Goal: Task Accomplishment & Management: Manage account settings

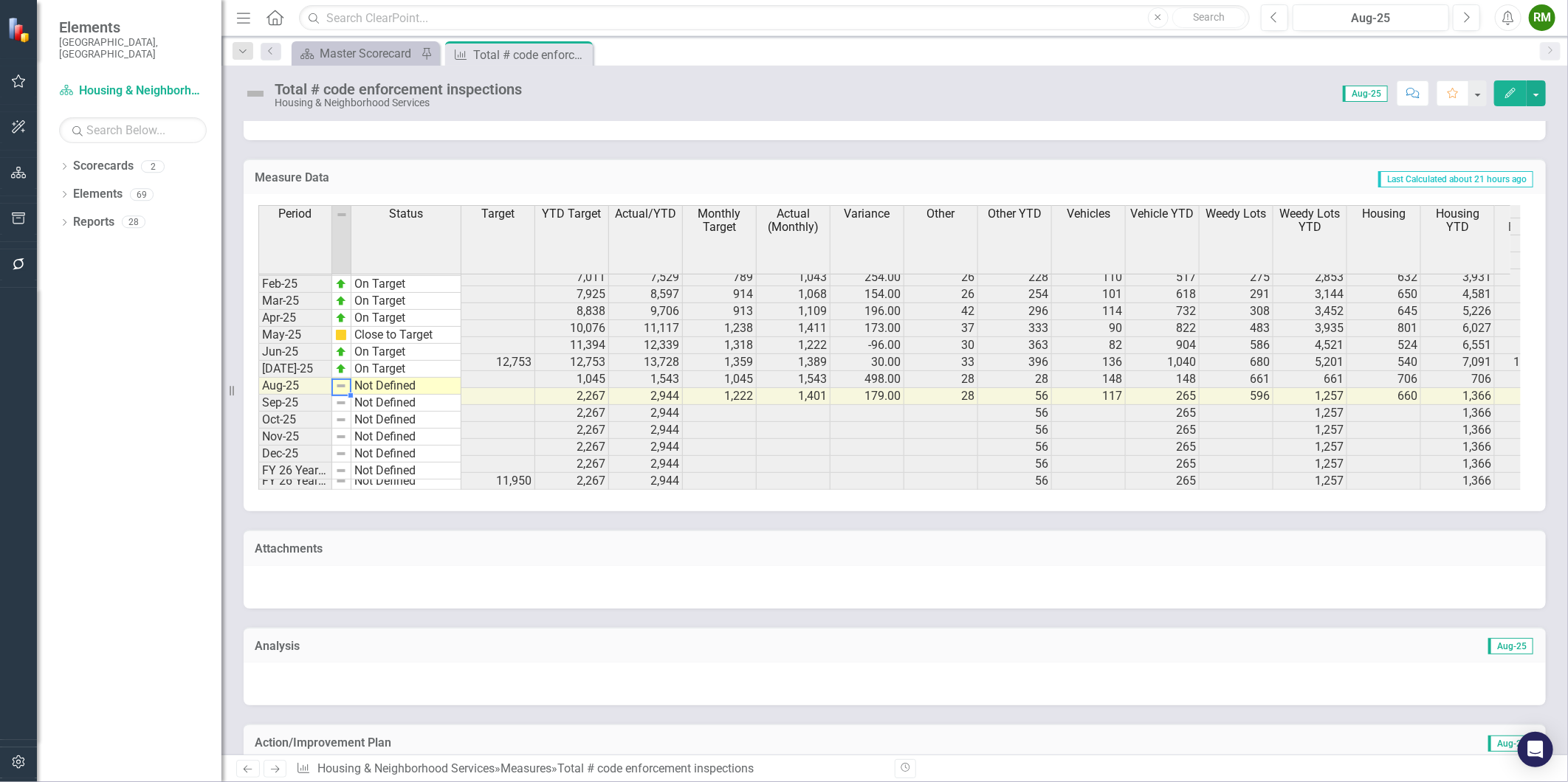
scroll to position [748, 0]
click at [389, 382] on td "Not Defined" at bounding box center [406, 386] width 110 height 17
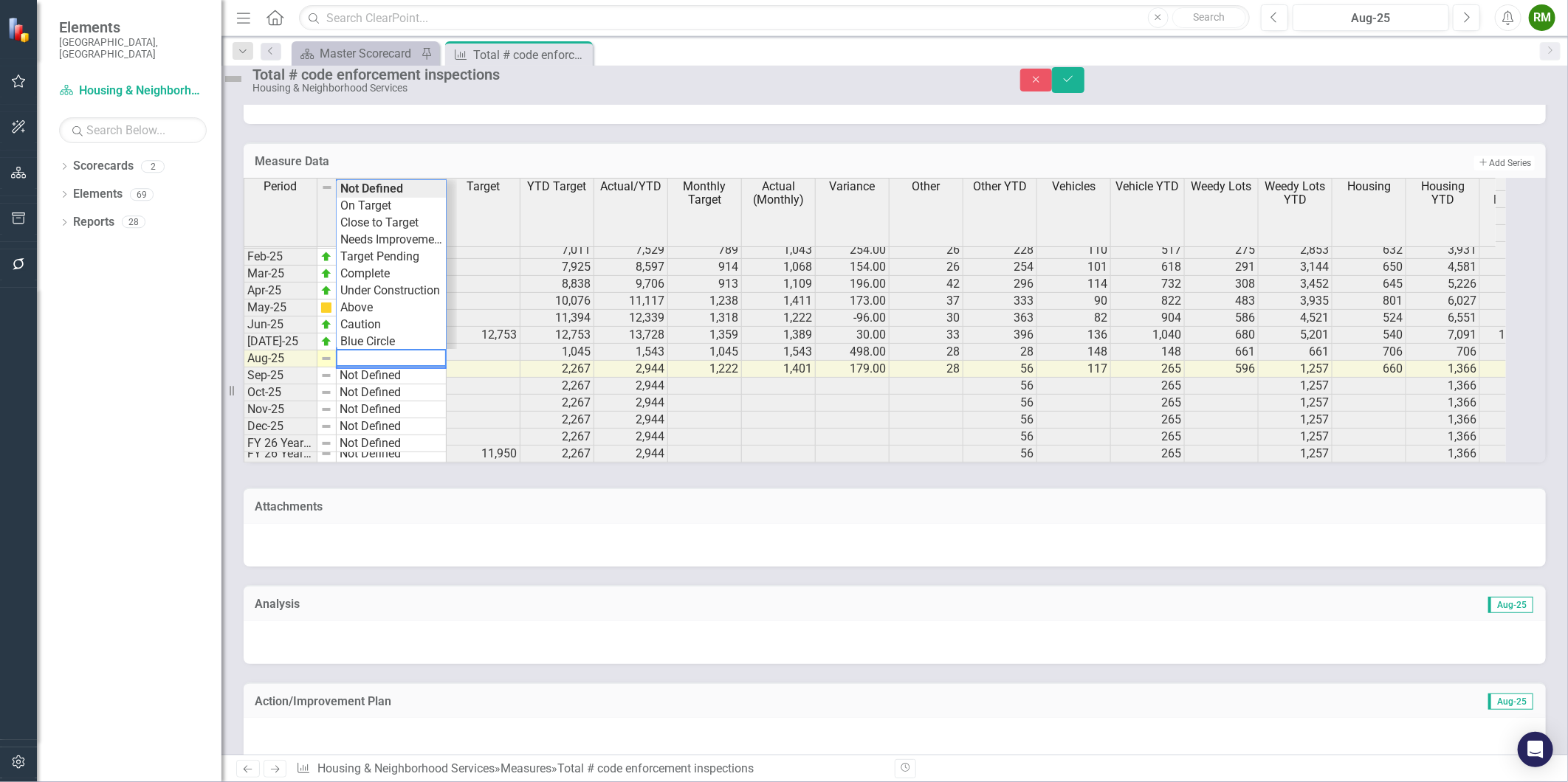
scroll to position [746, 0]
click at [403, 232] on div "Period Status Target YTD Target Actual/YTD Monthly Target Actual (Monthly) Vari…" at bounding box center [874, 320] width 1263 height 285
click at [1075, 84] on icon "Save" at bounding box center [1068, 79] width 13 height 11
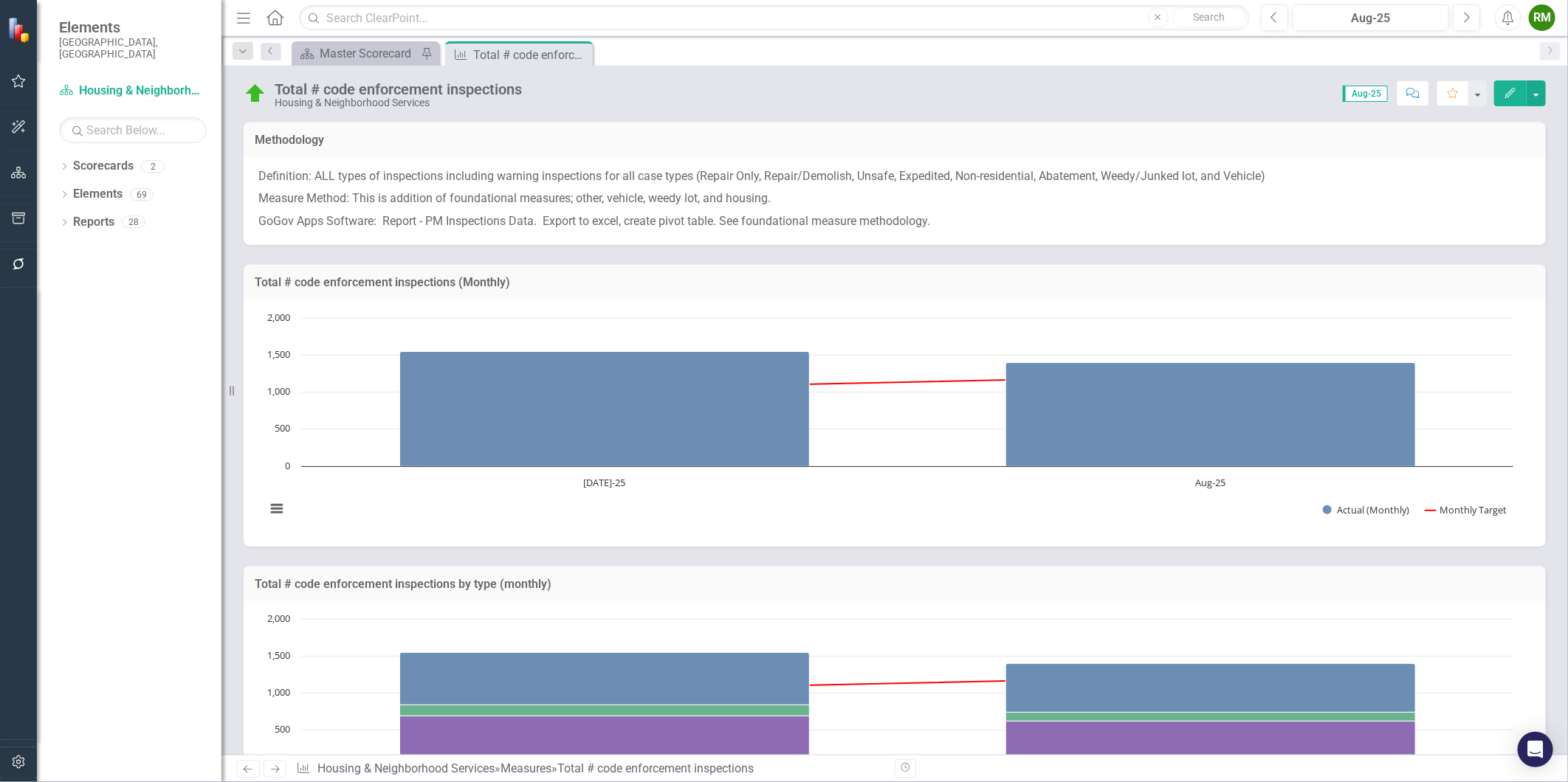
click at [246, 770] on icon "Previous" at bounding box center [248, 769] width 12 height 10
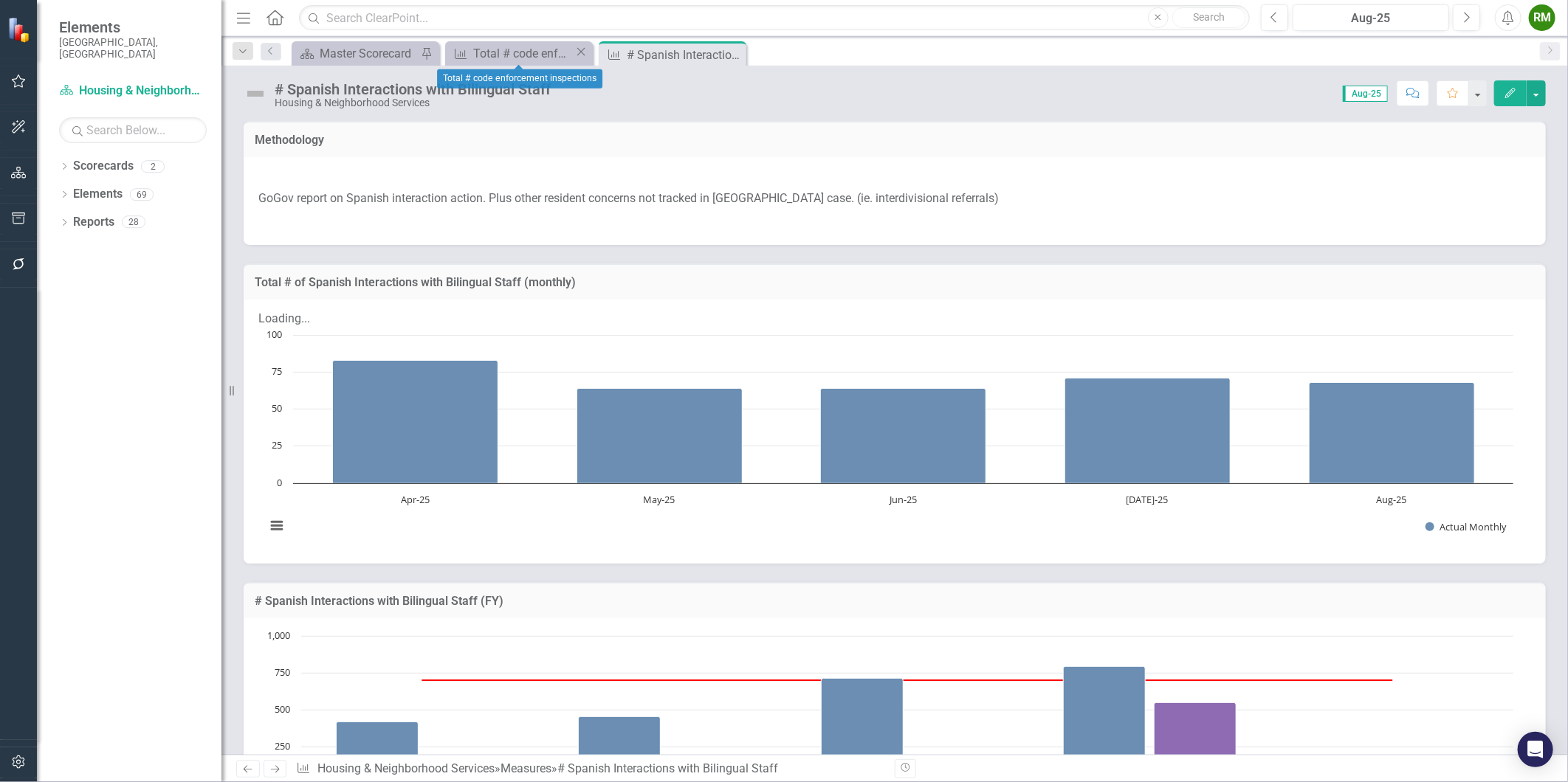
click at [584, 53] on icon "Close" at bounding box center [580, 51] width 15 height 12
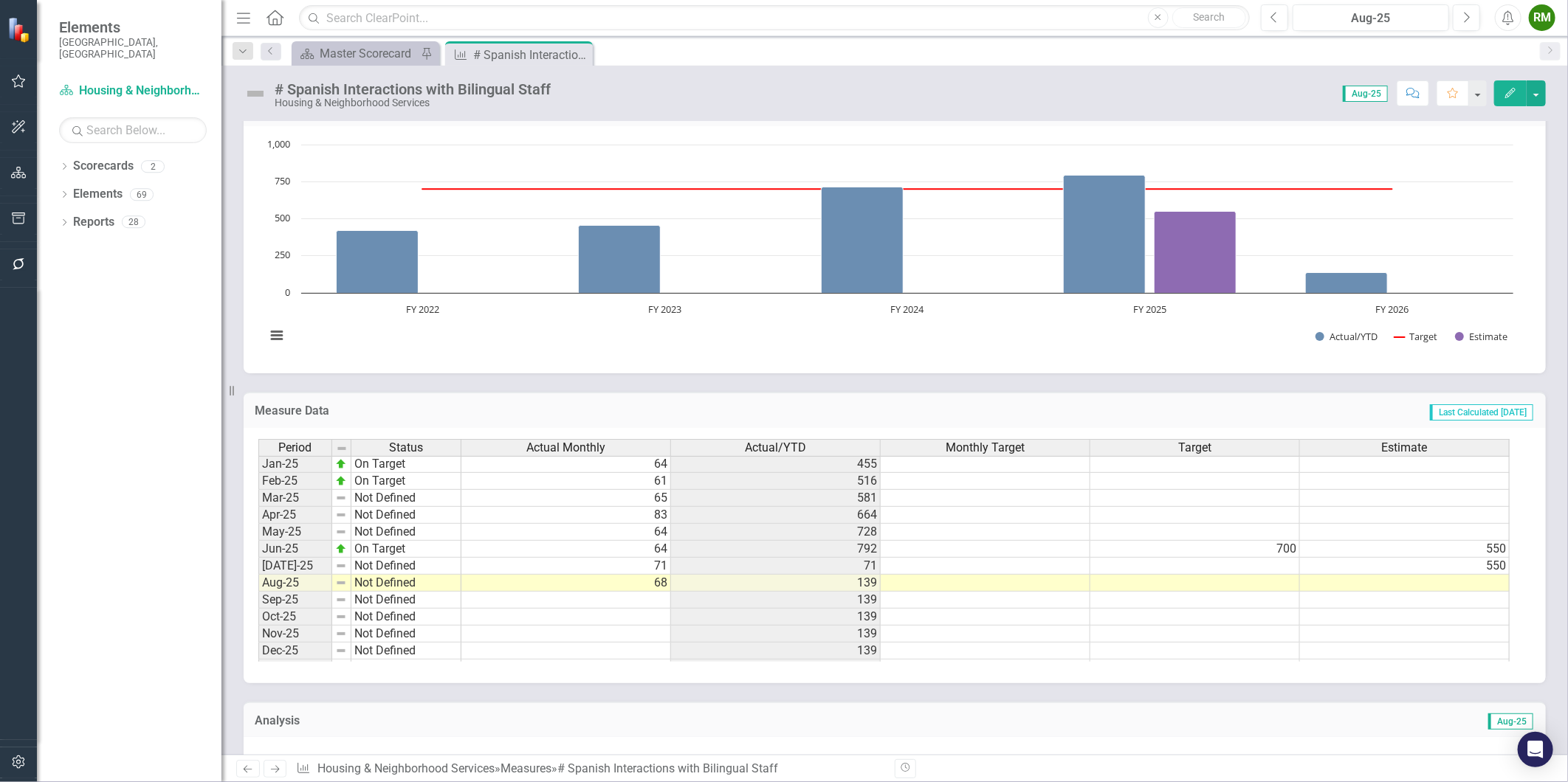
scroll to position [738, 0]
click at [412, 563] on tbody "Dec-23 Not Defined Jan-24 On Target Feb-24 On Target Mar-24 Not Defined Apr-24 …" at bounding box center [359, 449] width 203 height 442
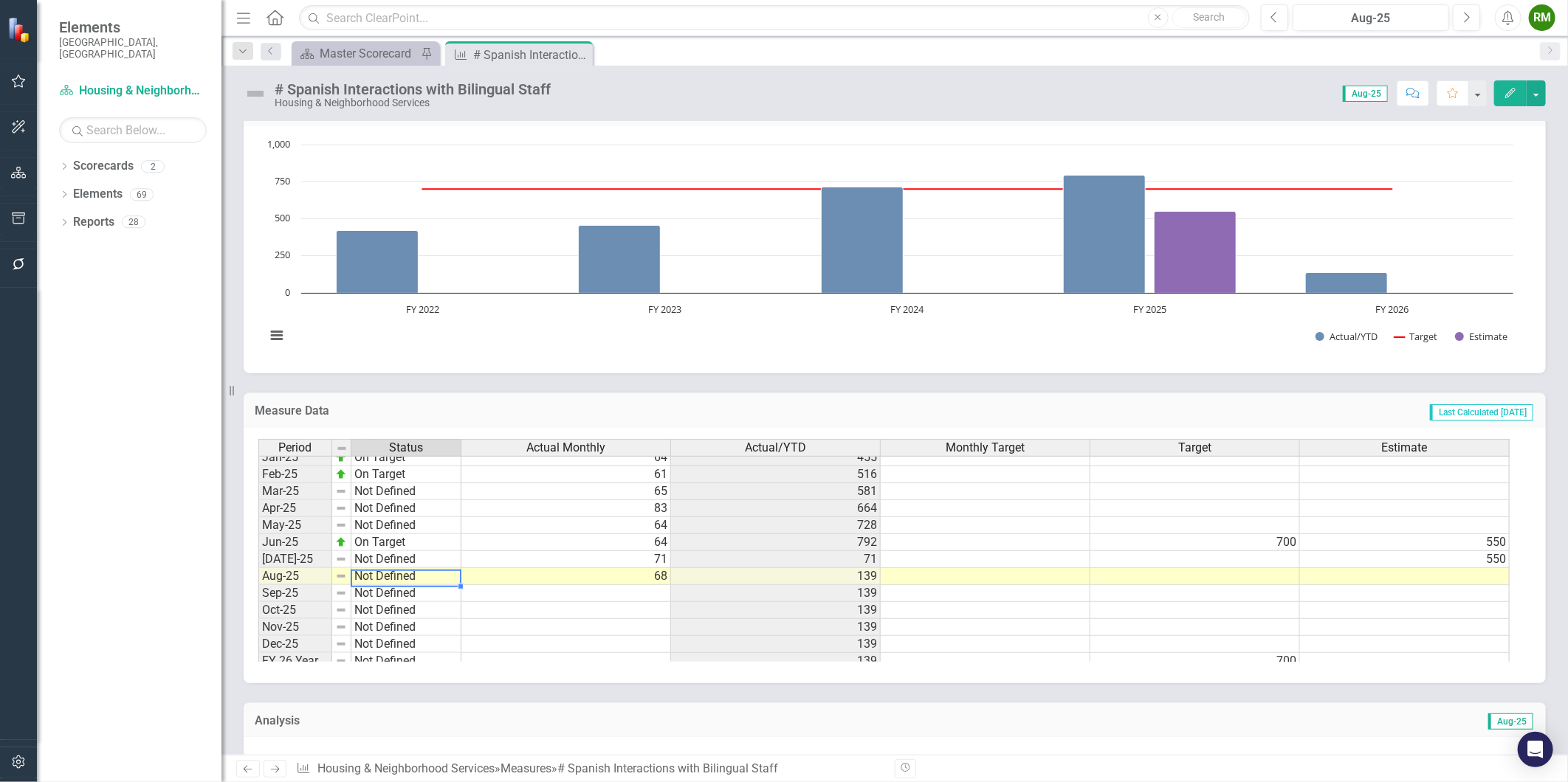
click at [412, 568] on td "Not Defined" at bounding box center [406, 576] width 110 height 17
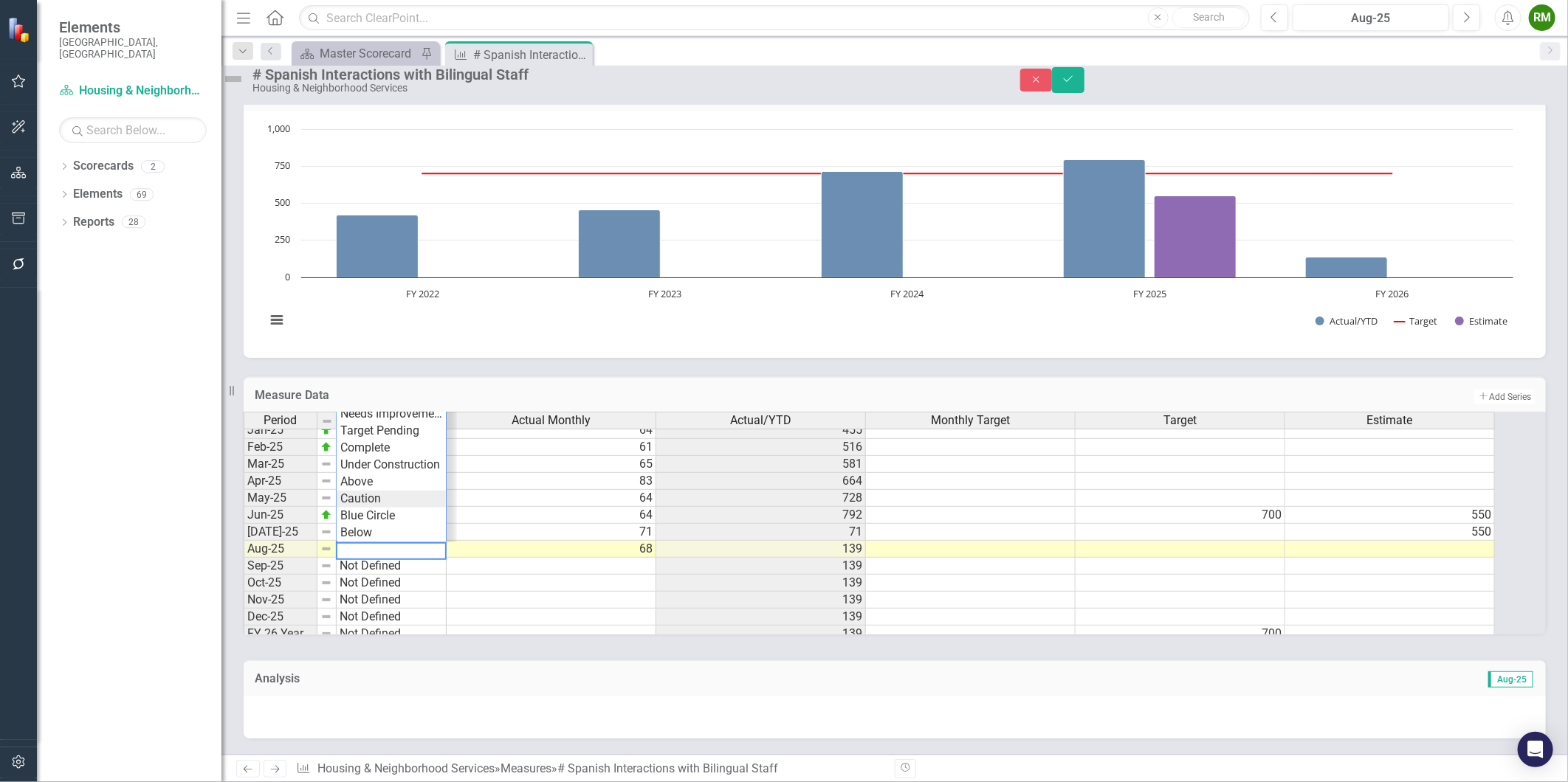
scroll to position [0, 0]
click at [585, 392] on h3 "Measure Data" at bounding box center [607, 395] width 705 height 13
click at [403, 540] on td "Not Defined" at bounding box center [391, 532] width 110 height 17
click at [403, 558] on td "Not Defined" at bounding box center [391, 548] width 110 height 17
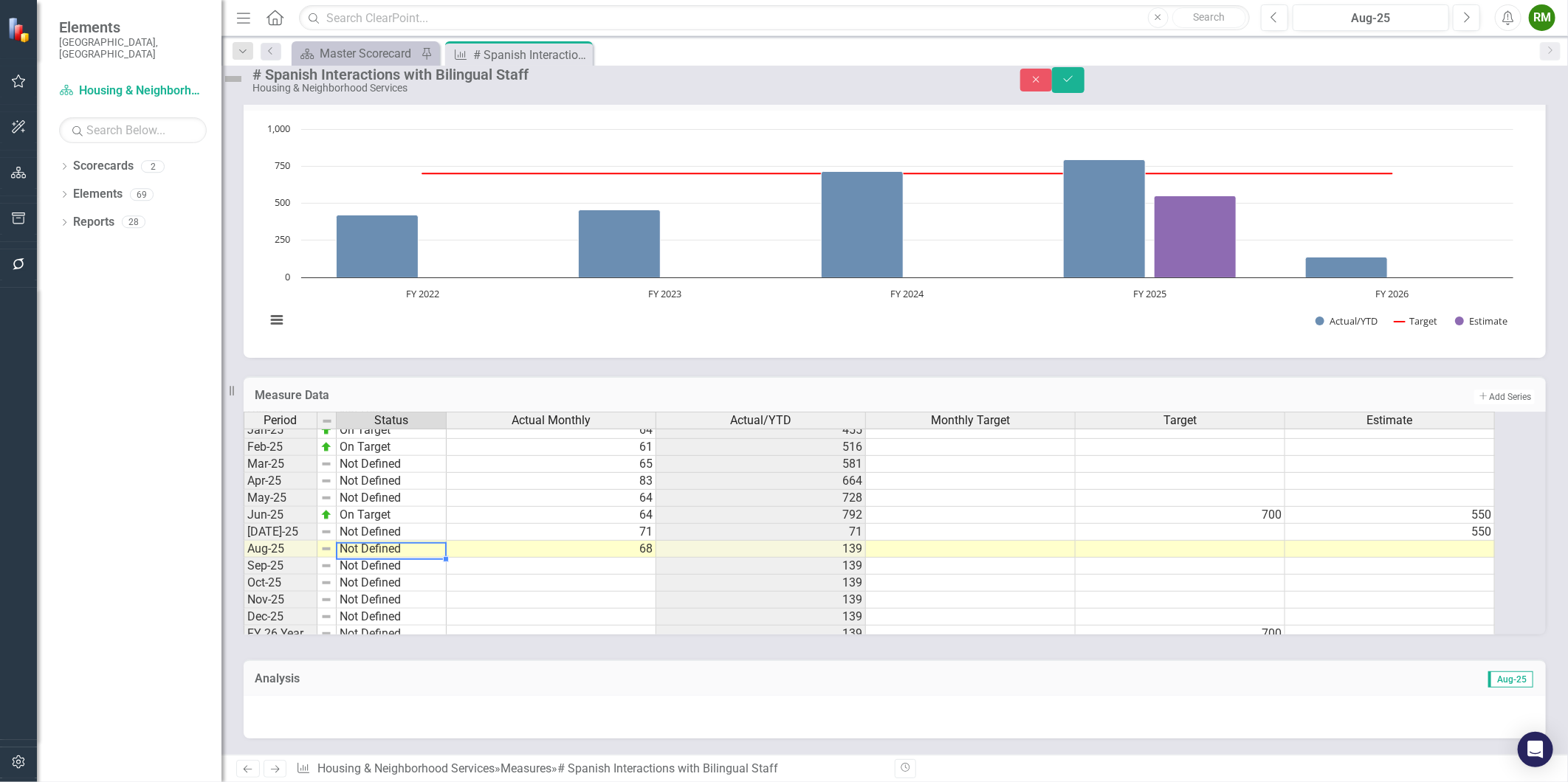
click at [403, 558] on td "Not Defined" at bounding box center [391, 548] width 110 height 17
click at [243, 601] on div "Period Status Jan-24 On Target Feb-24 On Target Mar-24 Not Defined Apr-24 Not D…" at bounding box center [243, 421] width 0 height 443
click at [402, 524] on td "On Target" at bounding box center [391, 515] width 110 height 17
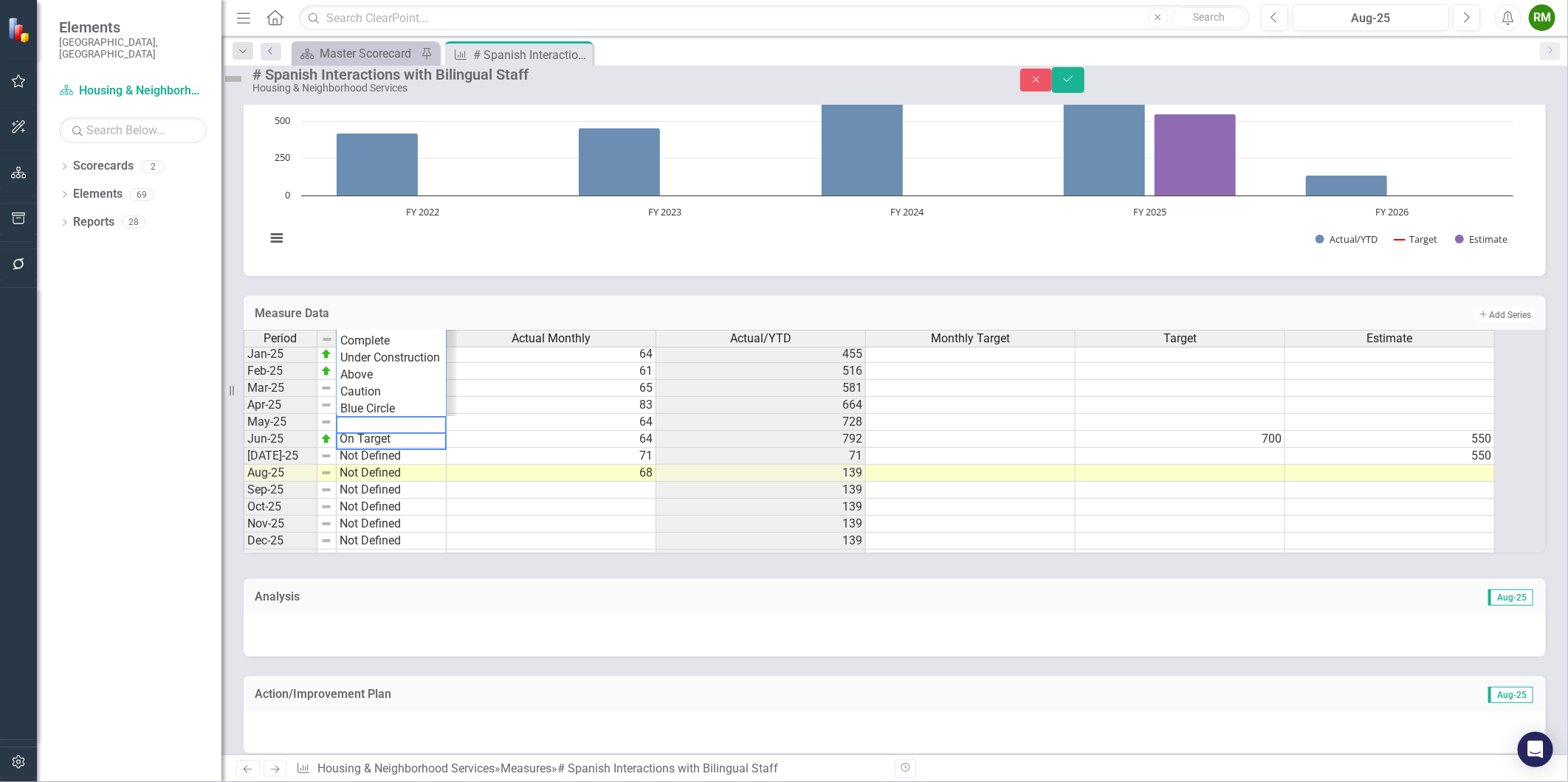
scroll to position [748, 0]
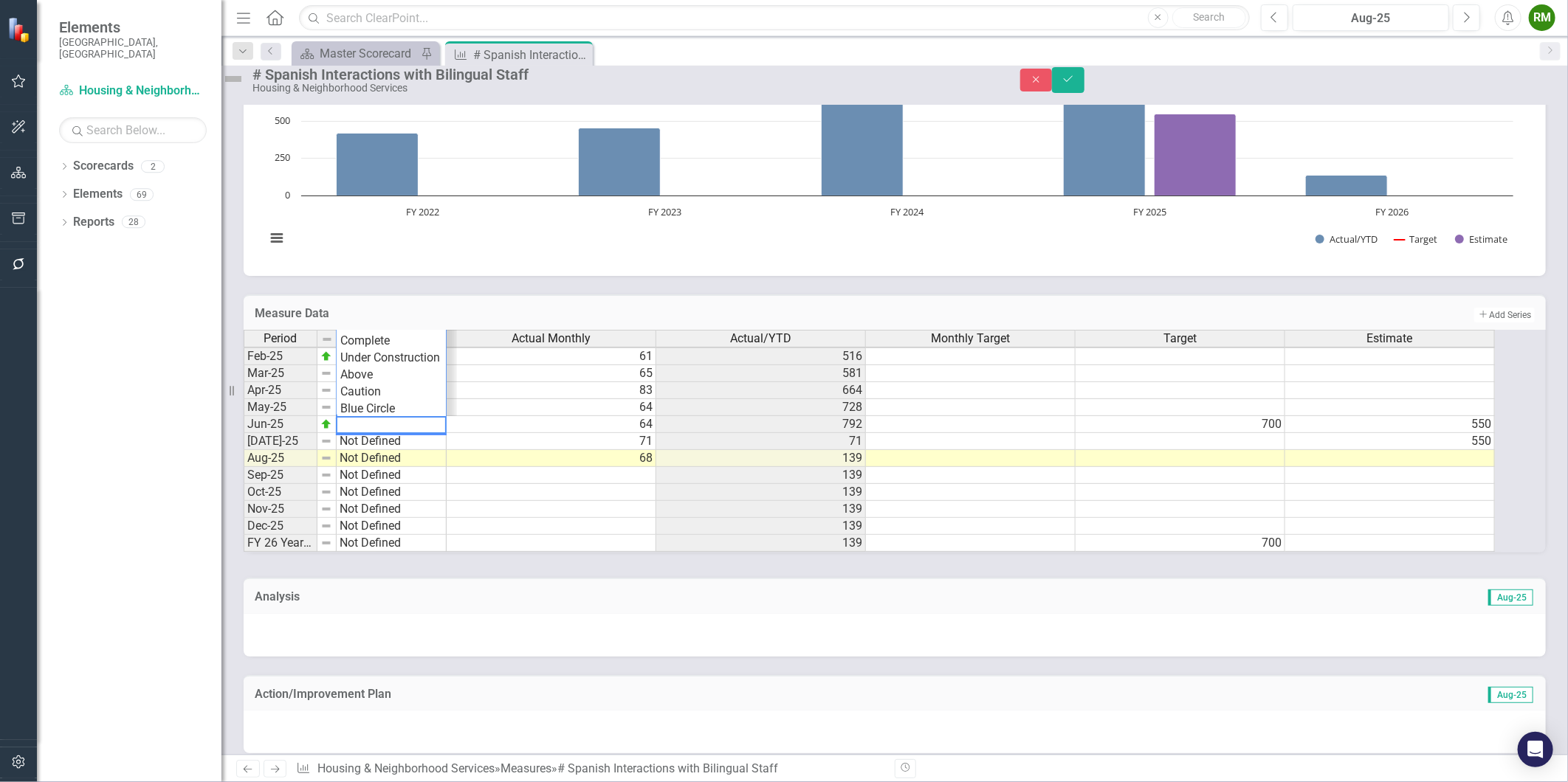
click at [381, 465] on td "Not Defined" at bounding box center [391, 458] width 110 height 17
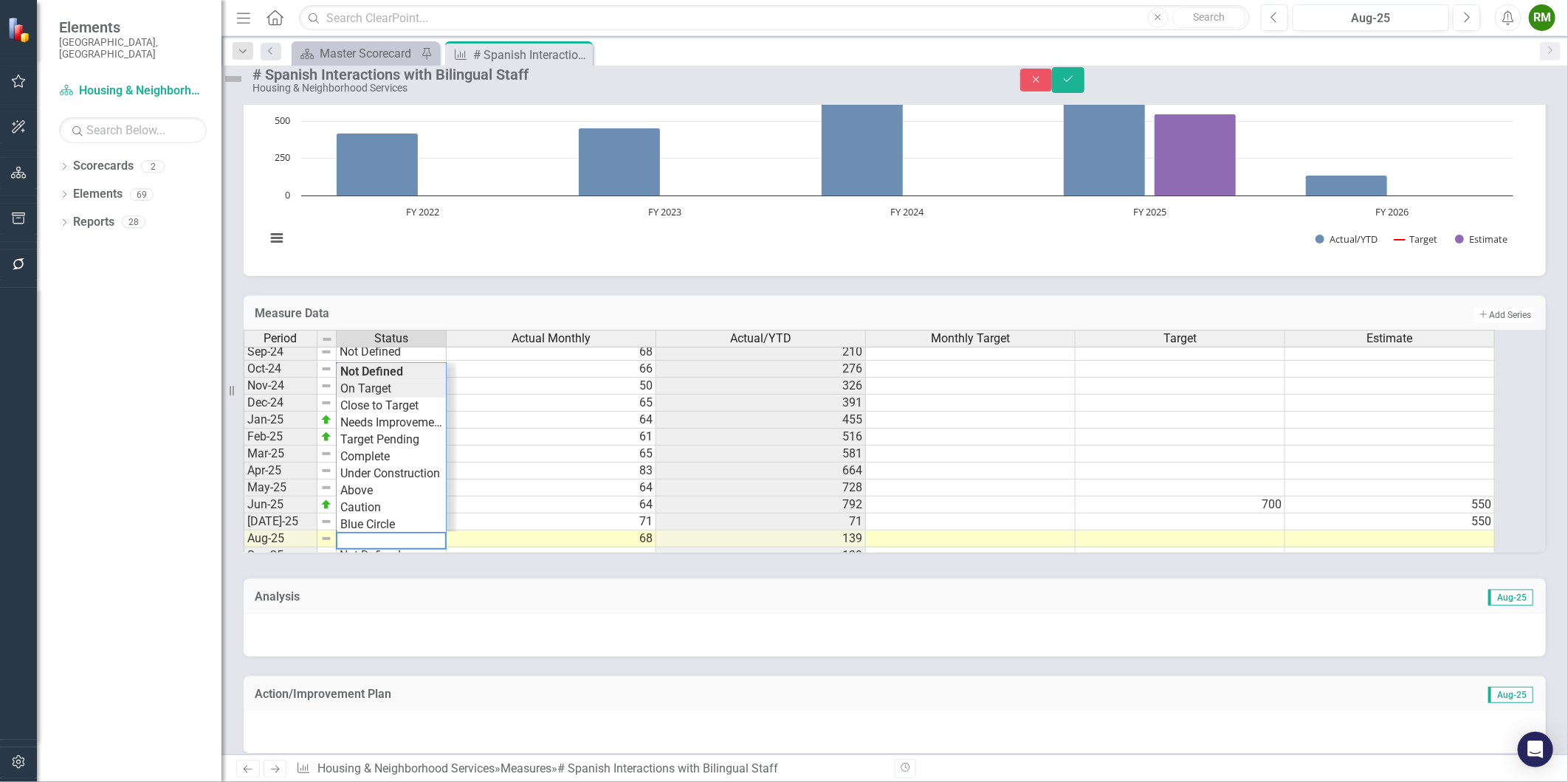
click at [401, 402] on div "Period Status Actual Monthly Actual/YTD Monthly Target Target Estimate Jan-24 O…" at bounding box center [874, 441] width 1263 height 223
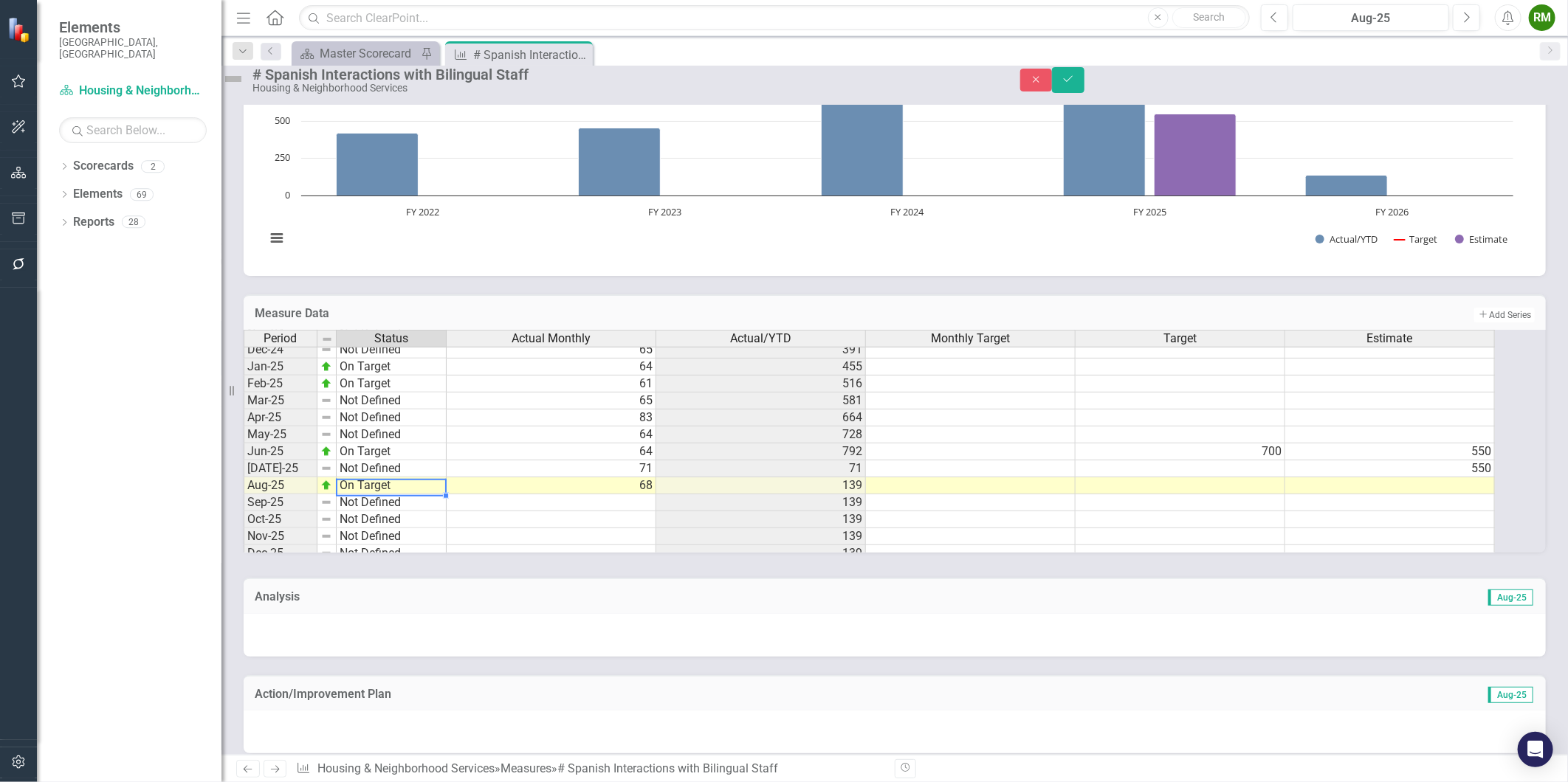
scroll to position [748, 0]
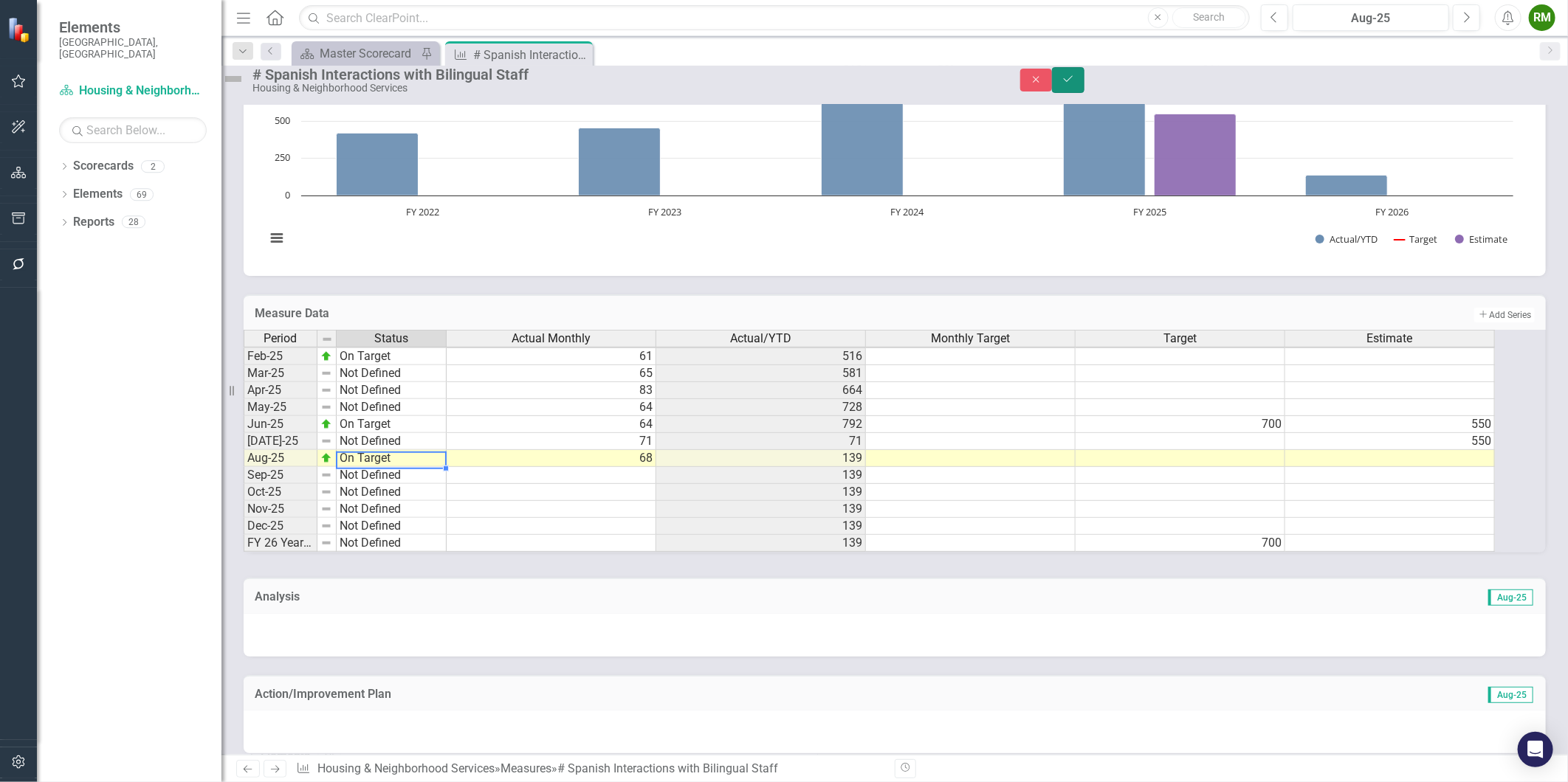
click at [1075, 84] on icon "Save" at bounding box center [1068, 79] width 13 height 11
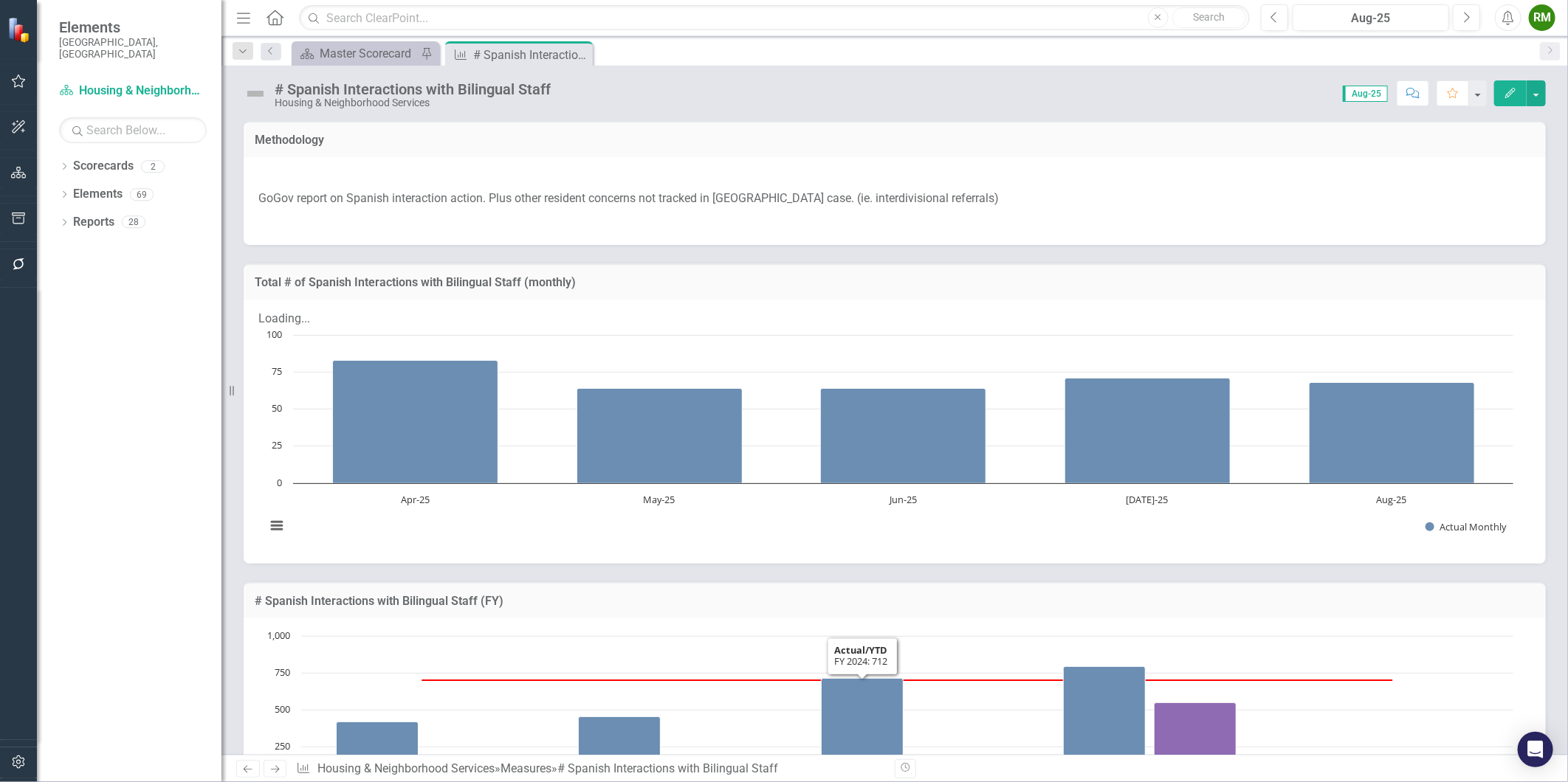
scroll to position [410, 0]
click at [278, 768] on icon "Next" at bounding box center [275, 769] width 12 height 10
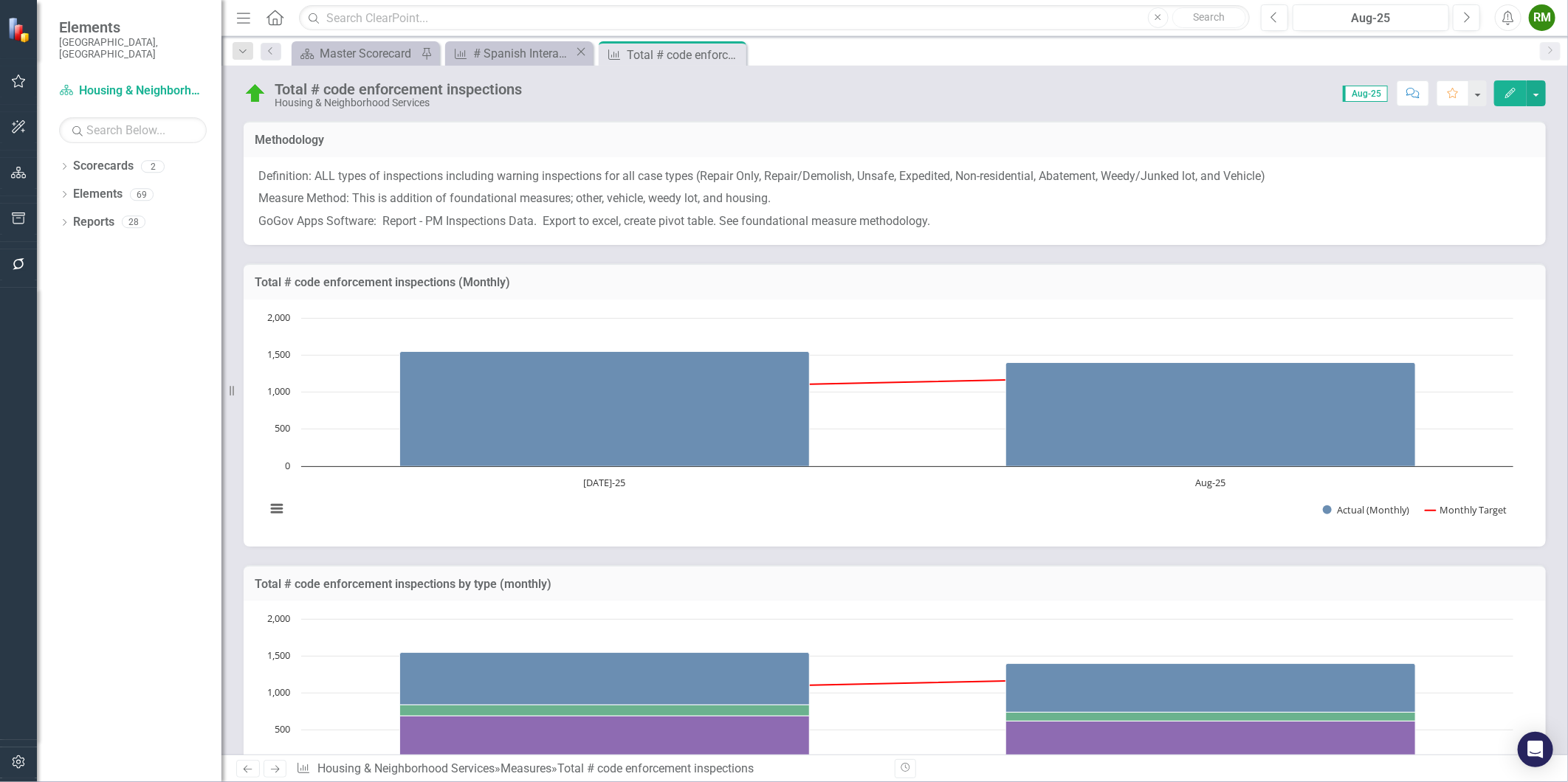
click at [581, 54] on icon "Close" at bounding box center [580, 51] width 15 height 12
click at [481, 56] on div "Total # code enforcement inspections" at bounding box center [512, 55] width 79 height 19
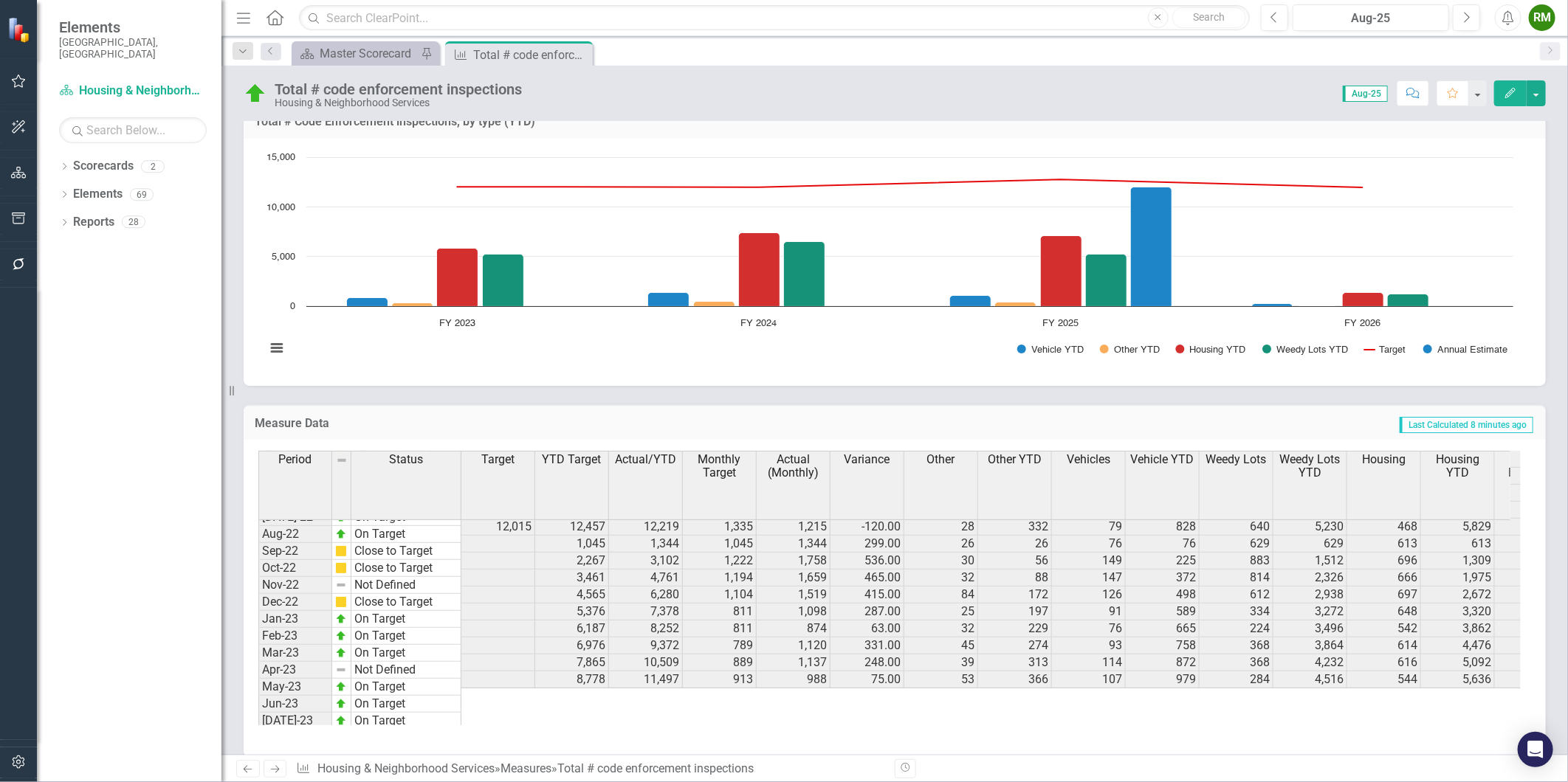
scroll to position [410, 0]
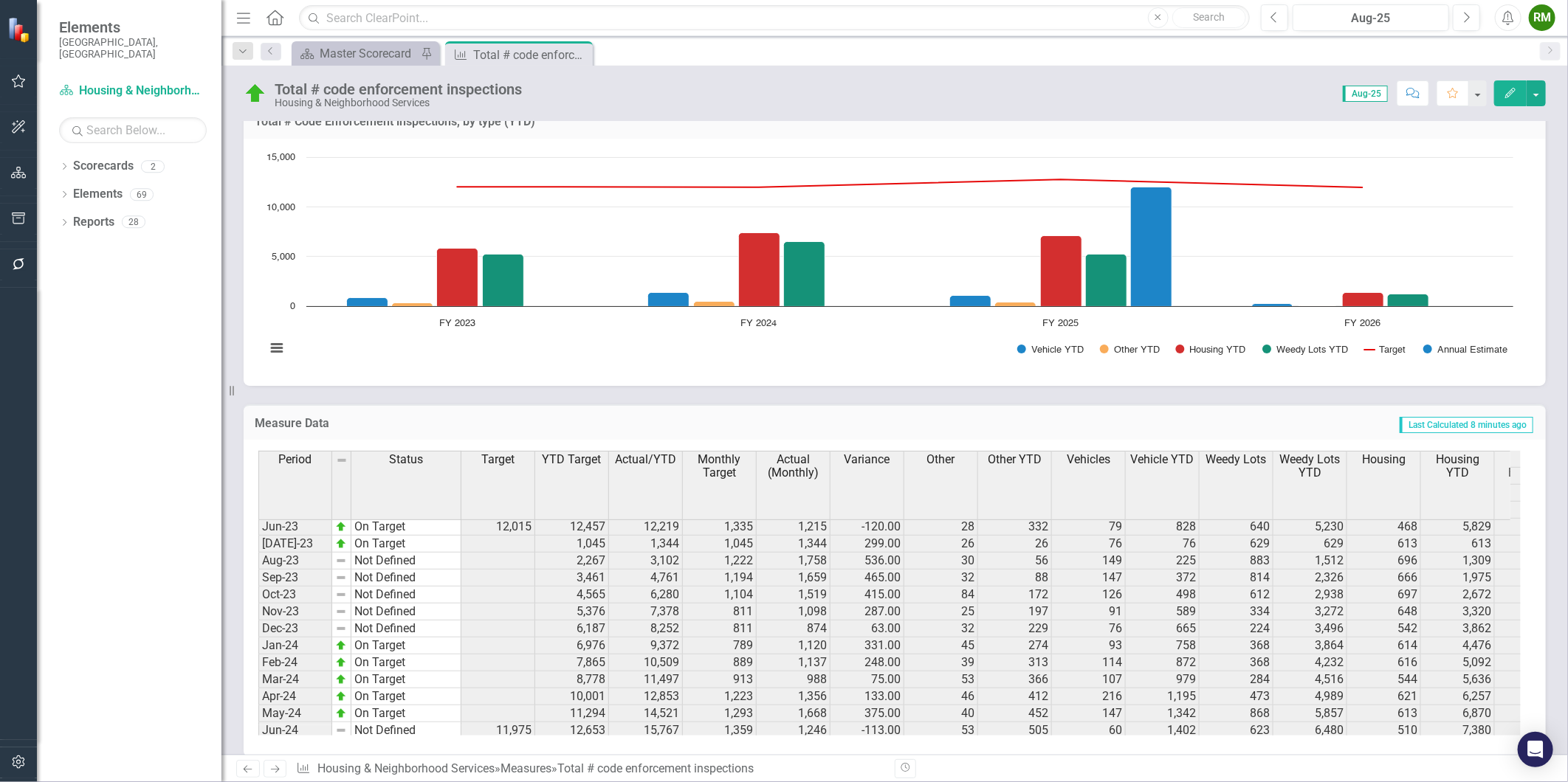
click at [248, 770] on icon "Previous" at bounding box center [248, 769] width 12 height 10
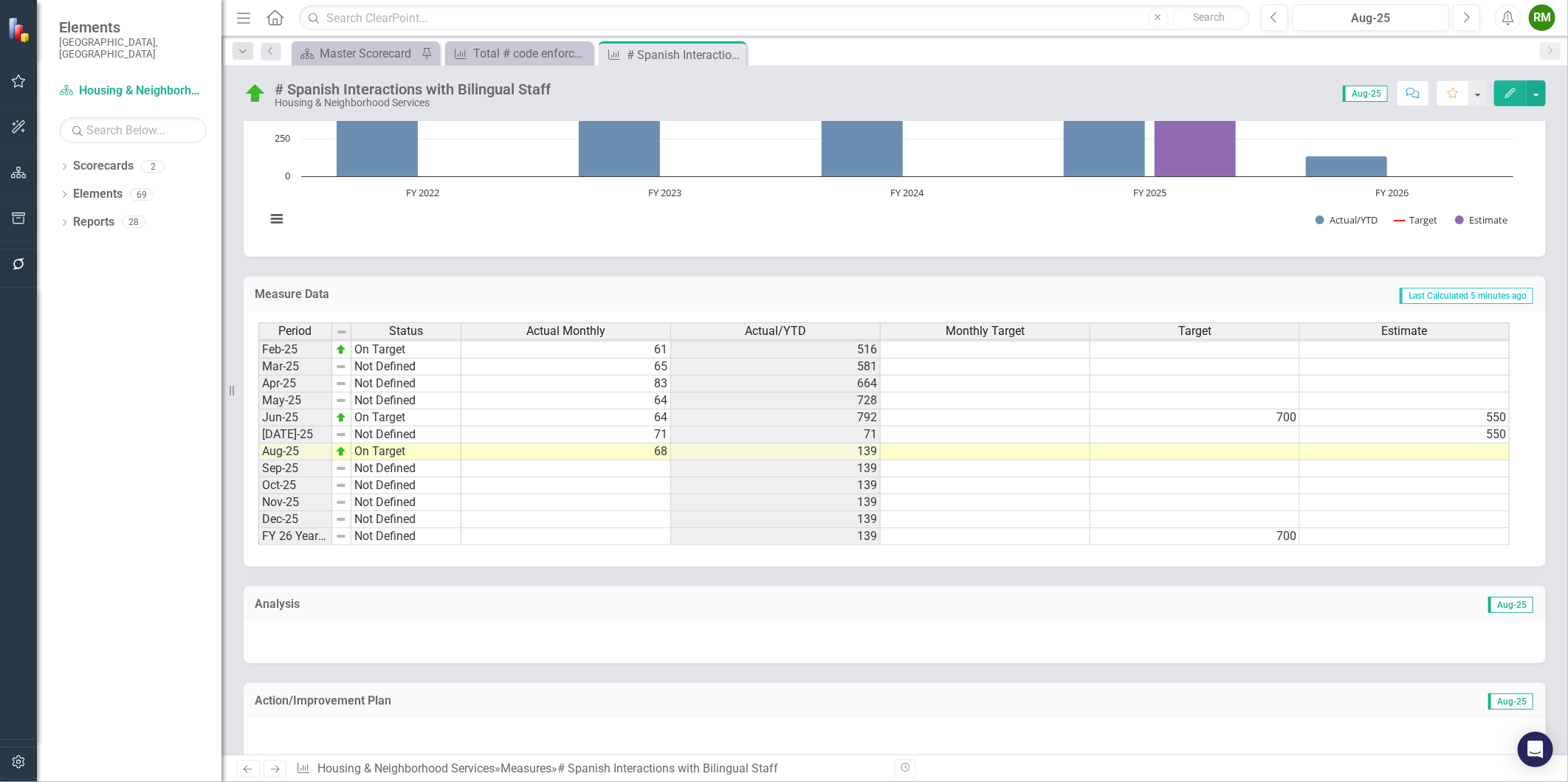
scroll to position [748, 0]
click at [733, 51] on icon "Close" at bounding box center [732, 54] width 15 height 12
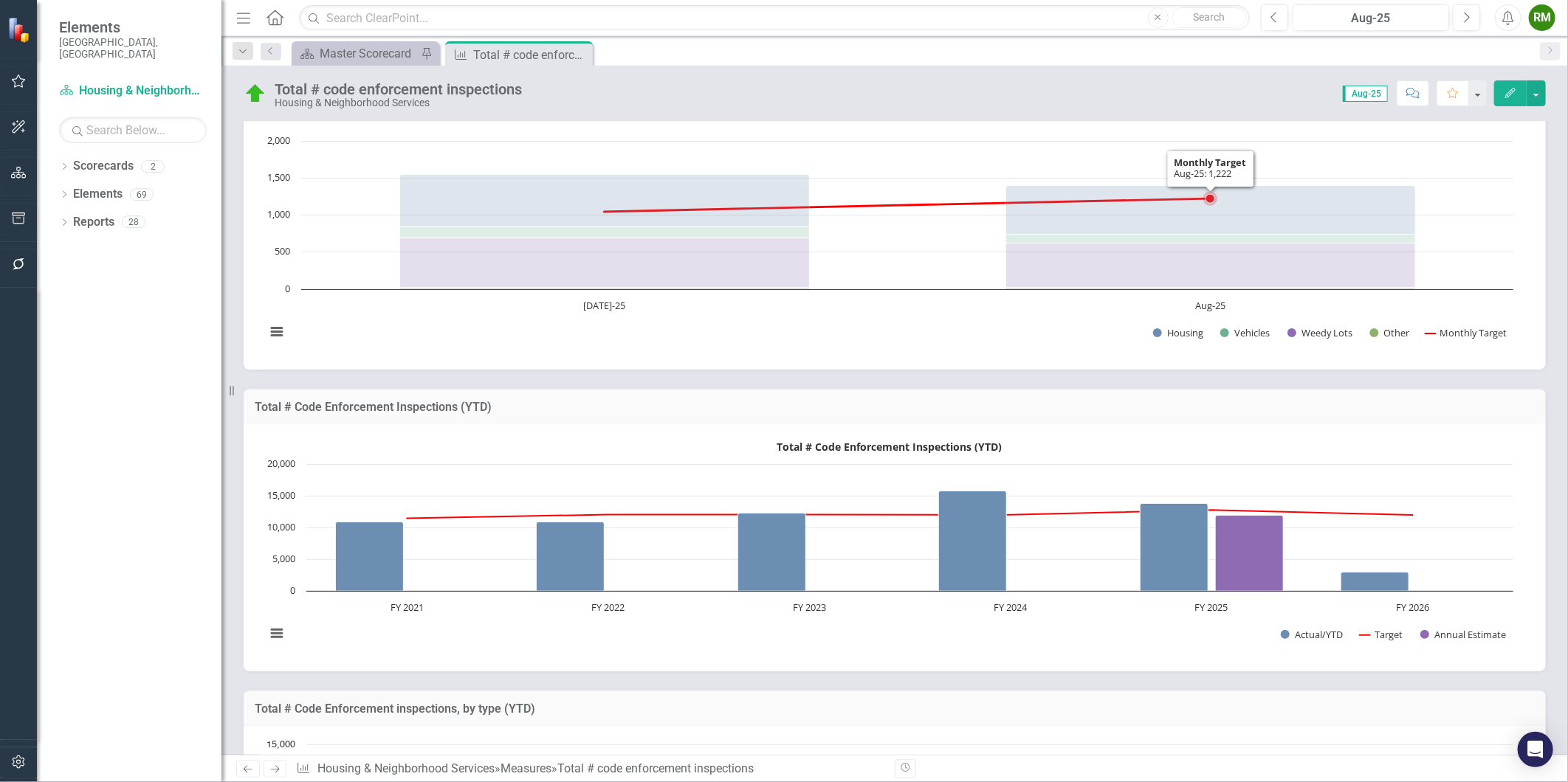
scroll to position [492, 0]
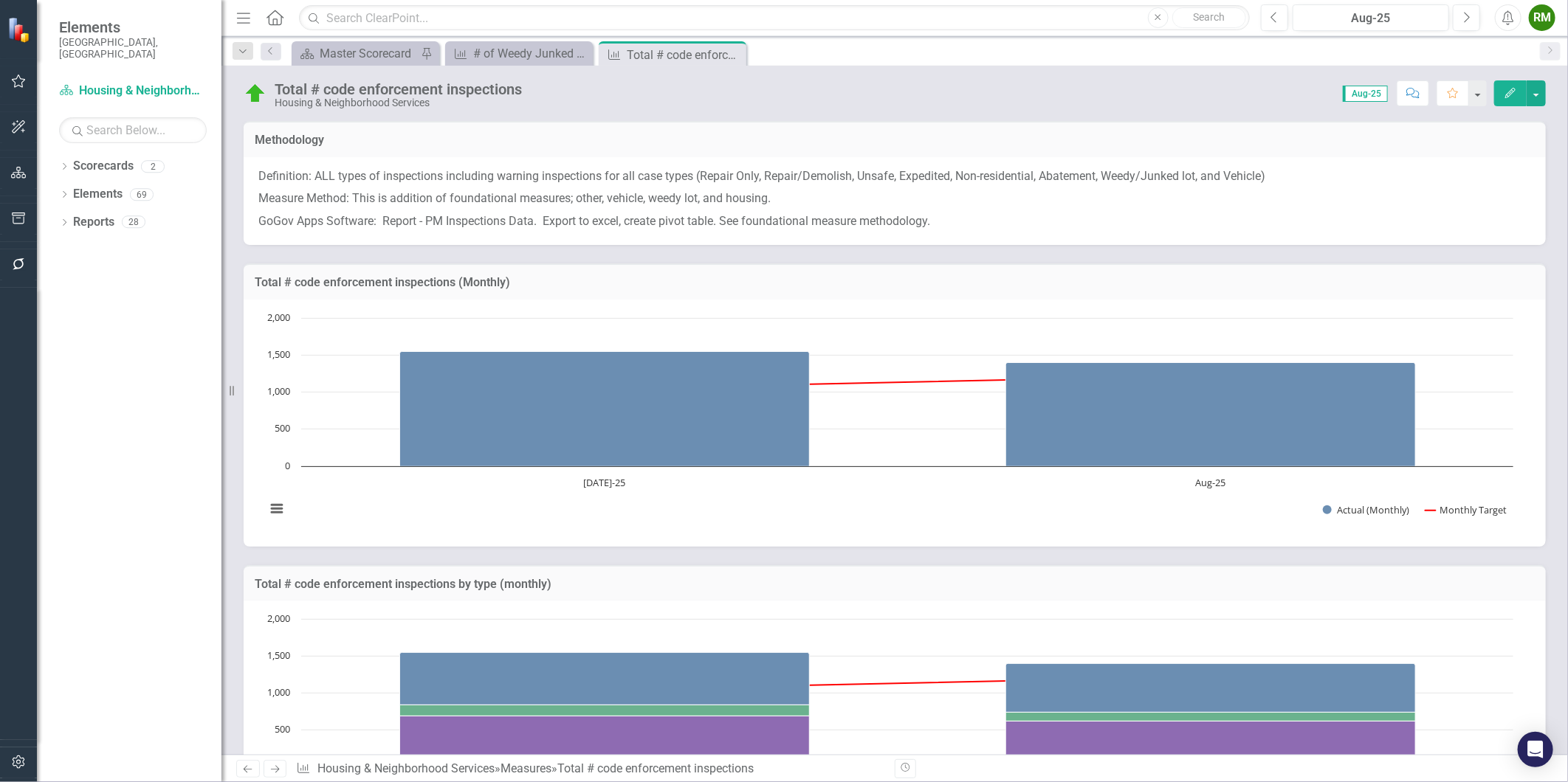
click at [887, 196] on p "Measure Method: This is addition of foundational measures; other, vehicle, weed…" at bounding box center [895, 199] width 1272 height 23
click at [887, 195] on p "Measure Method: This is addition of foundational measures; other, vehicle, weed…" at bounding box center [895, 199] width 1272 height 23
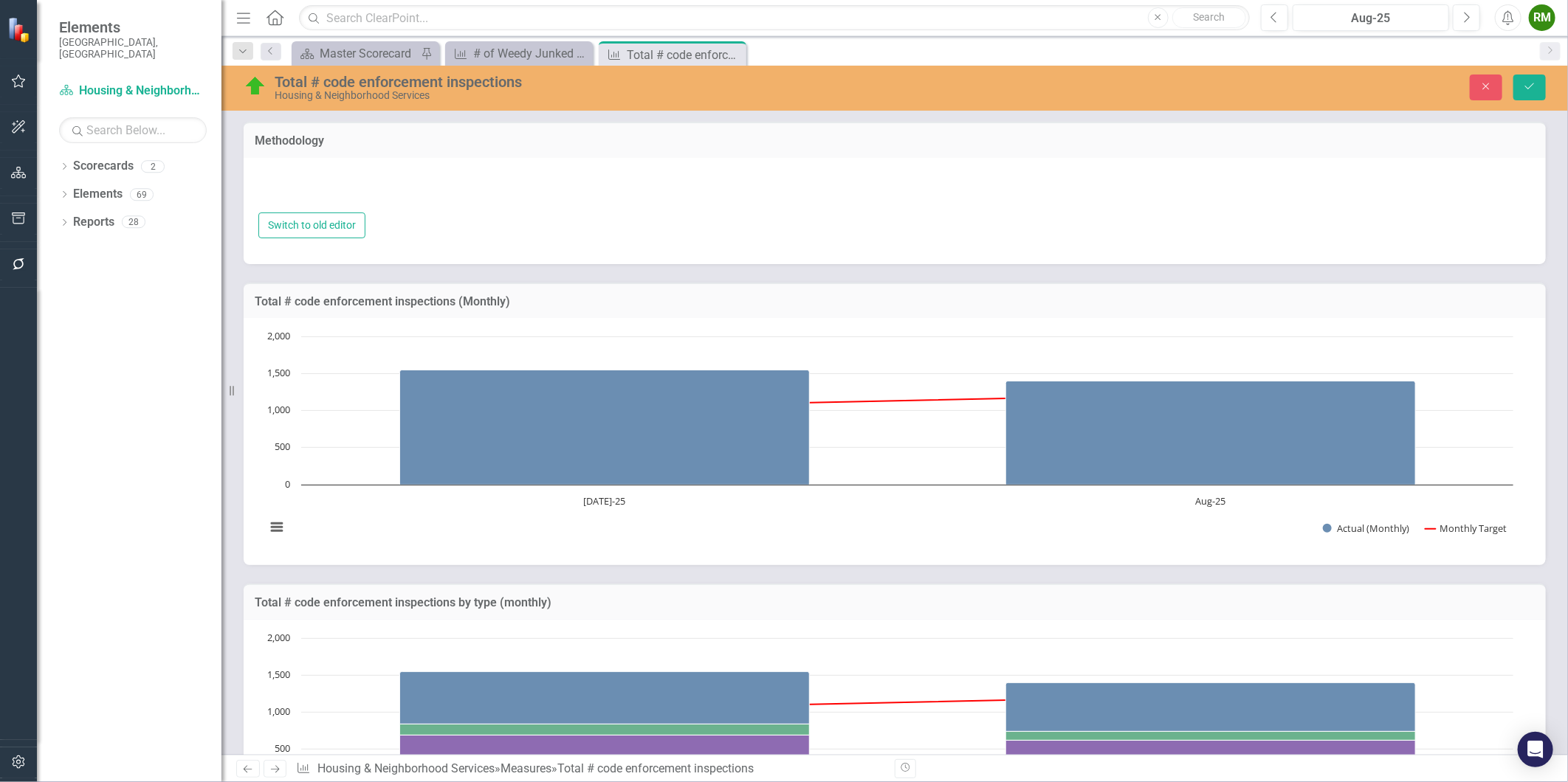
type textarea "<p>Definition: ALL types of inspections including warning inspections for all&n…"
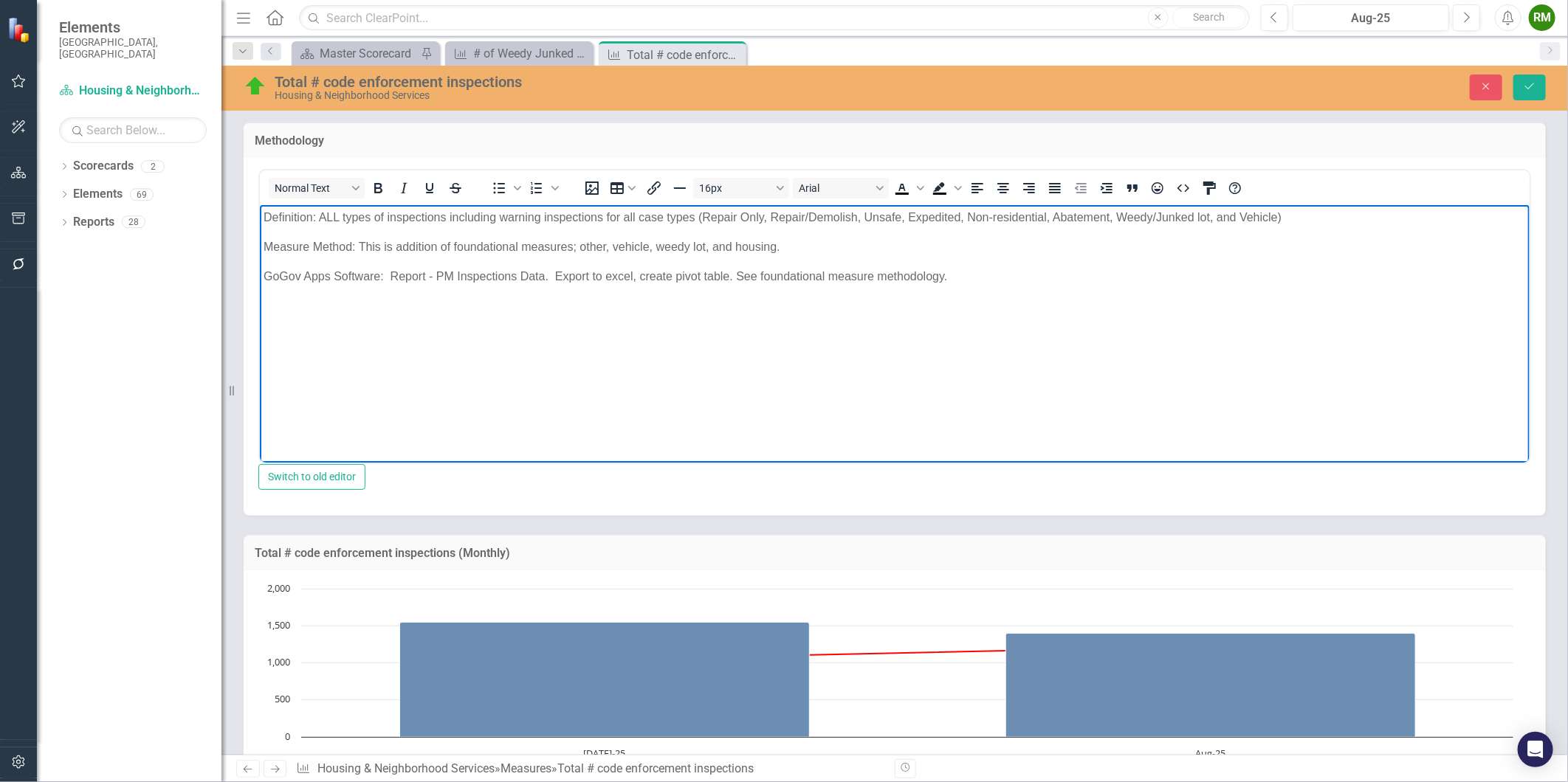
click at [1178, 223] on p "Definition: ALL types of inspections including warning inspections for all case…" at bounding box center [894, 217] width 1263 height 18
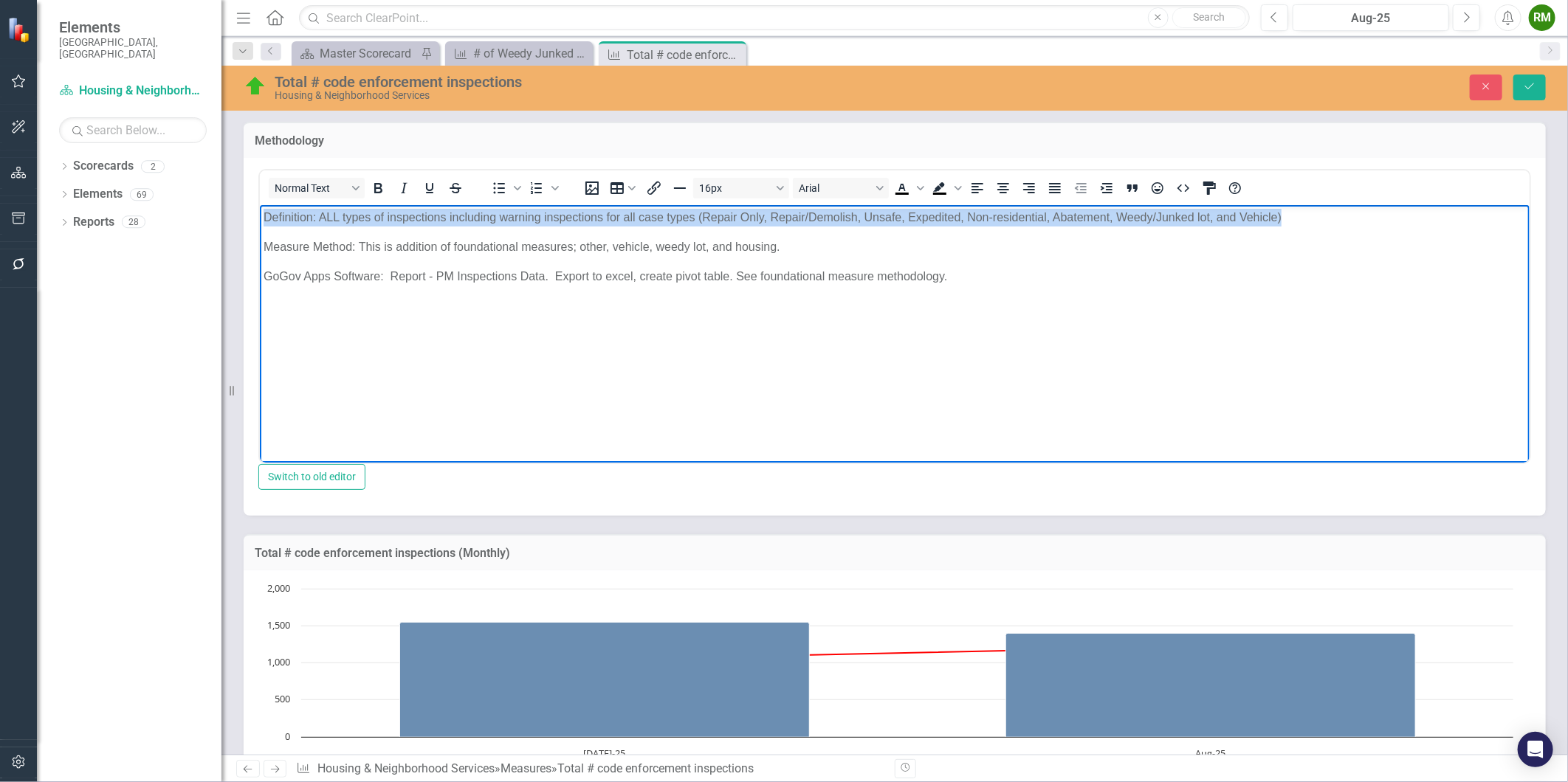
click at [1178, 223] on p "Definition: ALL types of inspections including warning inspections for all case…" at bounding box center [894, 217] width 1263 height 18
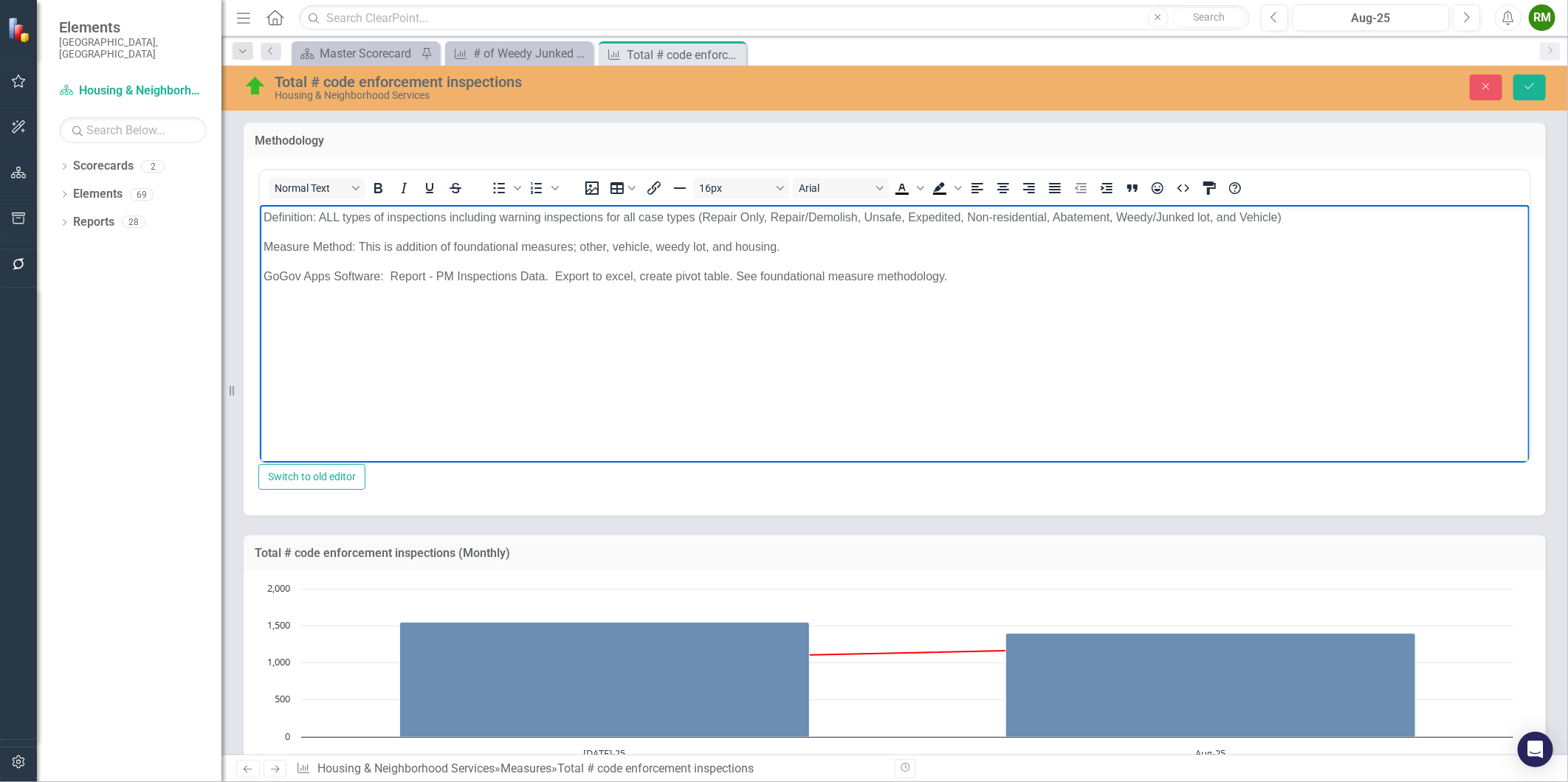
click at [624, 282] on p "GoGov Apps Software: Report - PM Inspections Data. Export to excel, create pivo…" at bounding box center [894, 276] width 1263 height 18
drag, startPoint x: 549, startPoint y: 280, endPoint x: 195, endPoint y: 294, distance: 354.3
click at [259, 294] on html "Definition: ALL types of inspections including warning inspections for all case…" at bounding box center [894, 315] width 1270 height 221
copy p "GoGov Apps Software: Report - PM Inspections Data."
click at [446, 220] on p "Definition: ALL types of inspections including warning inspections for all case…" at bounding box center [894, 217] width 1263 height 18
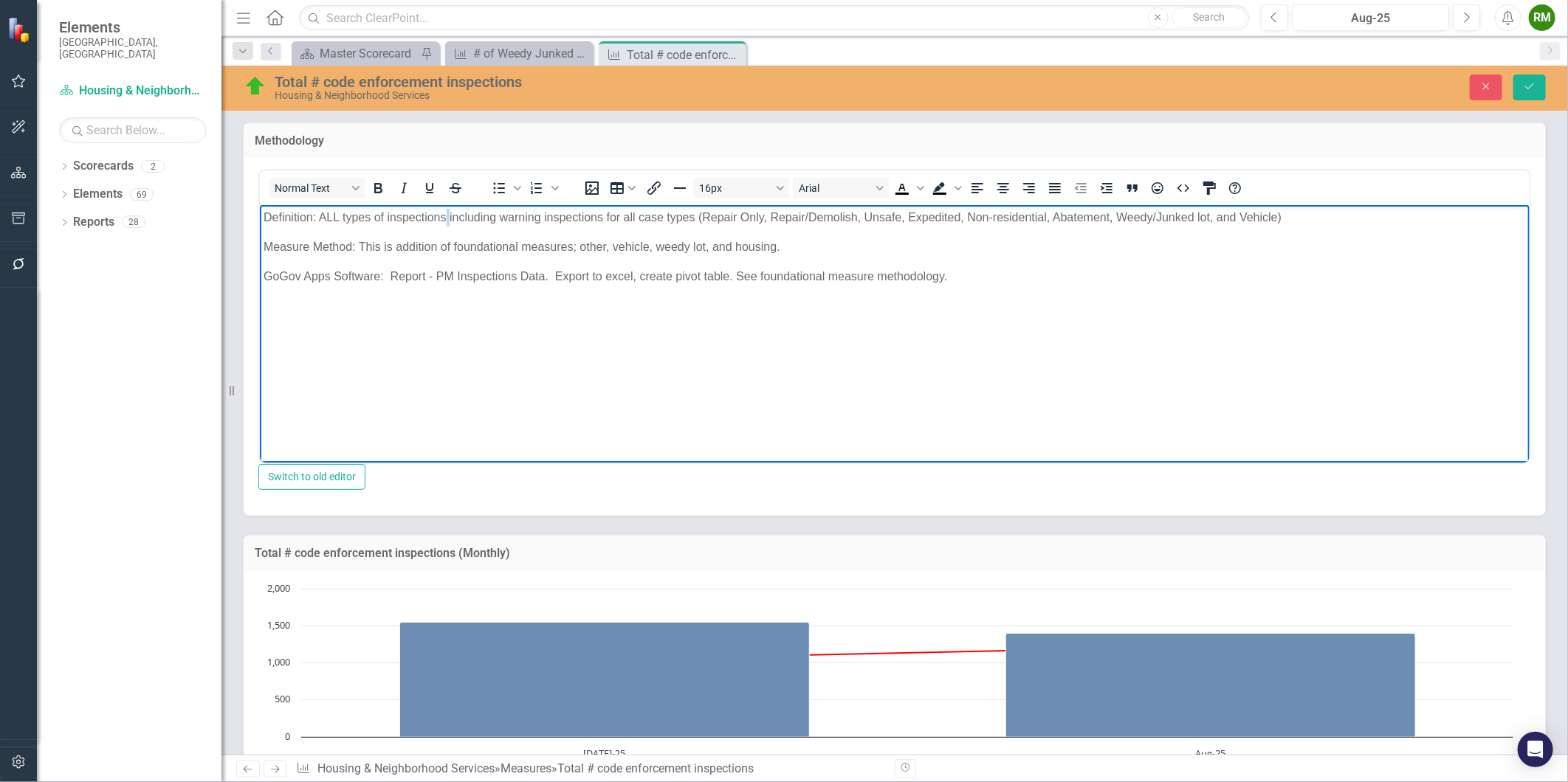
click at [446, 219] on p "Definition: ALL types of inspections including warning inspections for all case…" at bounding box center [894, 217] width 1263 height 18
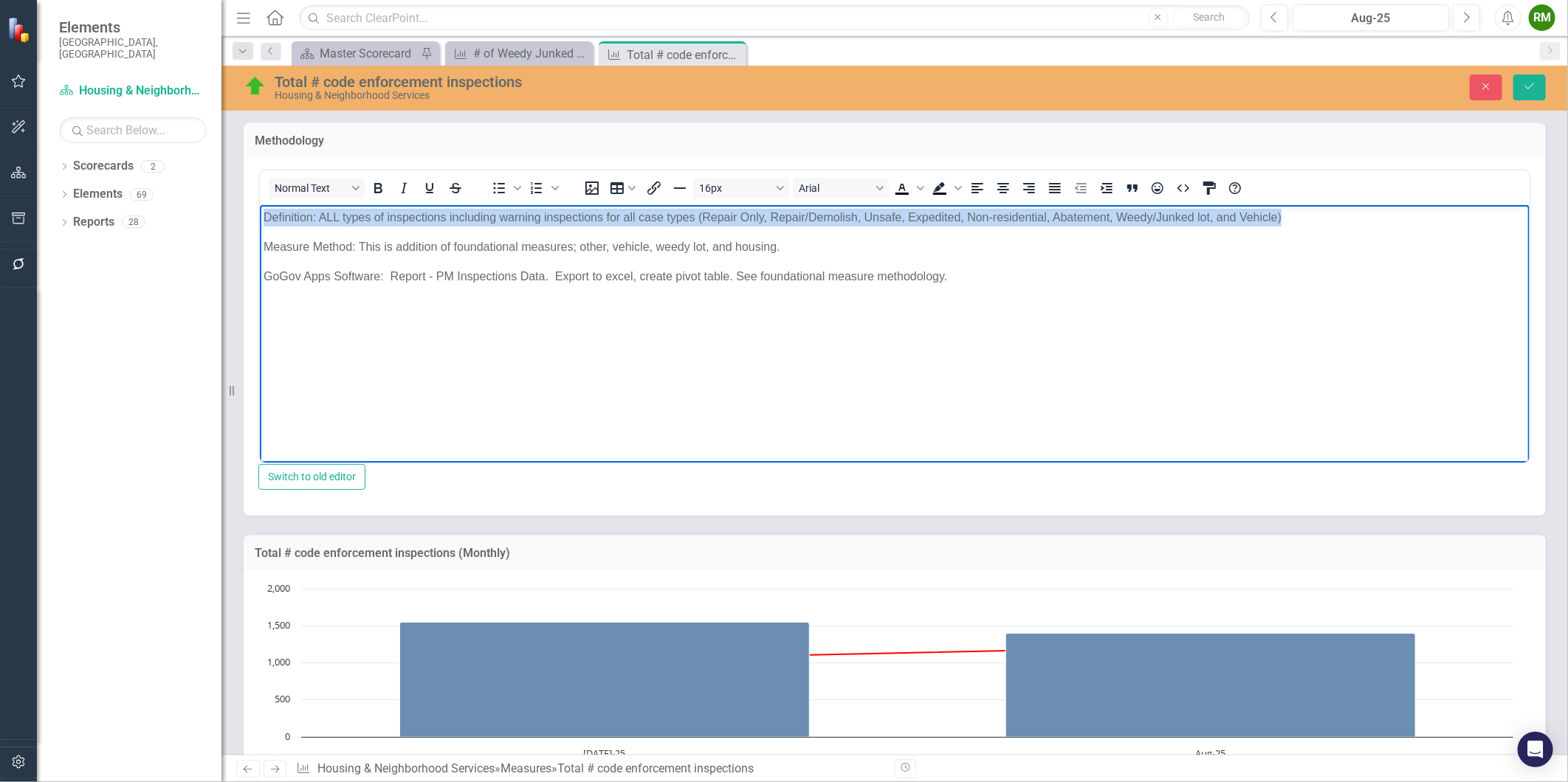
click at [446, 219] on p "Definition: ALL types of inspections including warning inspections for all case…" at bounding box center [894, 217] width 1263 height 18
copy p "Definition: ALL types of inspections including warning inspections for all case…"
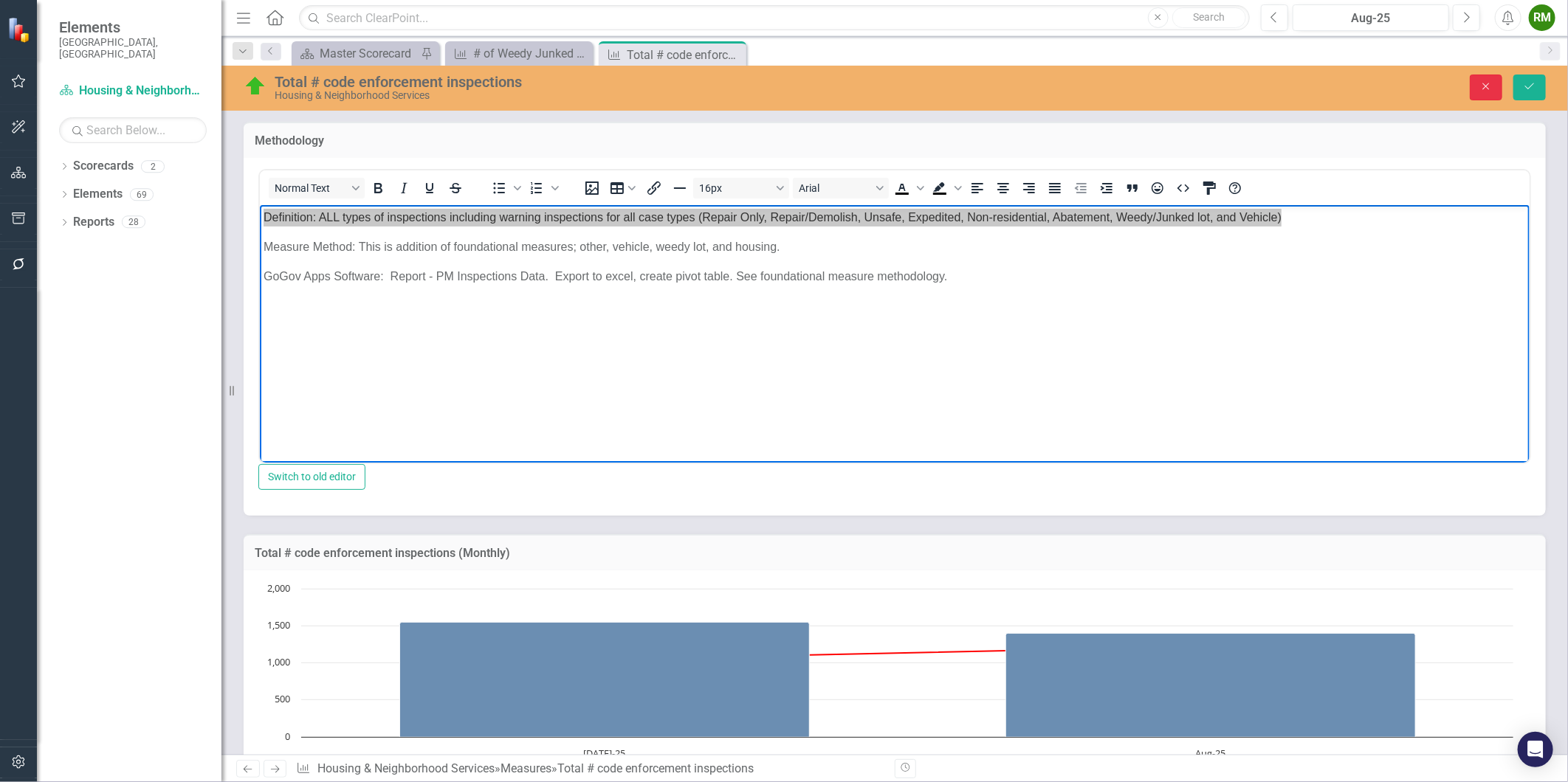
click at [1480, 82] on icon "Close" at bounding box center [1486, 87] width 13 height 11
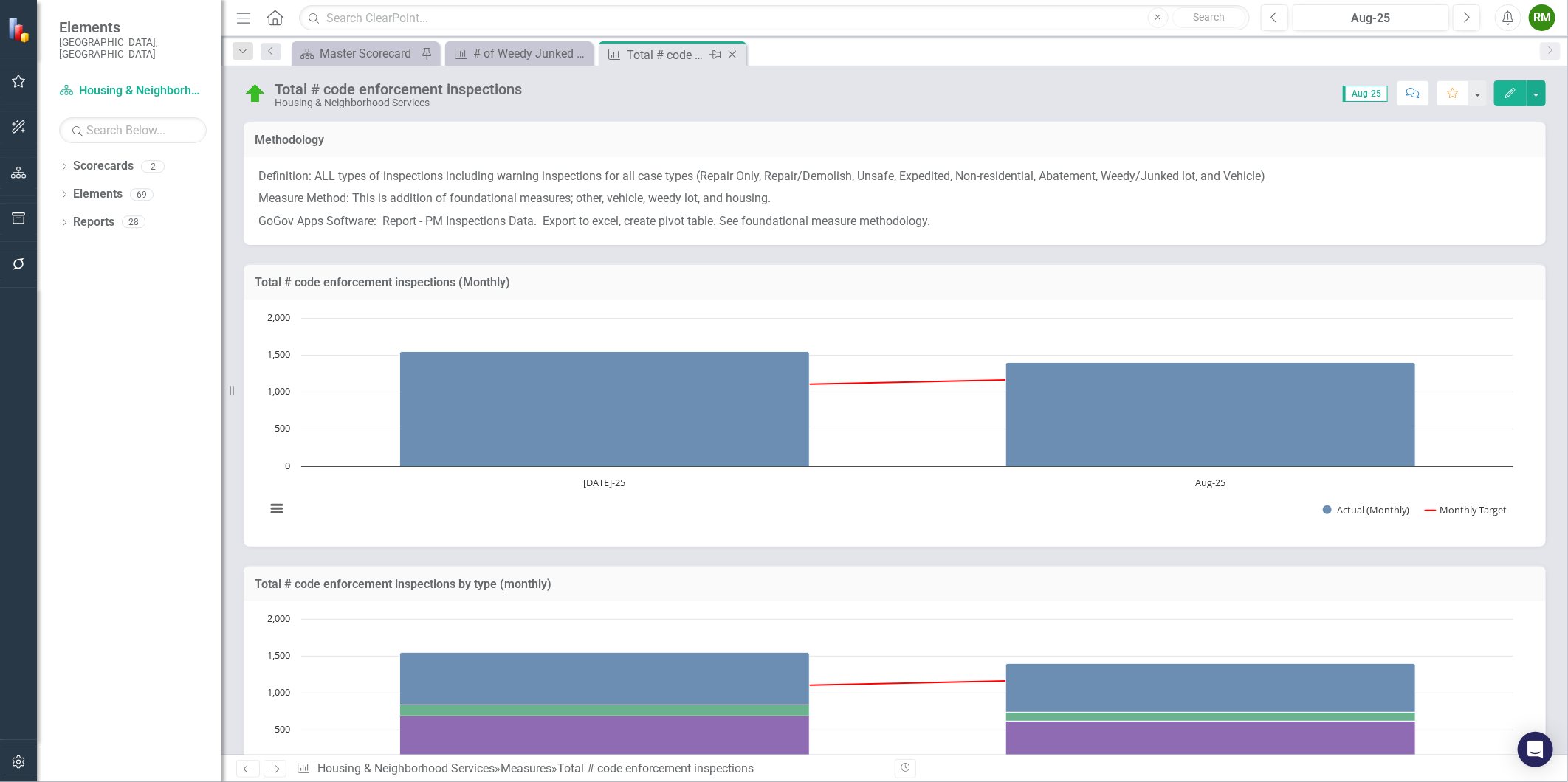
click at [733, 58] on icon "Close" at bounding box center [732, 54] width 15 height 12
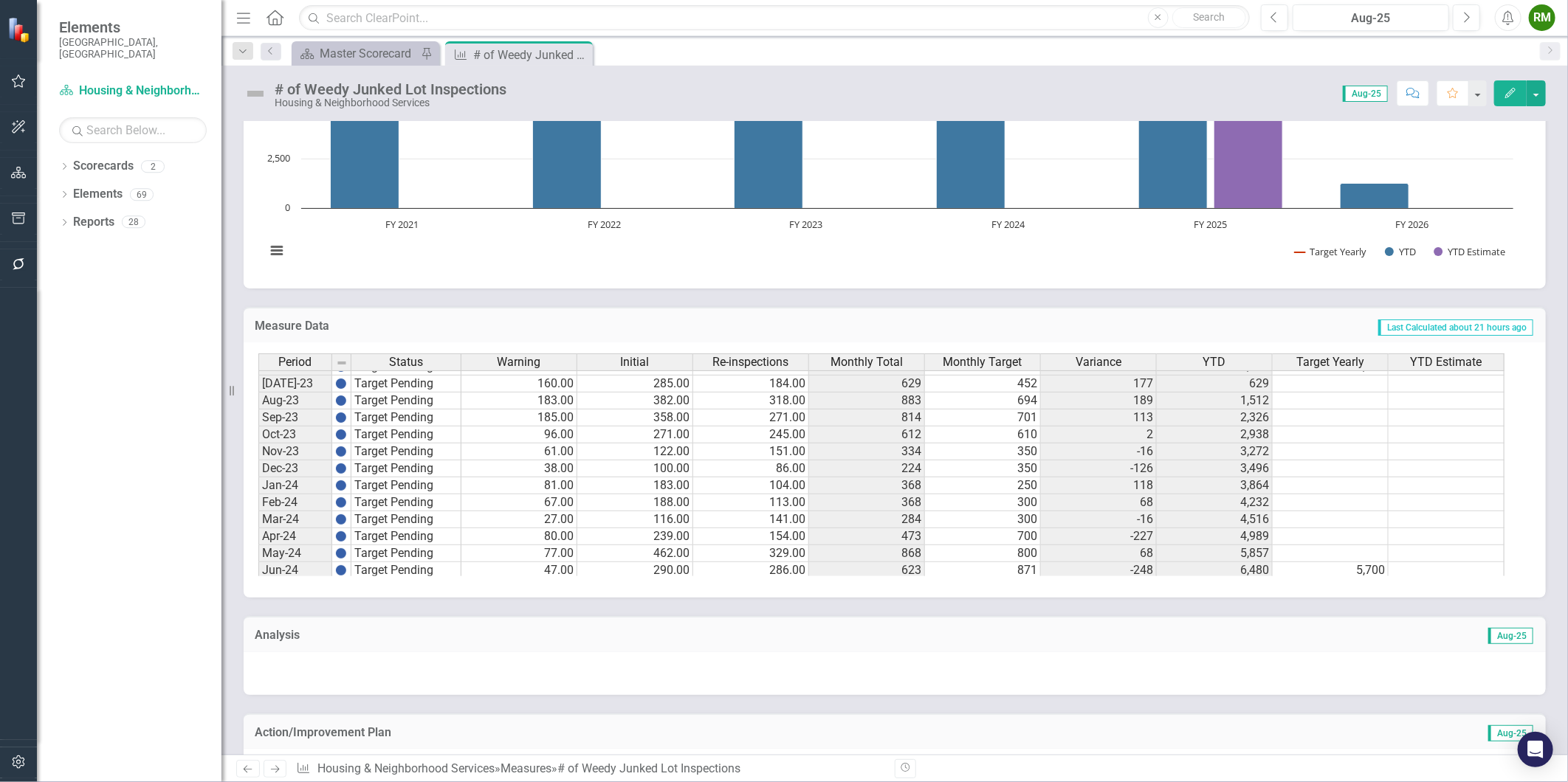
scroll to position [466, 0]
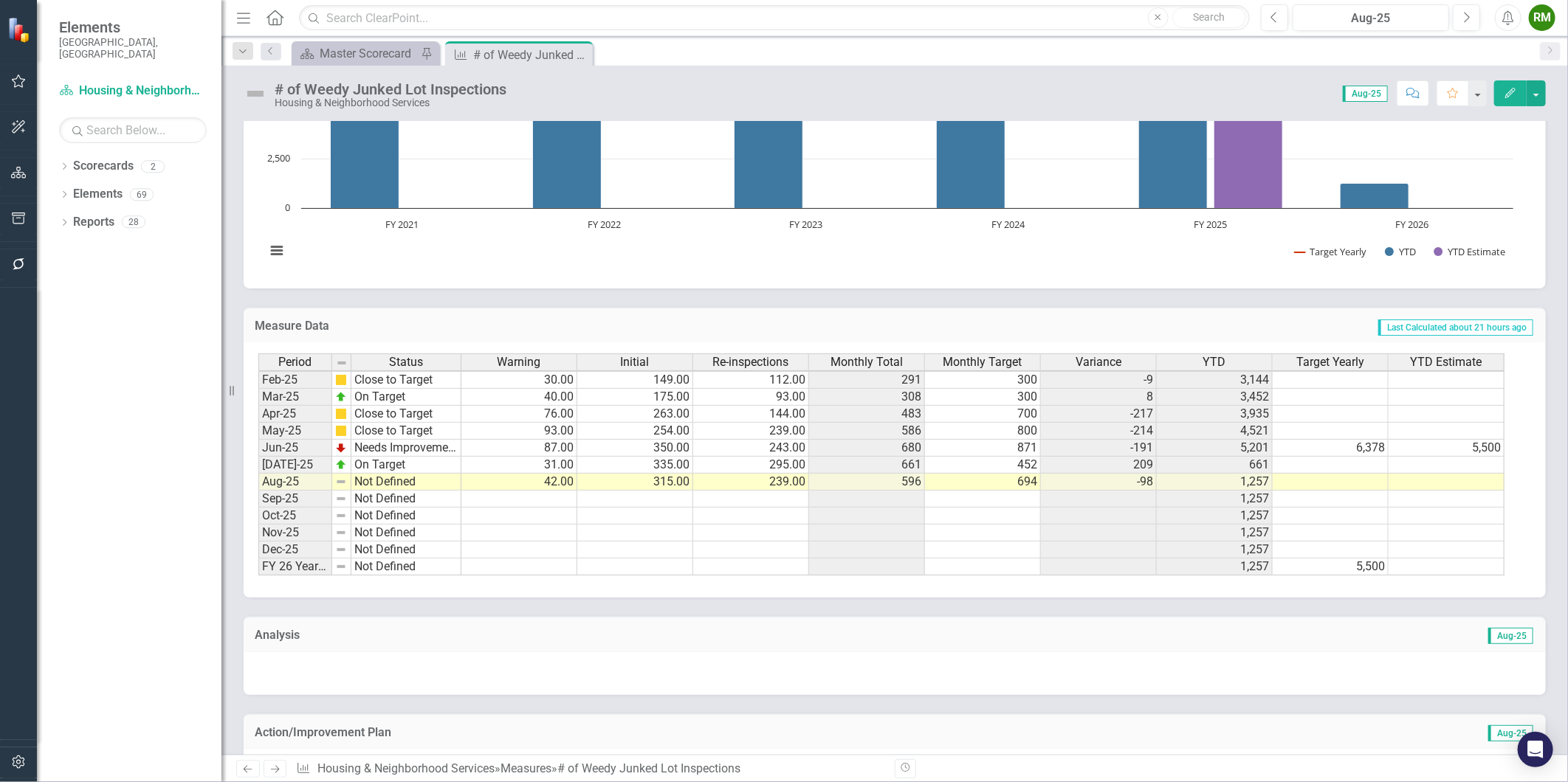
click at [341, 483] on img at bounding box center [341, 481] width 12 height 12
click at [342, 483] on img at bounding box center [341, 481] width 12 height 12
click at [415, 482] on td "Not Defined" at bounding box center [406, 482] width 110 height 17
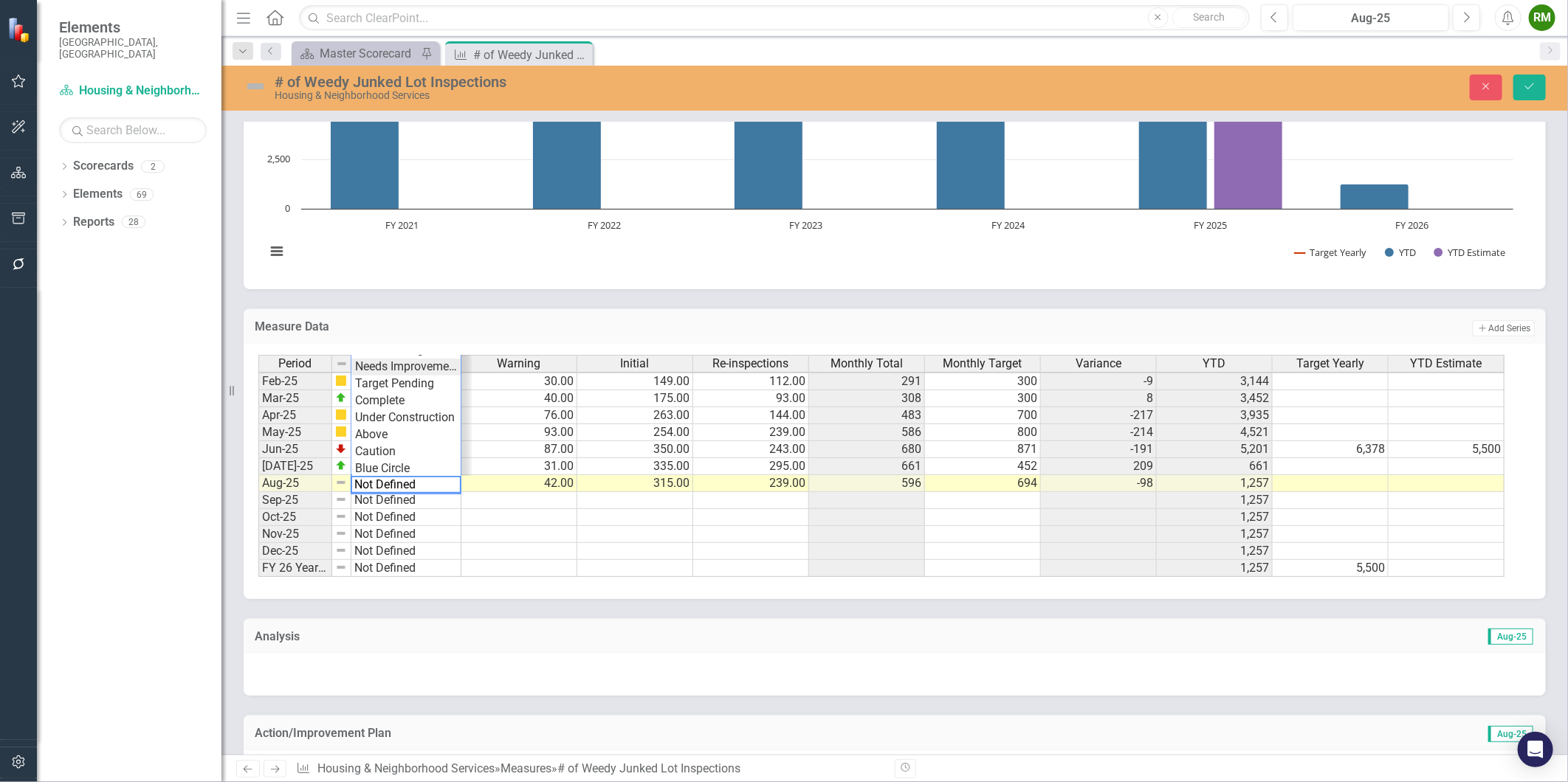
type textarea "Needs Improvement"
click at [401, 364] on div "Period Status Warning Initial Re-inspections Monthly Total Monthly Target Varia…" at bounding box center [889, 466] width 1263 height 223
click at [1537, 87] on button "Save" at bounding box center [1529, 87] width 33 height 26
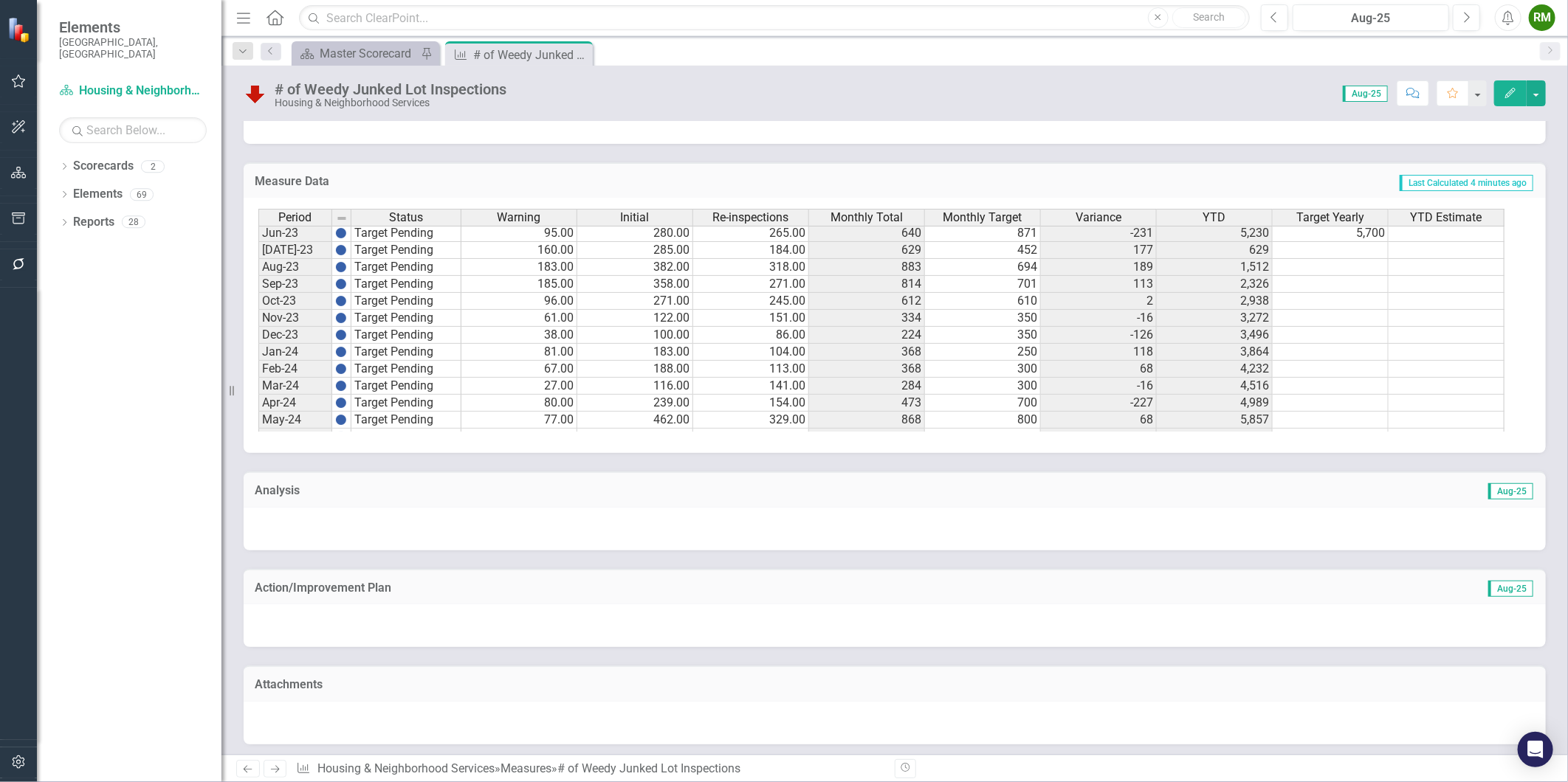
scroll to position [801, 0]
click at [279, 764] on icon "Next" at bounding box center [275, 769] width 12 height 10
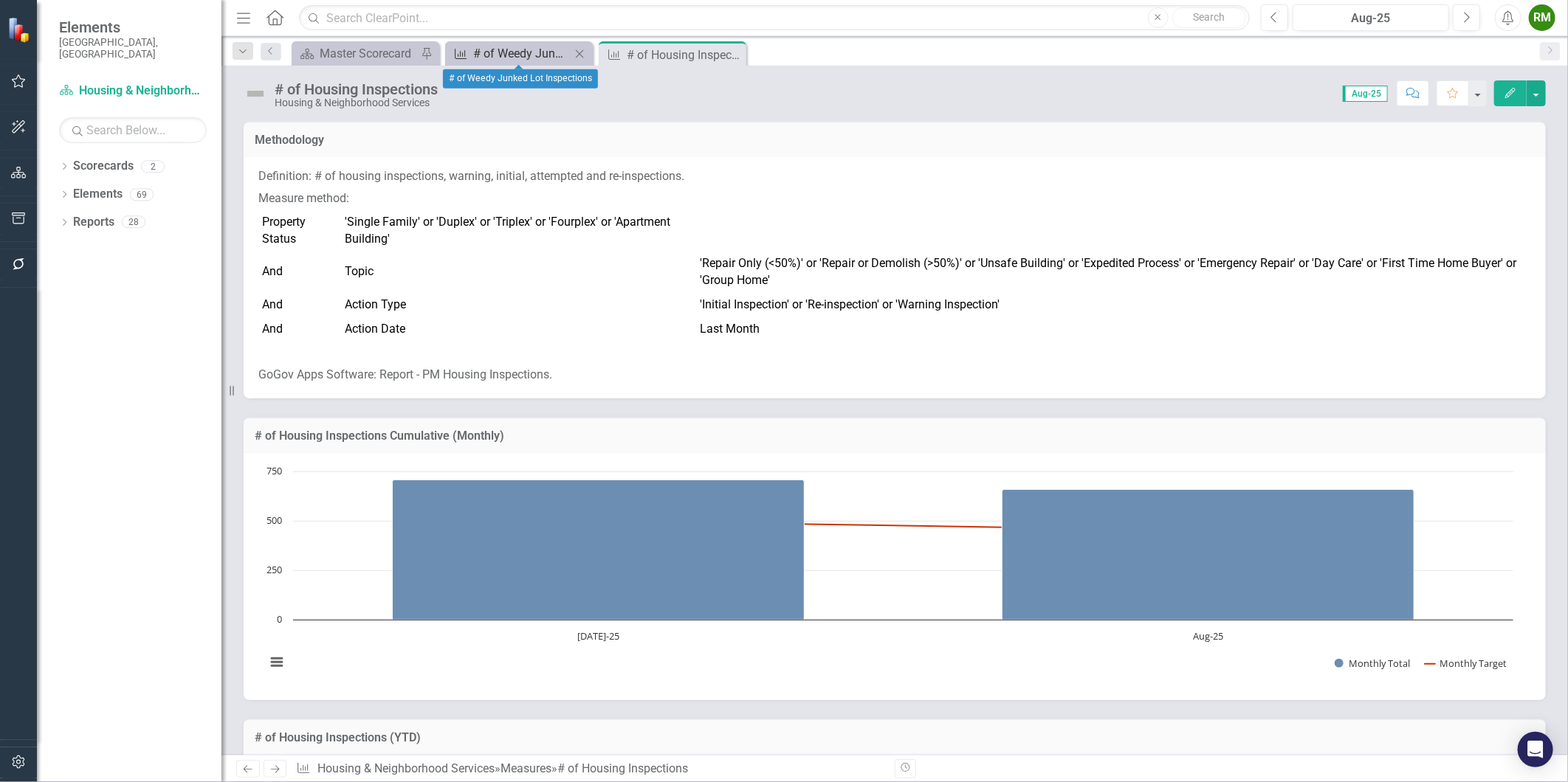
click at [497, 50] on div "# of Weedy Junked Lot Inspections" at bounding box center [522, 53] width 97 height 19
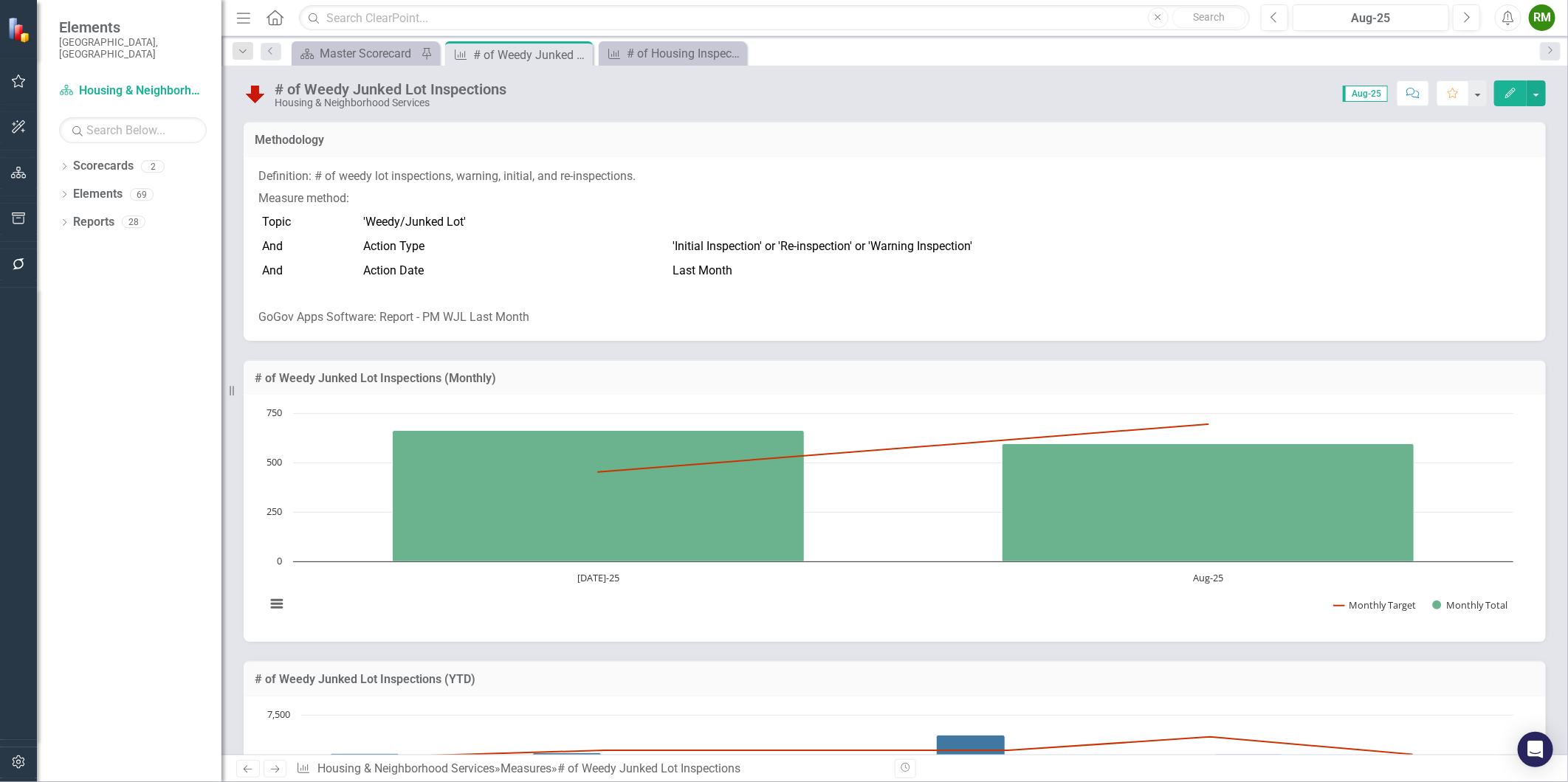
click at [519, 180] on p "Definition: # of weedy lot inspections, warning, initial, and re-inspections." at bounding box center [895, 178] width 1272 height 20
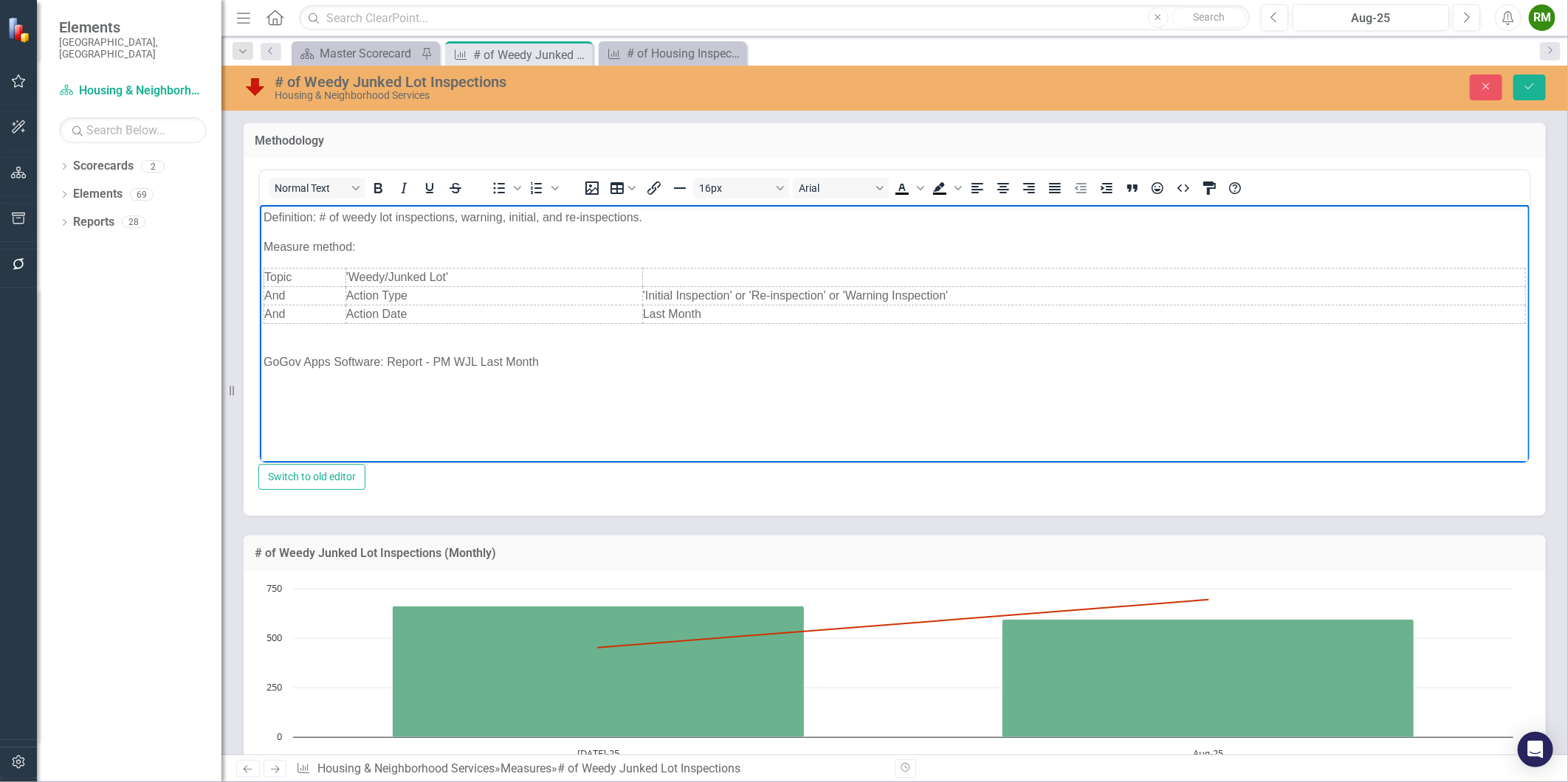
drag, startPoint x: 542, startPoint y: 358, endPoint x: 256, endPoint y: 351, distance: 286.1
click at [259, 351] on html "Definition: # of weedy lot inspections, warning, initial, and re-inspections. M…" at bounding box center [894, 315] width 1270 height 221
copy p "GoGov Apps Software: Report - PM WJL Last Month"
click at [544, 364] on p "GoGov Apps Software: Report - PM WJL Last Month" at bounding box center [894, 362] width 1263 height 18
click at [472, 219] on p "Definition: # of weedy lot inspections, warning, initial, and re-inspections." at bounding box center [894, 217] width 1263 height 18
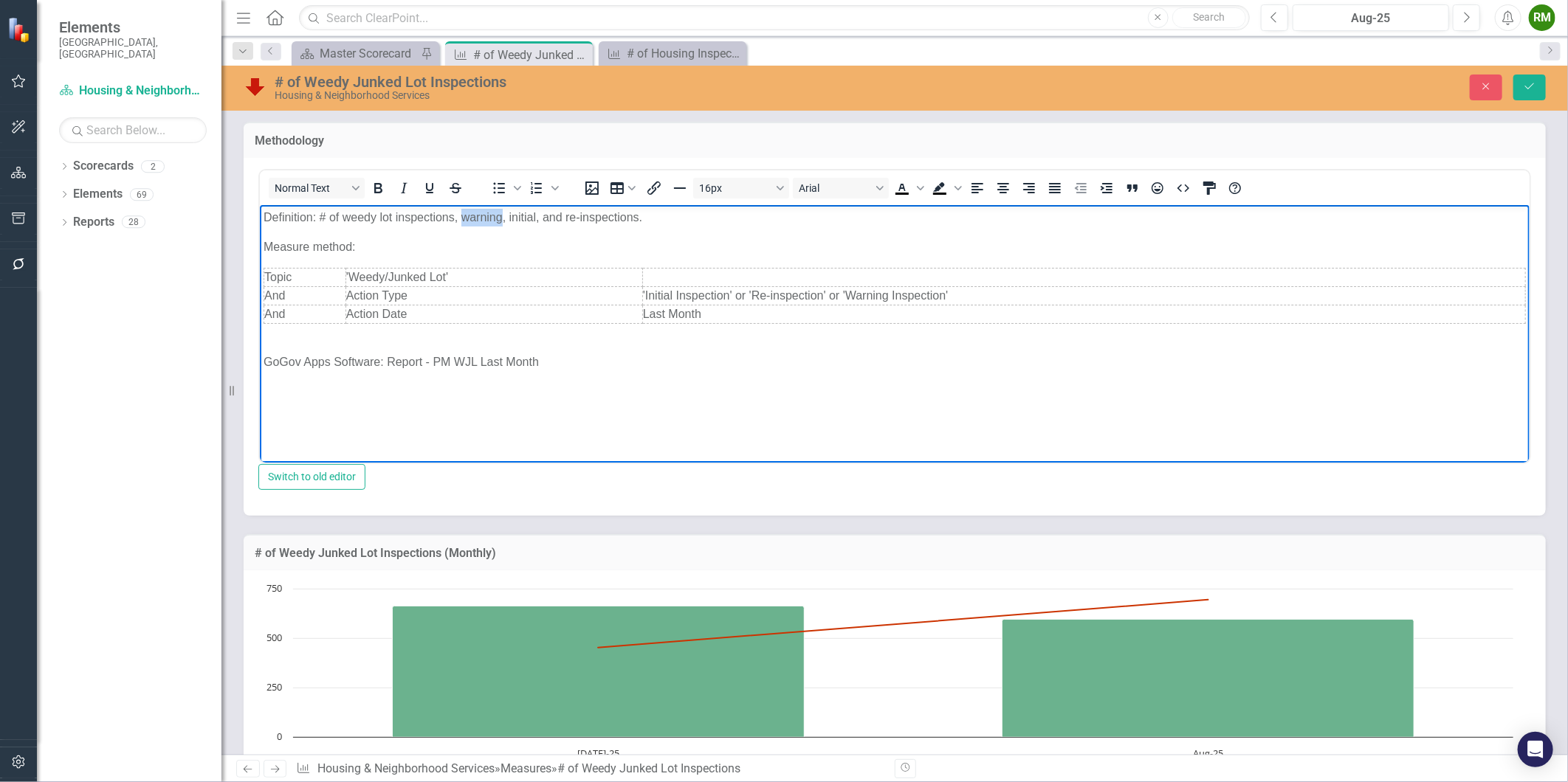
click at [472, 219] on p "Definition: # of weedy lot inspections, warning, initial, and re-inspections." at bounding box center [894, 217] width 1263 height 18
copy p "Definition: # of weedy lot inspections, warning, initial, and re-inspections."
drag, startPoint x: 1489, startPoint y: 89, endPoint x: 751, endPoint y: 51, distance: 739.0
click at [1489, 89] on icon "Close" at bounding box center [1486, 87] width 13 height 11
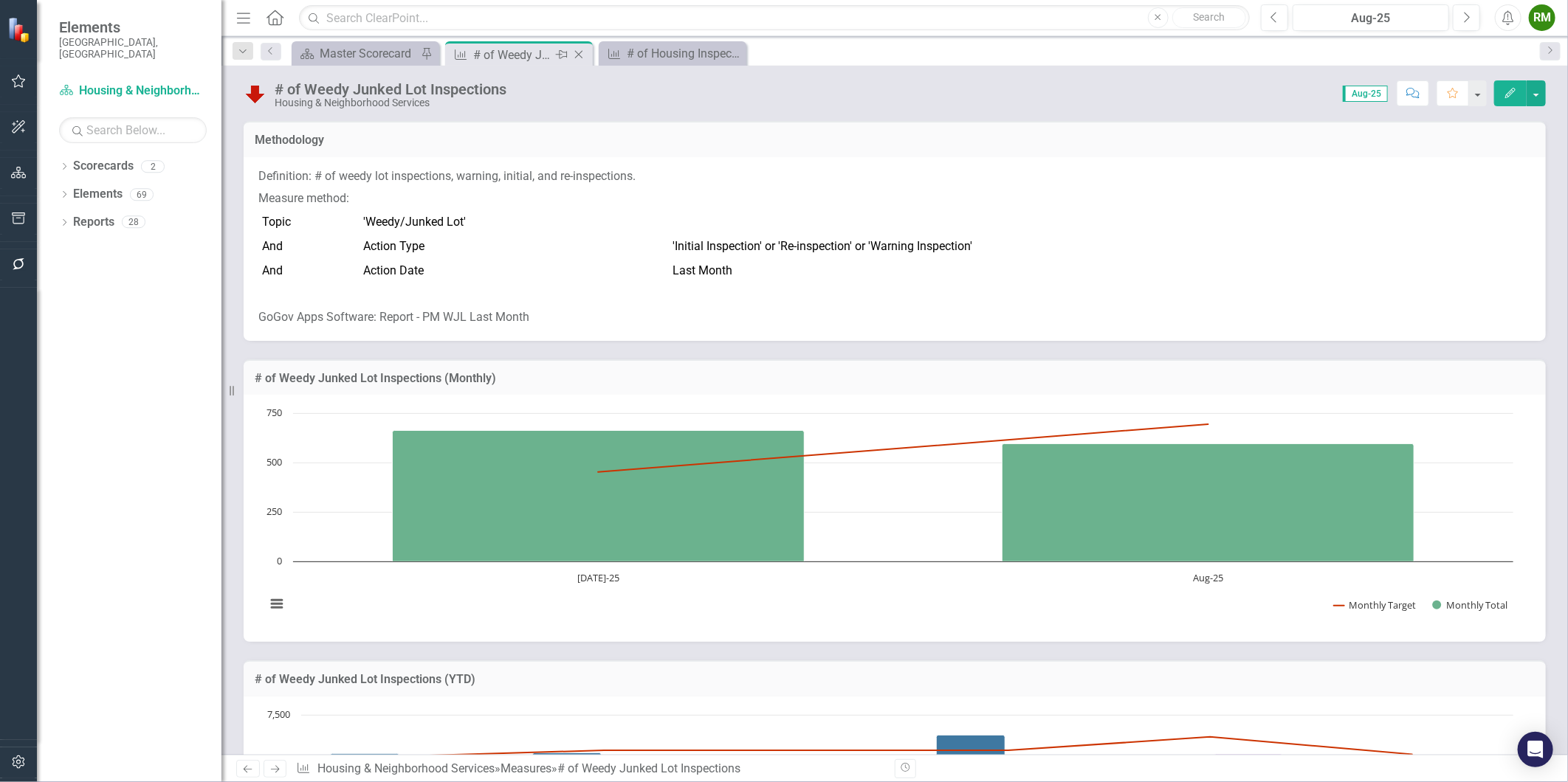
click at [573, 54] on icon "Close" at bounding box center [579, 54] width 15 height 12
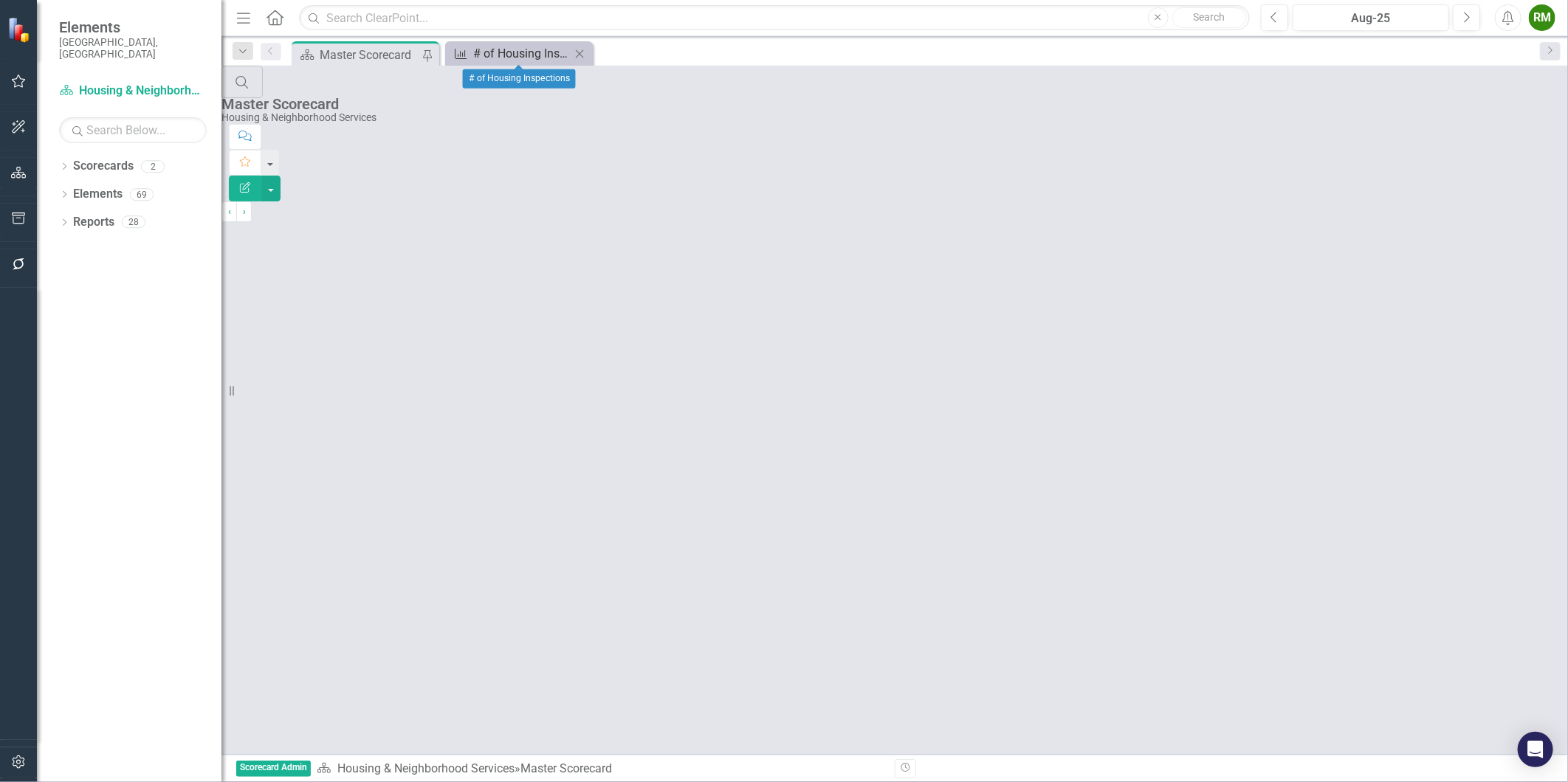
click at [547, 54] on div "# of Housing Inspections" at bounding box center [522, 53] width 97 height 19
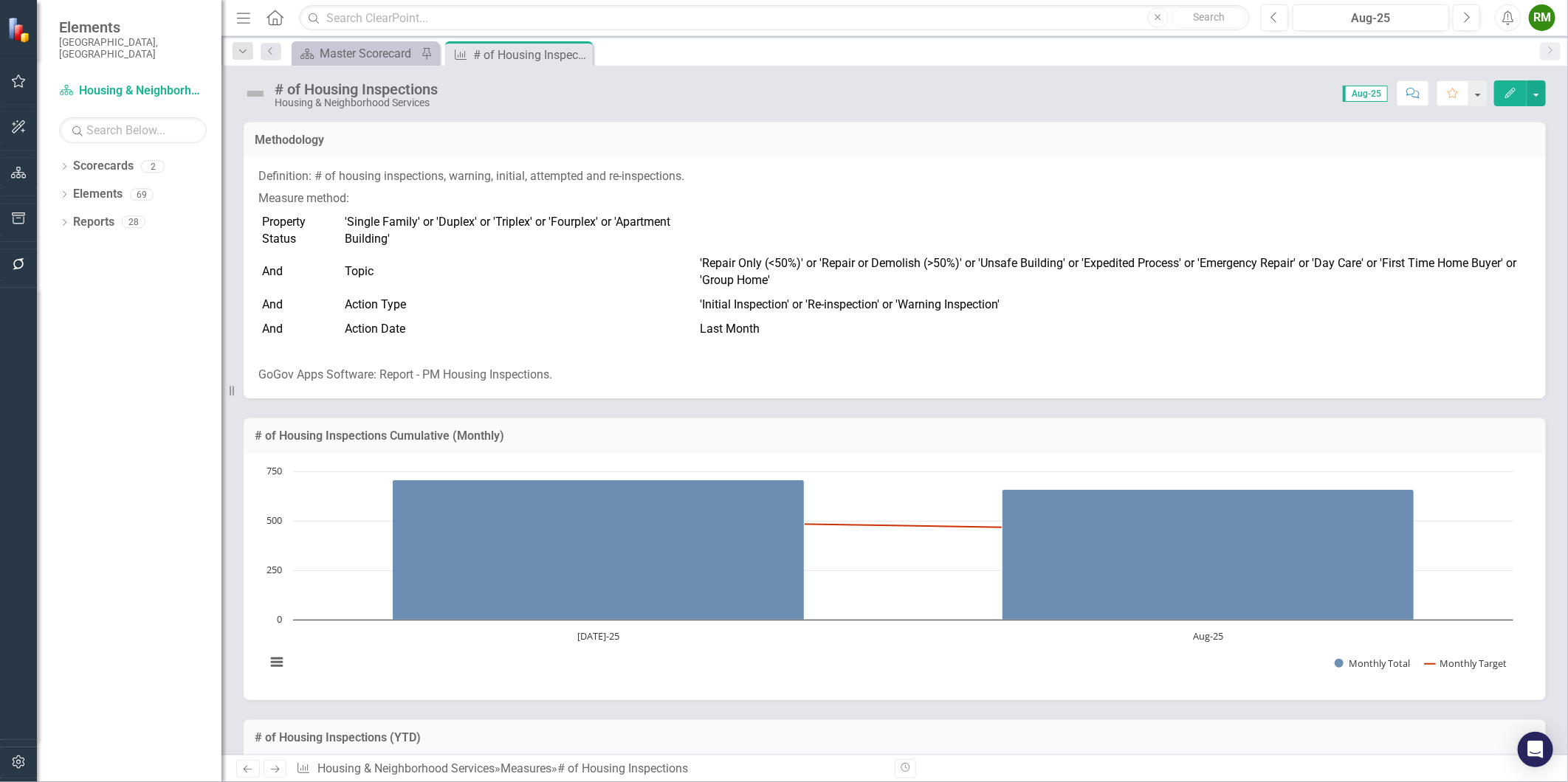
click at [457, 182] on p "Definition: # of housing inspections, warning, initial, attempted and re-inspec…" at bounding box center [895, 178] width 1272 height 20
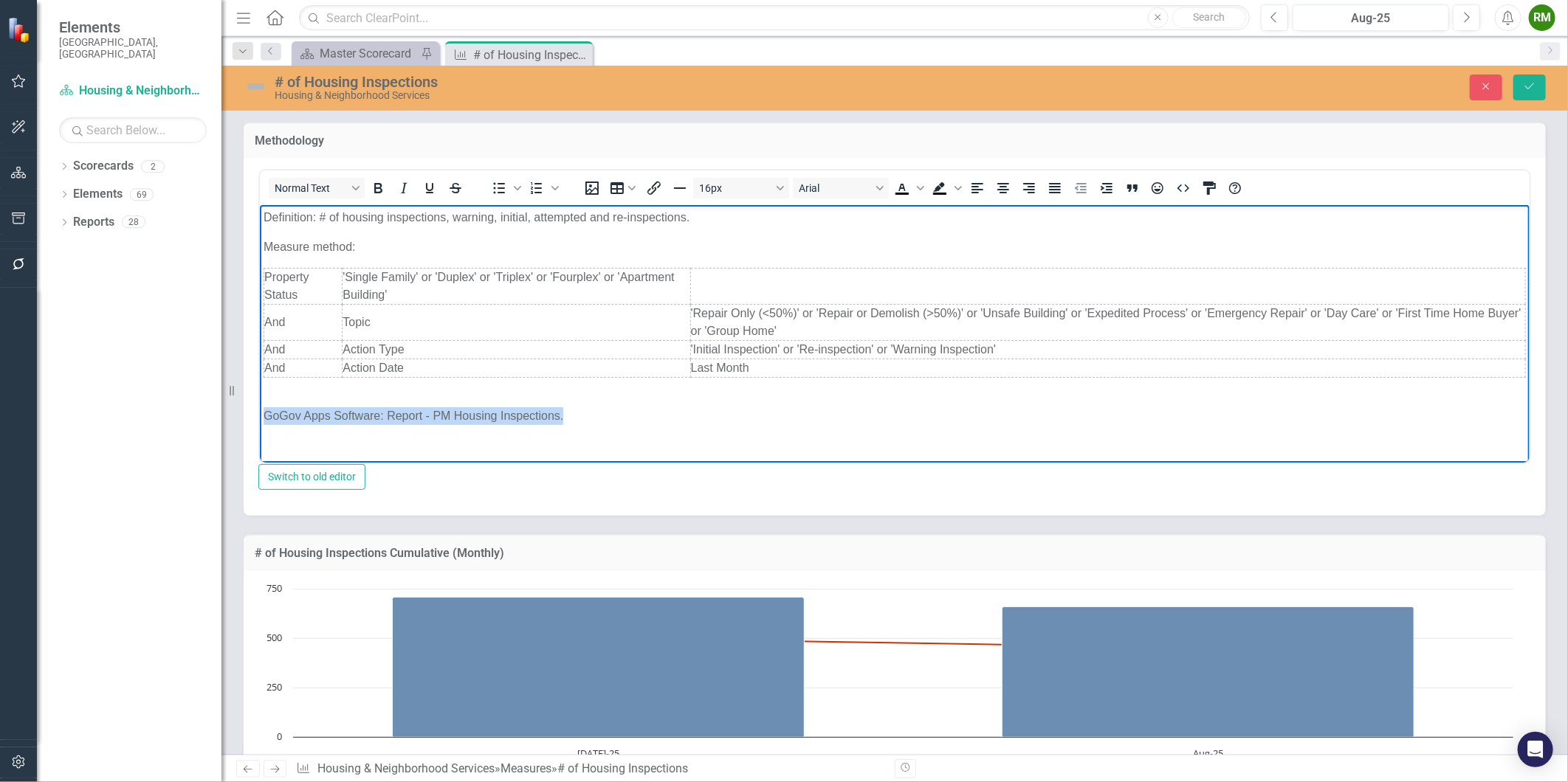
drag, startPoint x: 601, startPoint y: 417, endPoint x: 218, endPoint y: 414, distance: 383.0
click at [259, 414] on html "Definition: # of housing inspections, warning, initial, attempted and re-inspec…" at bounding box center [894, 322] width 1270 height 235
copy p "GoGov Apps Software: Report - PM Housing Inspections."
click at [484, 220] on p "Definition: # of housing inspections, warning, initial, attempted and re-inspec…" at bounding box center [894, 217] width 1263 height 18
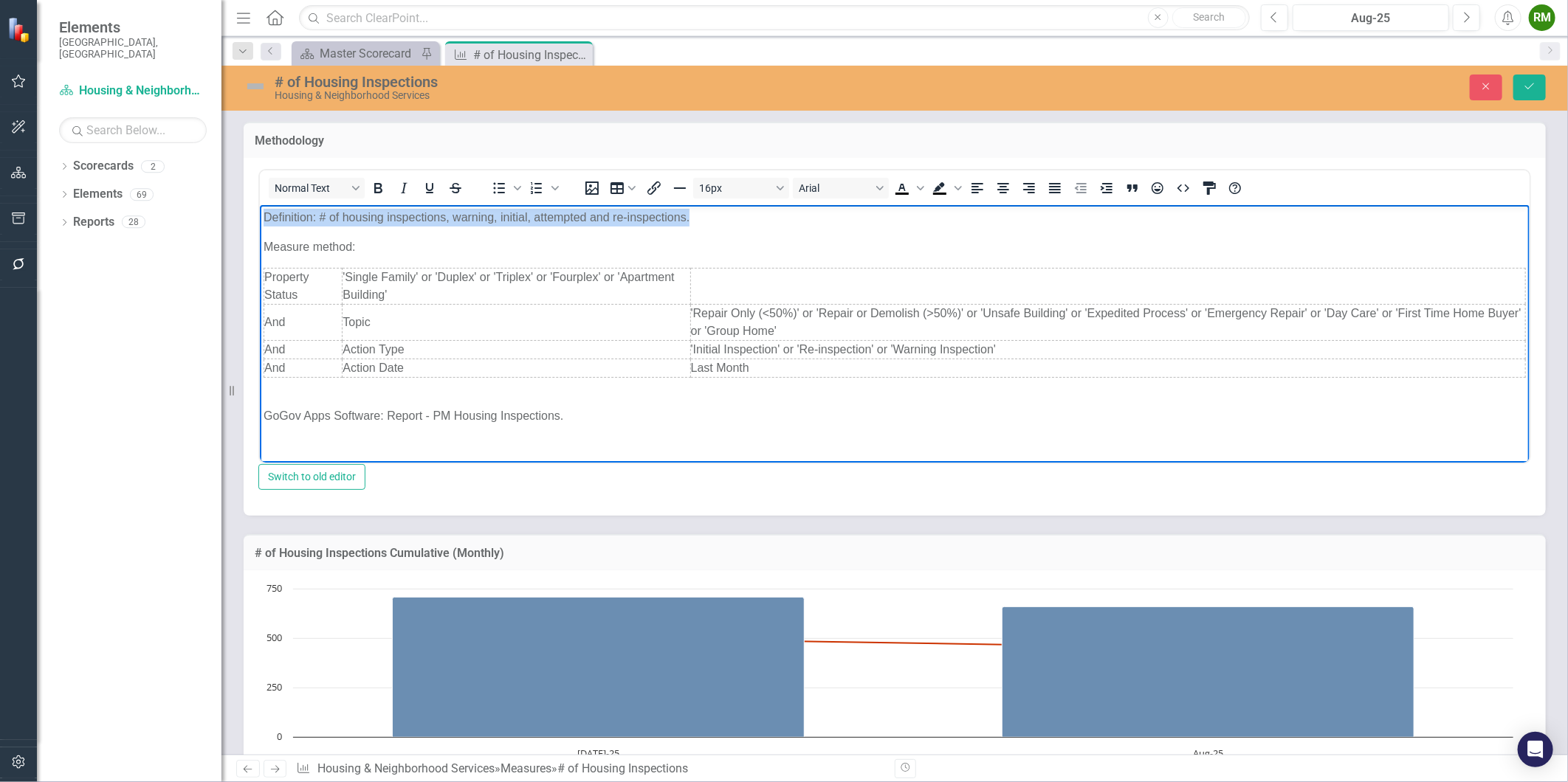
click at [484, 220] on p "Definition: # of housing inspections, warning, initial, attempted and re-inspec…" at bounding box center [894, 217] width 1263 height 18
copy p "Definition: # of housing inspections, warning, initial, attempted and re-inspec…"
click at [1487, 83] on icon "Close" at bounding box center [1486, 87] width 13 height 11
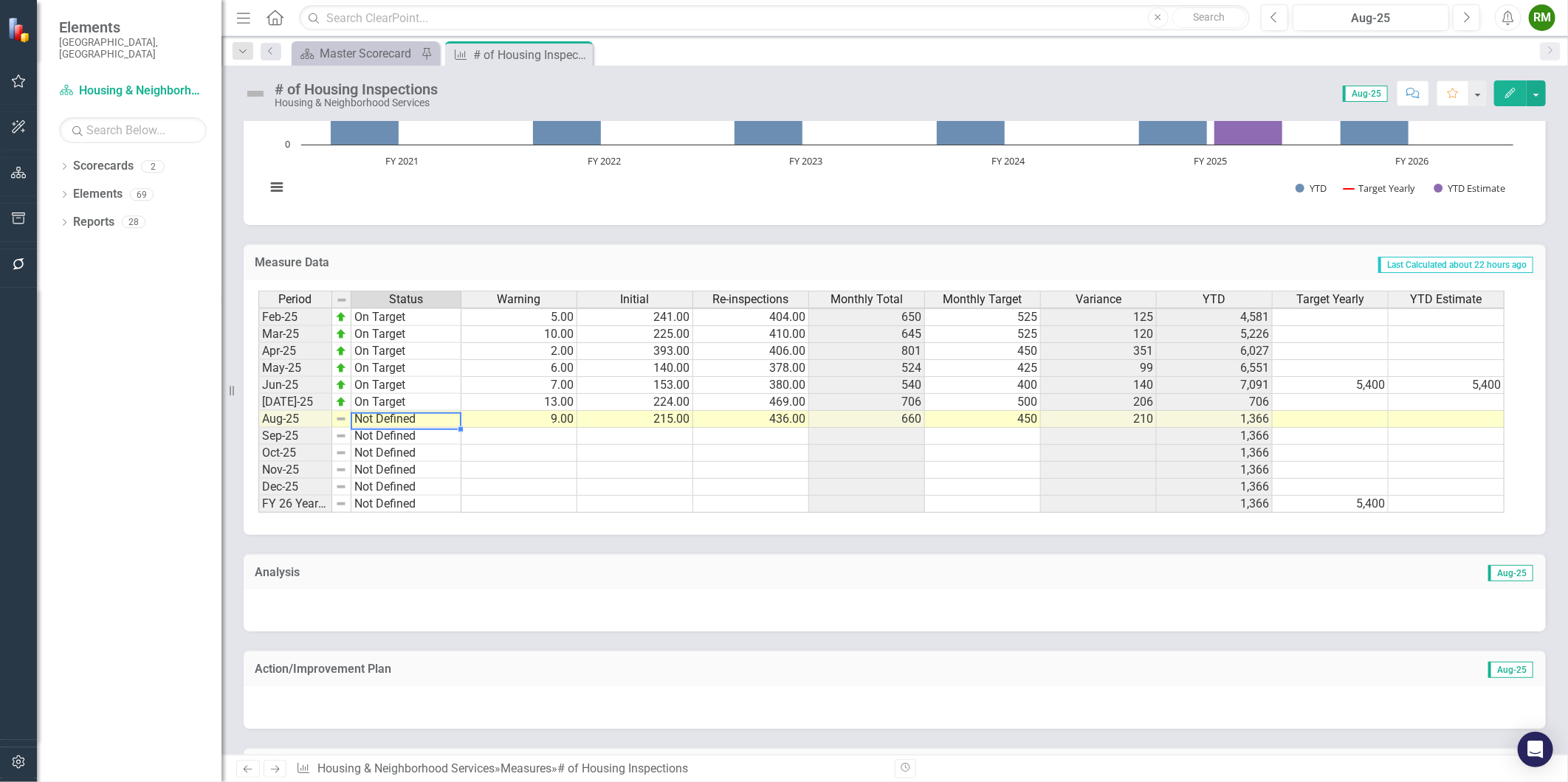
scroll to position [747, 0]
click at [369, 422] on td "Not Defined" at bounding box center [406, 419] width 110 height 17
click at [434, 416] on td "Not Defined" at bounding box center [406, 419] width 110 height 17
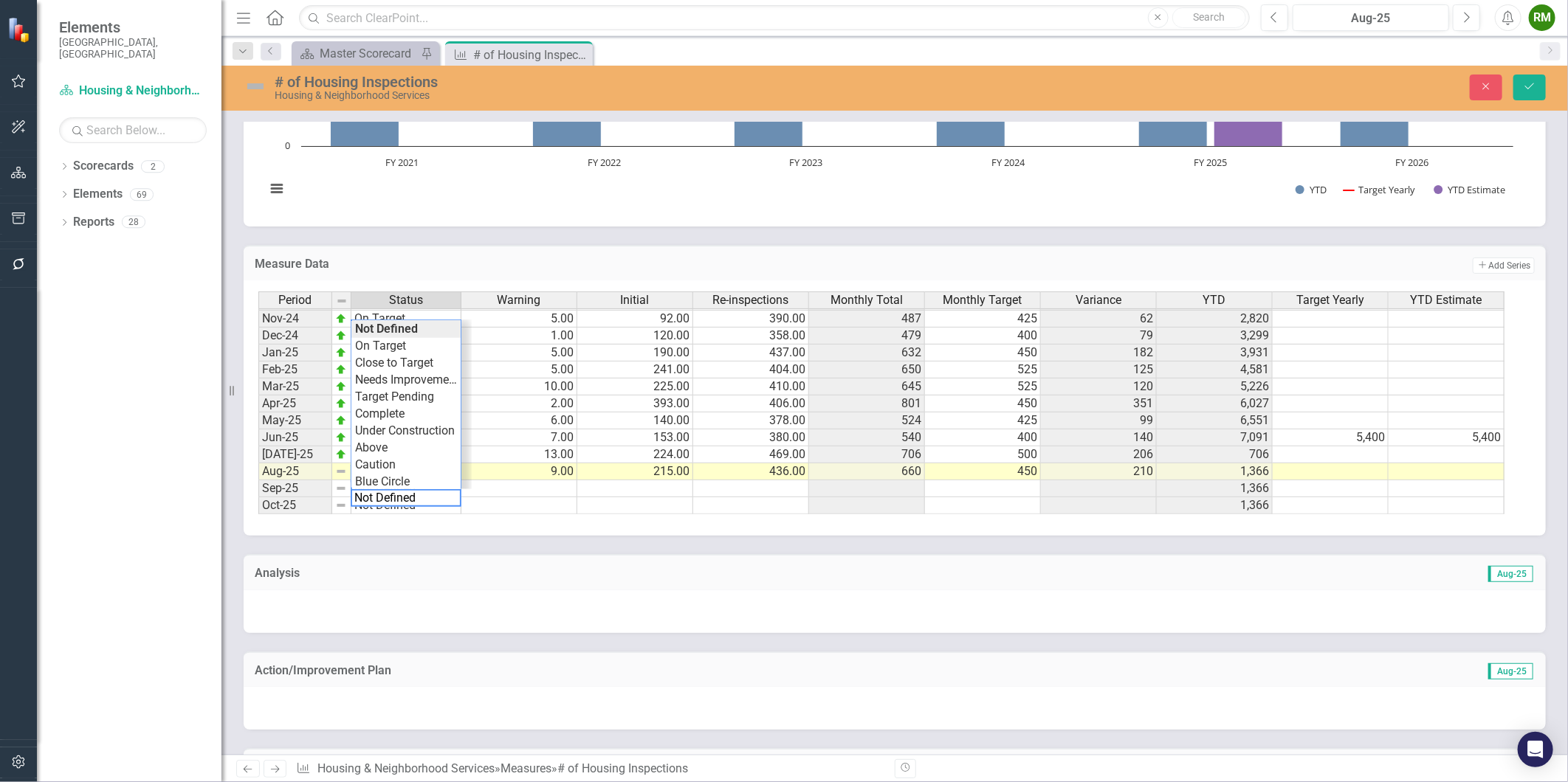
scroll to position [666, 0]
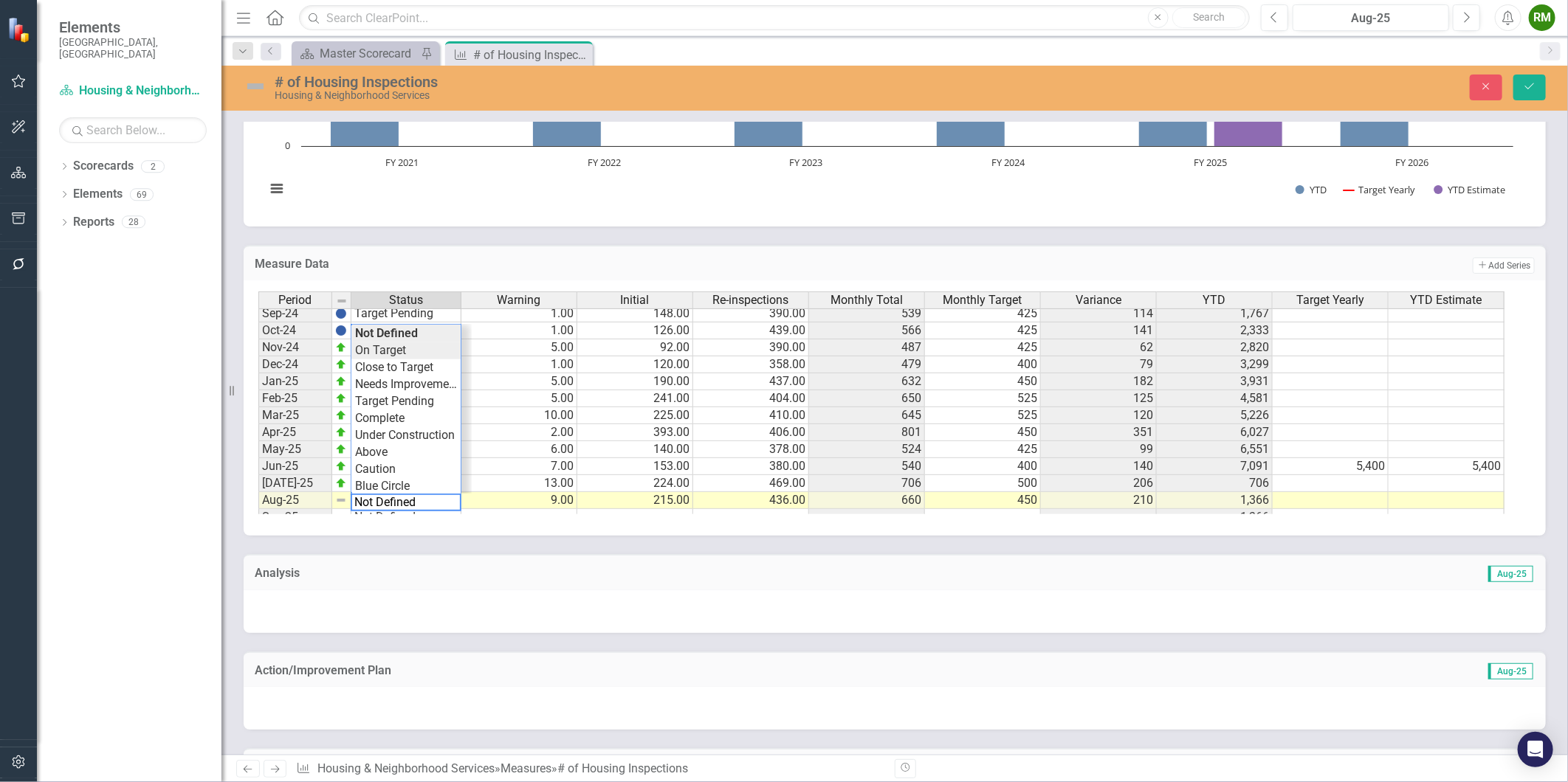
type textarea "On Target"
click at [389, 348] on div "Period Status Warning Initial Re-inspections Monthly Total Monthly Target Varia…" at bounding box center [889, 403] width 1263 height 223
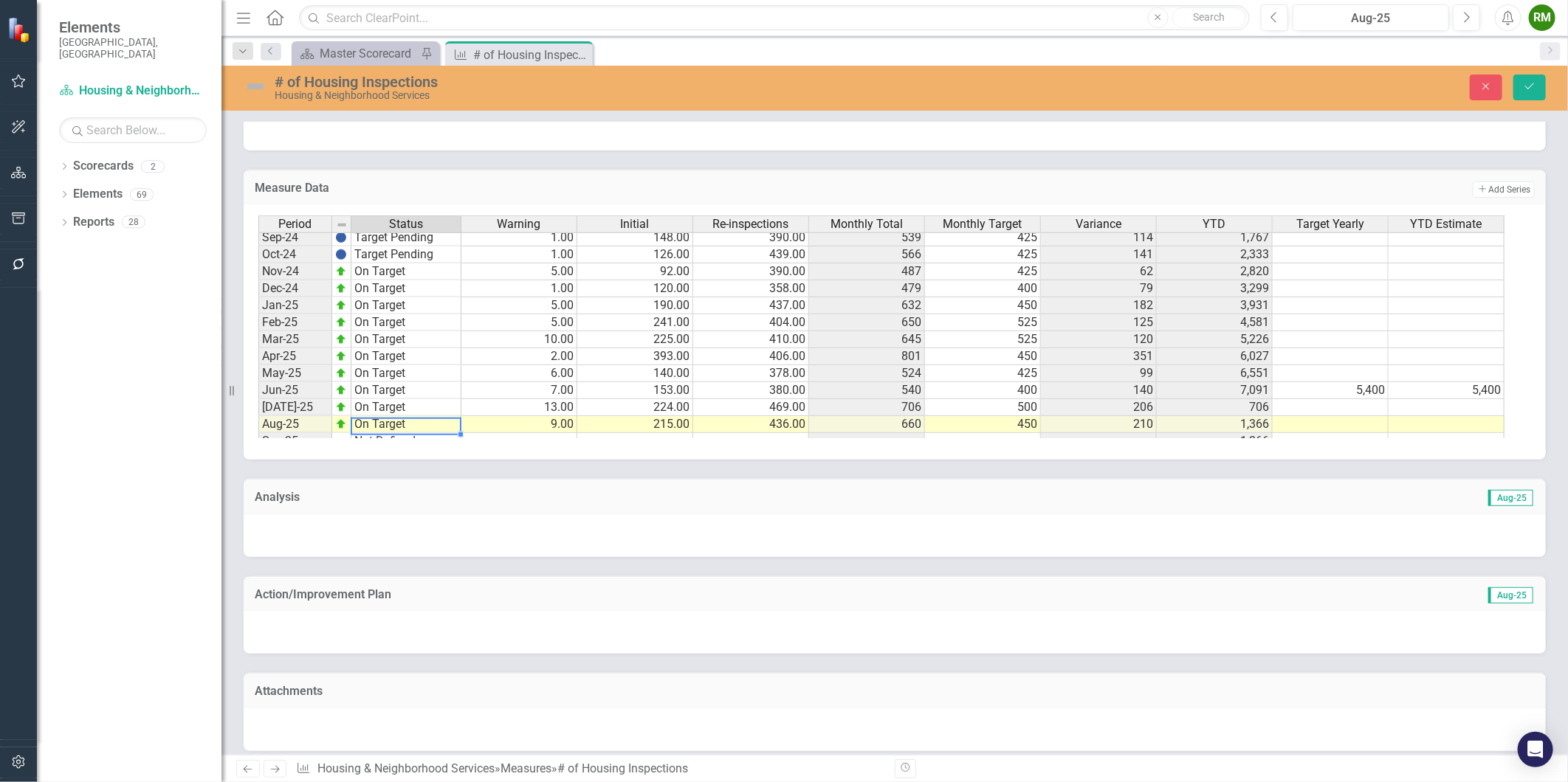
scroll to position [861, 0]
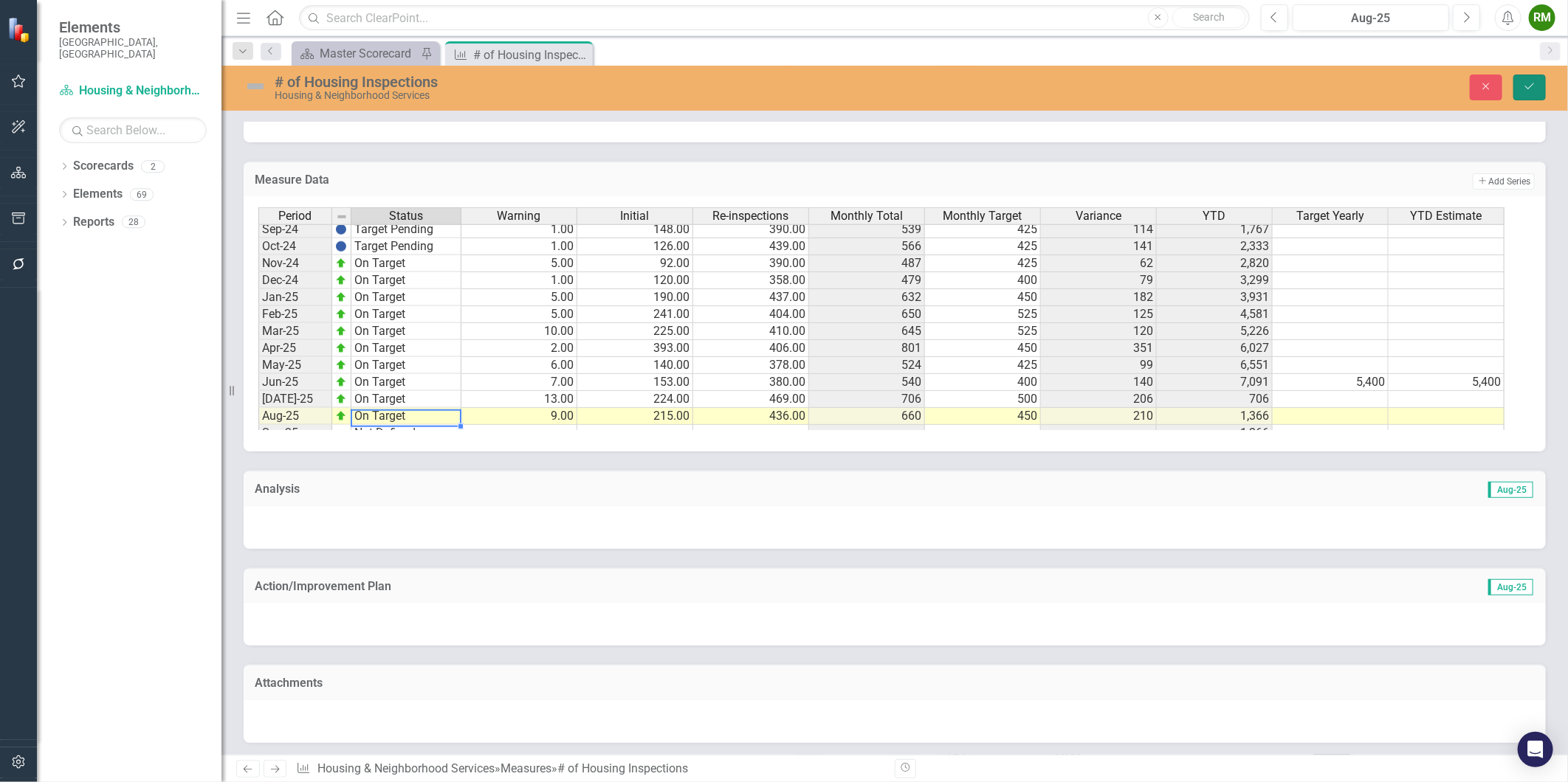
click at [1539, 82] on button "Save" at bounding box center [1529, 87] width 33 height 26
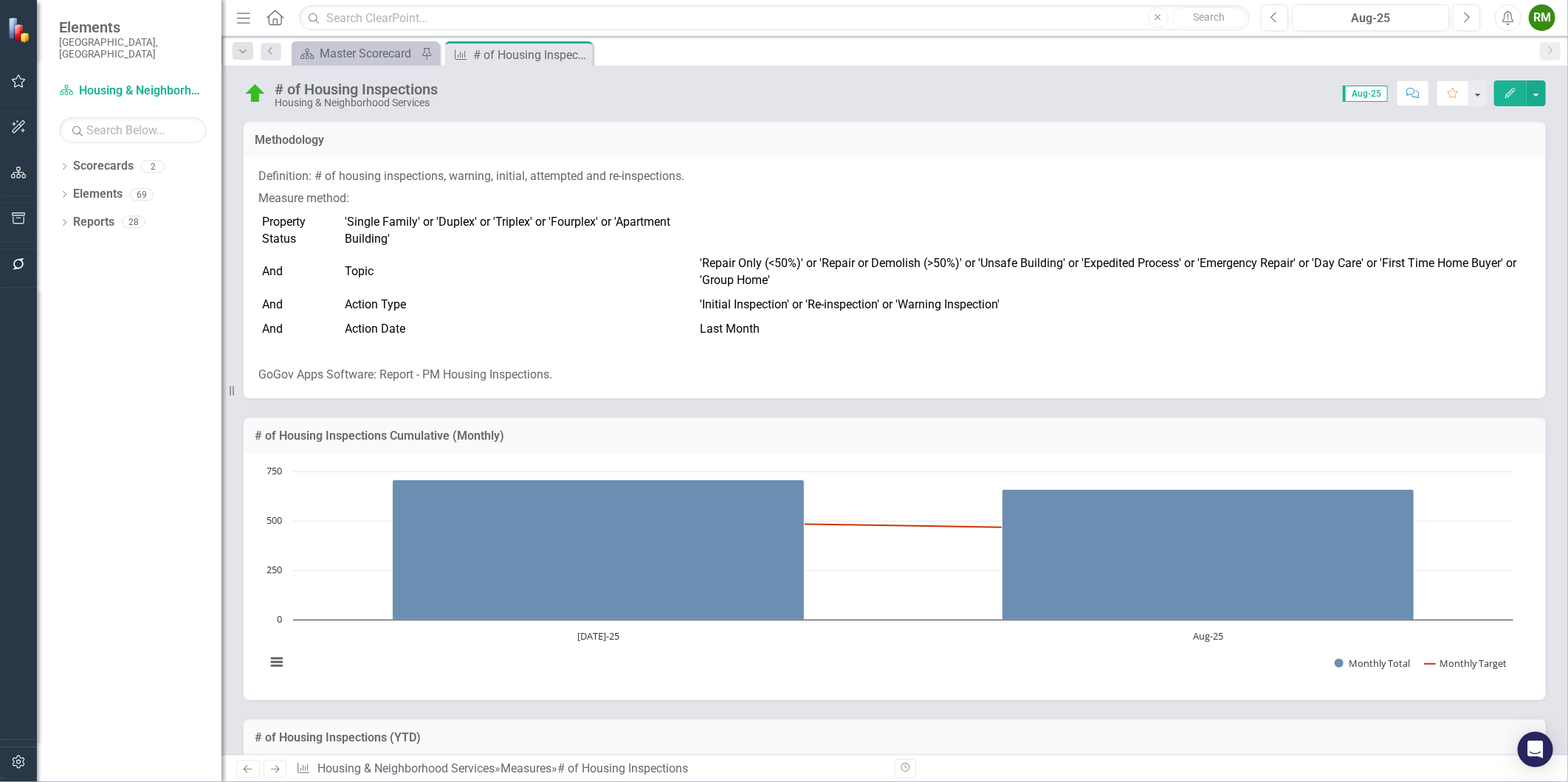
click at [244, 768] on icon "Previous" at bounding box center [248, 769] width 12 height 10
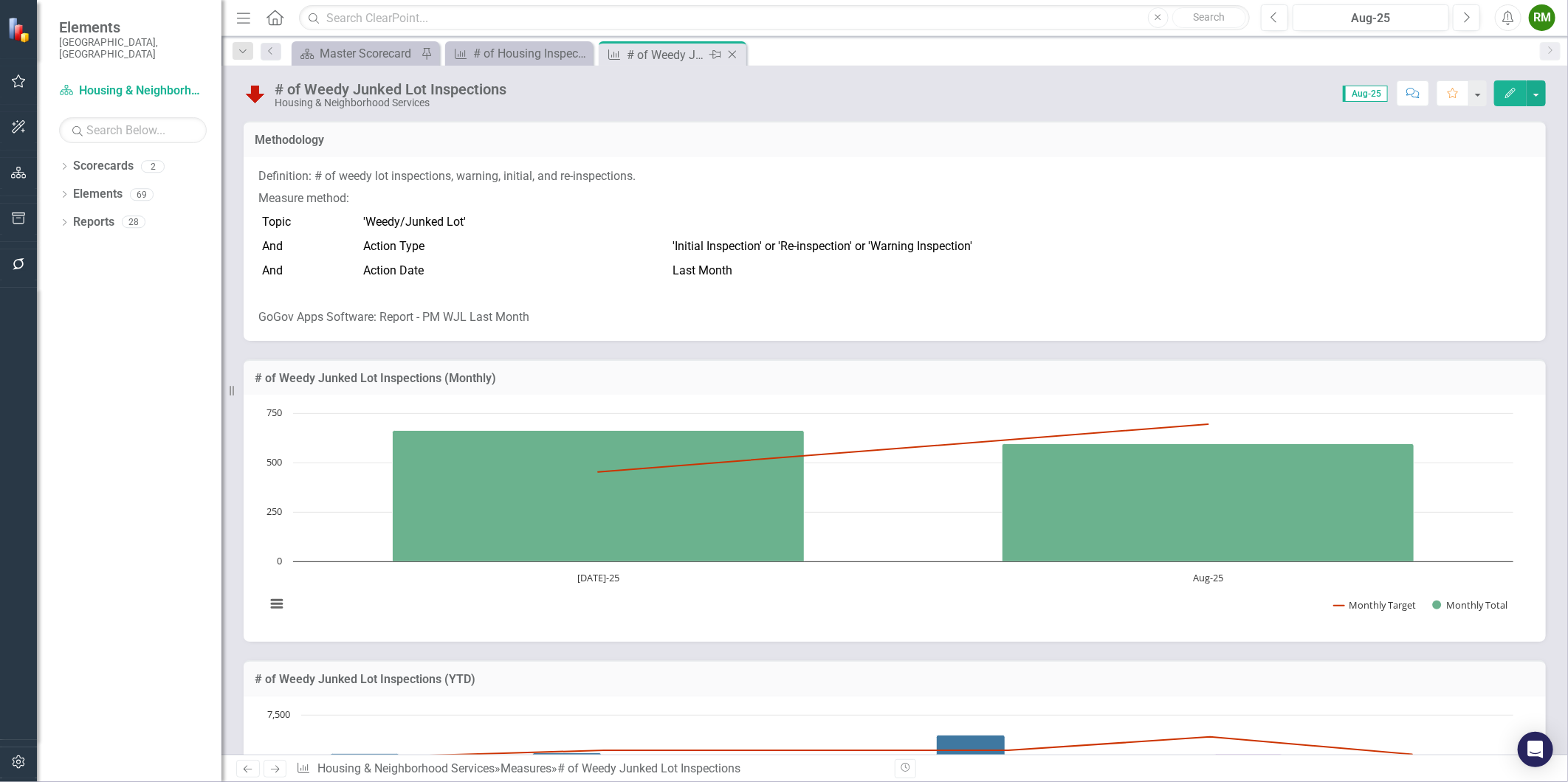
click at [733, 54] on icon "Close" at bounding box center [732, 54] width 15 height 12
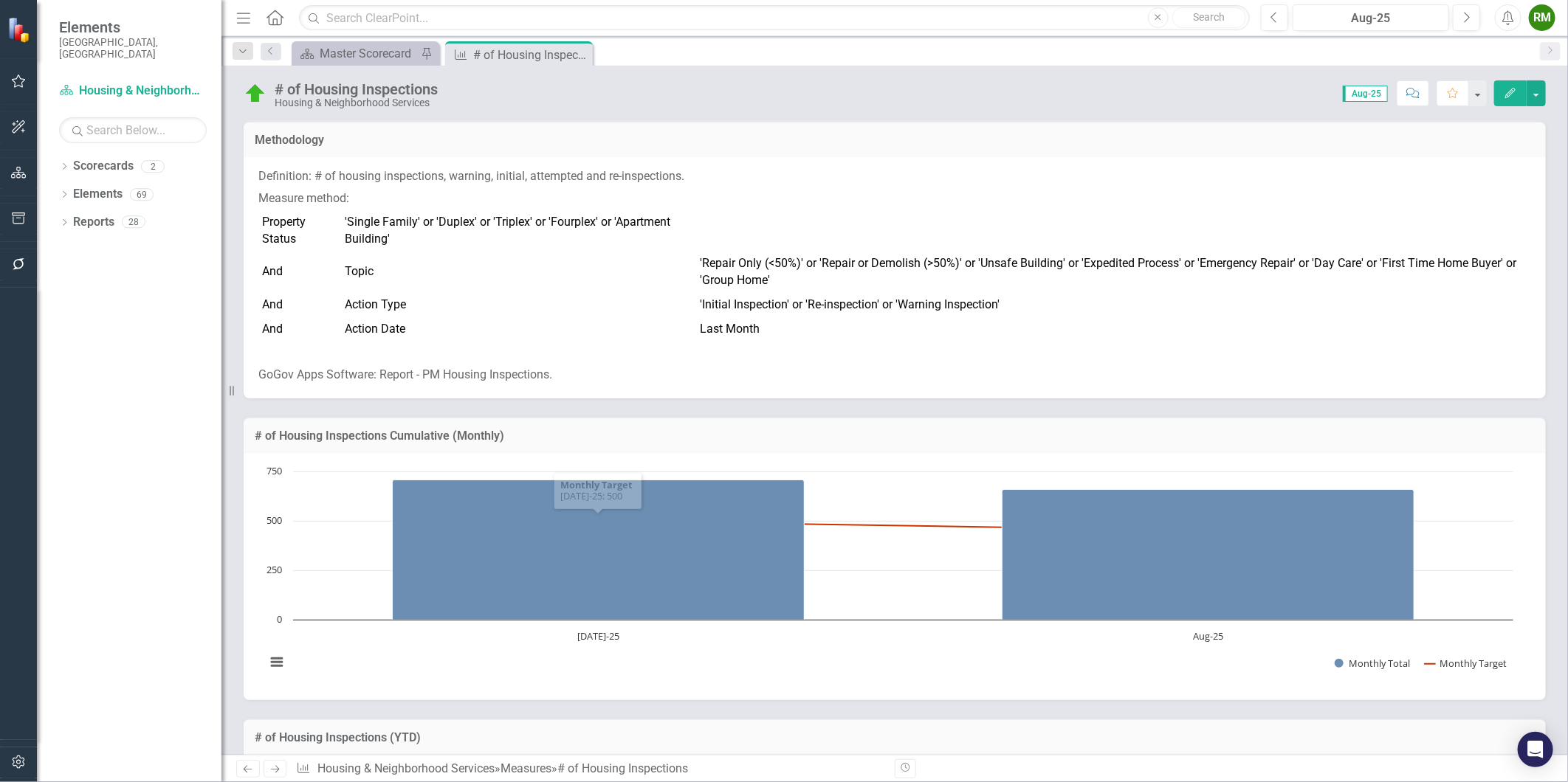
click at [269, 772] on icon "Next" at bounding box center [275, 769] width 12 height 10
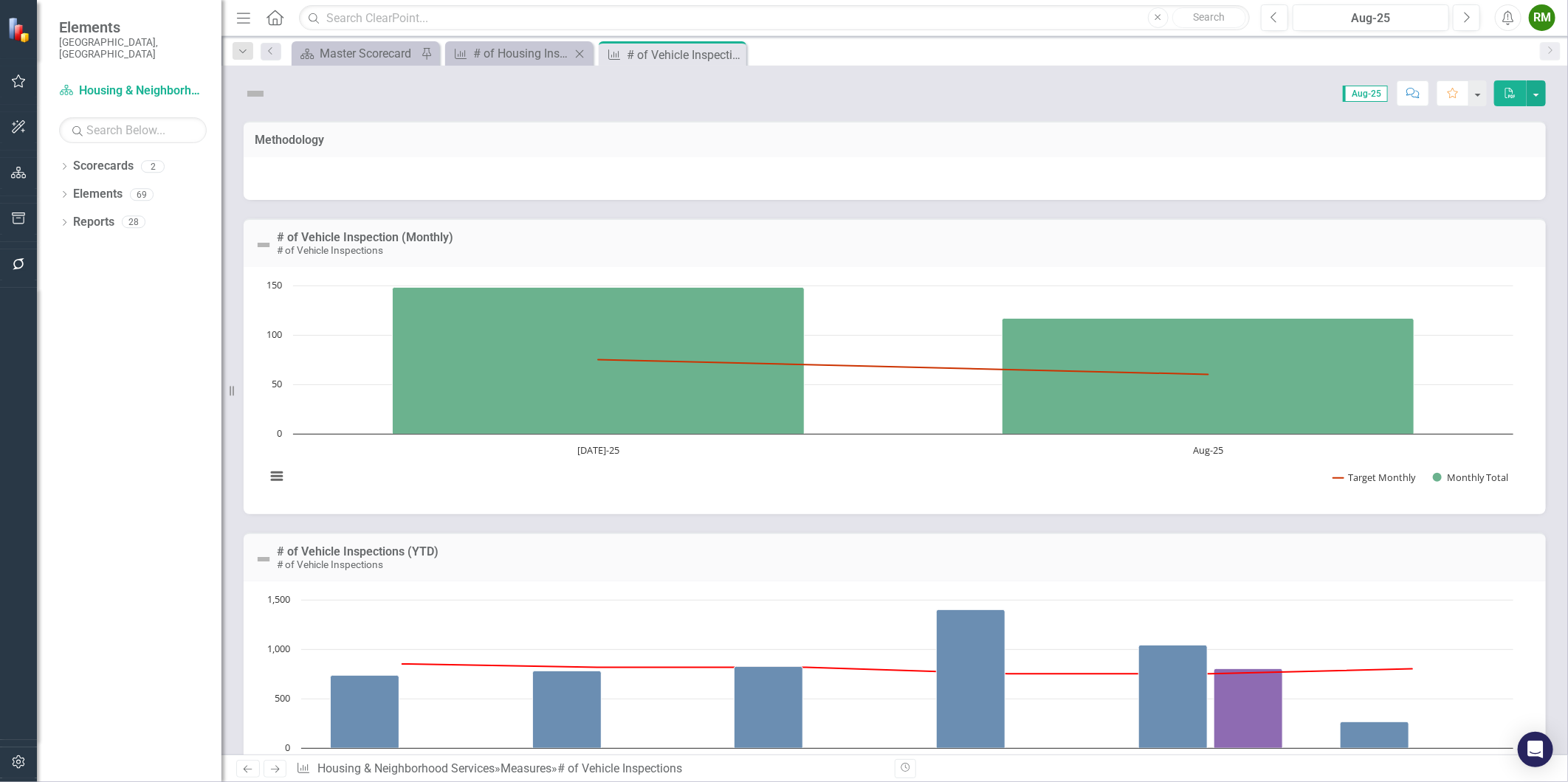
click at [585, 55] on icon "Close" at bounding box center [580, 53] width 15 height 12
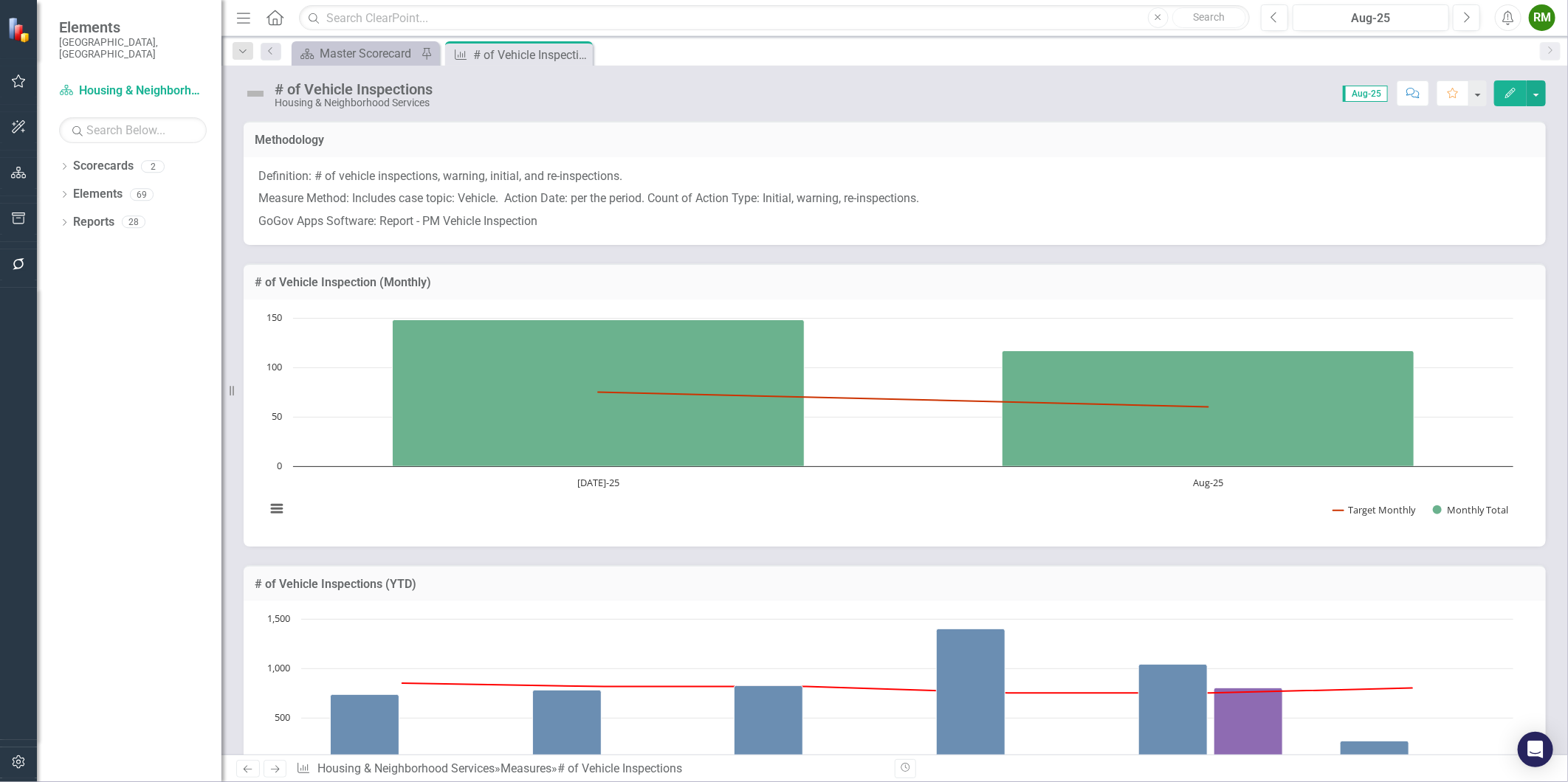
click at [470, 185] on p "Definition: # of vehicle inspections, warning, initial, and re-inspections." at bounding box center [895, 178] width 1272 height 20
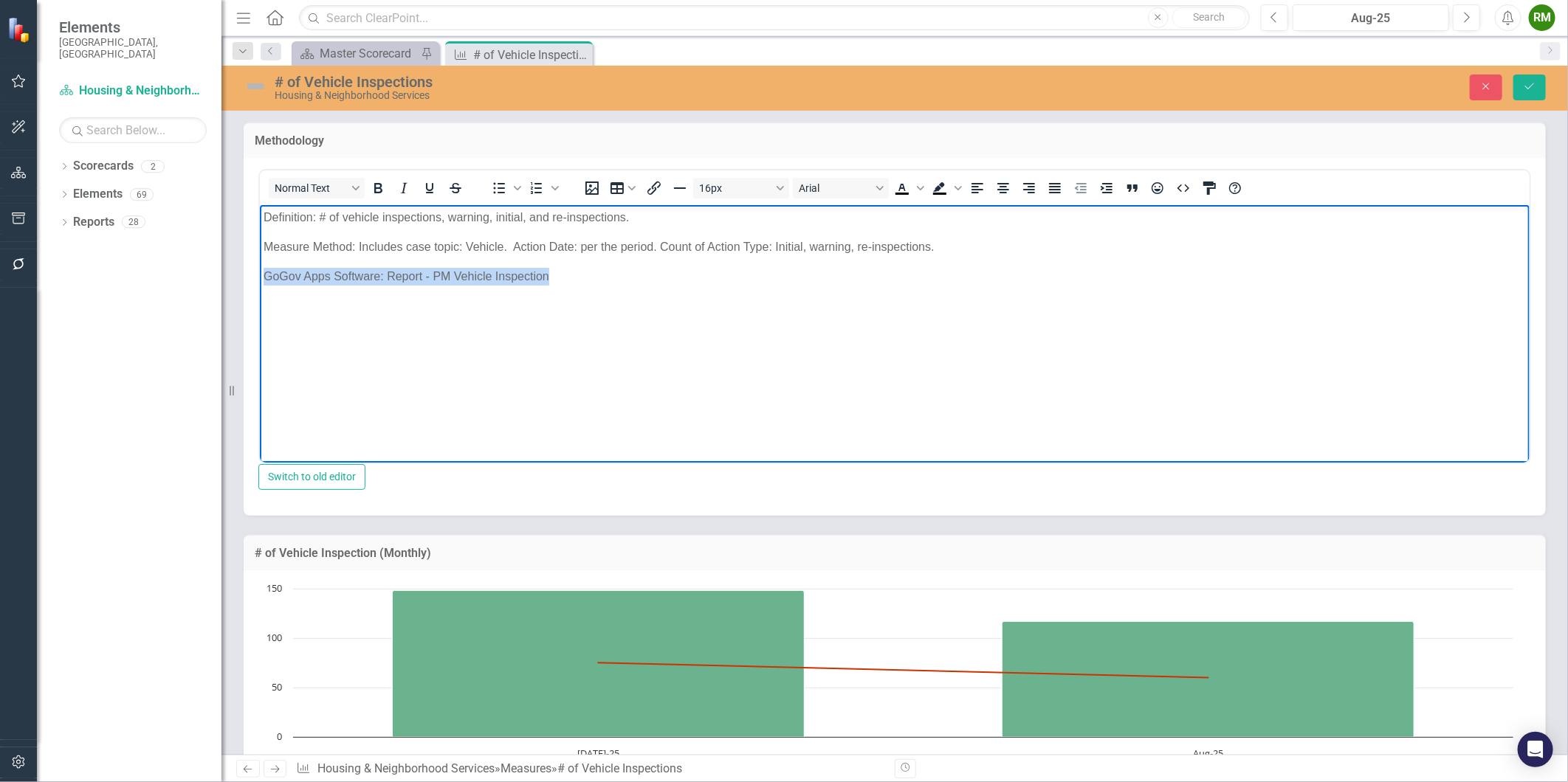
drag, startPoint x: 556, startPoint y: 269, endPoint x: 253, endPoint y: 272, distance: 303.0
click at [259, 272] on html "Definition: # of vehicle inspections, warning, initial, and re-inspections. Mea…" at bounding box center [894, 315] width 1270 height 221
copy p "GoGov Apps Software: Report - PM Vehicle Inspection"
click at [433, 215] on p "Definition: # of vehicle inspections, warning, initial, and re-inspections." at bounding box center [894, 217] width 1263 height 18
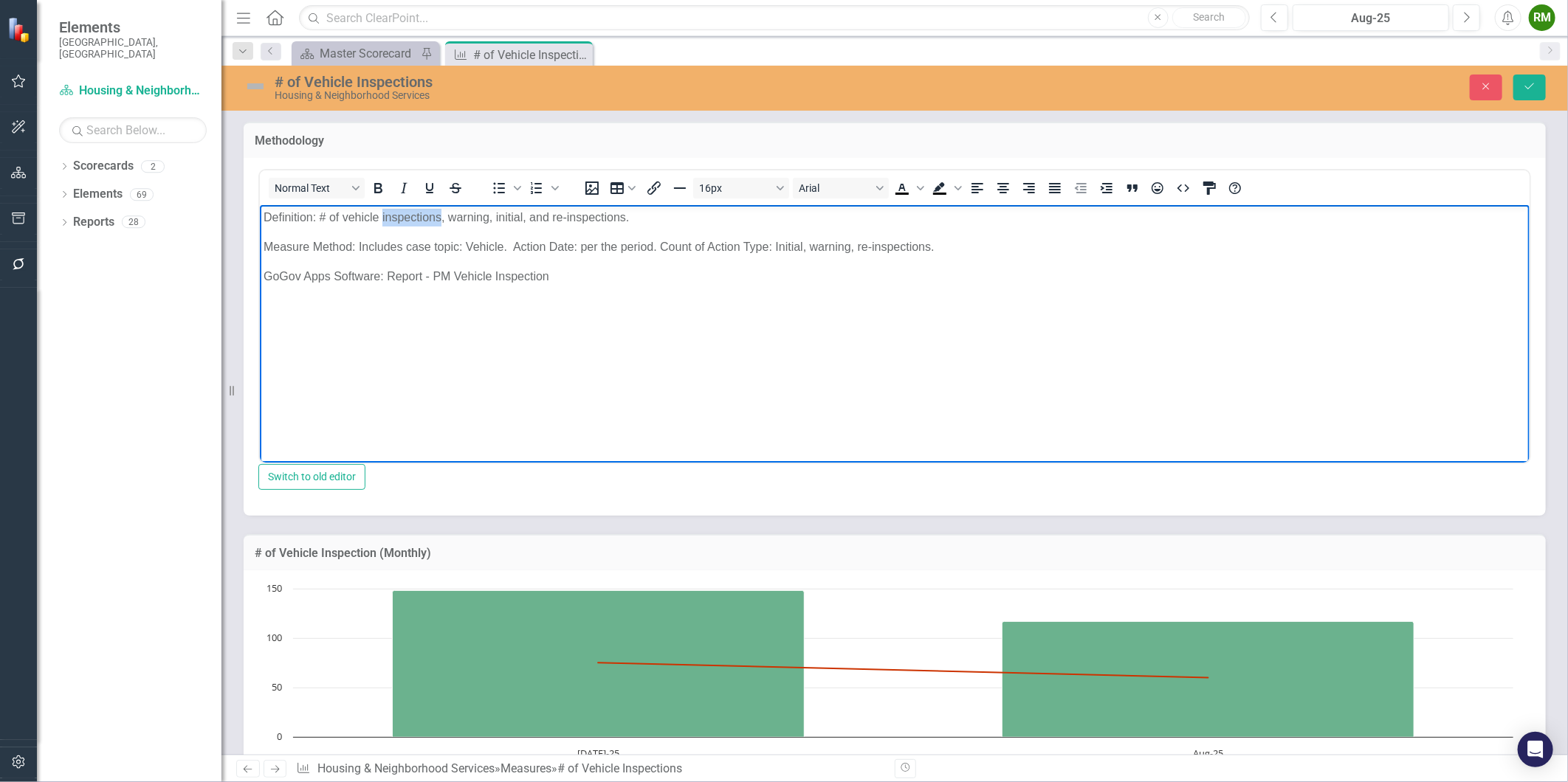
click at [433, 215] on p "Definition: # of vehicle inspections, warning, initial, and re-inspections." at bounding box center [894, 217] width 1263 height 18
copy p "Definition: # of vehicle inspections, warning, initial, and re-inspections."
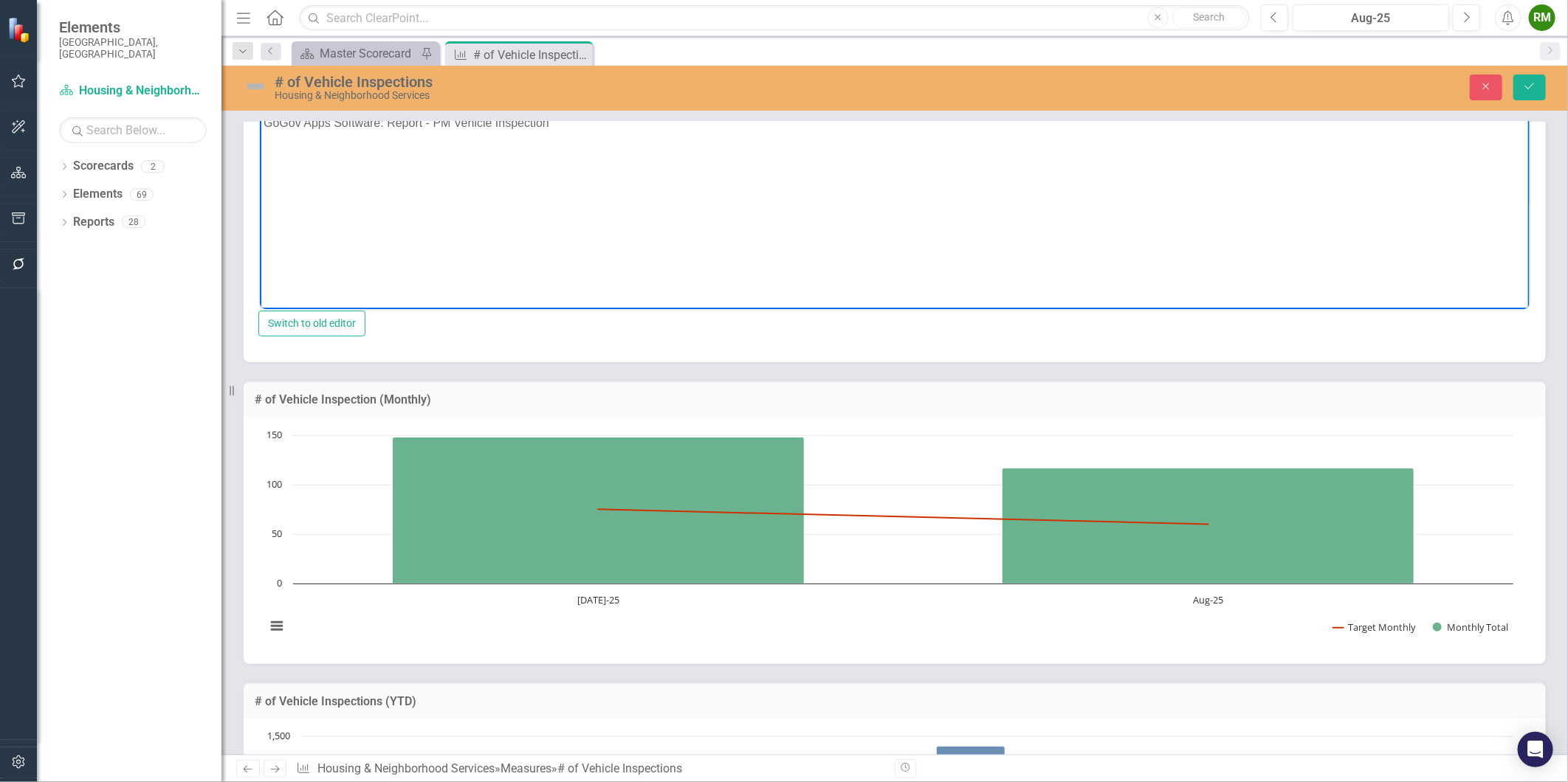
scroll to position [164, 0]
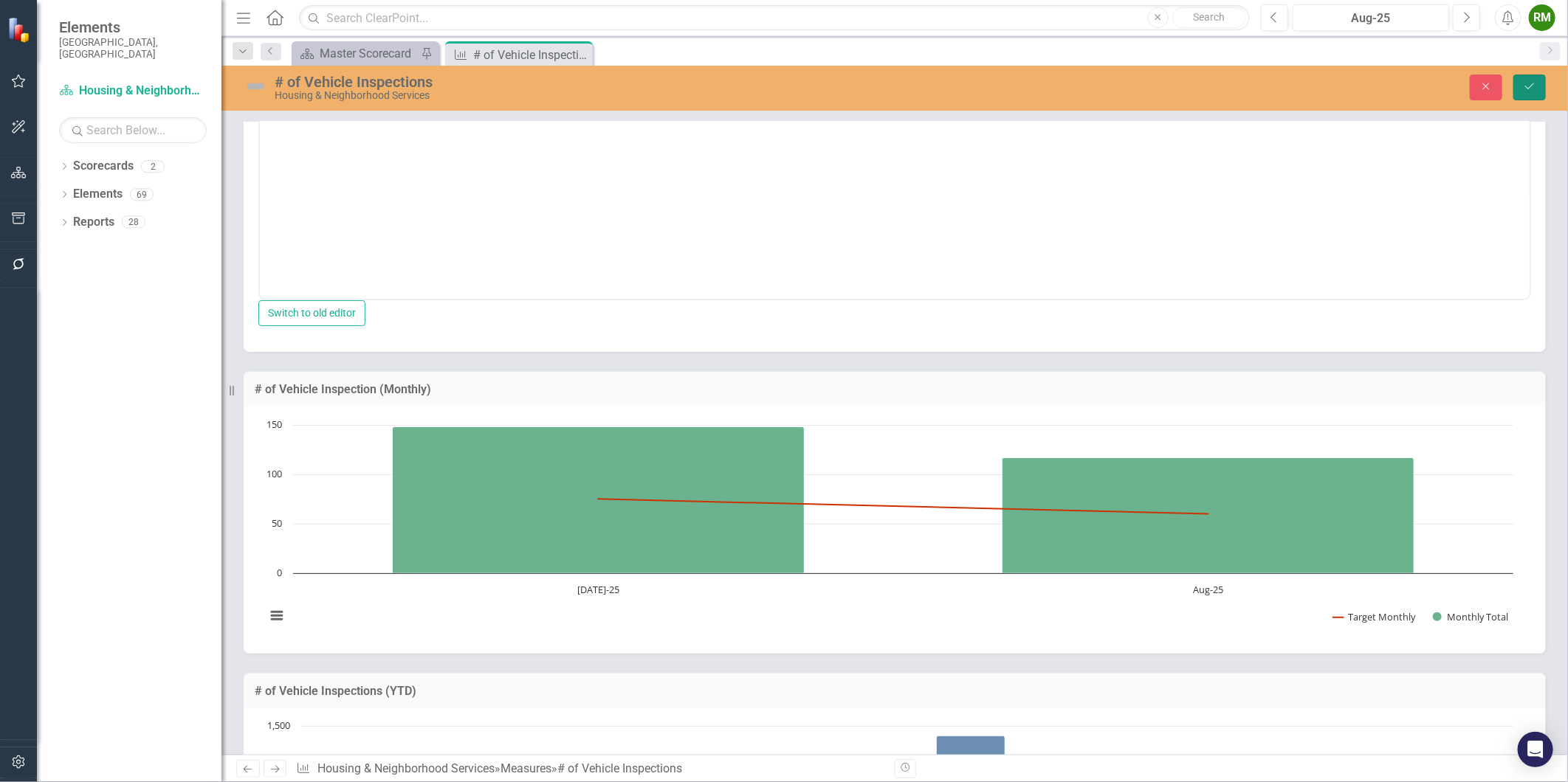
drag, startPoint x: 1533, startPoint y: 91, endPoint x: 1325, endPoint y: 89, distance: 208.0
click at [1325, 91] on div "Close Save" at bounding box center [1287, 87] width 539 height 26
click at [1493, 84] on button "Close" at bounding box center [1486, 87] width 33 height 26
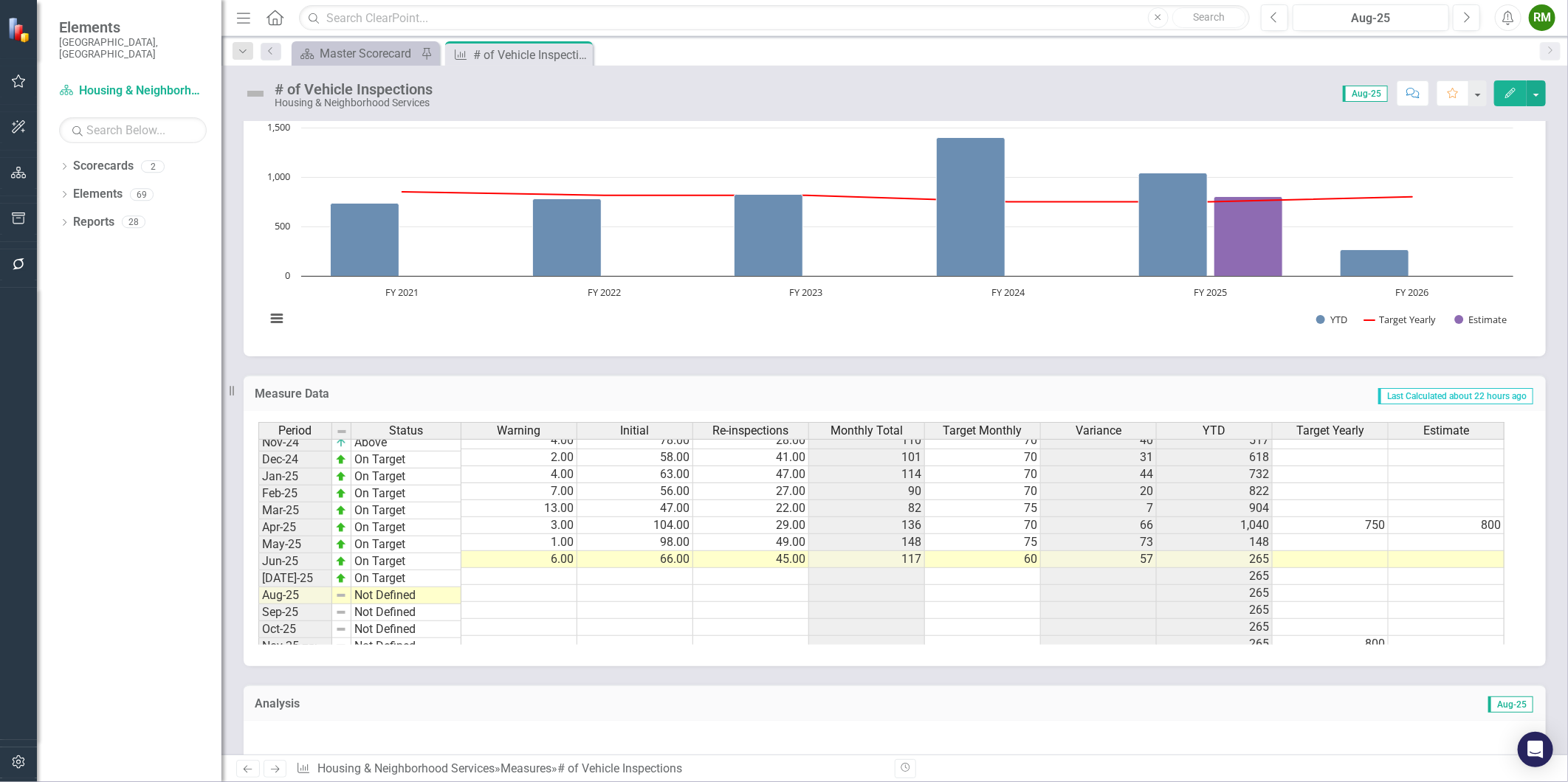
scroll to position [738, 0]
click at [394, 561] on tbody "Aug-23 Target Pending Sep-23 Target Pending Oct-23 Target Pending Nov-23 Target…" at bounding box center [359, 398] width 203 height 510
click at [394, 561] on td "Not Defined" at bounding box center [406, 559] width 110 height 17
click at [385, 557] on td "Not Defined" at bounding box center [406, 559] width 110 height 17
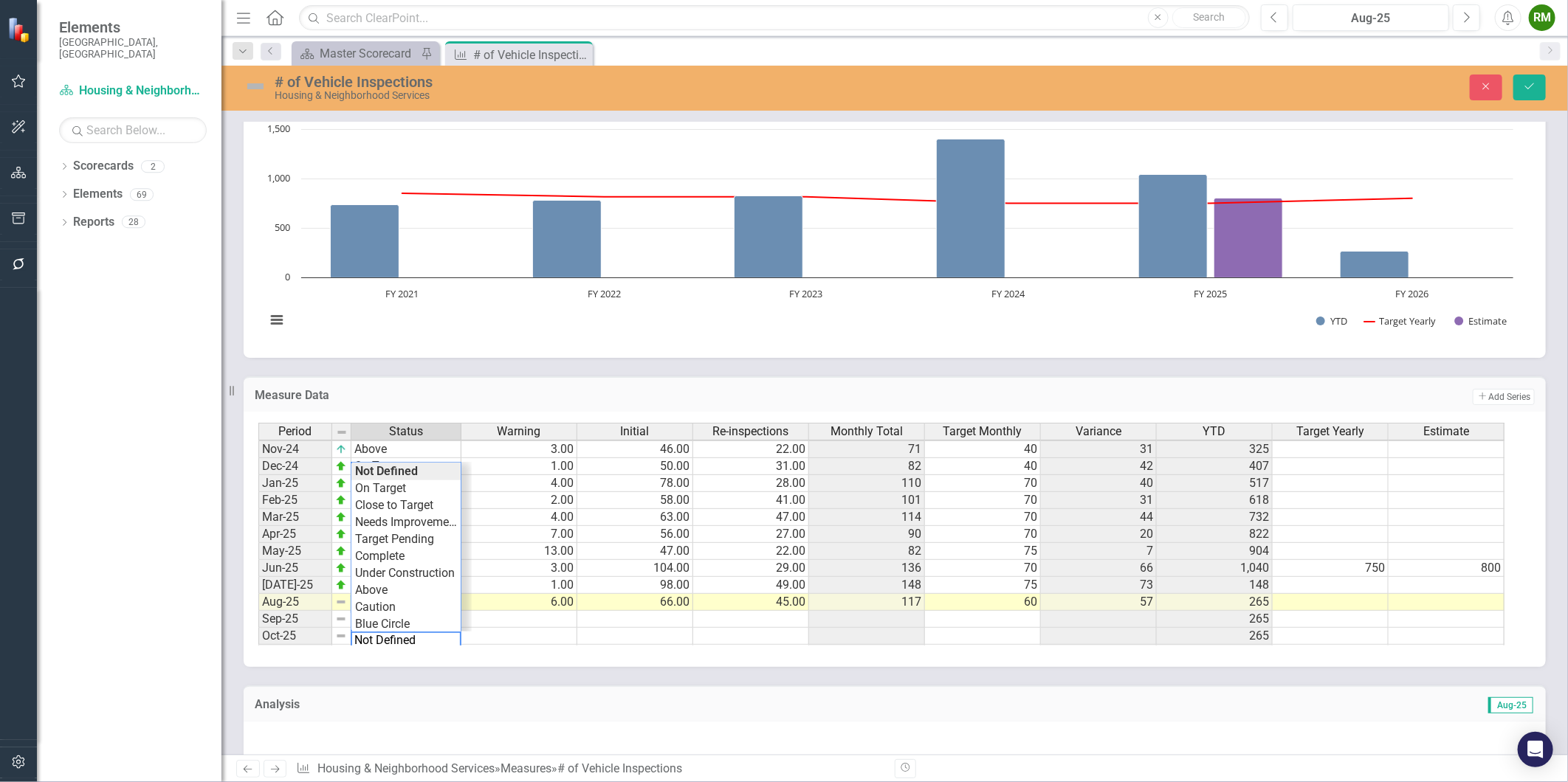
scroll to position [656, 0]
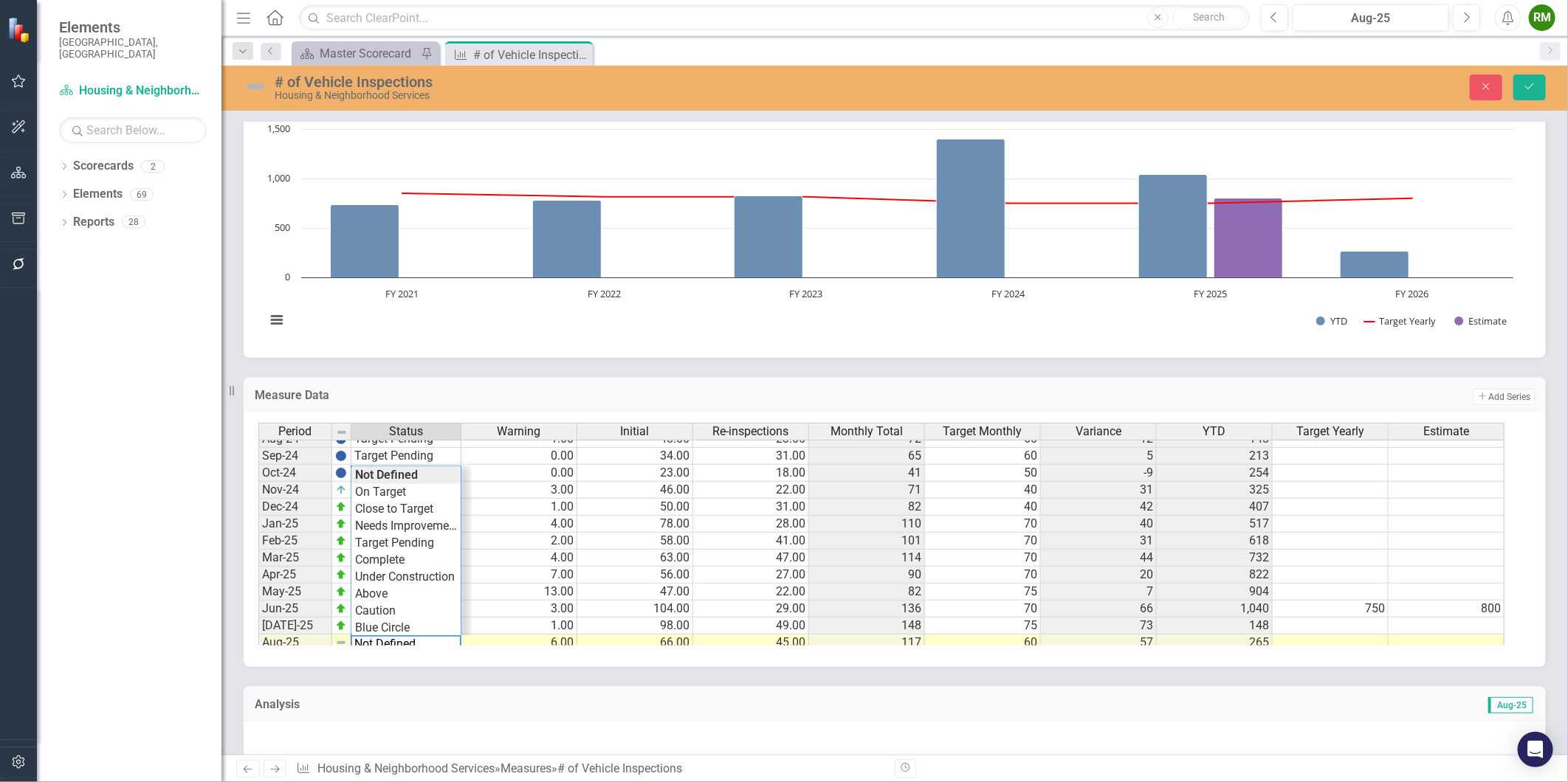
type textarea "On Target"
click at [370, 494] on div "Period Status Warning Initial Re-inspections Monthly Total Target Monthly Varia…" at bounding box center [889, 534] width 1263 height 223
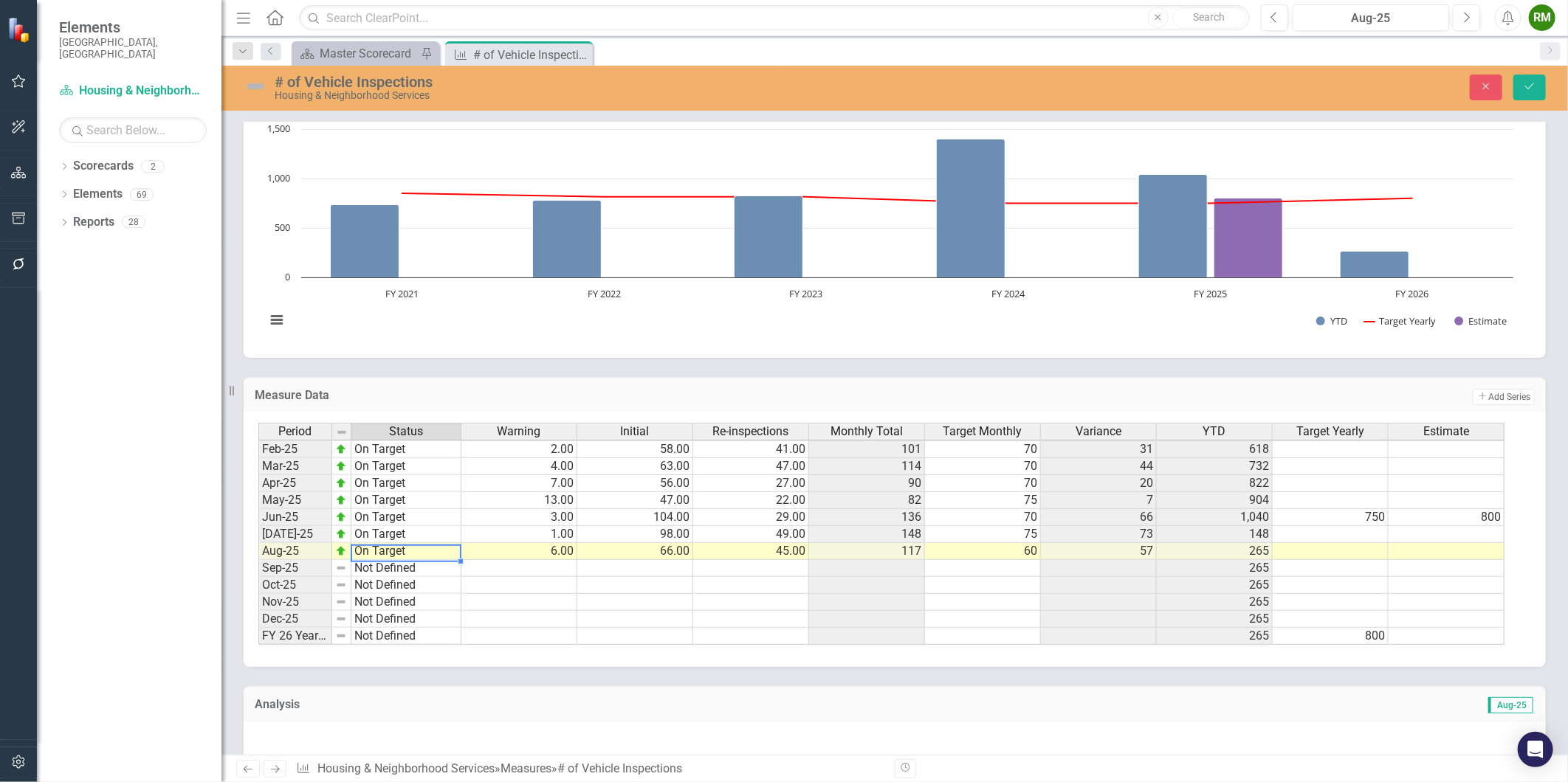
scroll to position [748, 0]
click at [1525, 81] on icon "Save" at bounding box center [1529, 87] width 13 height 11
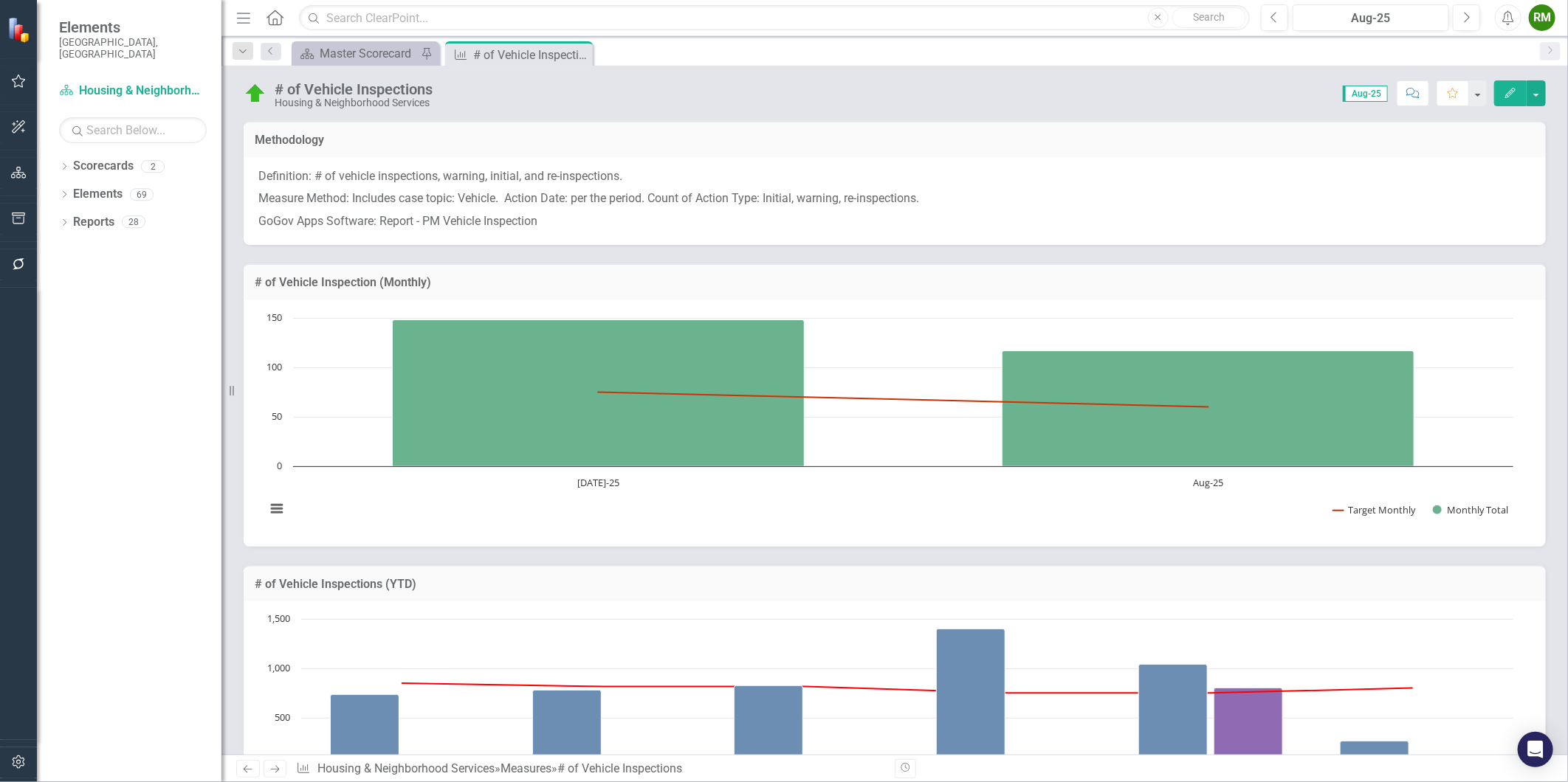
click at [269, 772] on icon "Next" at bounding box center [275, 769] width 12 height 10
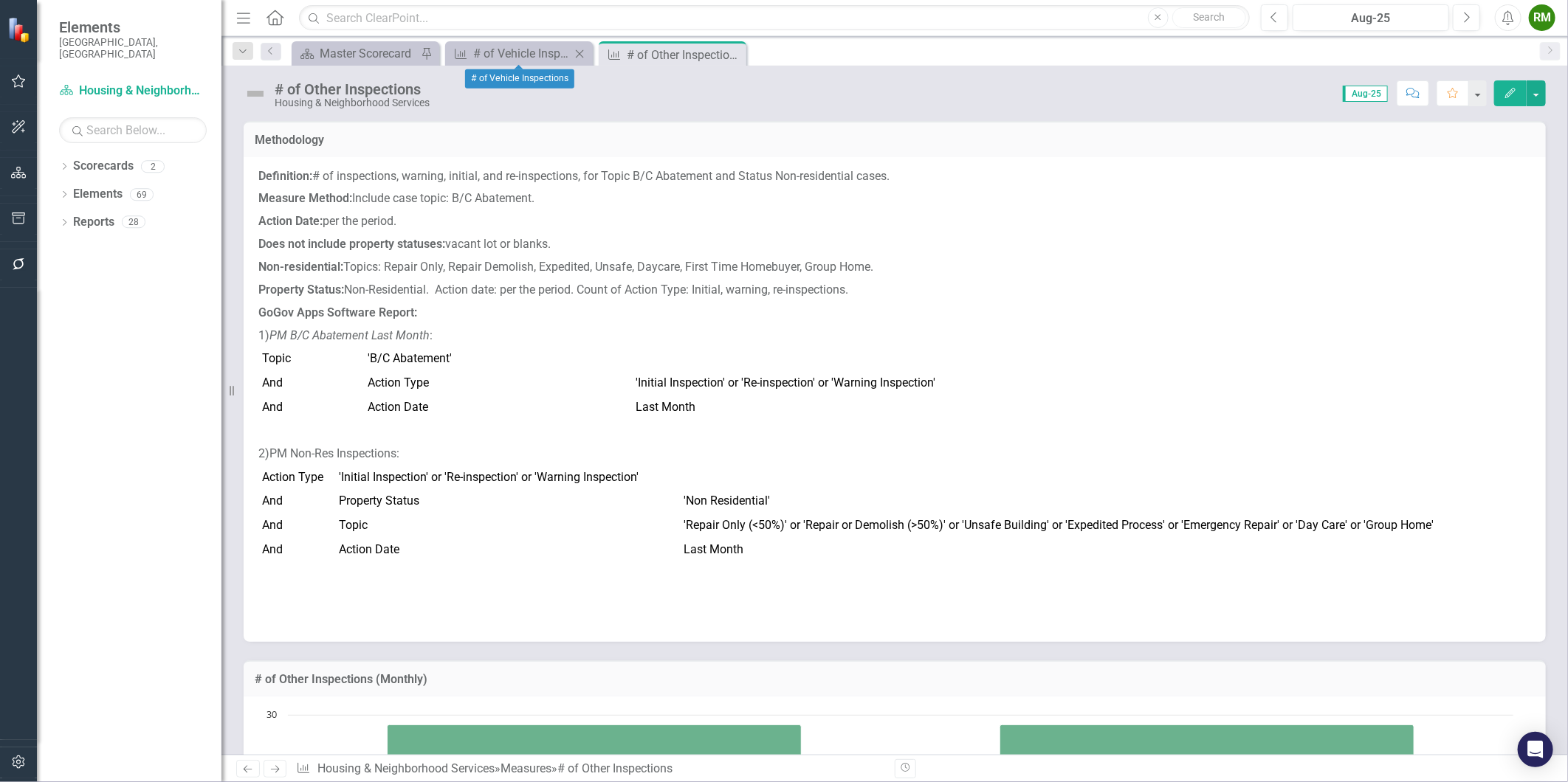
click at [580, 50] on icon "Close" at bounding box center [580, 53] width 15 height 12
click at [489, 176] on p "Definition: # of inspections, warning, initial, and re-inspections, for Topic B…" at bounding box center [895, 178] width 1272 height 20
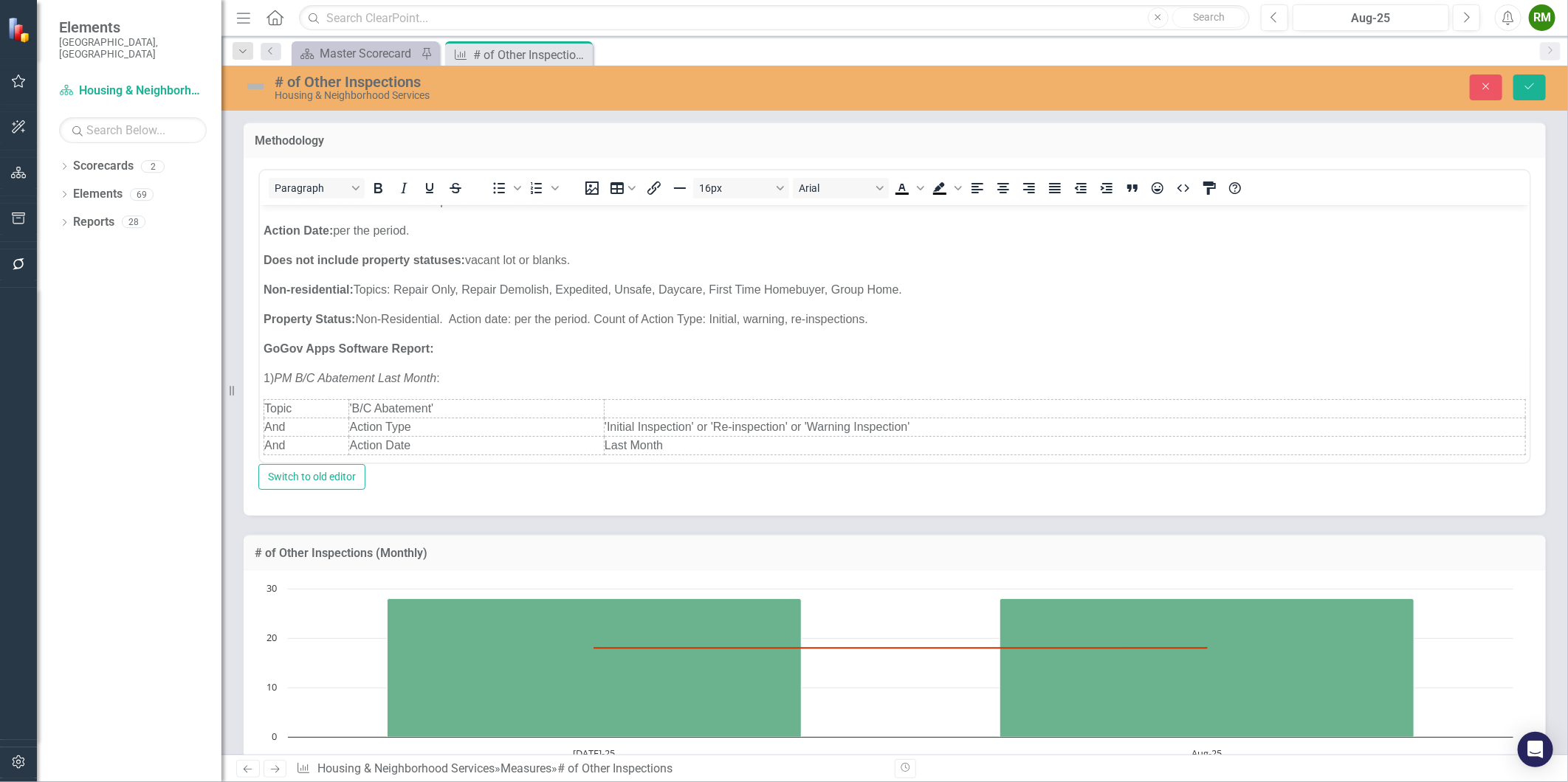
scroll to position [82, 0]
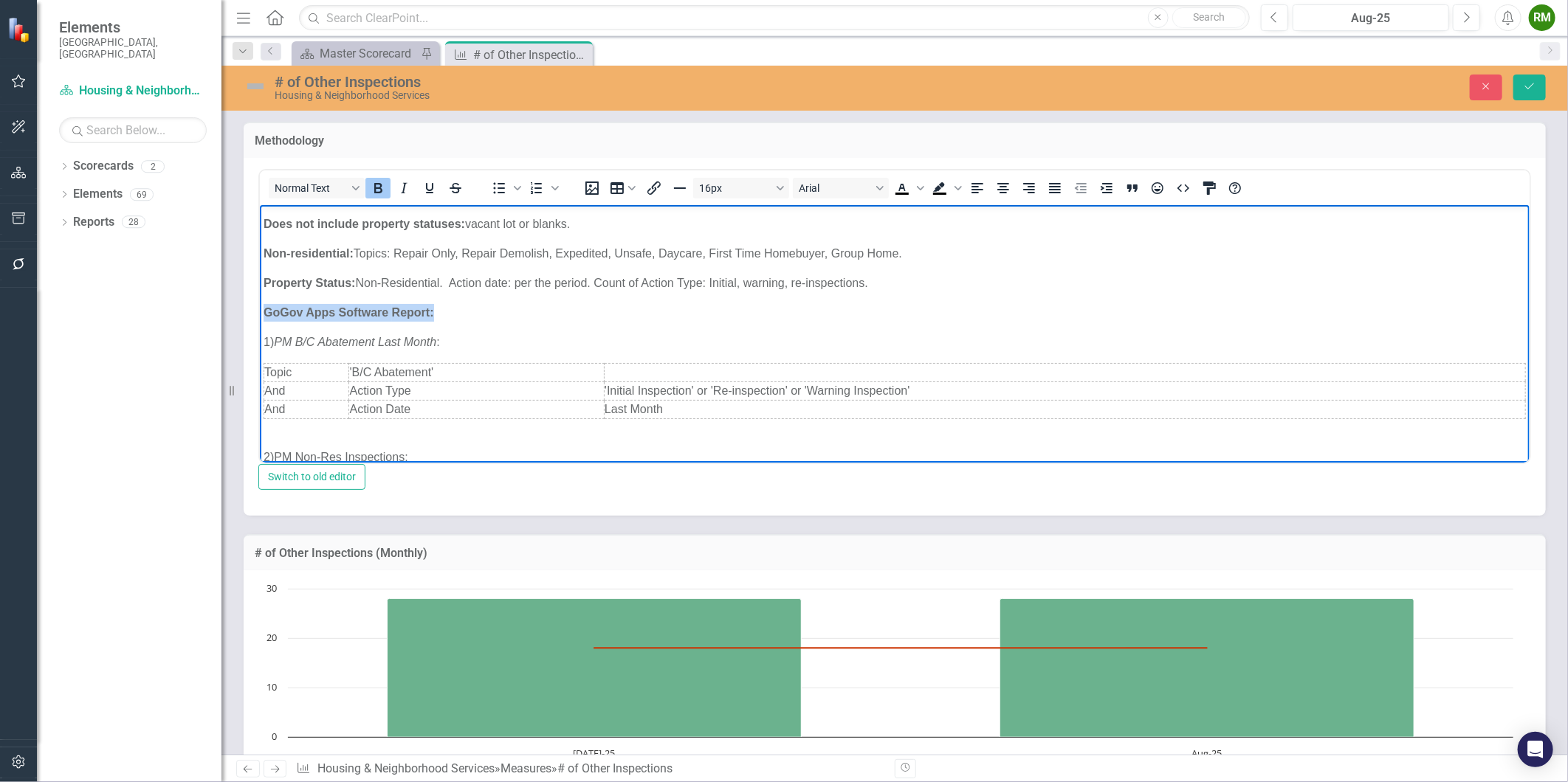
drag, startPoint x: 417, startPoint y: 310, endPoint x: 260, endPoint y: 308, distance: 157.0
click at [260, 308] on body "Definition: # of inspections, warning, initial, and re-inspections, for Topic B…" at bounding box center [894, 383] width 1270 height 522
copy p "GoGov Apps Software Report:"
click at [304, 341] on em "PM B/C Abatement Last Month" at bounding box center [355, 341] width 163 height 12
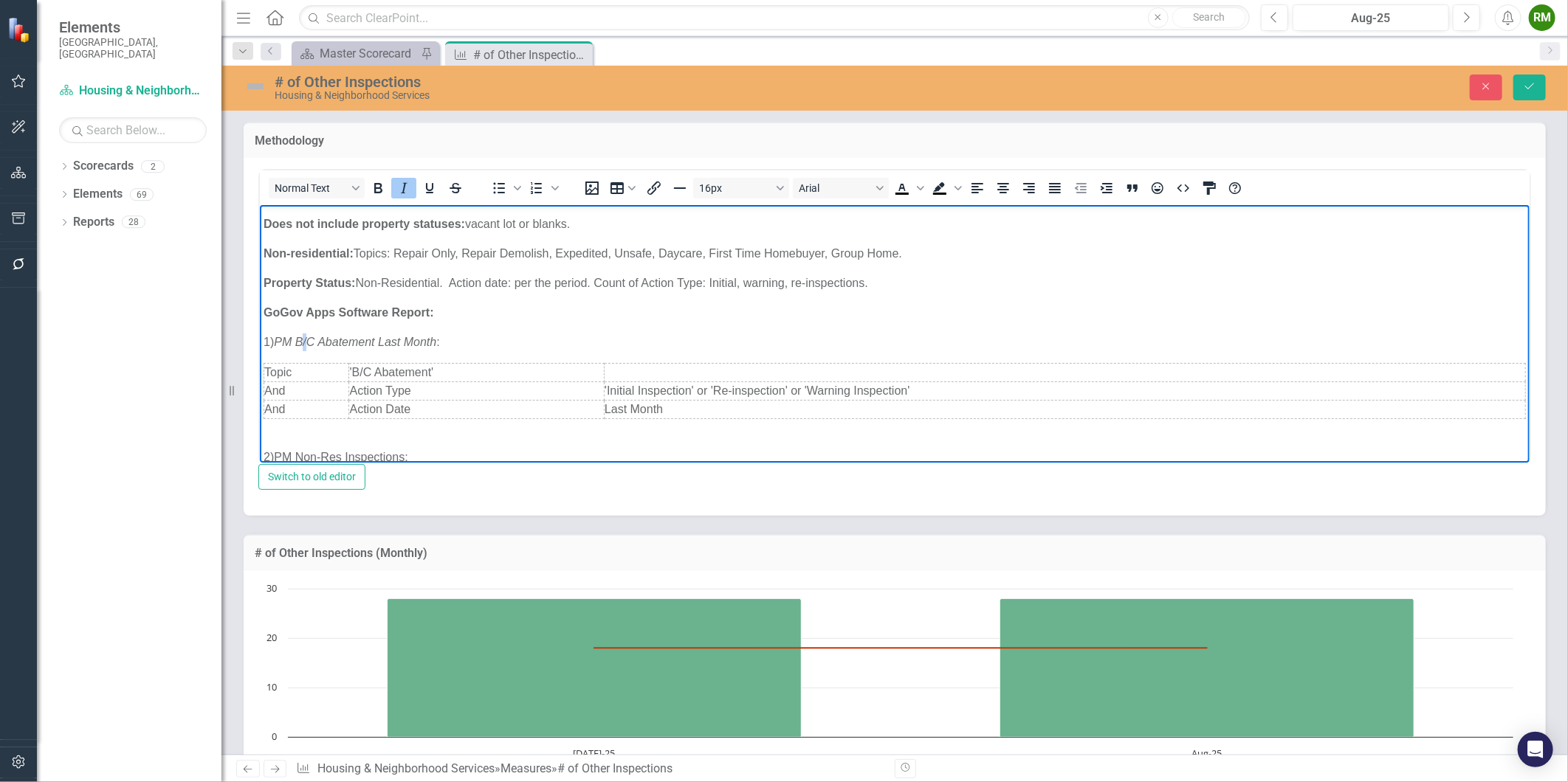
click at [304, 341] on em "PM B/C Abatement Last Month" at bounding box center [355, 341] width 163 height 12
copy p "1) PM B/C Abatement Last Month :"
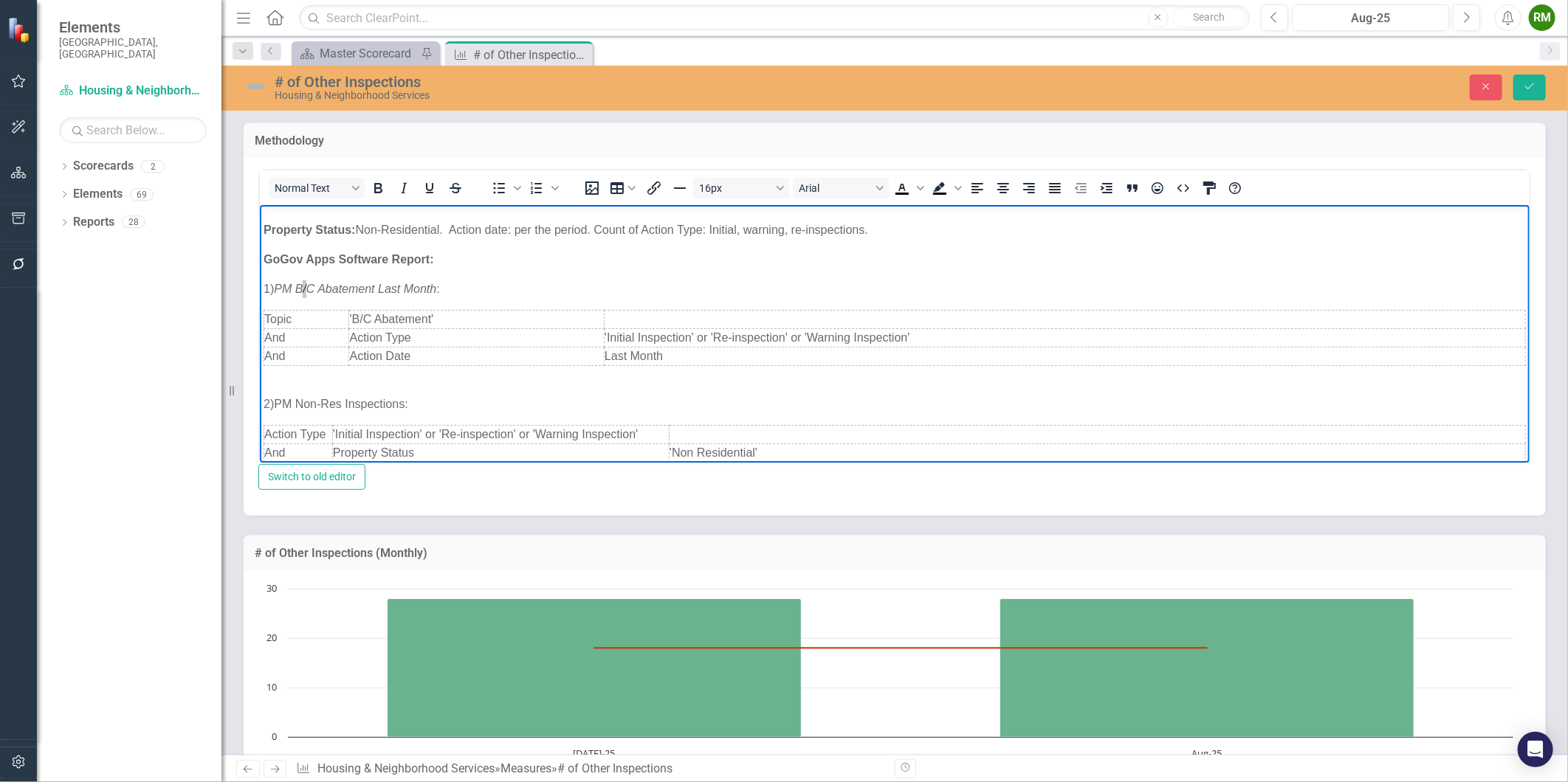
scroll to position [164, 0]
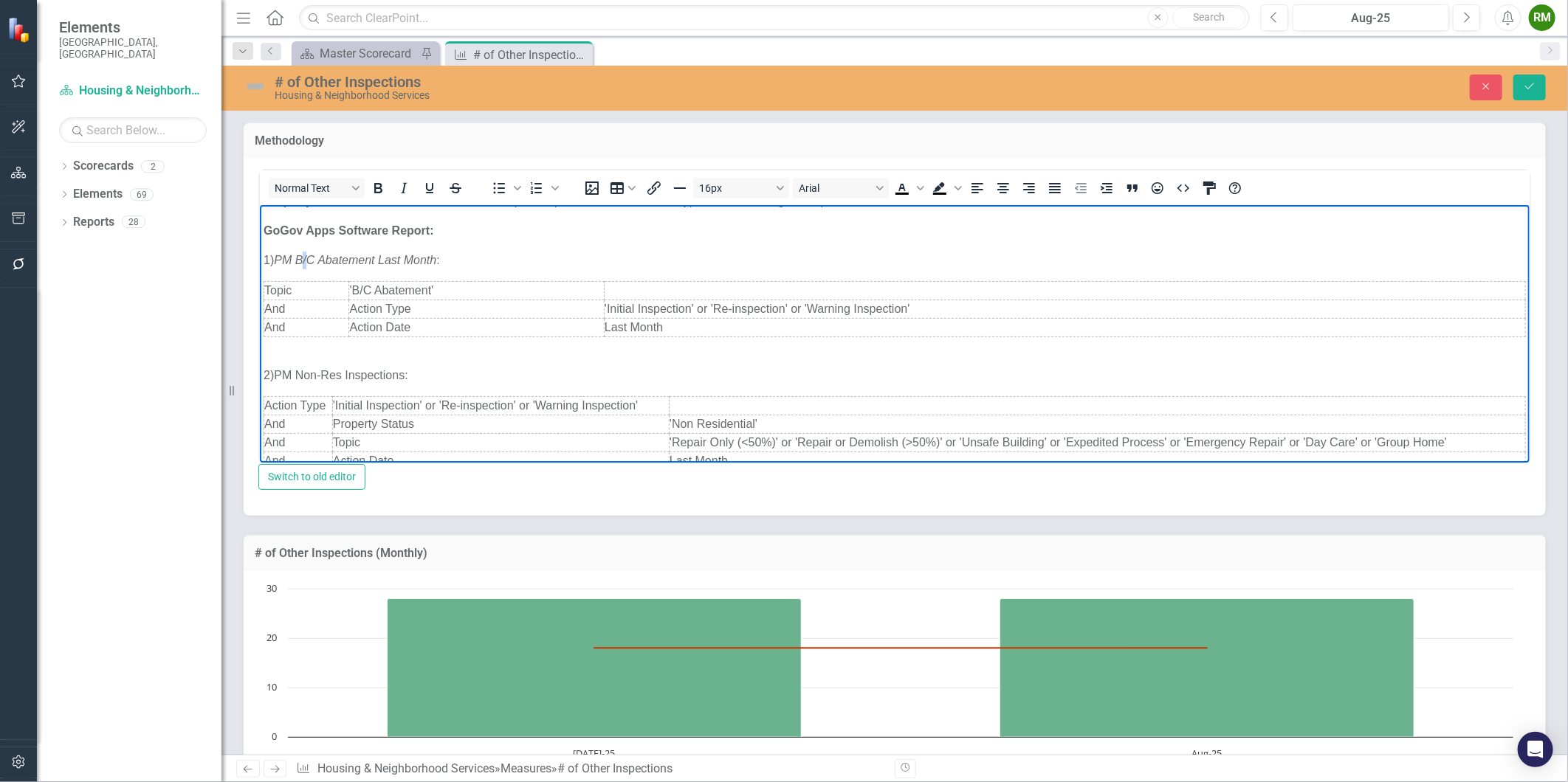
drag, startPoint x: 417, startPoint y: 372, endPoint x: 271, endPoint y: 375, distance: 146.0
click at [271, 375] on p "2)PM Non-Res Inspections:" at bounding box center [894, 375] width 1263 height 18
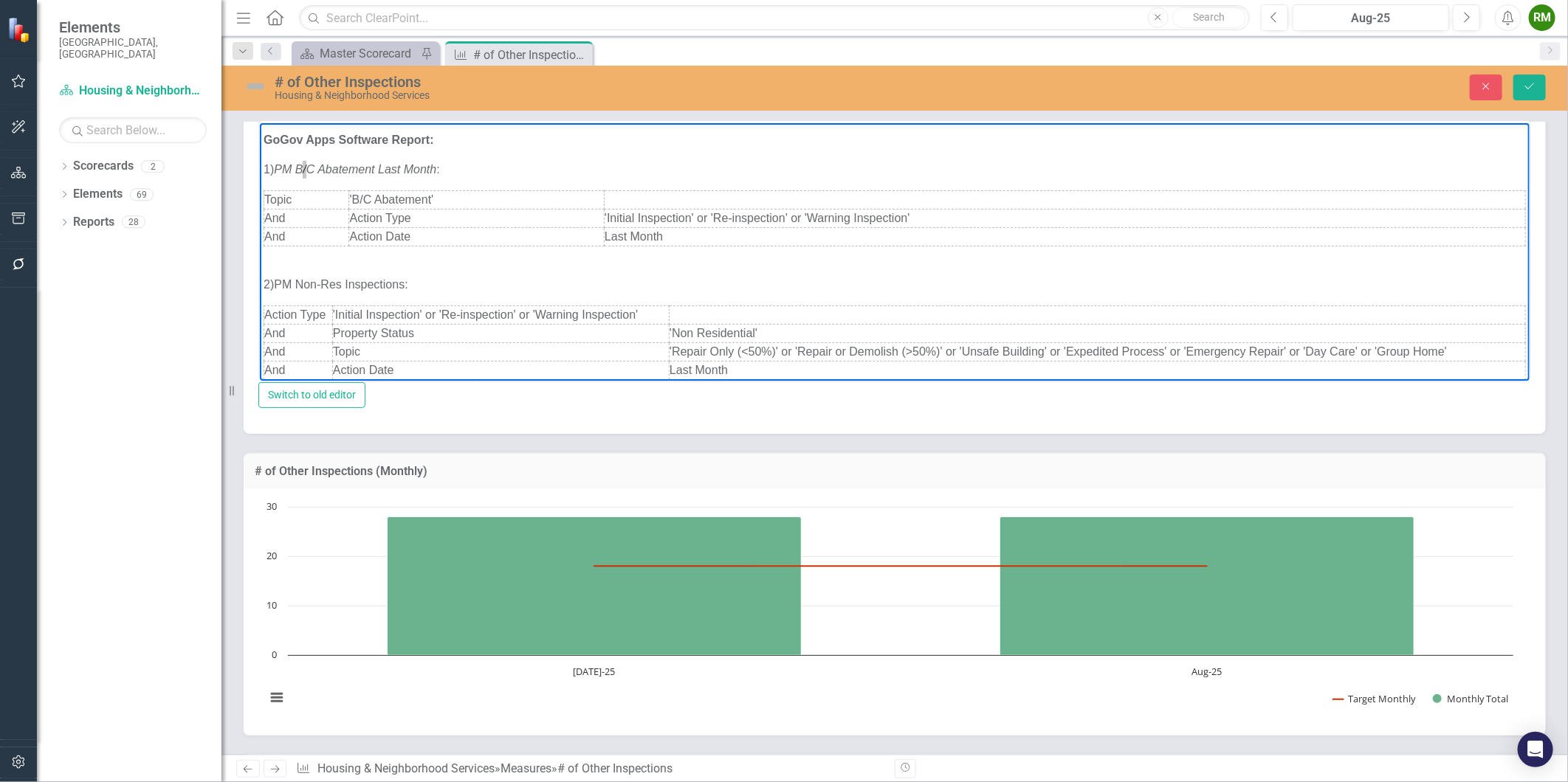
scroll to position [0, 0]
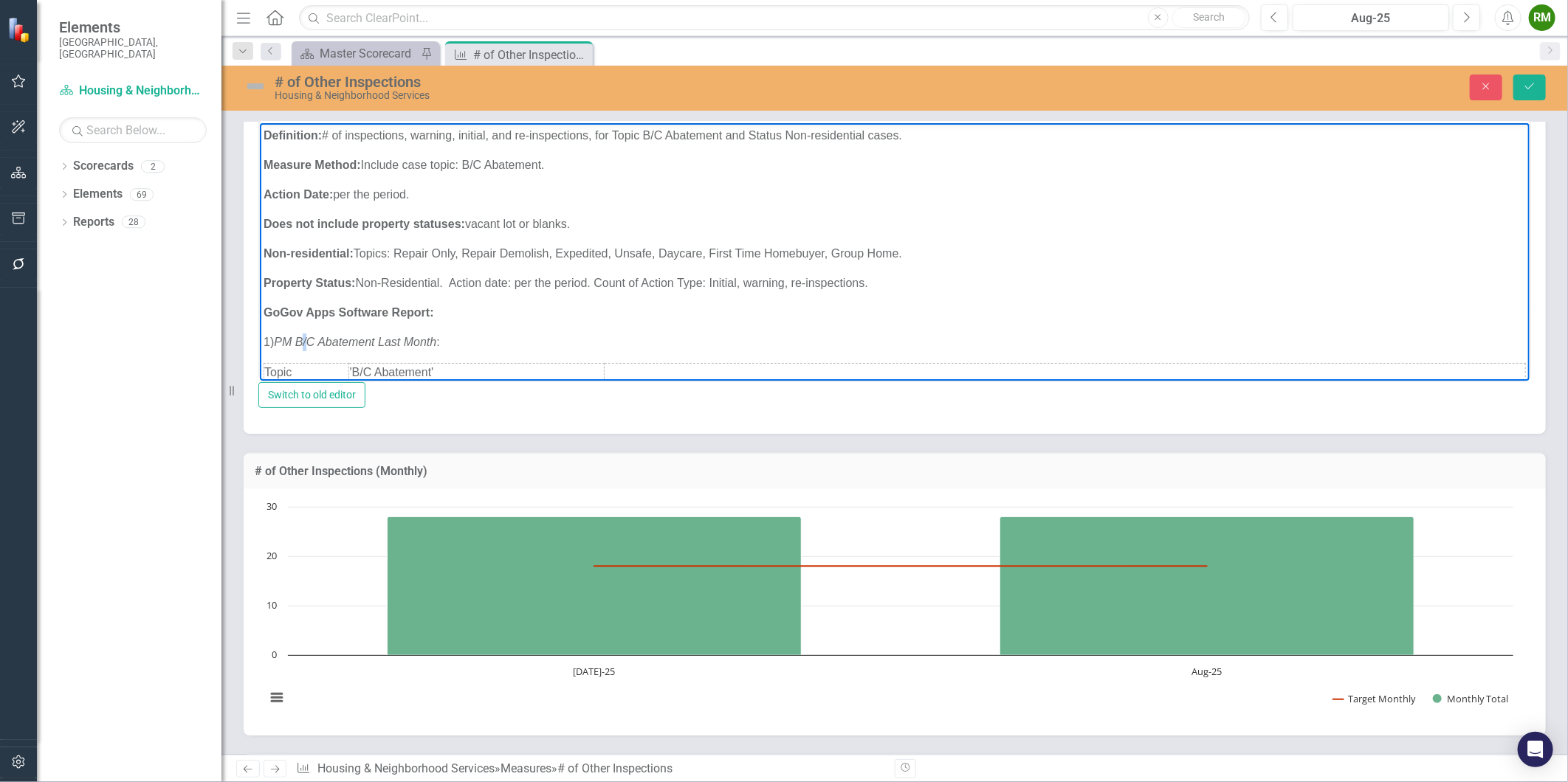
click at [389, 141] on p "Definition: # of inspections, warning, initial, and re-inspections, for Topic B…" at bounding box center [894, 135] width 1263 height 18
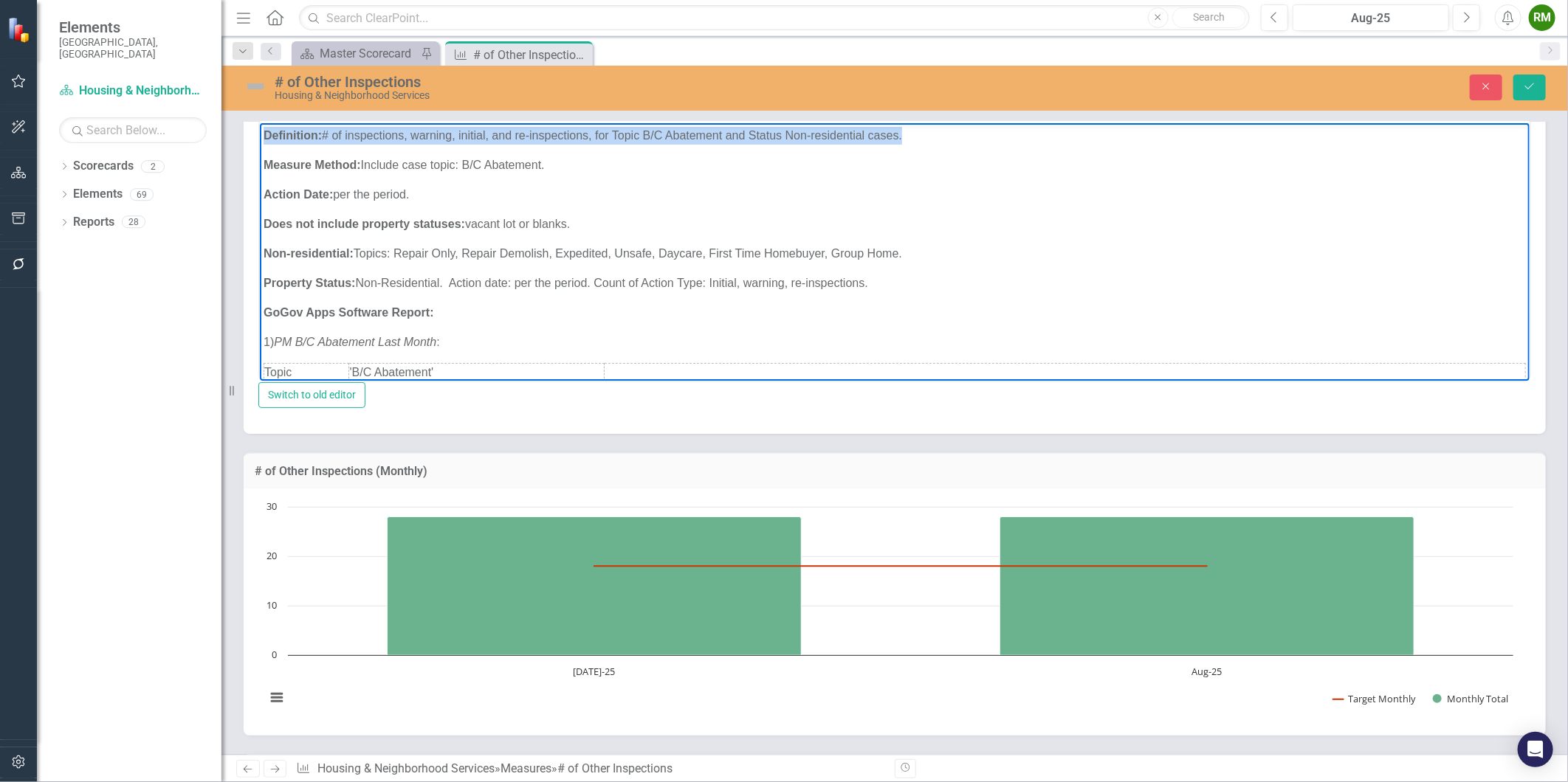
click at [389, 141] on p "Definition: # of inspections, warning, initial, and re-inspections, for Topic B…" at bounding box center [894, 135] width 1263 height 18
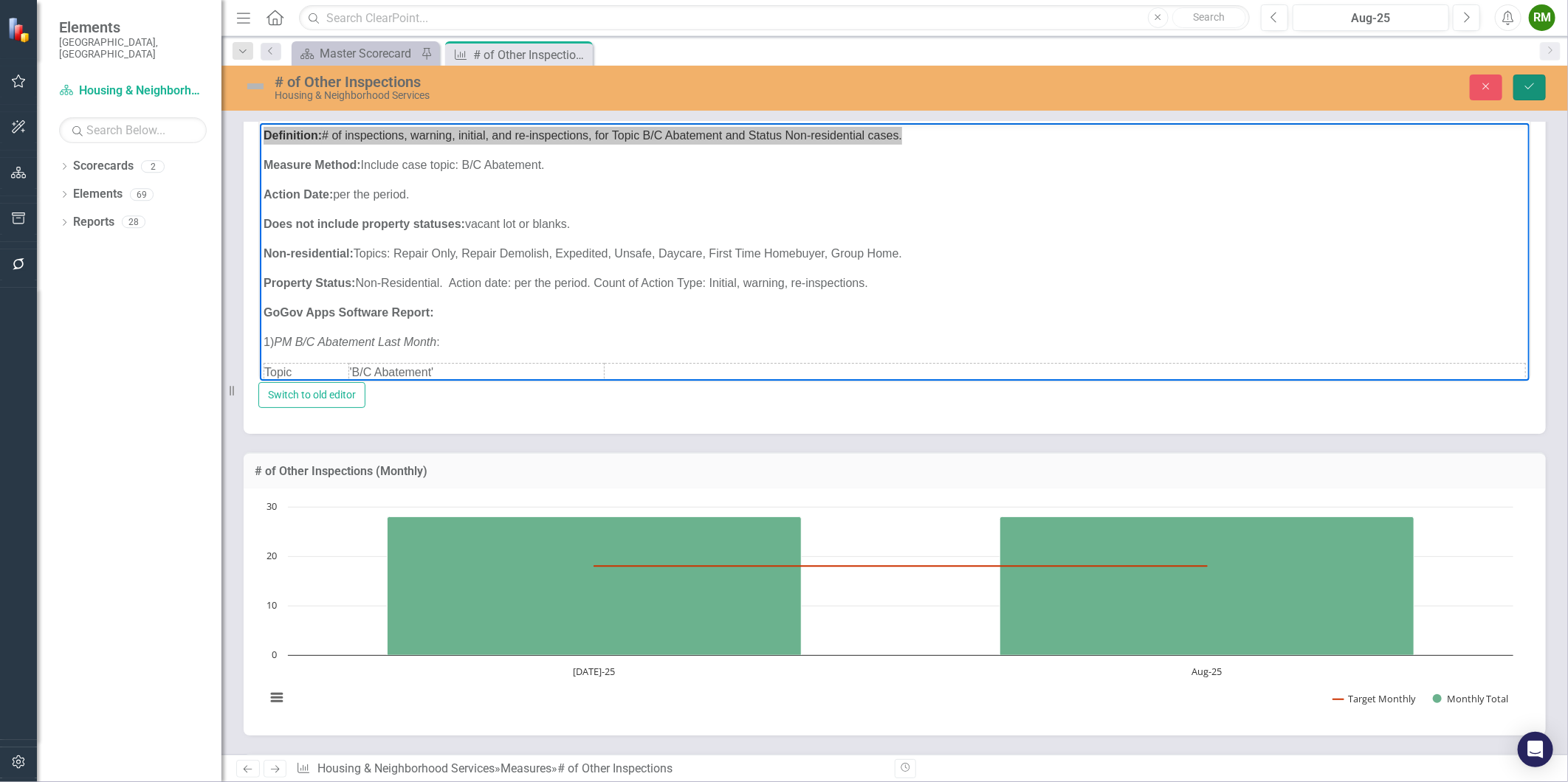
click at [1521, 87] on button "Save" at bounding box center [1529, 87] width 33 height 26
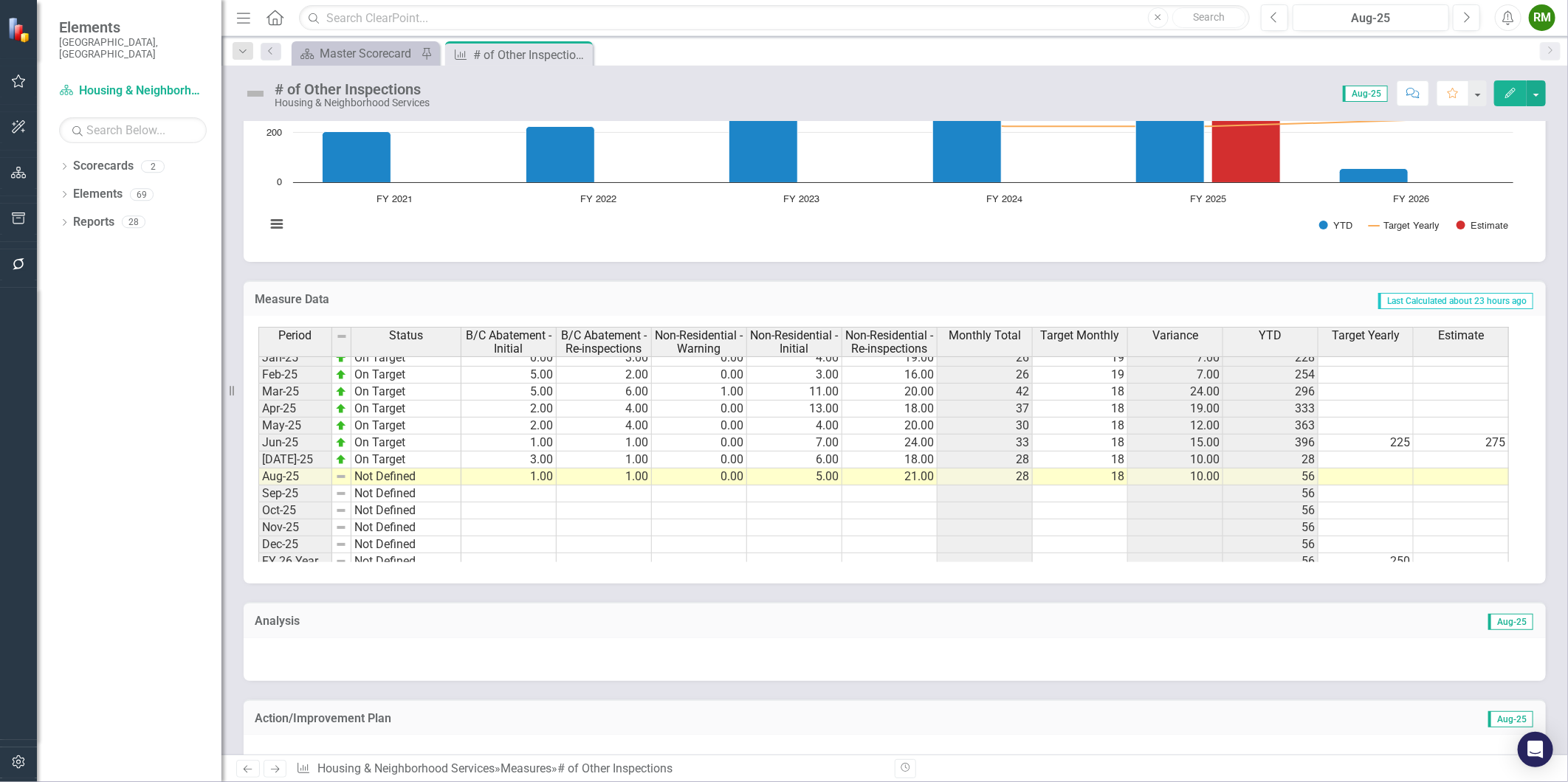
scroll to position [746, 0]
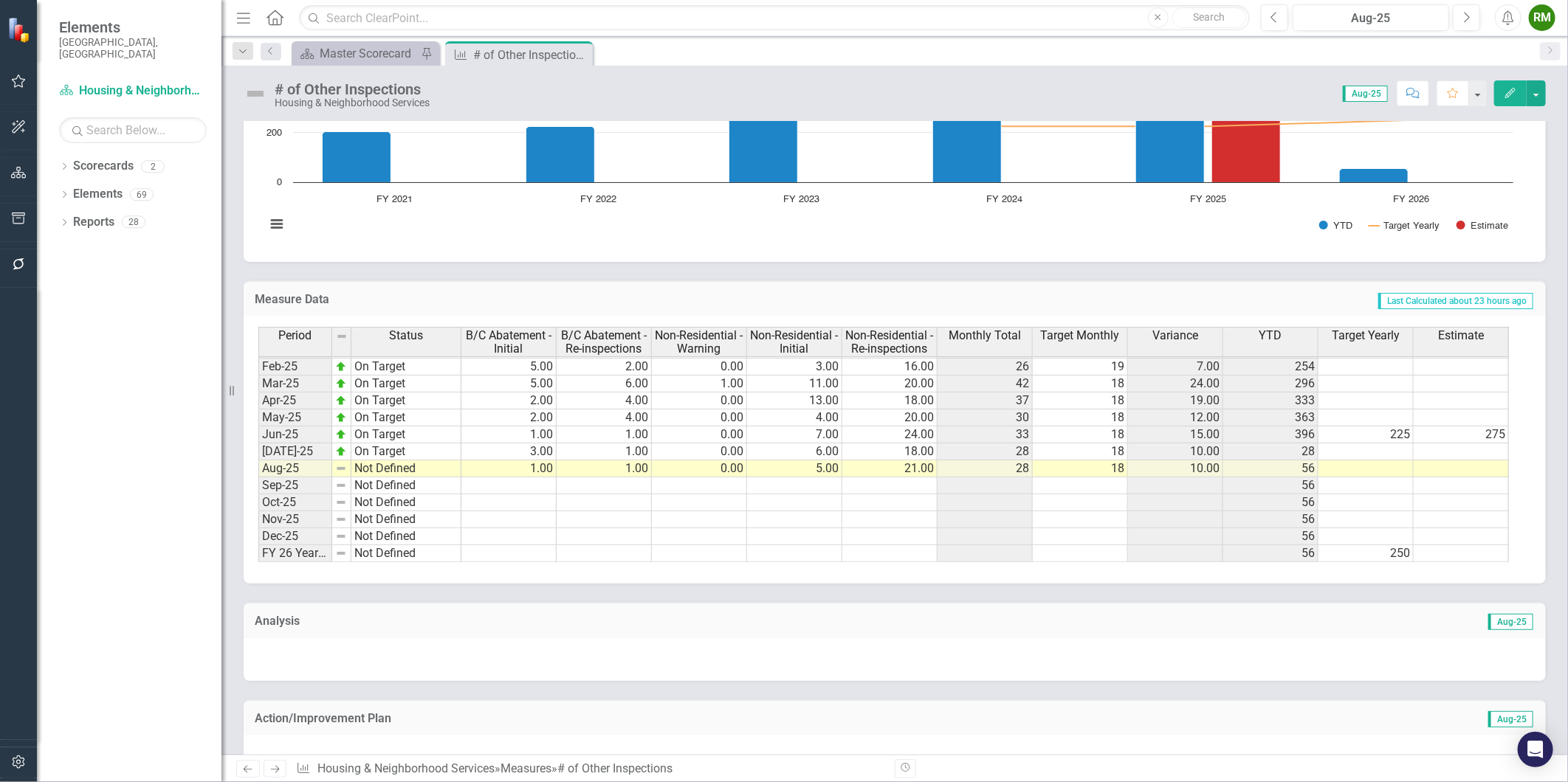
click at [421, 465] on tbody "Oct-23 Target Pending Nov-23 Target Pending Dec-23 Target Pending Jan-24 Target…" at bounding box center [359, 325] width 203 height 476
click at [421, 465] on td "Not Defined" at bounding box center [406, 469] width 110 height 17
click at [423, 467] on td "Not Defined" at bounding box center [406, 469] width 110 height 17
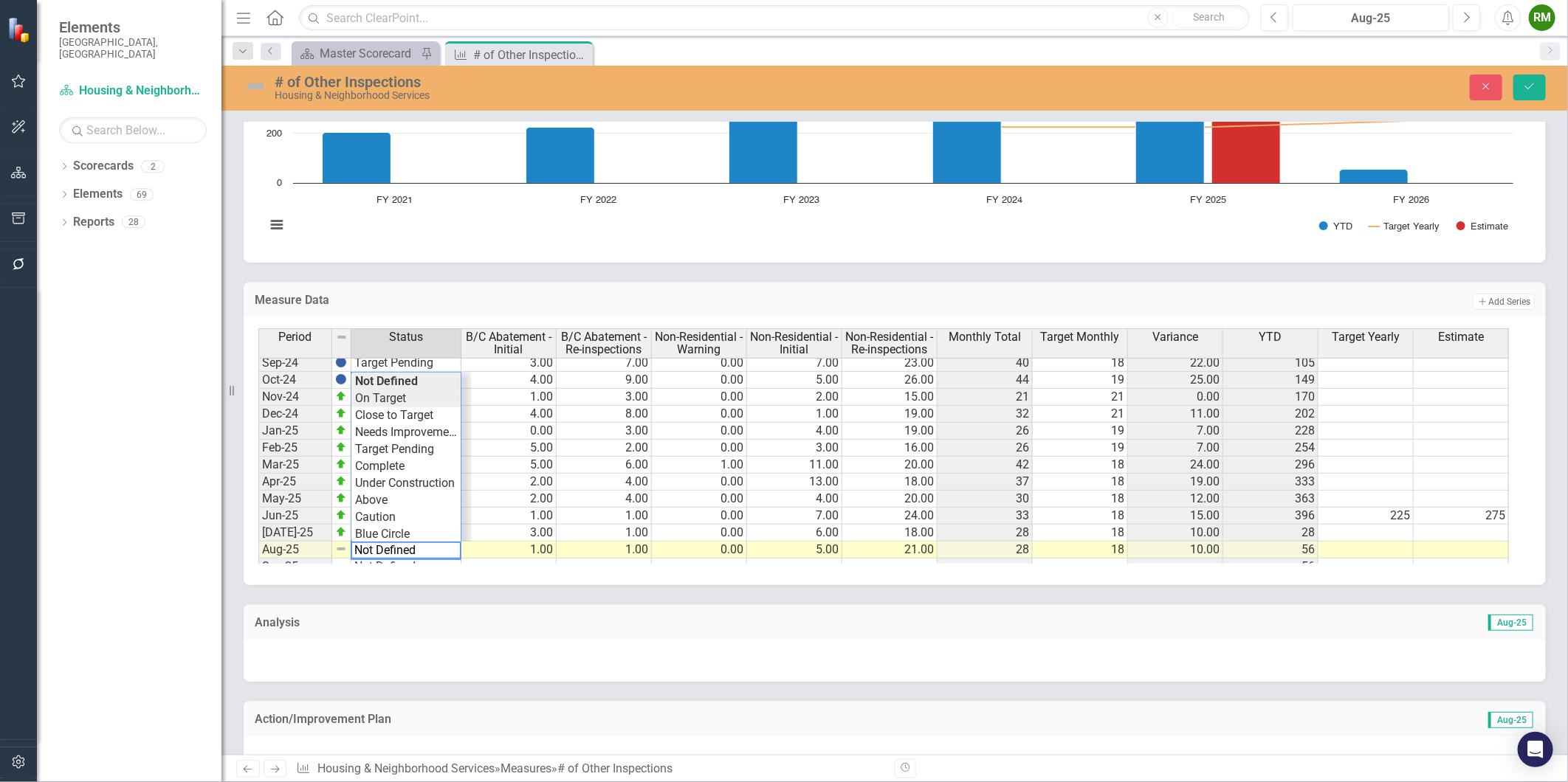
type textarea "On Target"
click at [411, 397] on div "Period Status B/C Abatement - Initial B/C Abatement - Re-inspections Non-Reside…" at bounding box center [889, 446] width 1263 height 235
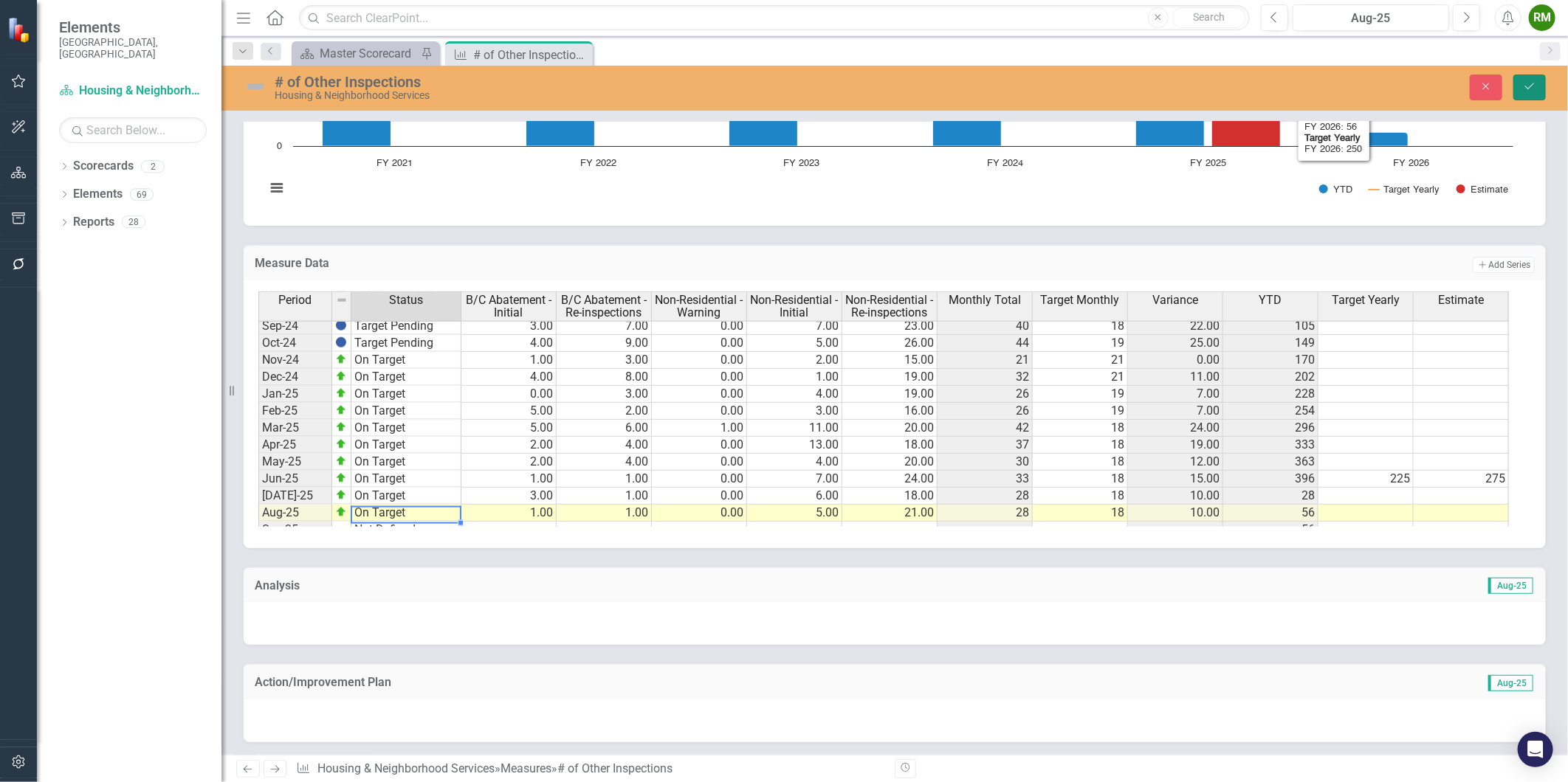
click at [1526, 92] on button "Save" at bounding box center [1529, 87] width 33 height 26
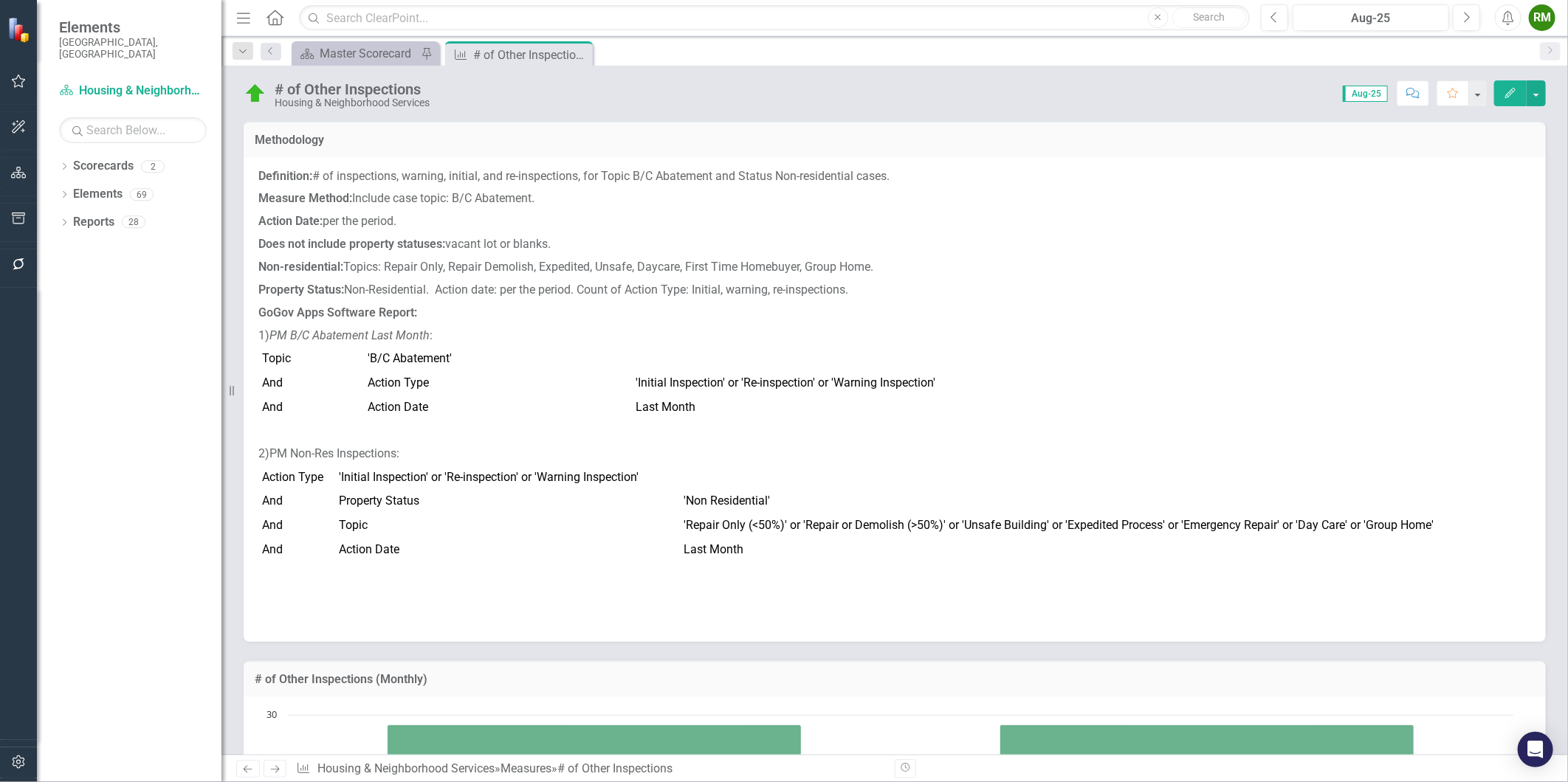
click at [248, 766] on icon "Previous" at bounding box center [248, 769] width 12 height 10
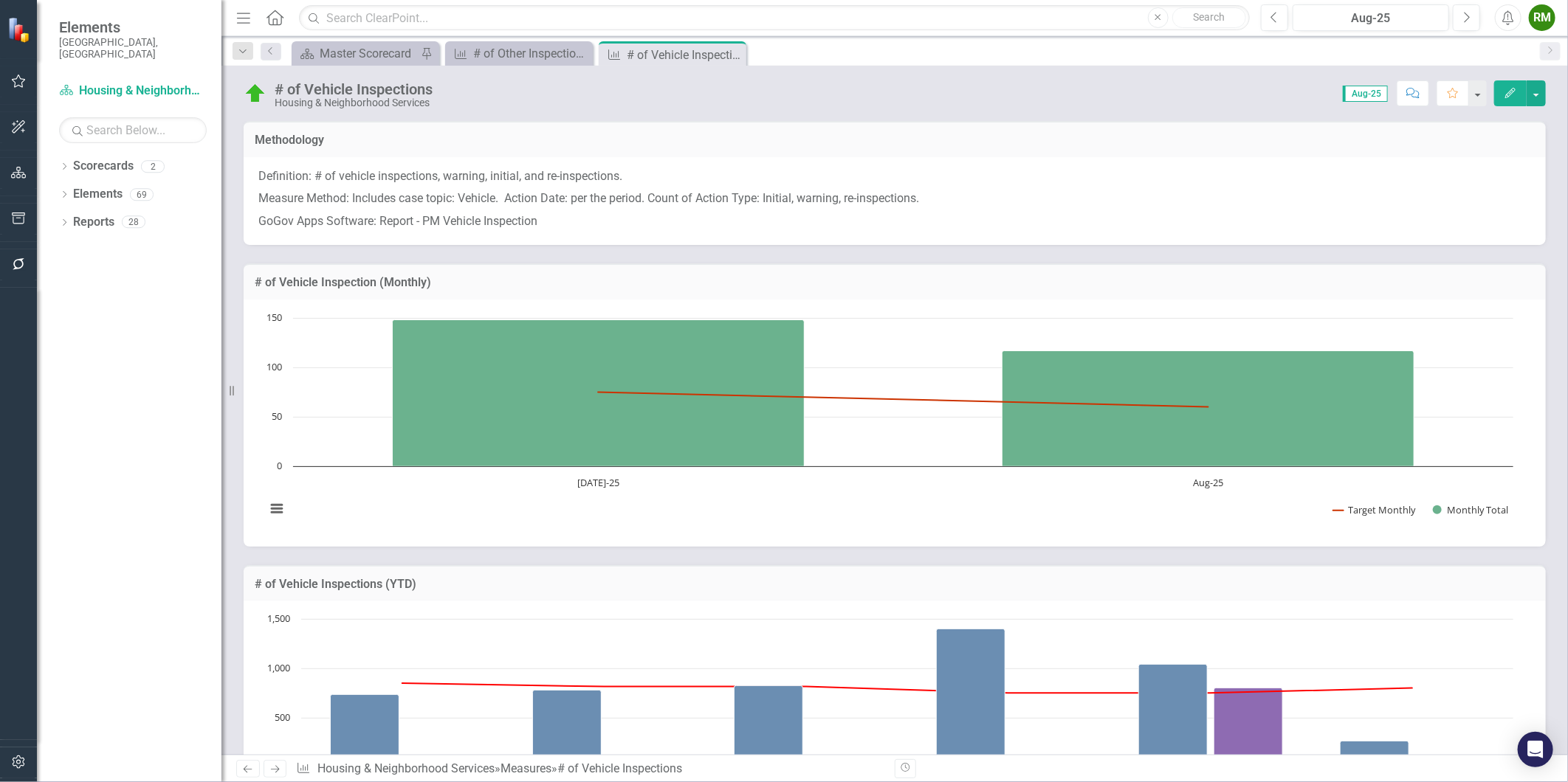
click at [248, 766] on icon "Previous" at bounding box center [248, 769] width 12 height 10
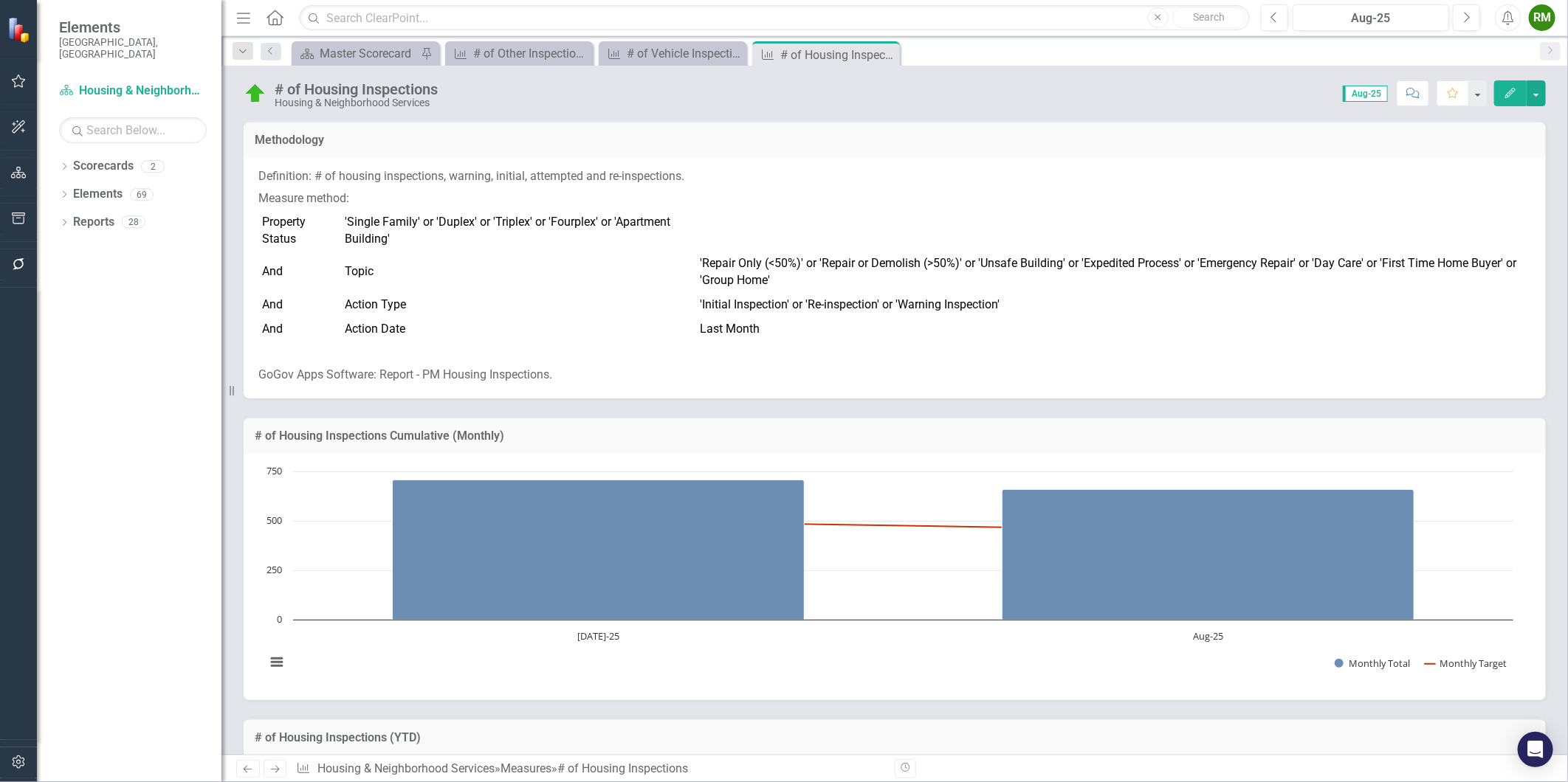
click at [248, 766] on icon "Previous" at bounding box center [248, 769] width 12 height 10
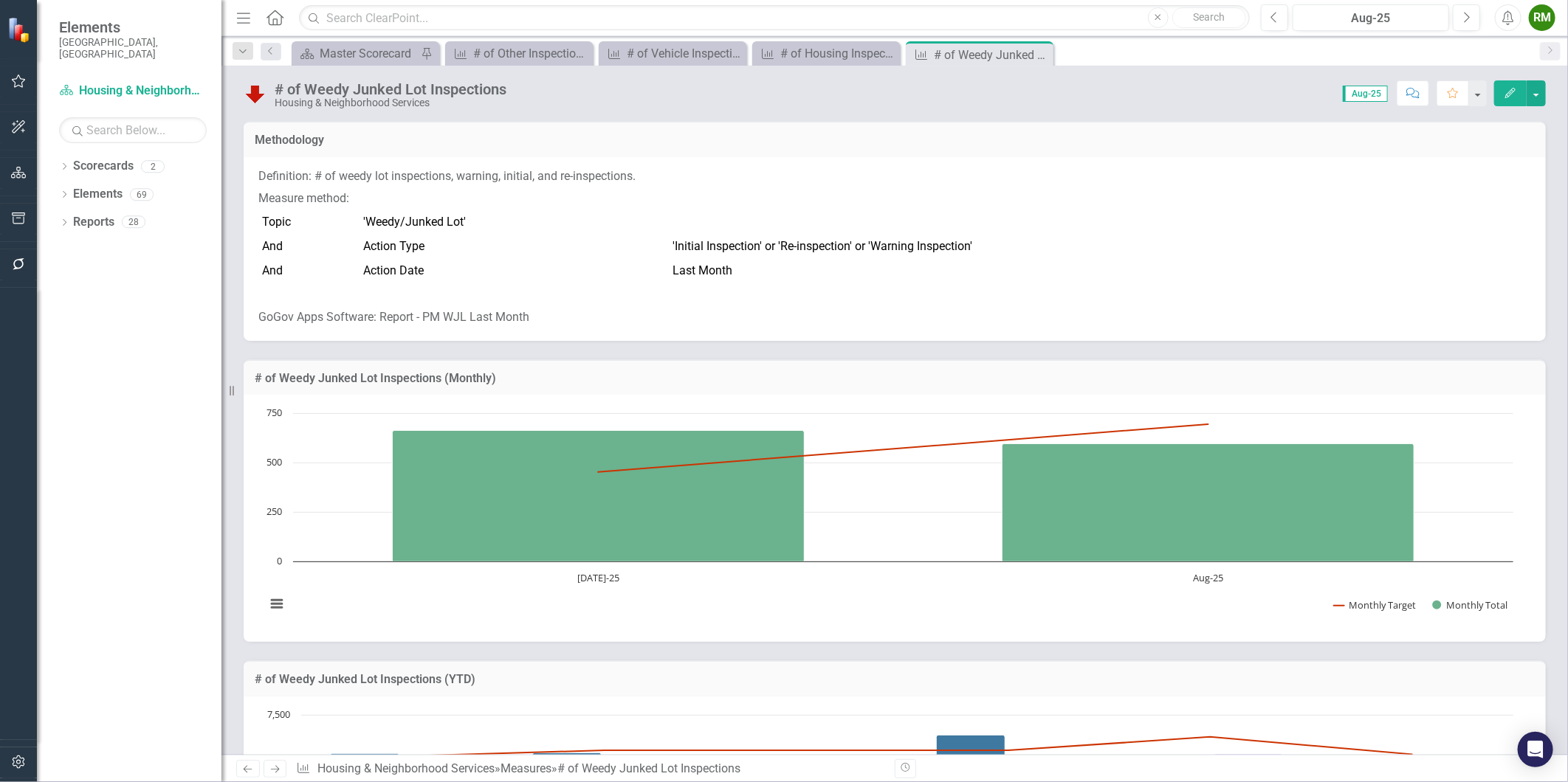
click at [246, 769] on icon "Previous" at bounding box center [248, 769] width 12 height 10
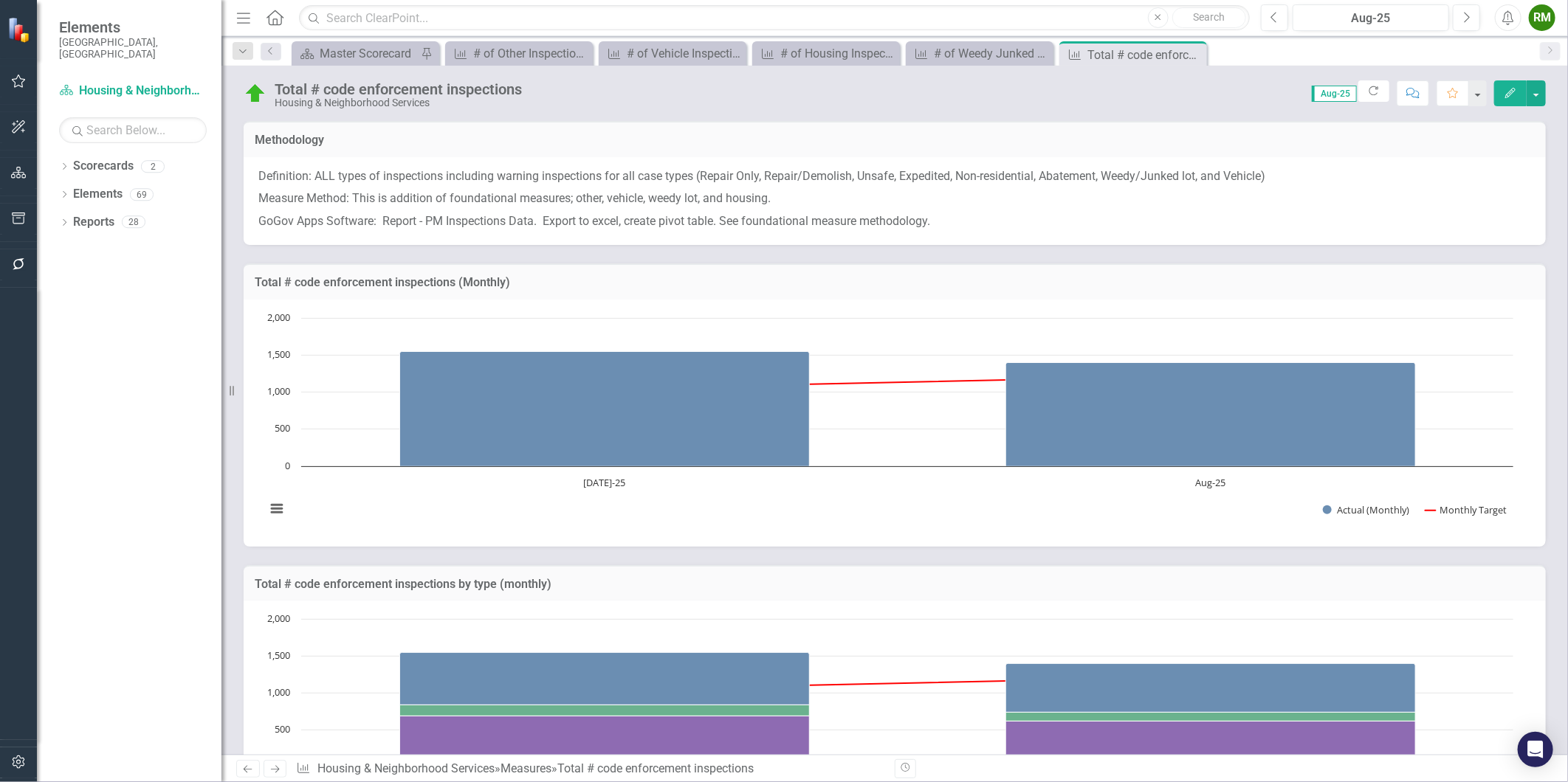
click at [246, 769] on icon "Previous" at bounding box center [248, 769] width 12 height 10
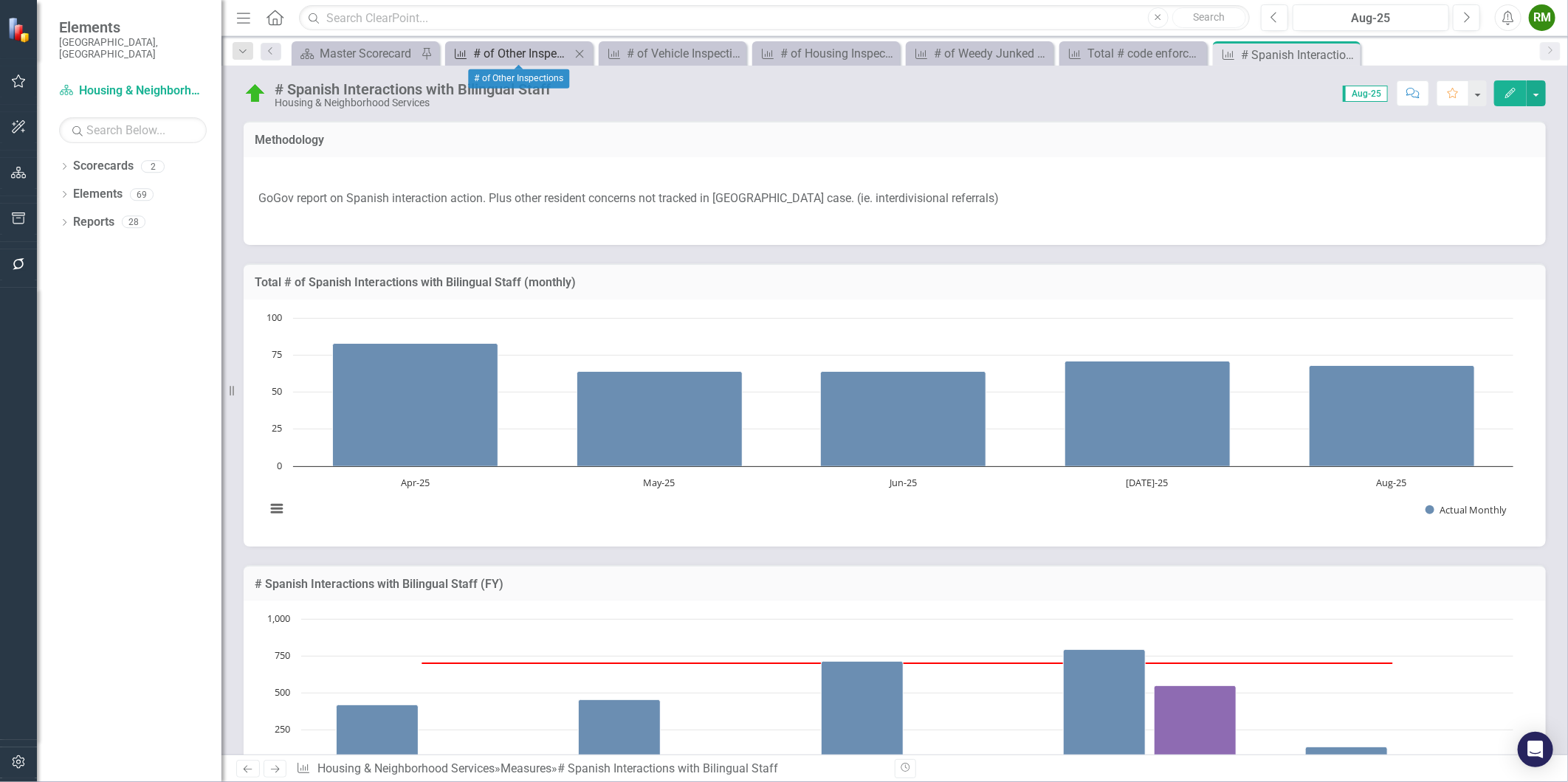
click at [527, 56] on div "# of Other Inspections" at bounding box center [522, 53] width 97 height 19
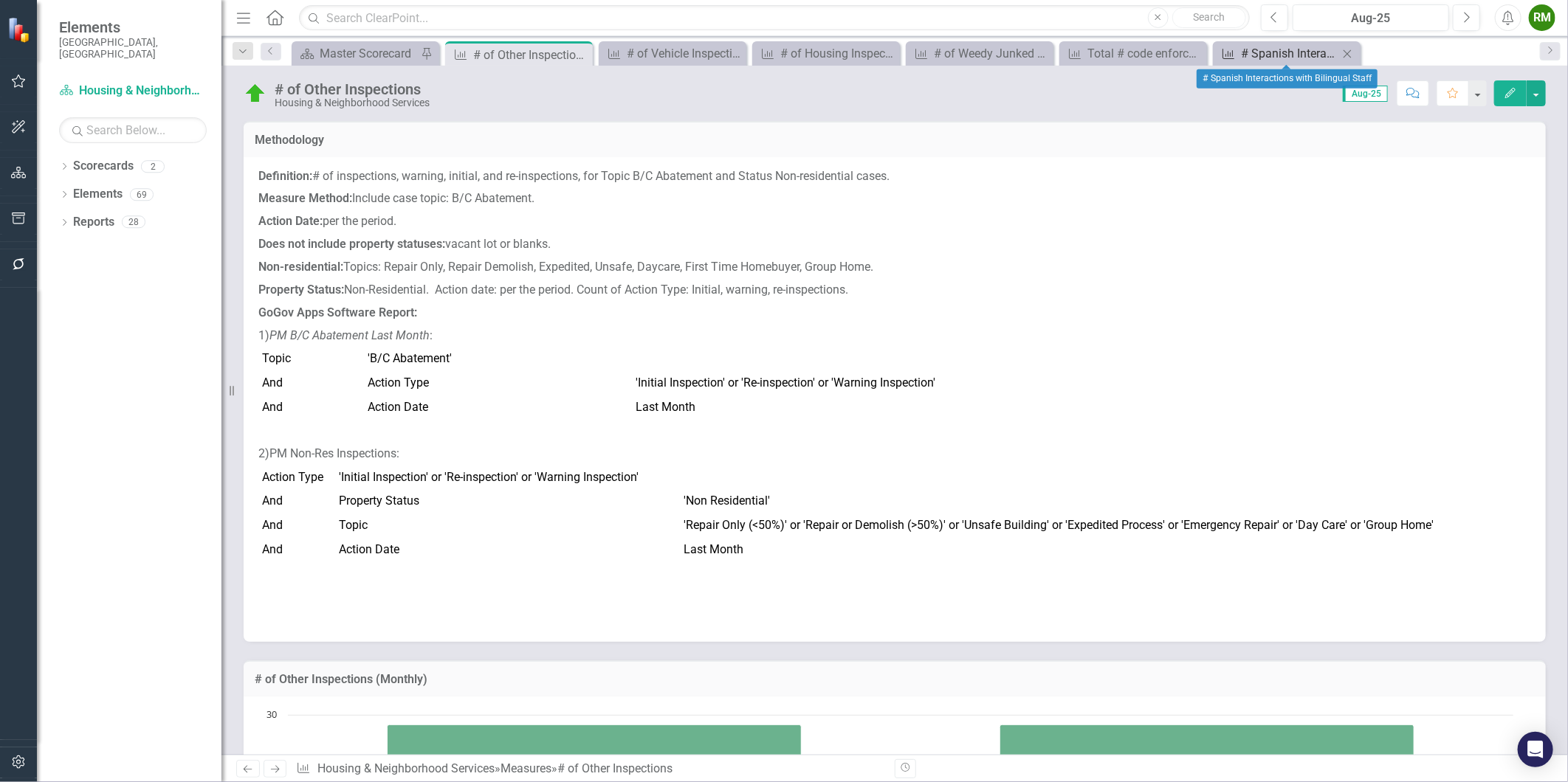
click at [1289, 52] on div "# Spanish Interactions with Bilingual Staff" at bounding box center [1289, 53] width 97 height 19
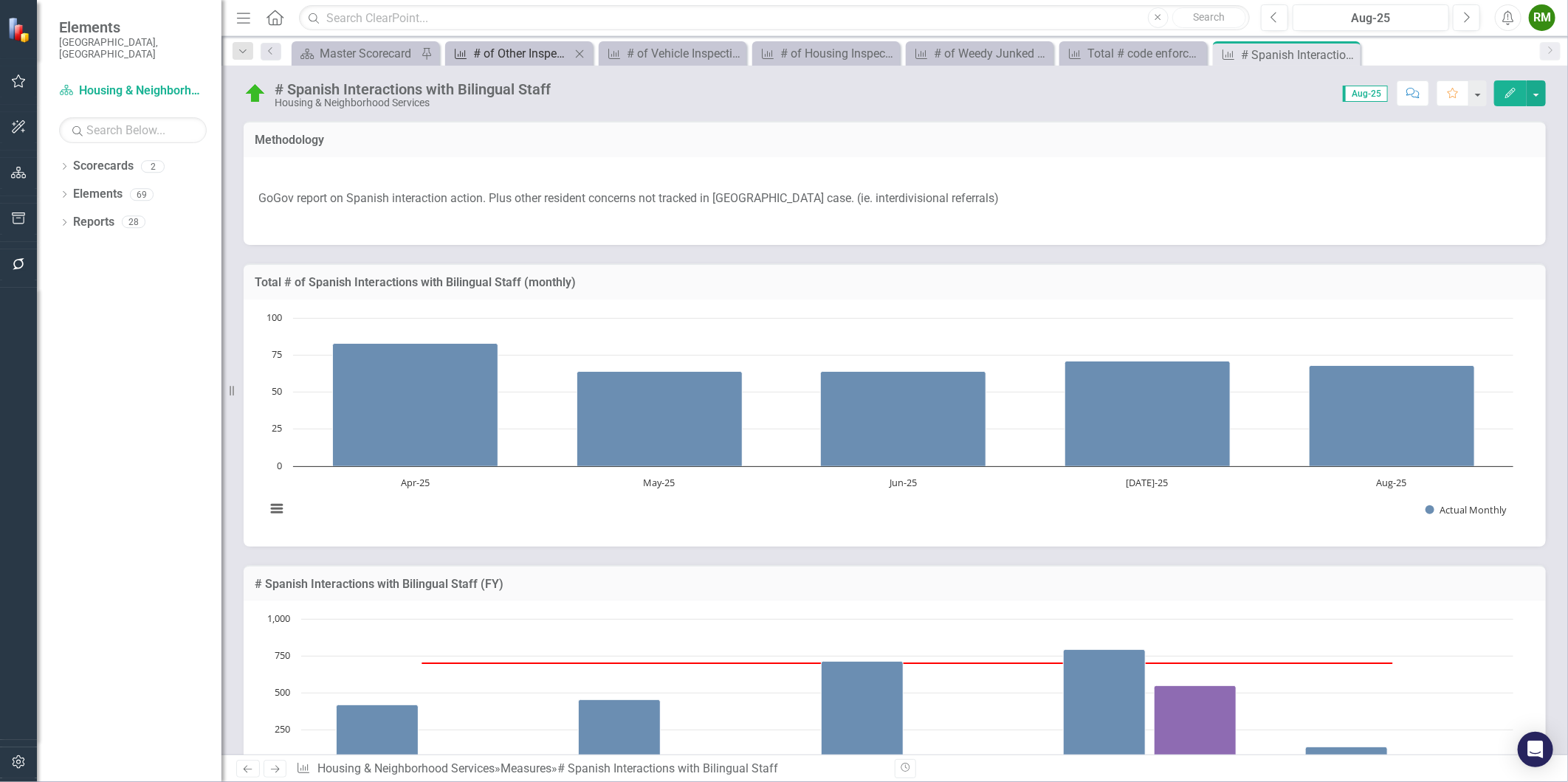
click at [474, 44] on div "# of Other Inspections" at bounding box center [522, 53] width 97 height 19
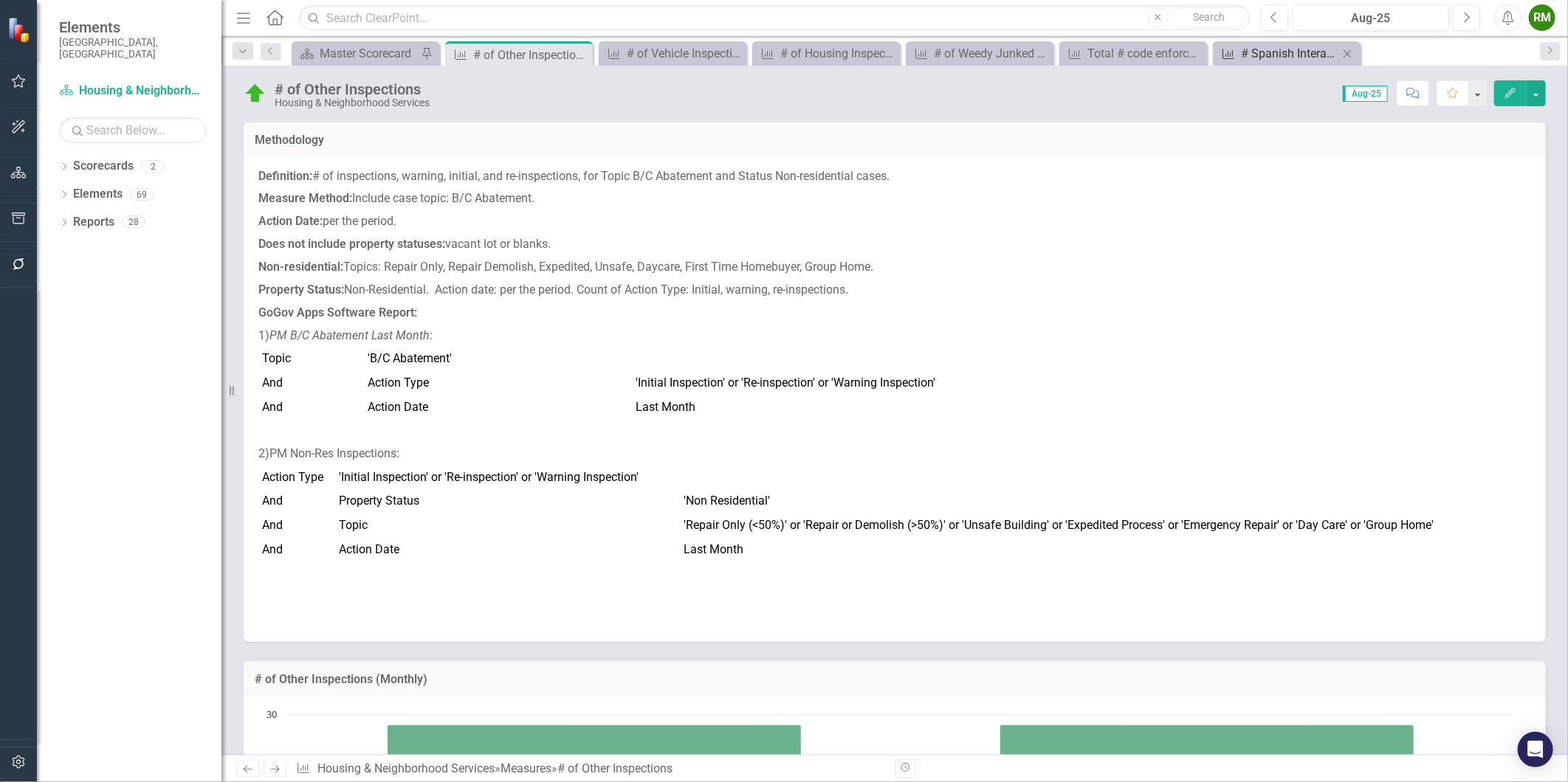
click at [1297, 53] on div "# Spanish Interactions with Bilingual Staff" at bounding box center [1289, 53] width 97 height 19
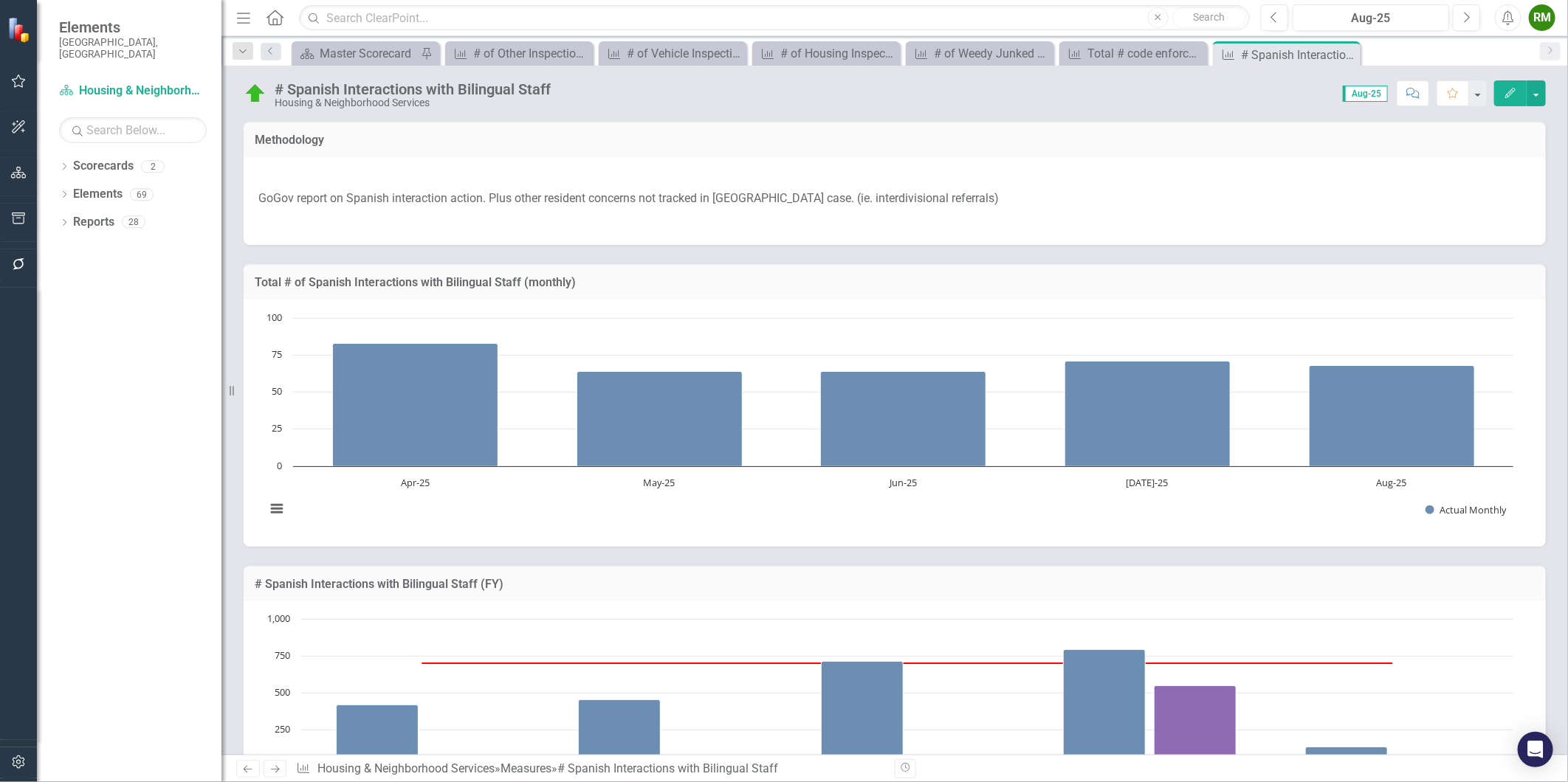
click at [447, 197] on p "GoGov report on Spanish interaction action. Plus other resident concerns not tr…" at bounding box center [895, 199] width 1272 height 23
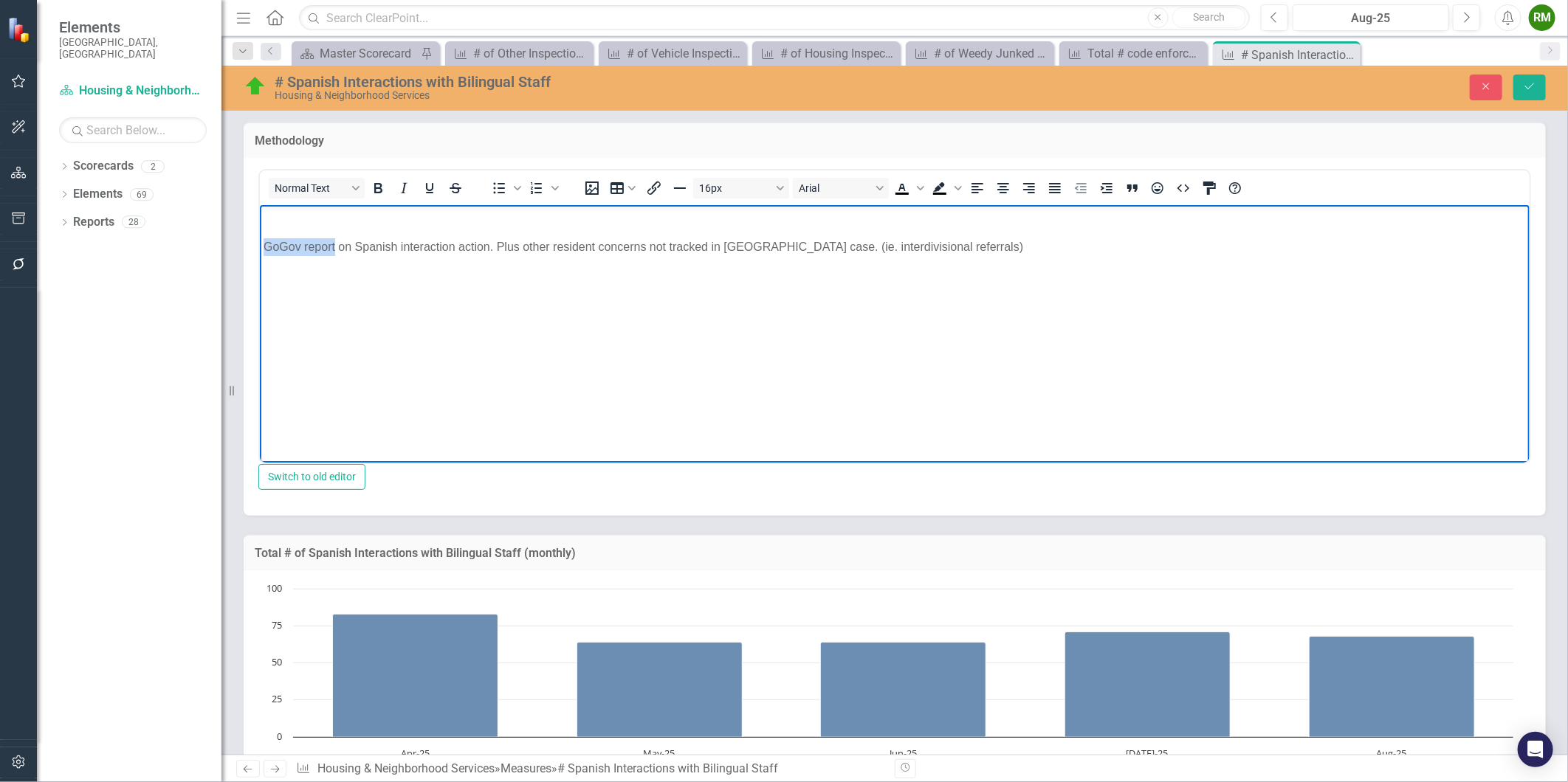
drag, startPoint x: 334, startPoint y: 246, endPoint x: 250, endPoint y: 242, distance: 84.1
click at [259, 242] on html "GoGov report on Spanish interaction action. Plus other resident concerns not tr…" at bounding box center [894, 315] width 1270 height 221
click at [335, 245] on p "GoGov report on Spanish interaction action. Plus other resident concerns not tr…" at bounding box center [894, 247] width 1263 height 18
drag, startPoint x: 341, startPoint y: 246, endPoint x: 158, endPoint y: 228, distance: 183.9
click at [259, 228] on html "GoGov Report: on Spanish interaction action. Plus other resident concerns not t…" at bounding box center [894, 315] width 1270 height 221
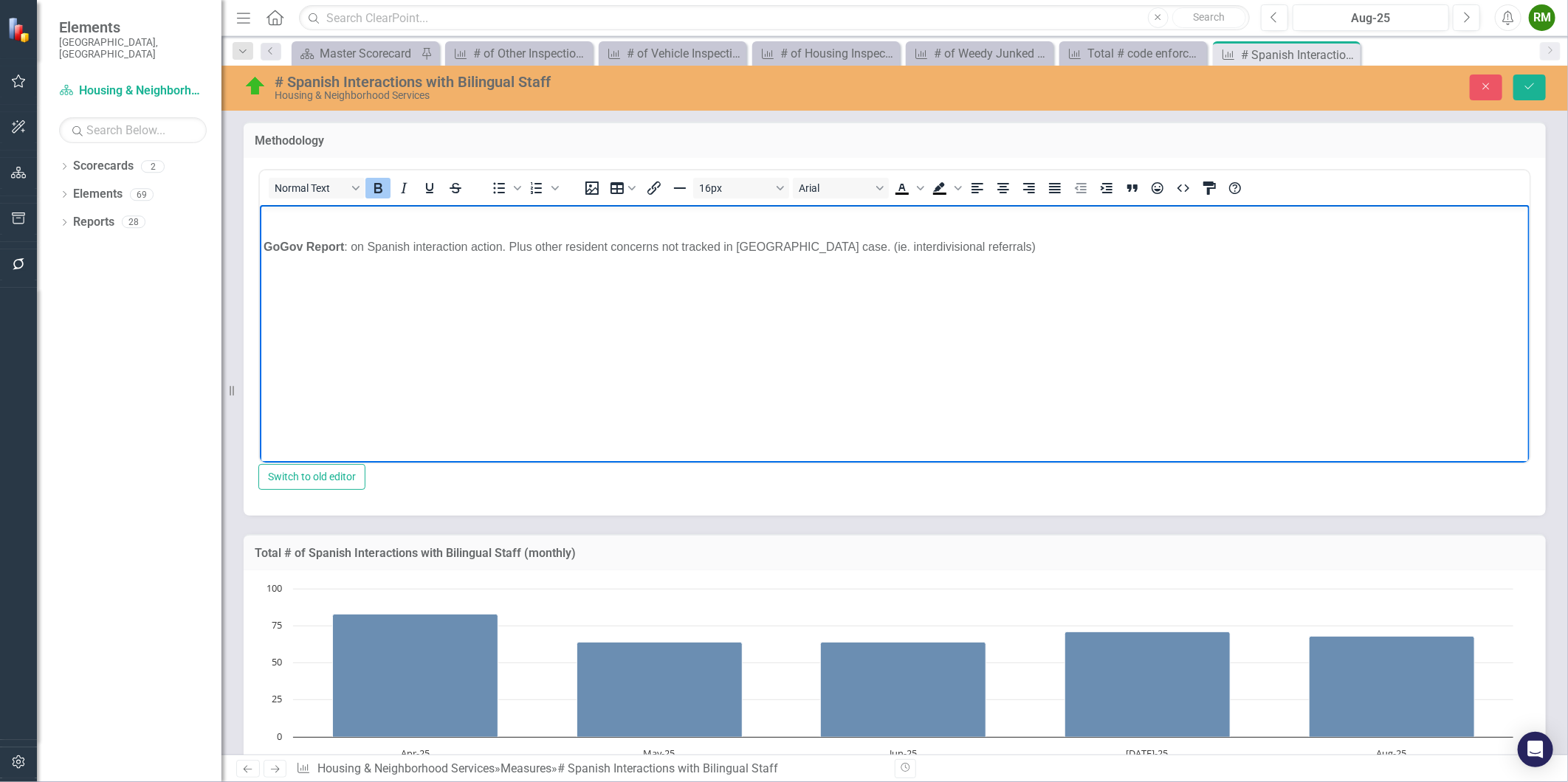
click at [365, 264] on body "GoGov Report : on Spanish interaction action. Plus other resident concerns not …" at bounding box center [894, 315] width 1270 height 221
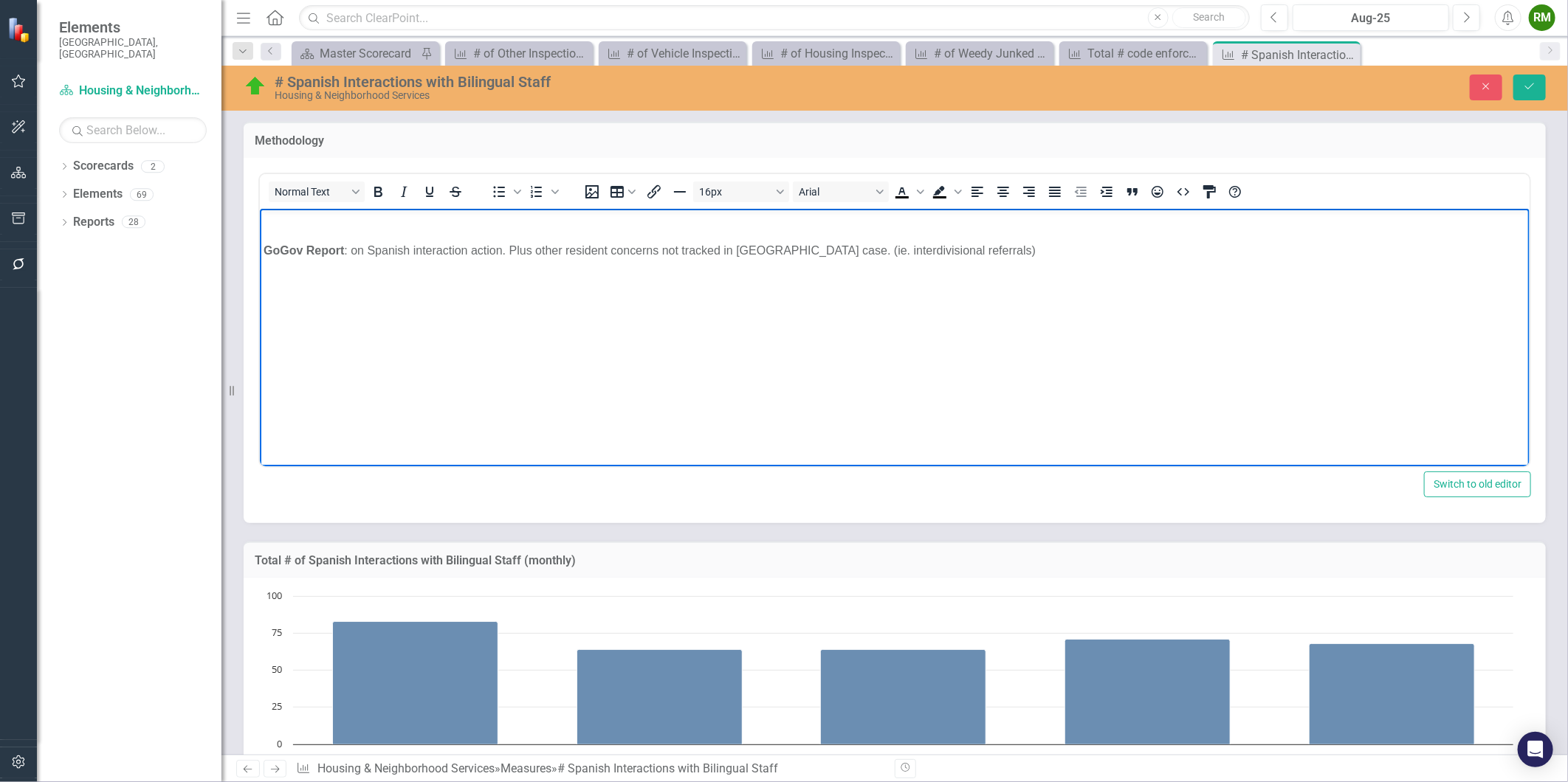
click at [363, 247] on p "GoGov Report : on Spanish interaction action. Plus other resident concerns not …" at bounding box center [894, 250] width 1263 height 18
click at [1533, 82] on icon "Save" at bounding box center [1529, 87] width 13 height 11
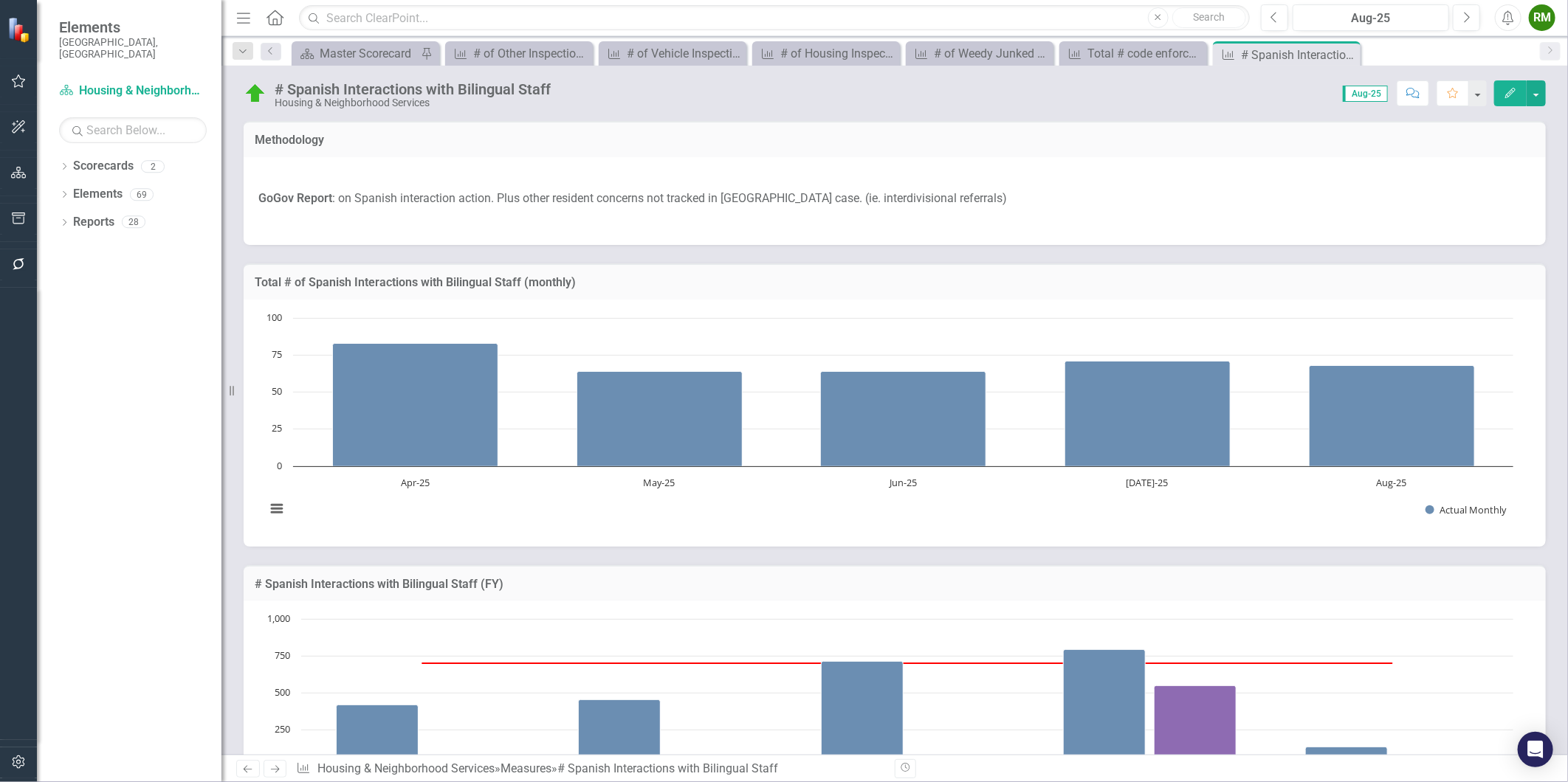
click at [0, 0] on icon "Close" at bounding box center [0, 0] width 0 height 0
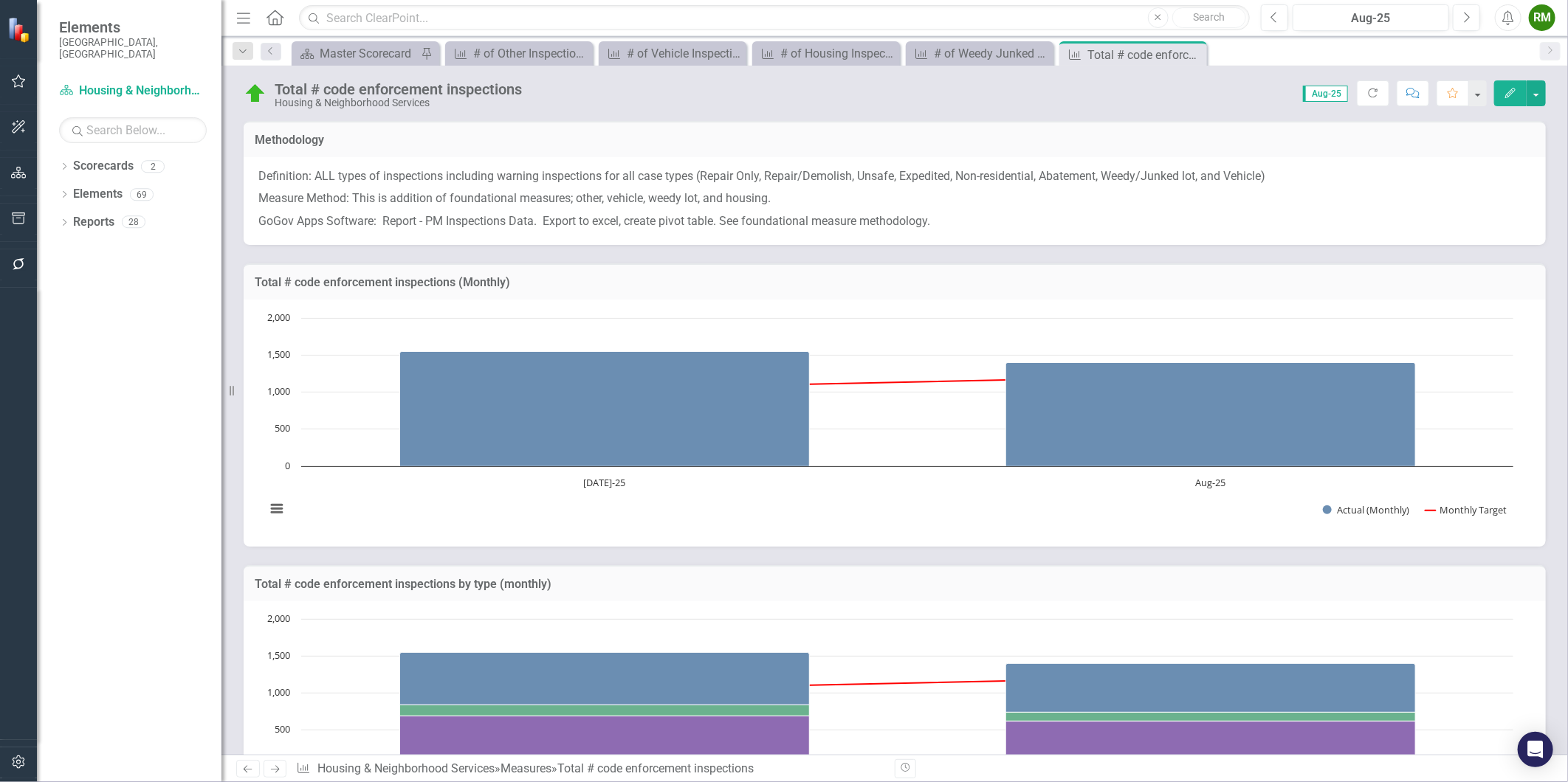
click at [875, 180] on p "Definition: ALL types of inspections including warning inspections for all case…" at bounding box center [895, 178] width 1272 height 20
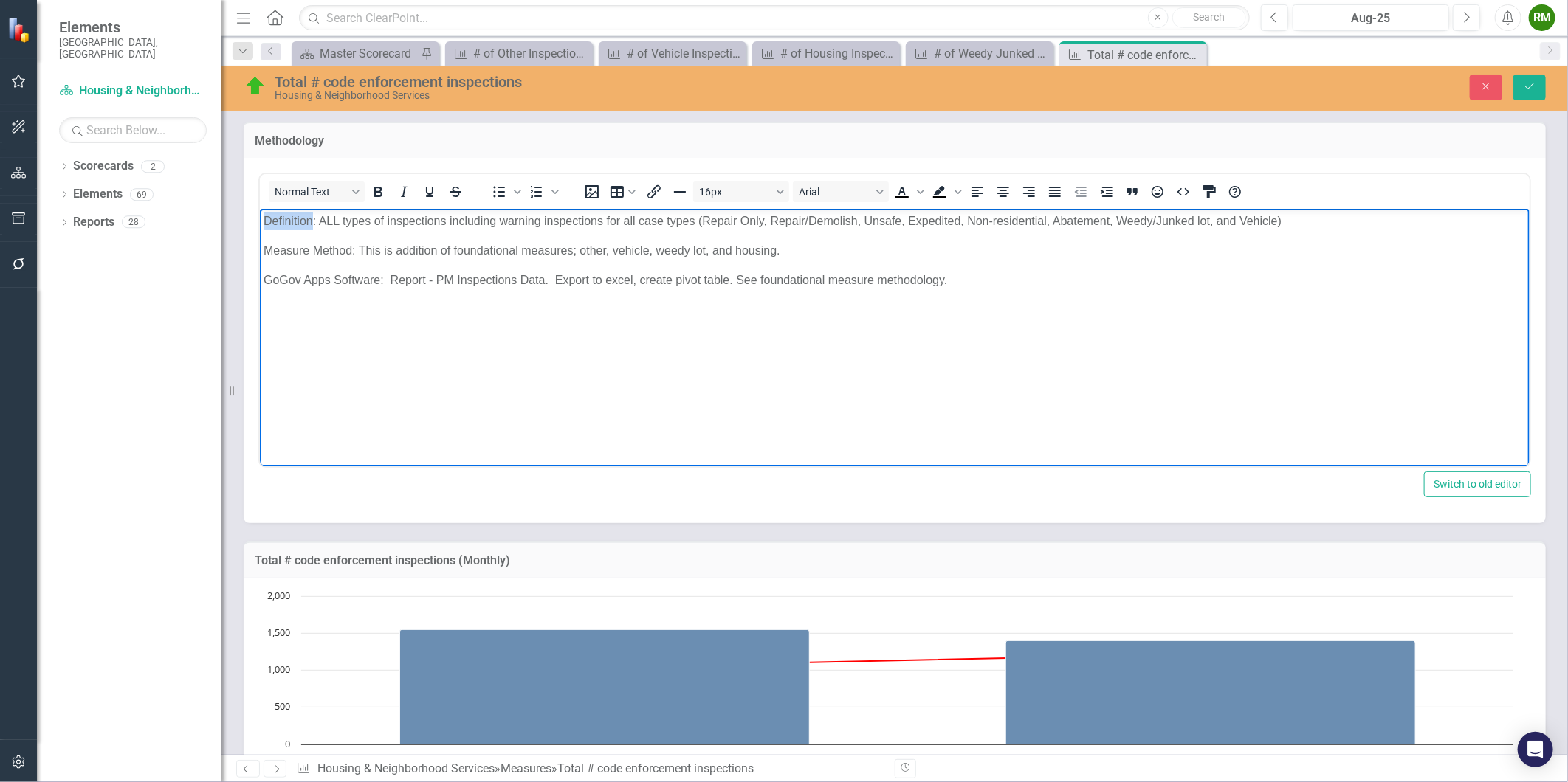
drag, startPoint x: 312, startPoint y: 221, endPoint x: 227, endPoint y: 224, distance: 85.1
click at [259, 224] on html "Definition: ALL types of inspections including warning inspections for all case…" at bounding box center [894, 318] width 1270 height 221
click at [319, 218] on p "Definition: ALL types of inspections including warning inspections for all case…" at bounding box center [894, 220] width 1263 height 18
drag, startPoint x: 316, startPoint y: 220, endPoint x: 131, endPoint y: 224, distance: 185.0
click at [259, 224] on html "Definition: ALL types of inspections including warning inspections for all case…" at bounding box center [894, 318] width 1270 height 221
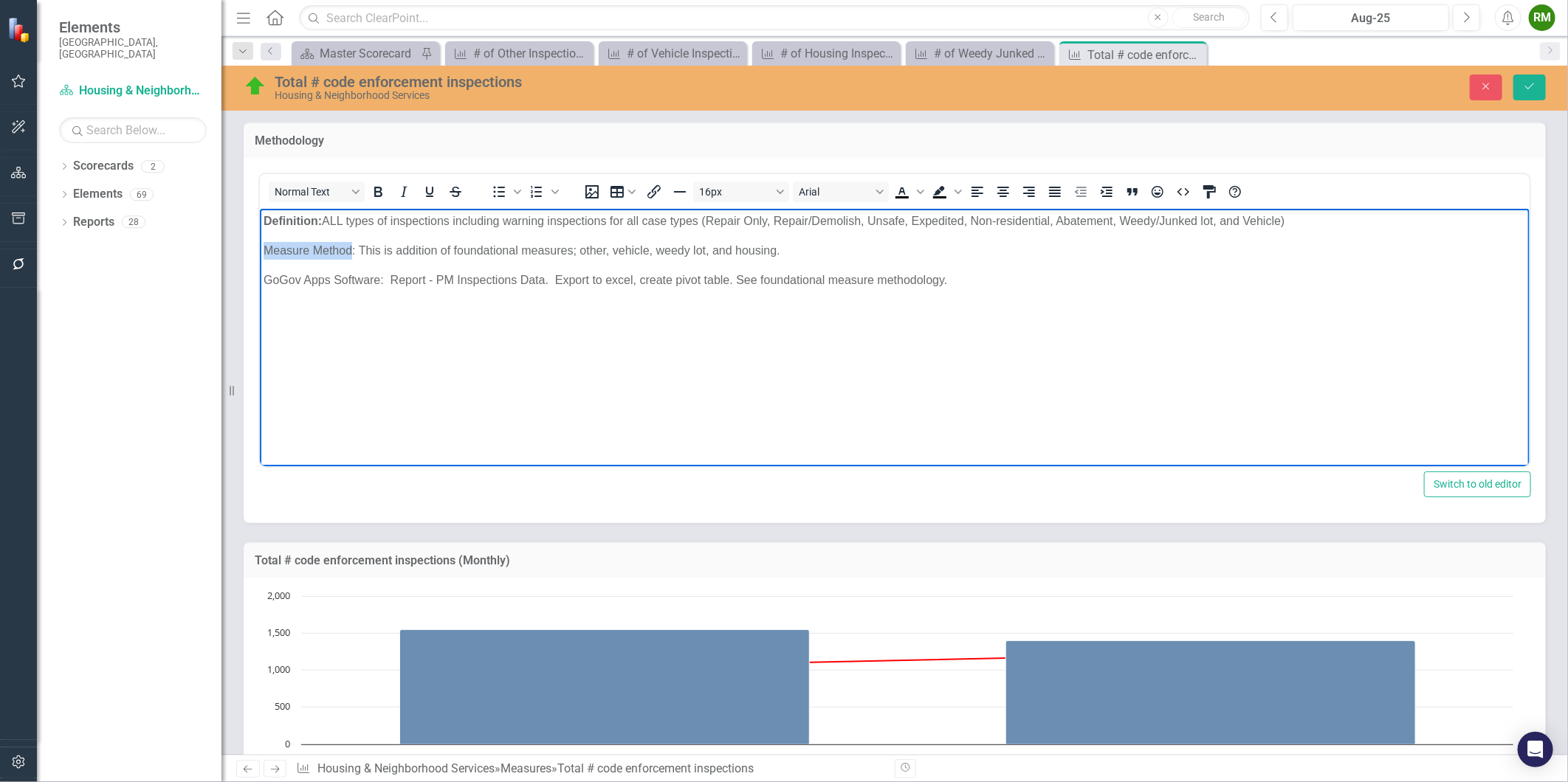
drag, startPoint x: 352, startPoint y: 250, endPoint x: 227, endPoint y: 248, distance: 125.0
click at [259, 248] on html "Definition: ALL types of inspections including warning inspections for all case…" at bounding box center [894, 318] width 1270 height 221
drag, startPoint x: 353, startPoint y: 249, endPoint x: 162, endPoint y: 248, distance: 191.0
click at [259, 248] on html "Definition: ALL types of inspections including warning inspections for all case…" at bounding box center [894, 318] width 1270 height 221
drag, startPoint x: 381, startPoint y: 279, endPoint x: 145, endPoint y: 267, distance: 236.3
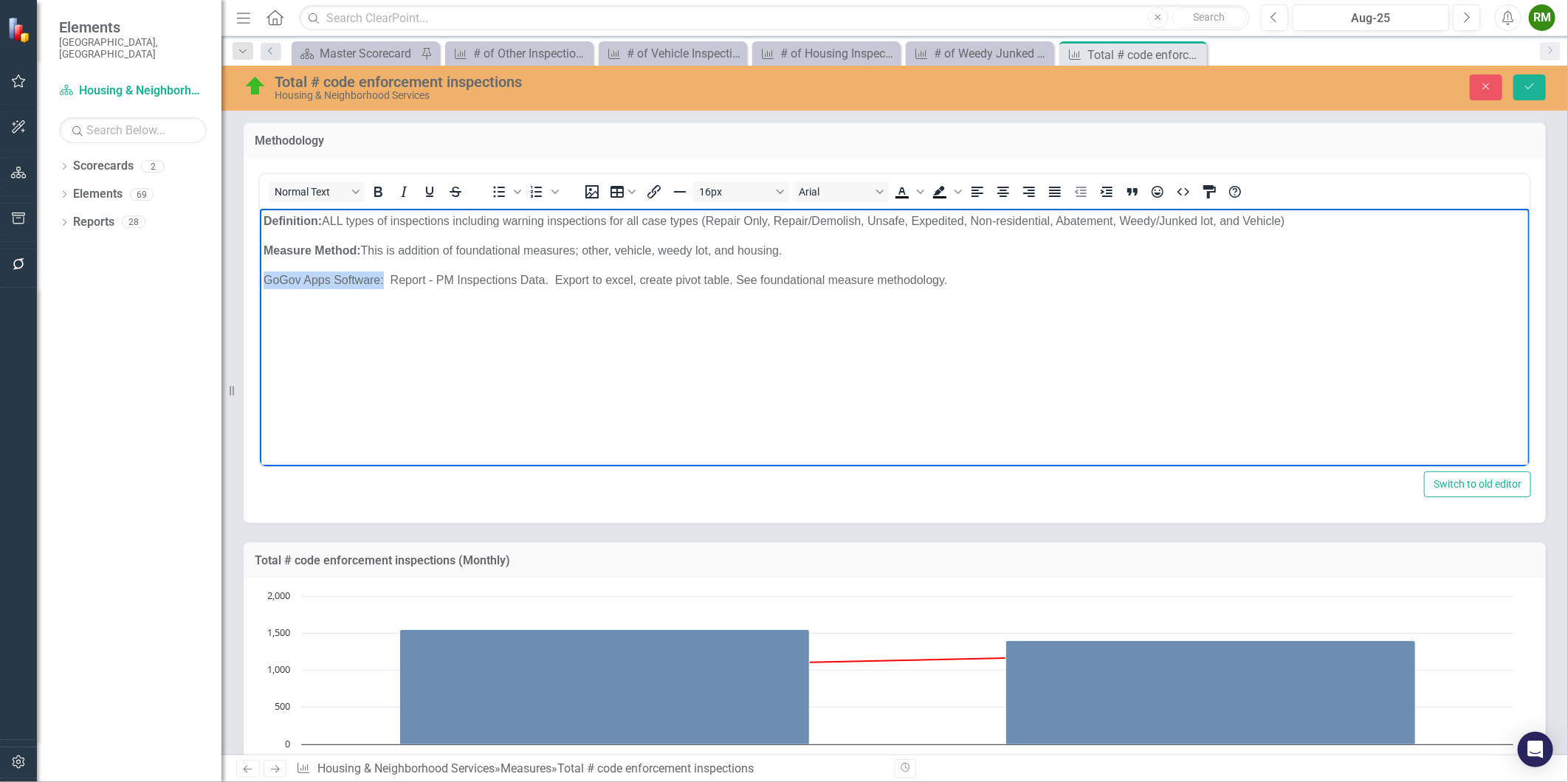
click at [259, 267] on html "Definition: ALL types of inspections including warning inspections for all case…" at bounding box center [894, 318] width 1270 height 221
click at [373, 303] on body "Definition: ALL types of inspections including warning inspections for all case…" at bounding box center [894, 318] width 1270 height 221
drag, startPoint x: 385, startPoint y: 279, endPoint x: 234, endPoint y: 272, distance: 151.2
click at [259, 272] on html "Definition: ALL types of inspections including warning inspections for all case…" at bounding box center [894, 318] width 1270 height 221
drag, startPoint x: 553, startPoint y: 276, endPoint x: 264, endPoint y: 274, distance: 289.0
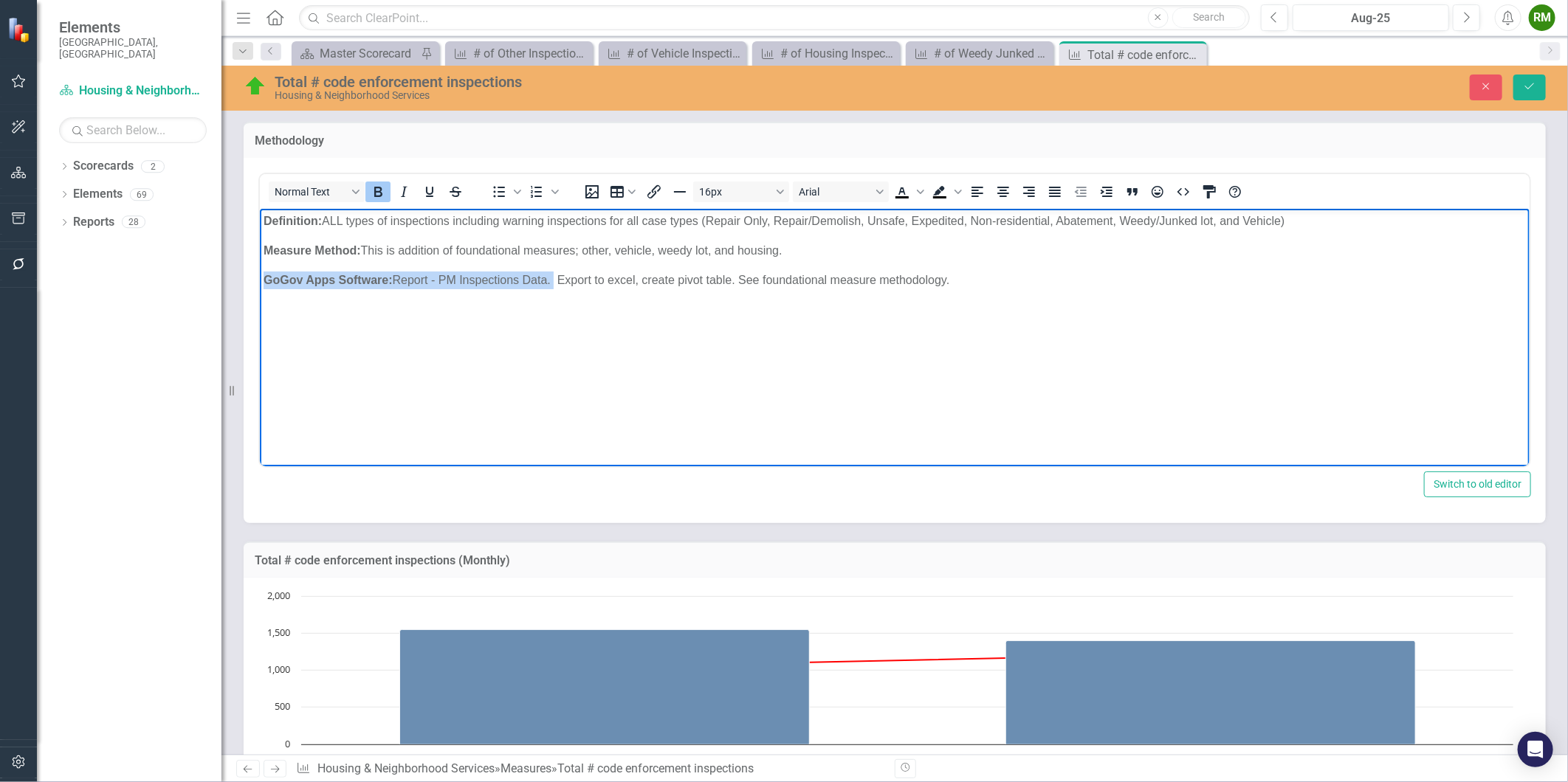
click at [263, 274] on p "GoGov Apps Software: Report - PM Inspections Data. Export to excel, create pivo…" at bounding box center [894, 280] width 1263 height 18
copy p "GoGov Apps Software: Report - PM Inspections Data"
click at [1030, 323] on body "Definition: ALL types of inspections including warning inspections for all case…" at bounding box center [894, 318] width 1270 height 221
click at [1534, 92] on button "Save" at bounding box center [1529, 87] width 33 height 26
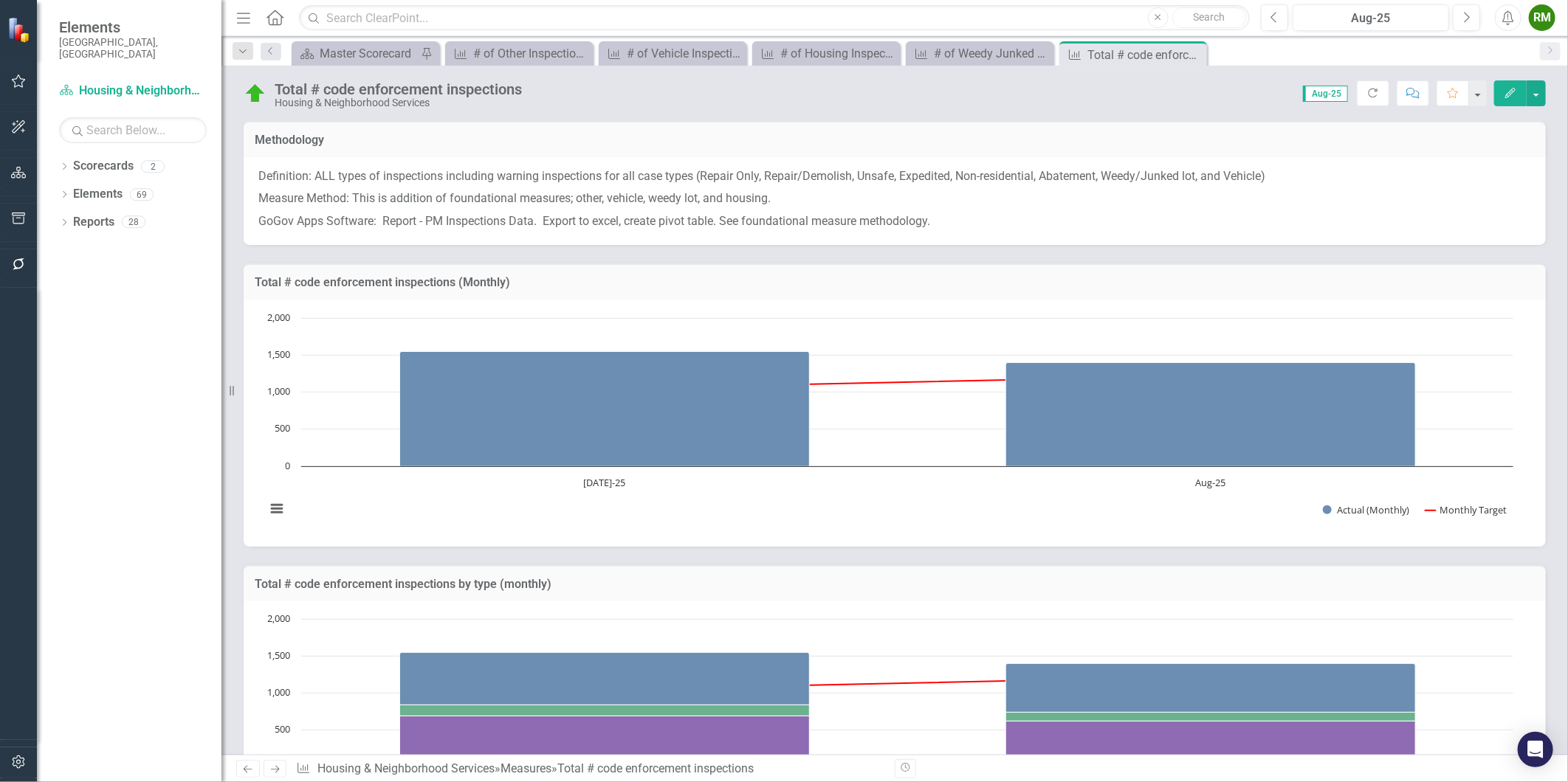
click at [242, 764] on icon "Previous" at bounding box center [248, 769] width 12 height 10
drag, startPoint x: 242, startPoint y: 763, endPoint x: 249, endPoint y: 762, distance: 7.1
click at [242, 764] on icon "Previous" at bounding box center [248, 769] width 12 height 10
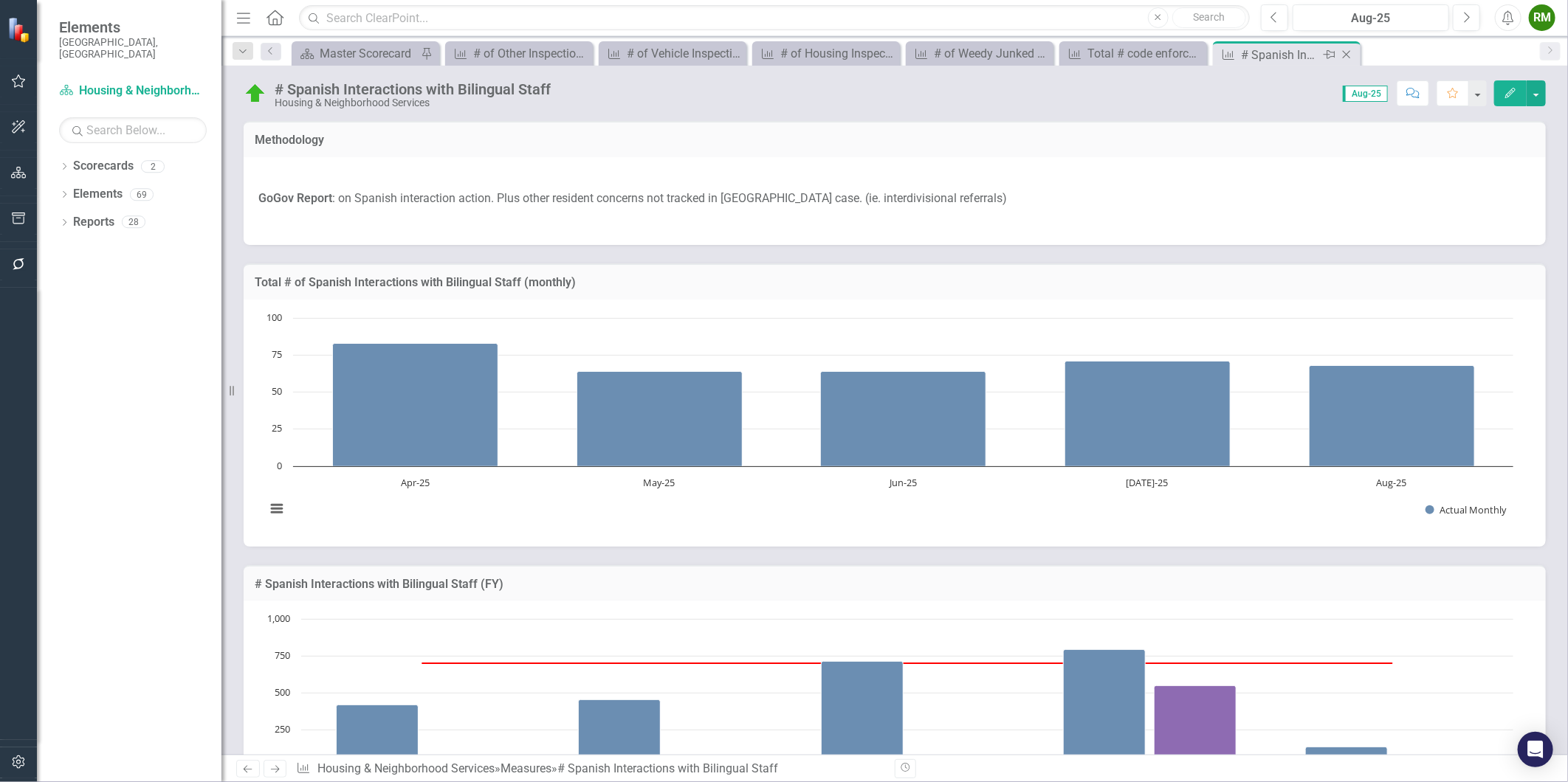
click at [1258, 54] on div "# Spanish Interactions with Bilingual Staff" at bounding box center [1280, 55] width 79 height 19
click at [869, 180] on p at bounding box center [895, 178] width 1272 height 20
click at [870, 180] on p at bounding box center [895, 178] width 1272 height 20
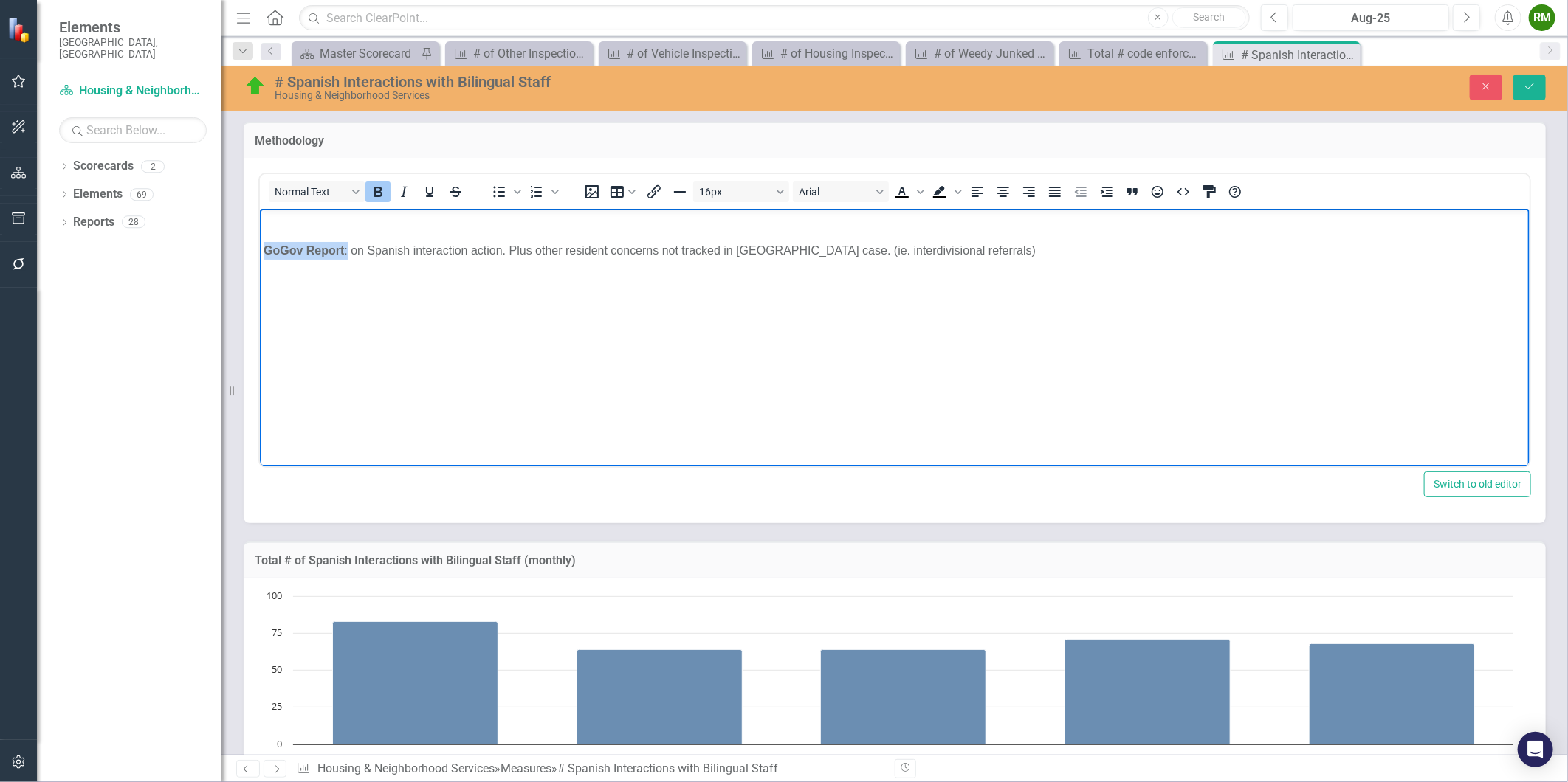
drag, startPoint x: 345, startPoint y: 250, endPoint x: 196, endPoint y: 245, distance: 149.1
click at [259, 245] on html "GoGov Report : on Spanish interaction action. Plus other resident concerns not …" at bounding box center [894, 318] width 1270 height 221
paste body "Rich Text Area. Press ALT-0 for help."
click at [396, 249] on p "GoGov Apps Software: Report - PM Spanish Interaction. on Spanish interaction ac…" at bounding box center [894, 250] width 1263 height 18
drag, startPoint x: 397, startPoint y: 251, endPoint x: 393, endPoint y: 241, distance: 10.8
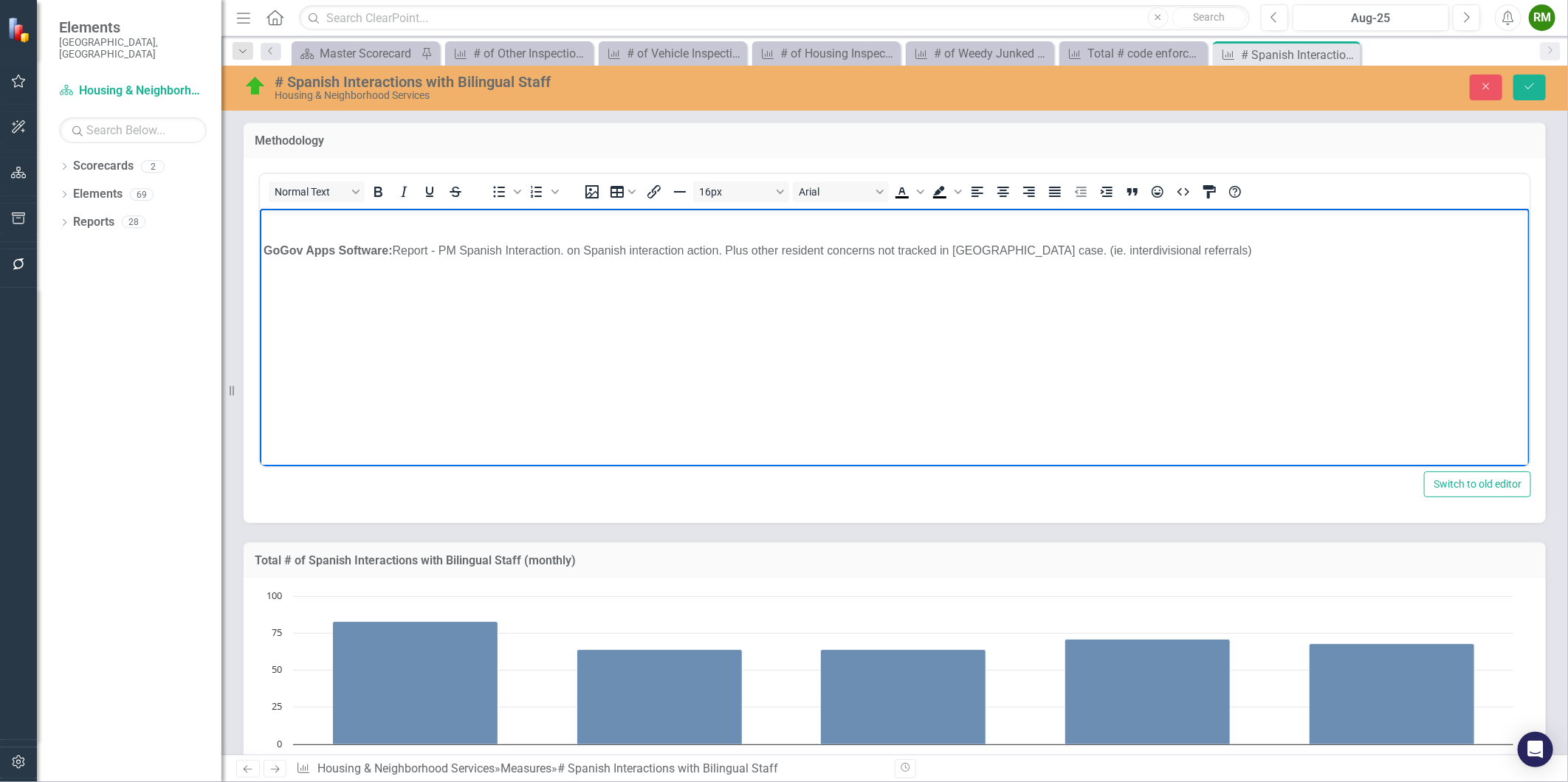
click at [393, 242] on p "GoGov Apps Software: Report - PM Spanish Interaction. on Spanish interaction ac…" at bounding box center [894, 250] width 1263 height 18
click at [398, 248] on p "GoGov Apps Software: Report - PM Spanish Interaction. on Spanish interaction ac…" at bounding box center [894, 250] width 1263 height 18
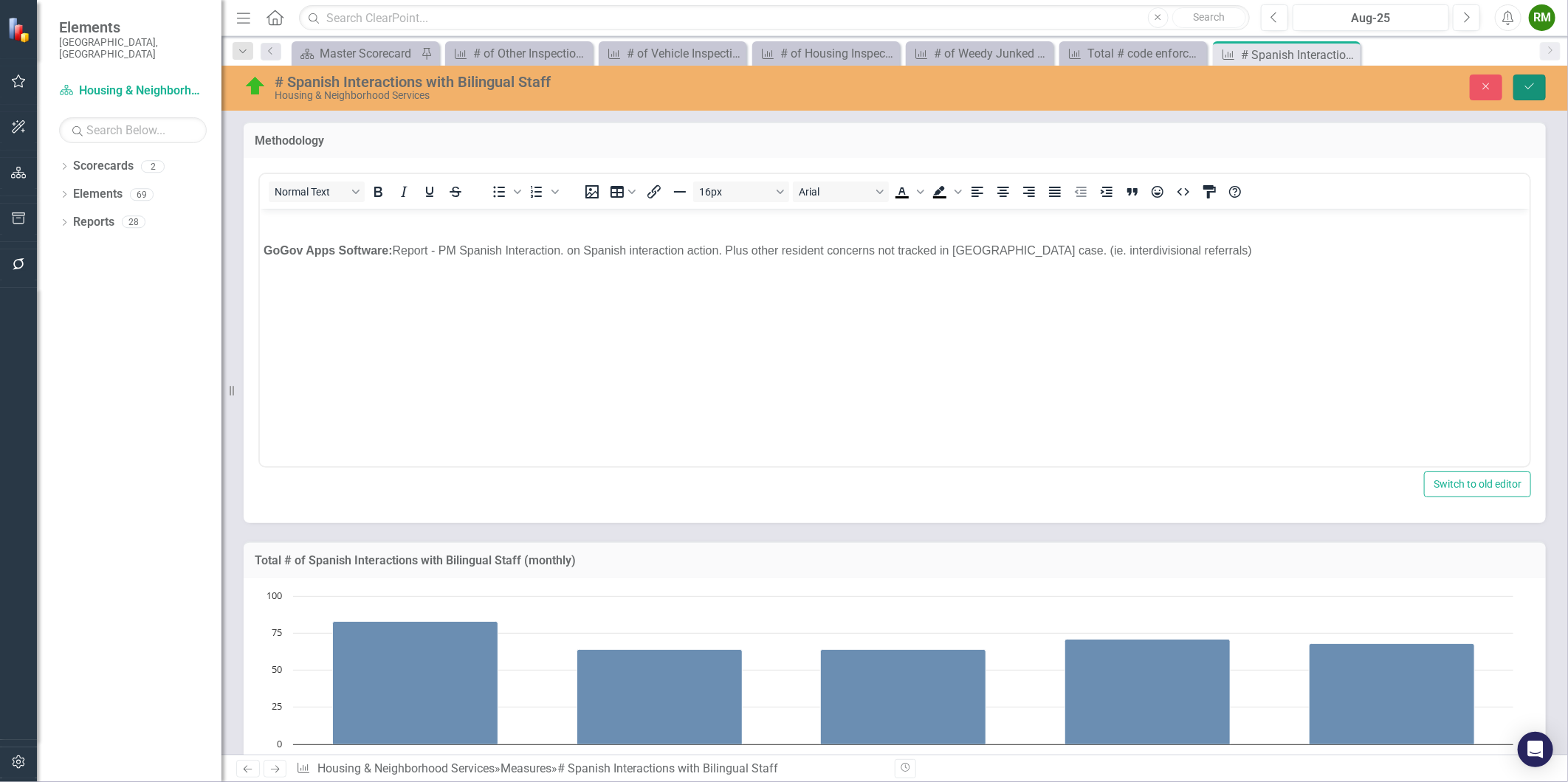
click at [1537, 76] on button "Save" at bounding box center [1529, 87] width 33 height 26
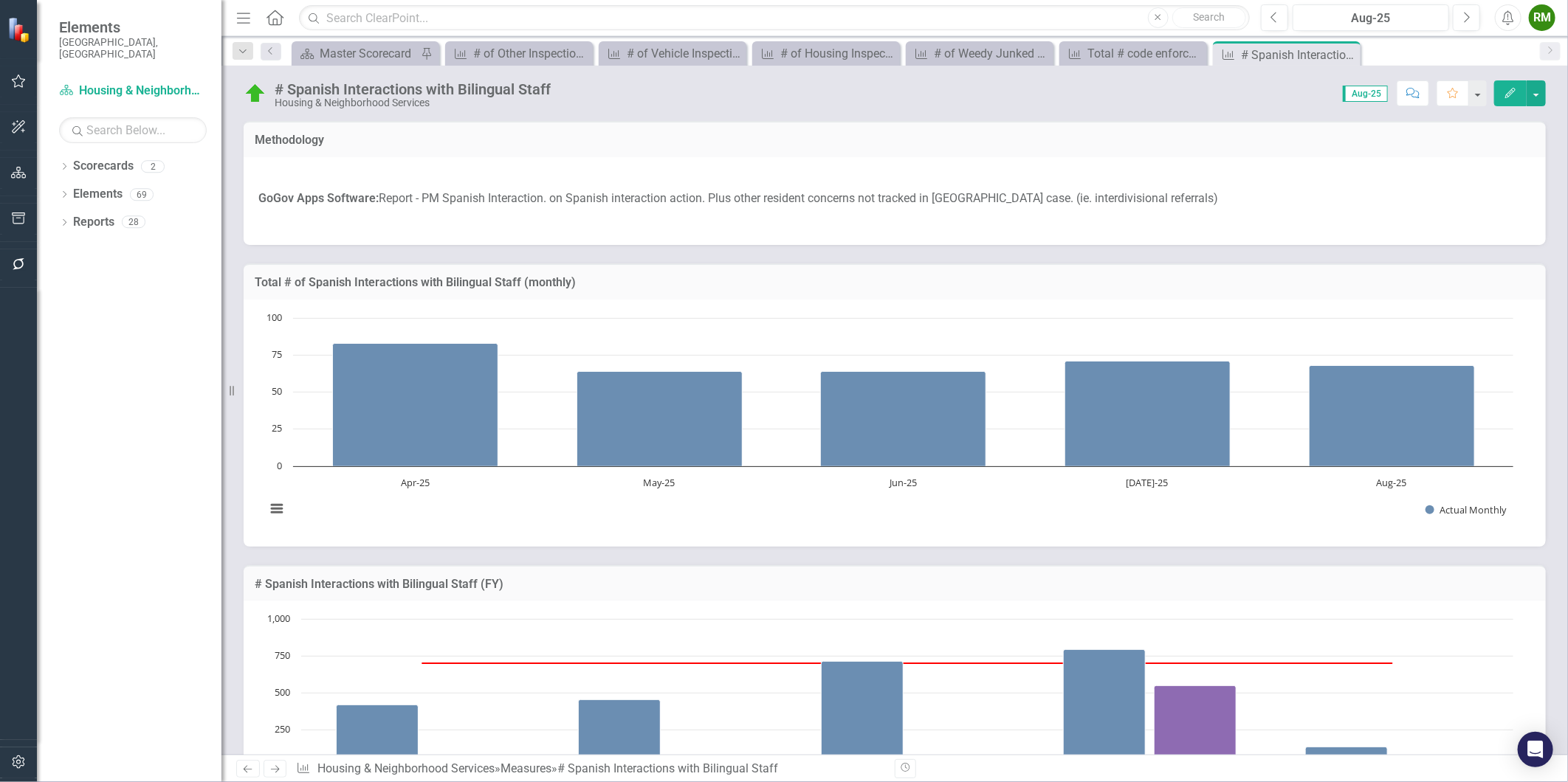
click at [573, 197] on p "GoGov Apps Software: Report - PM Spanish Interaction. on Spanish interaction ac…" at bounding box center [895, 199] width 1272 height 23
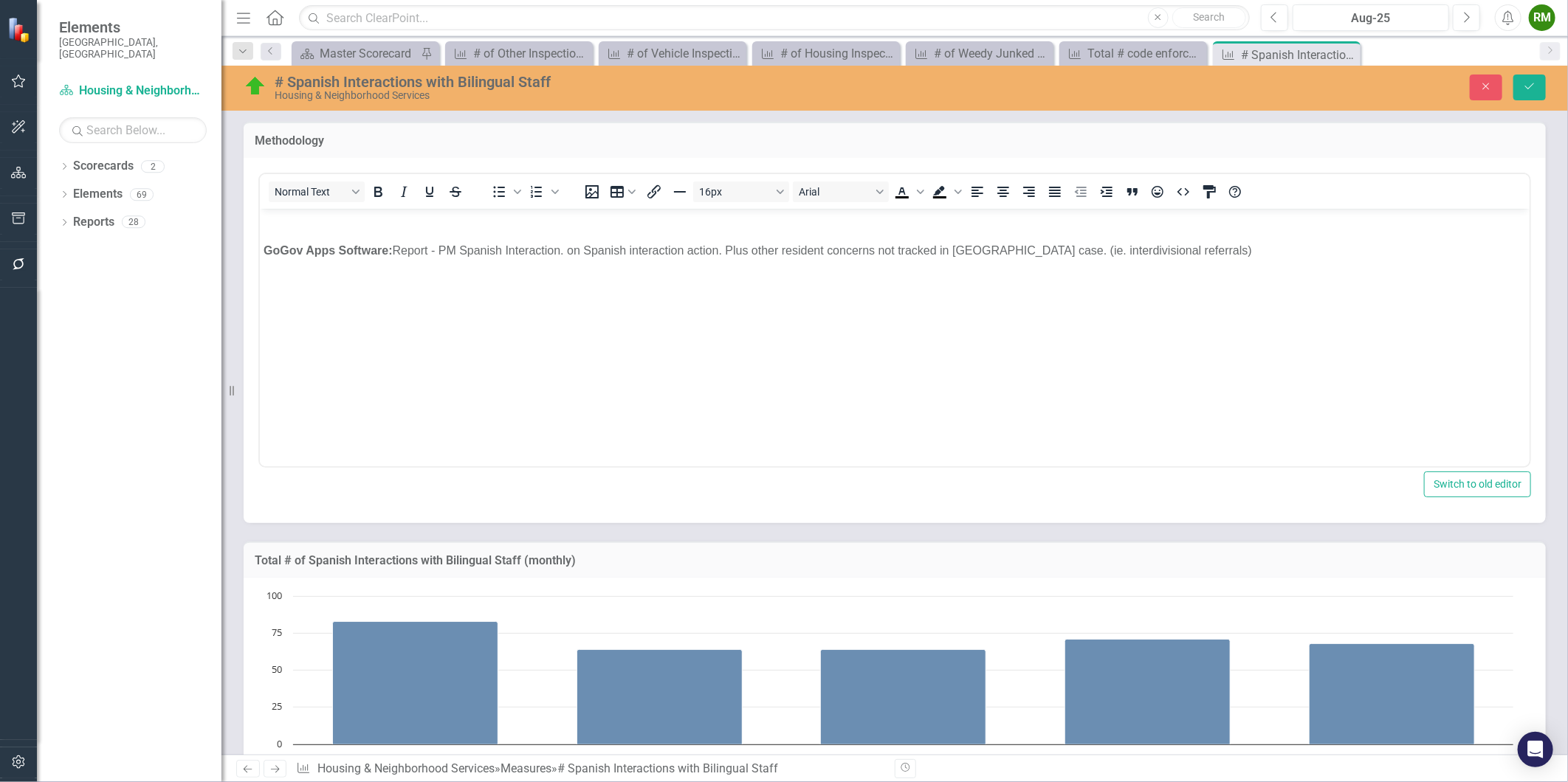
click at [567, 245] on p "GoGov Apps Software: Report - PM Spanish Interaction. on Spanish interaction ac…" at bounding box center [894, 250] width 1263 height 18
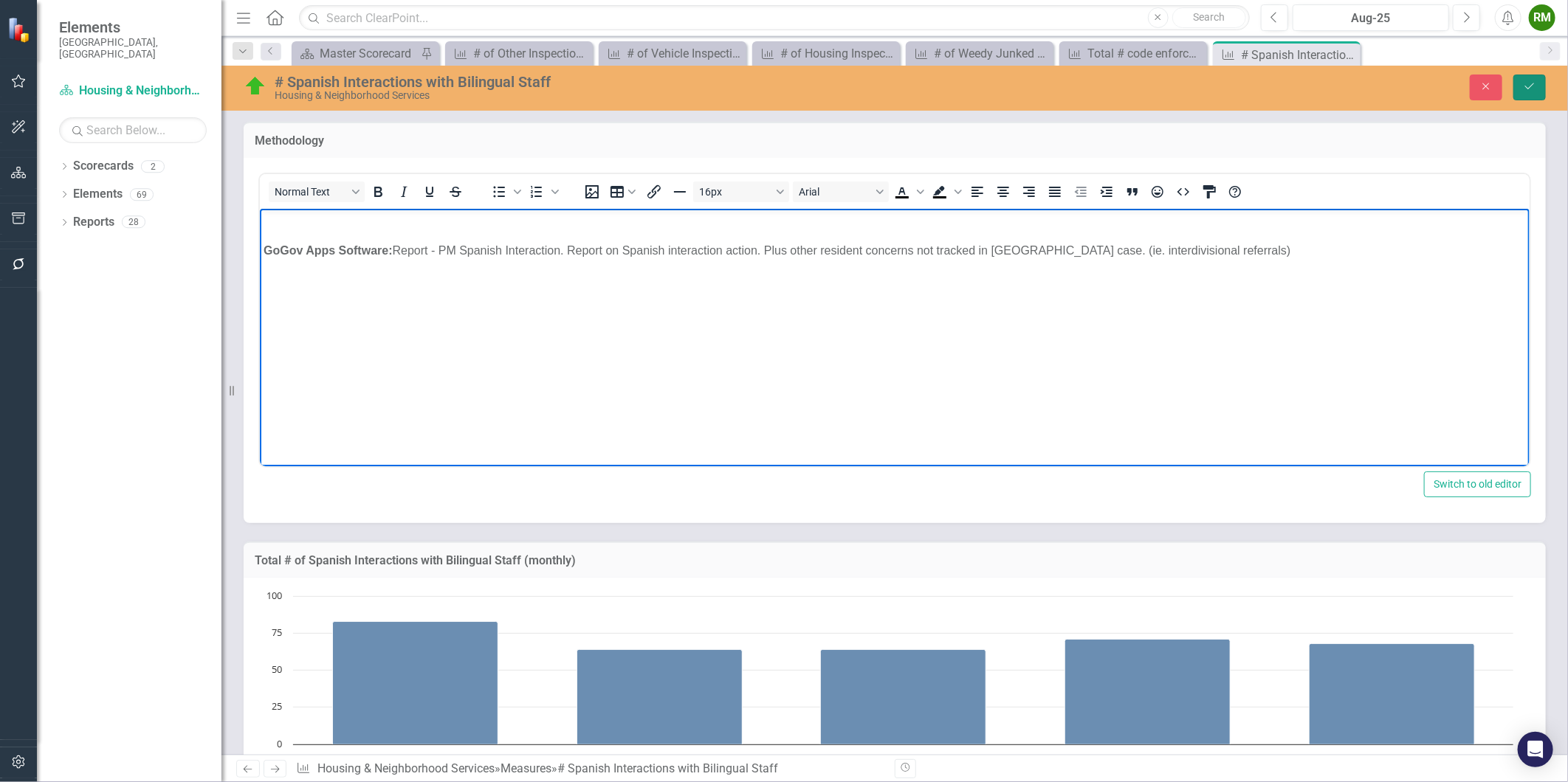
click at [1537, 88] on button "Save" at bounding box center [1529, 87] width 33 height 26
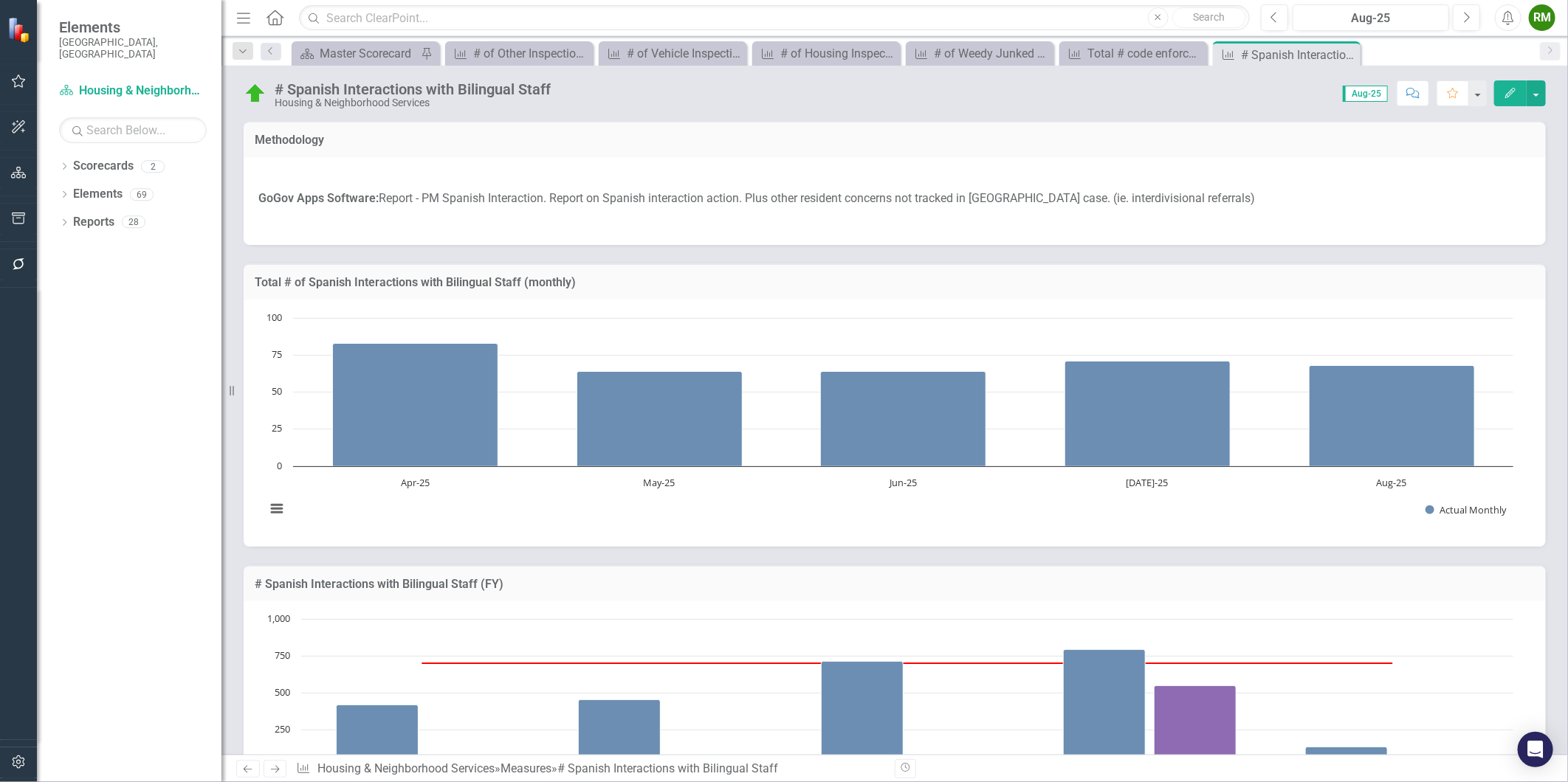
drag, startPoint x: 1348, startPoint y: 55, endPoint x: 1234, endPoint y: 59, distance: 114.1
click at [0, 0] on icon "Close" at bounding box center [0, 0] width 0 height 0
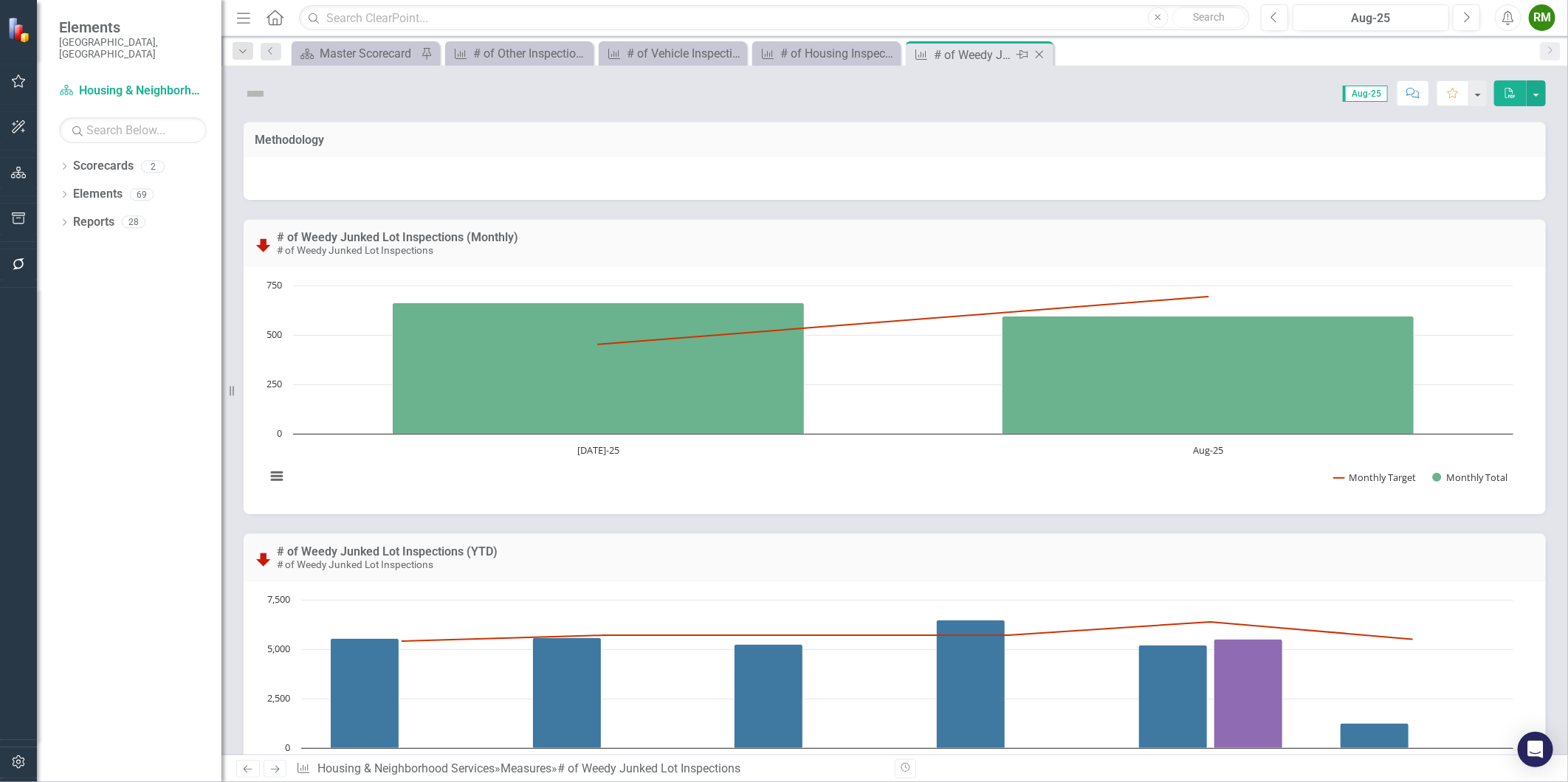
click at [1043, 56] on icon "Close" at bounding box center [1039, 54] width 15 height 12
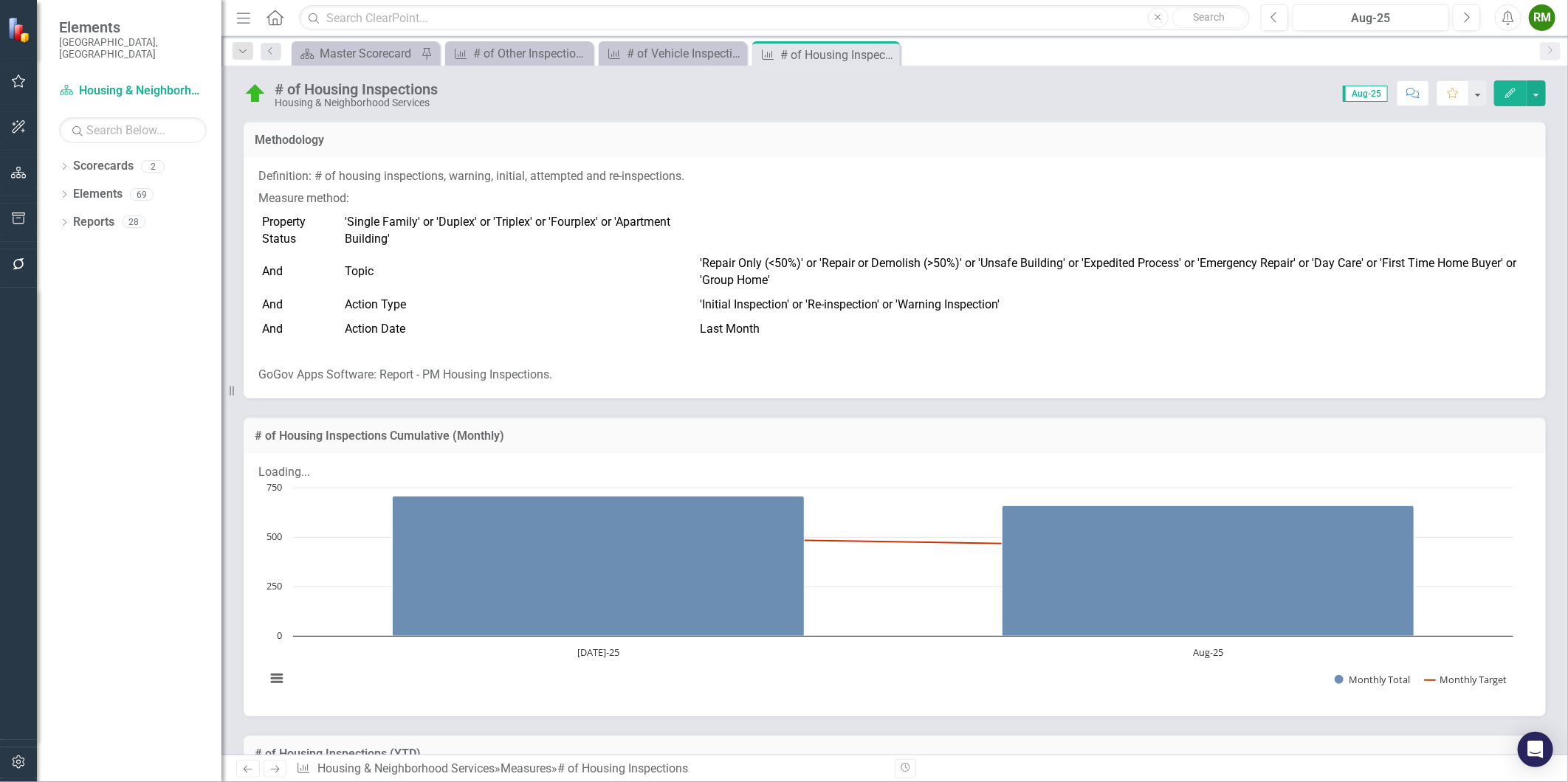
click at [505, 183] on p "Definition: # of housing inspections, warning, initial, attempted and re-inspec…" at bounding box center [895, 178] width 1272 height 20
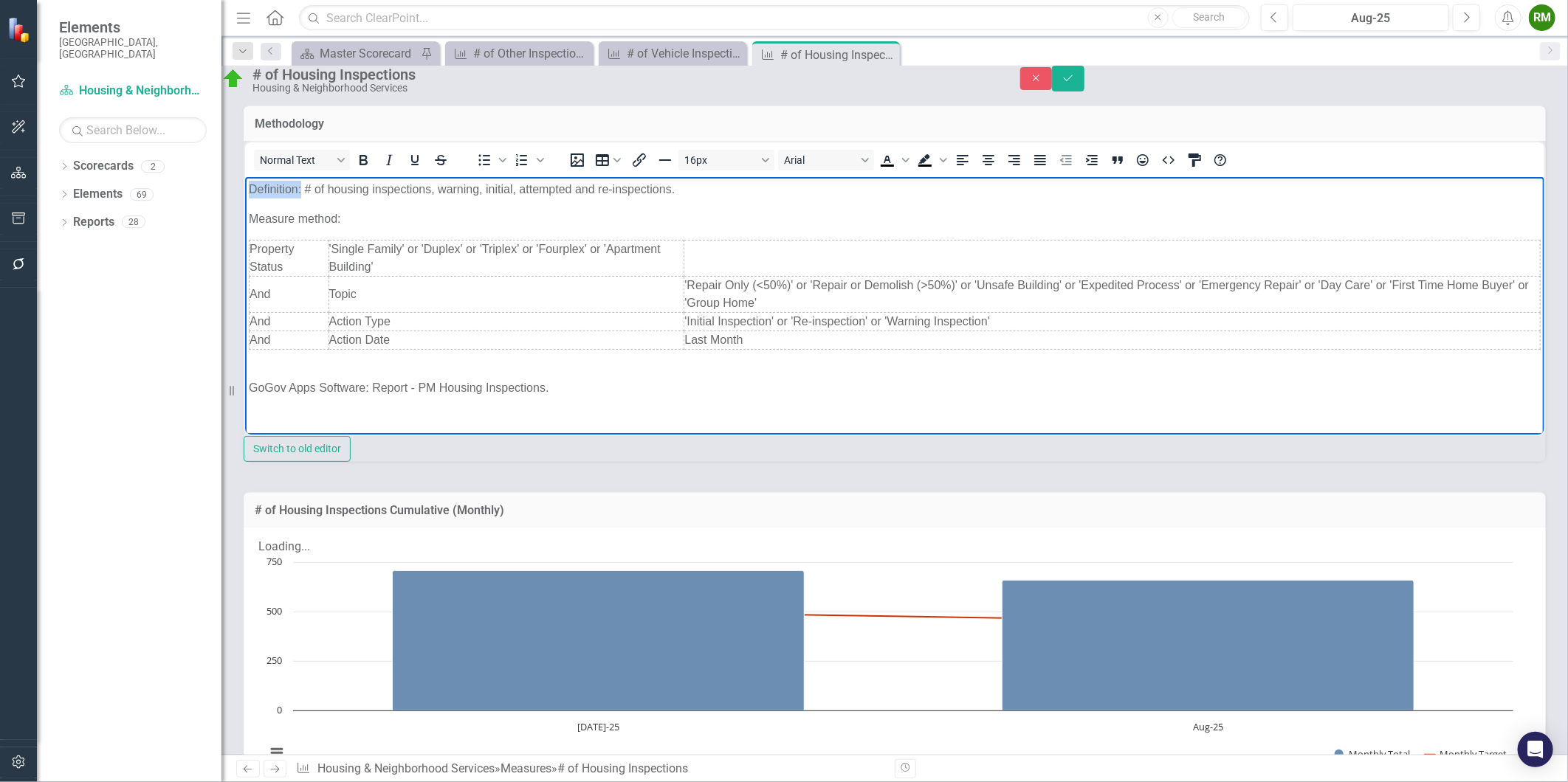
drag, startPoint x: 300, startPoint y: 188, endPoint x: 103, endPoint y: 184, distance: 197.0
click at [244, 184] on html "Definition: # of housing inspections, warning, initial, attempted and re-inspec…" at bounding box center [894, 294] width 1299 height 235
drag, startPoint x: 352, startPoint y: 219, endPoint x: 169, endPoint y: 212, distance: 183.1
click at [244, 212] on html "Definition: # of housing inspections, warning, initial, attempted and re-inspec…" at bounding box center [894, 294] width 1299 height 235
drag, startPoint x: 370, startPoint y: 387, endPoint x: 189, endPoint y: 379, distance: 181.2
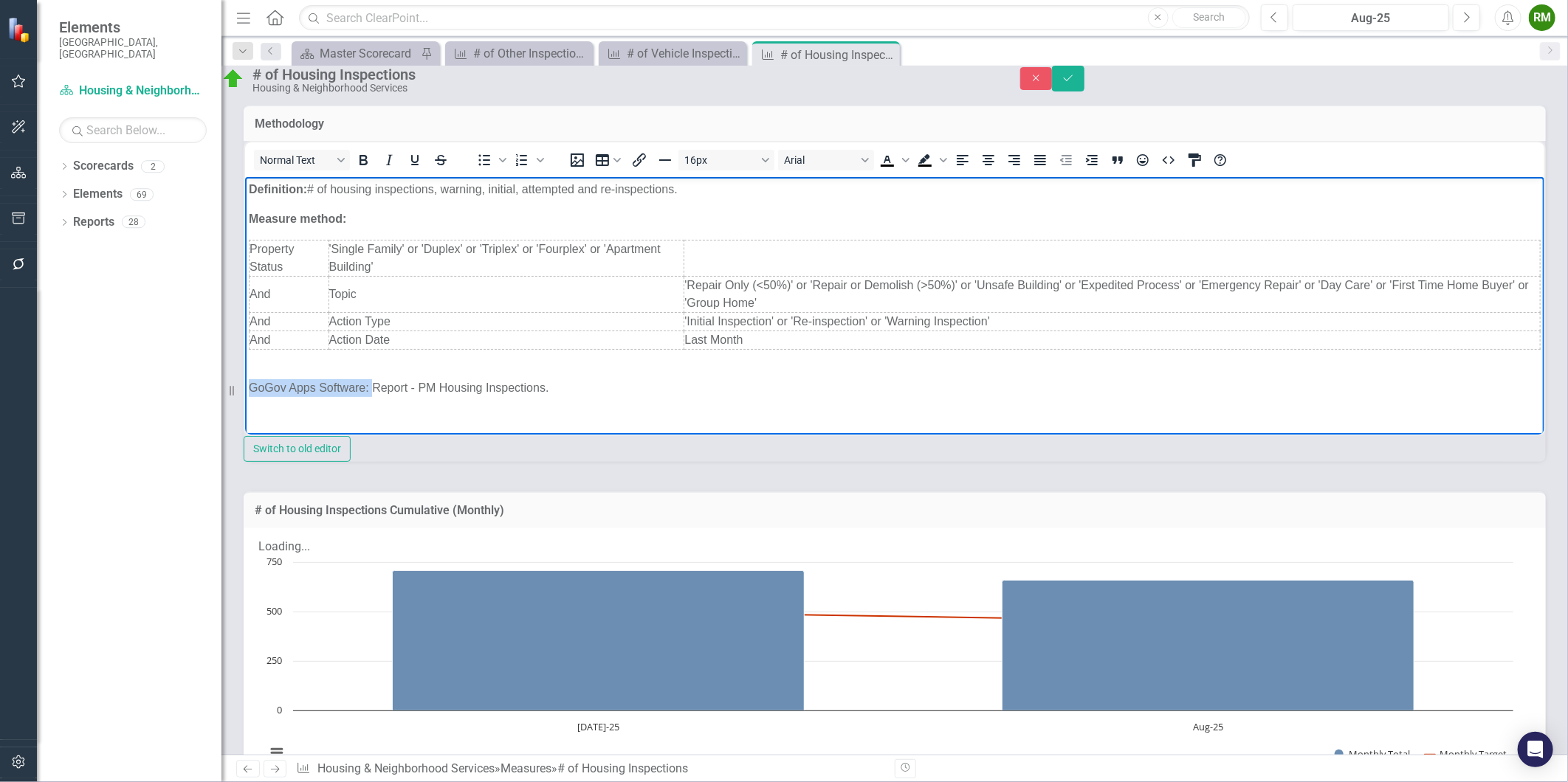
click at [244, 379] on html "Definition: # of housing inspections, warning, initial, attempted and re-inspec…" at bounding box center [894, 294] width 1299 height 235
click at [1085, 90] on button "Save" at bounding box center [1068, 78] width 33 height 26
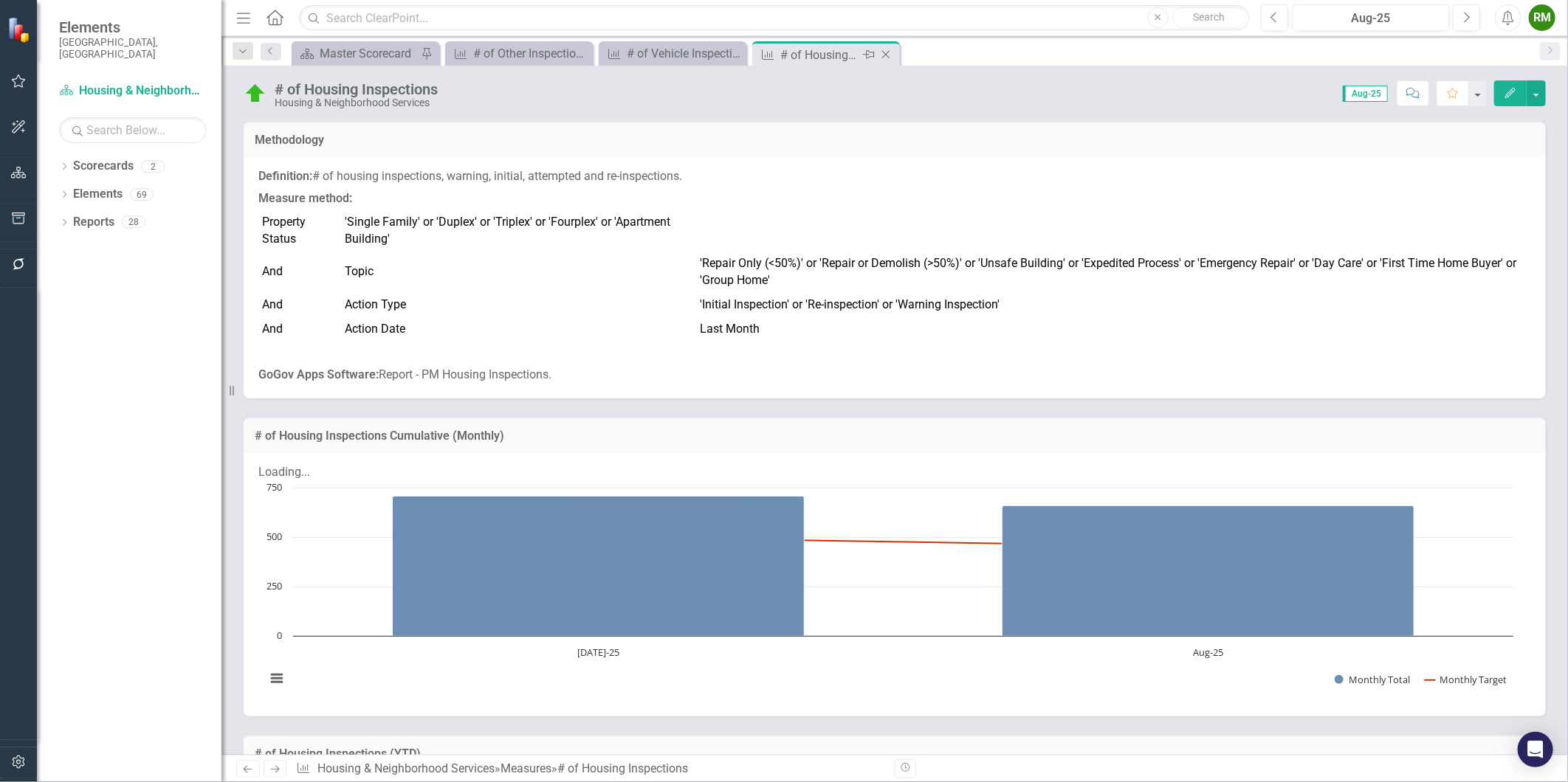
click at [890, 56] on icon "Close" at bounding box center [886, 54] width 15 height 12
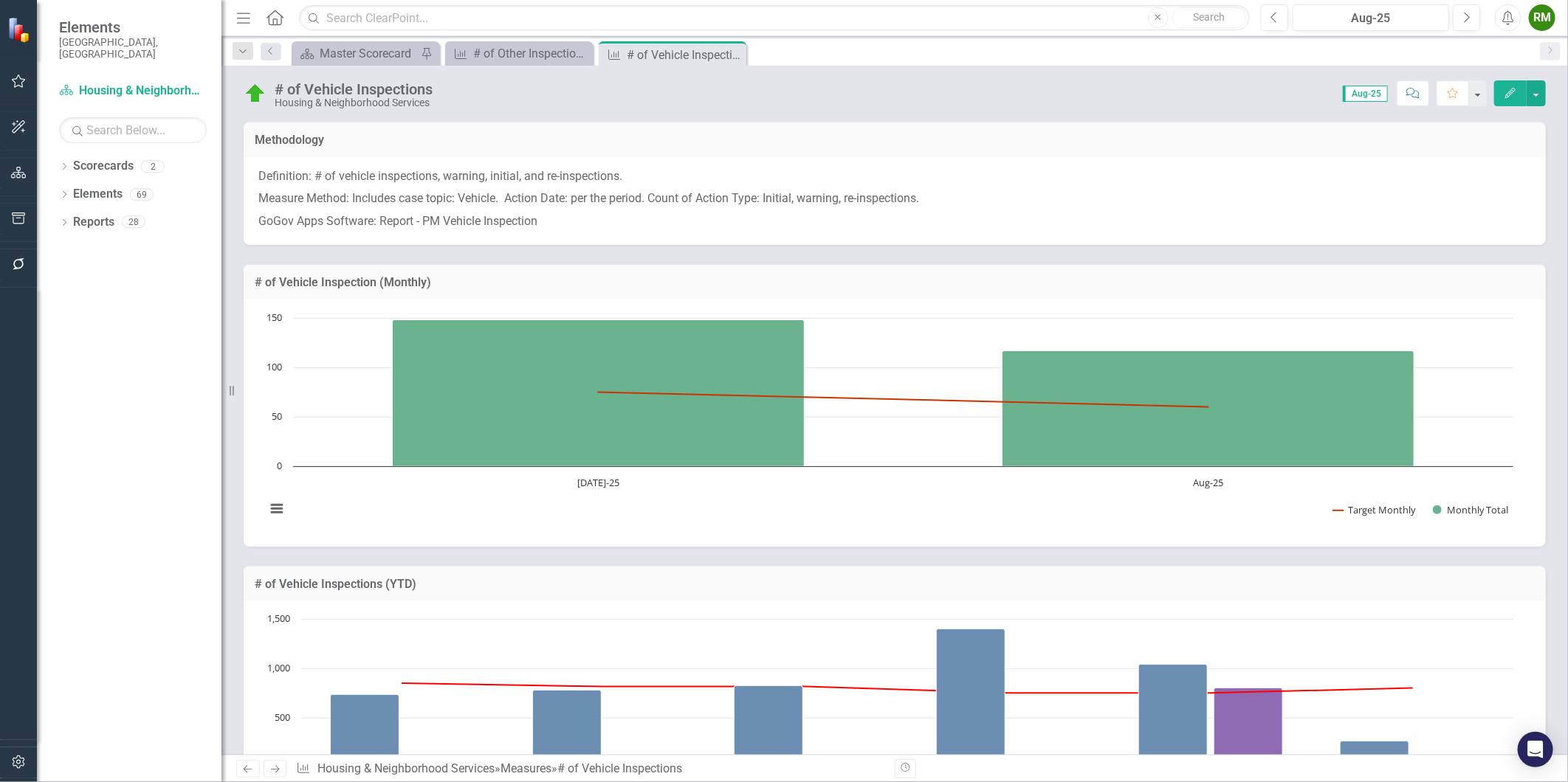
click at [576, 196] on p "Measure Method: Includes case topic: Vehicle. Action Date: per the period. Coun…" at bounding box center [895, 199] width 1272 height 23
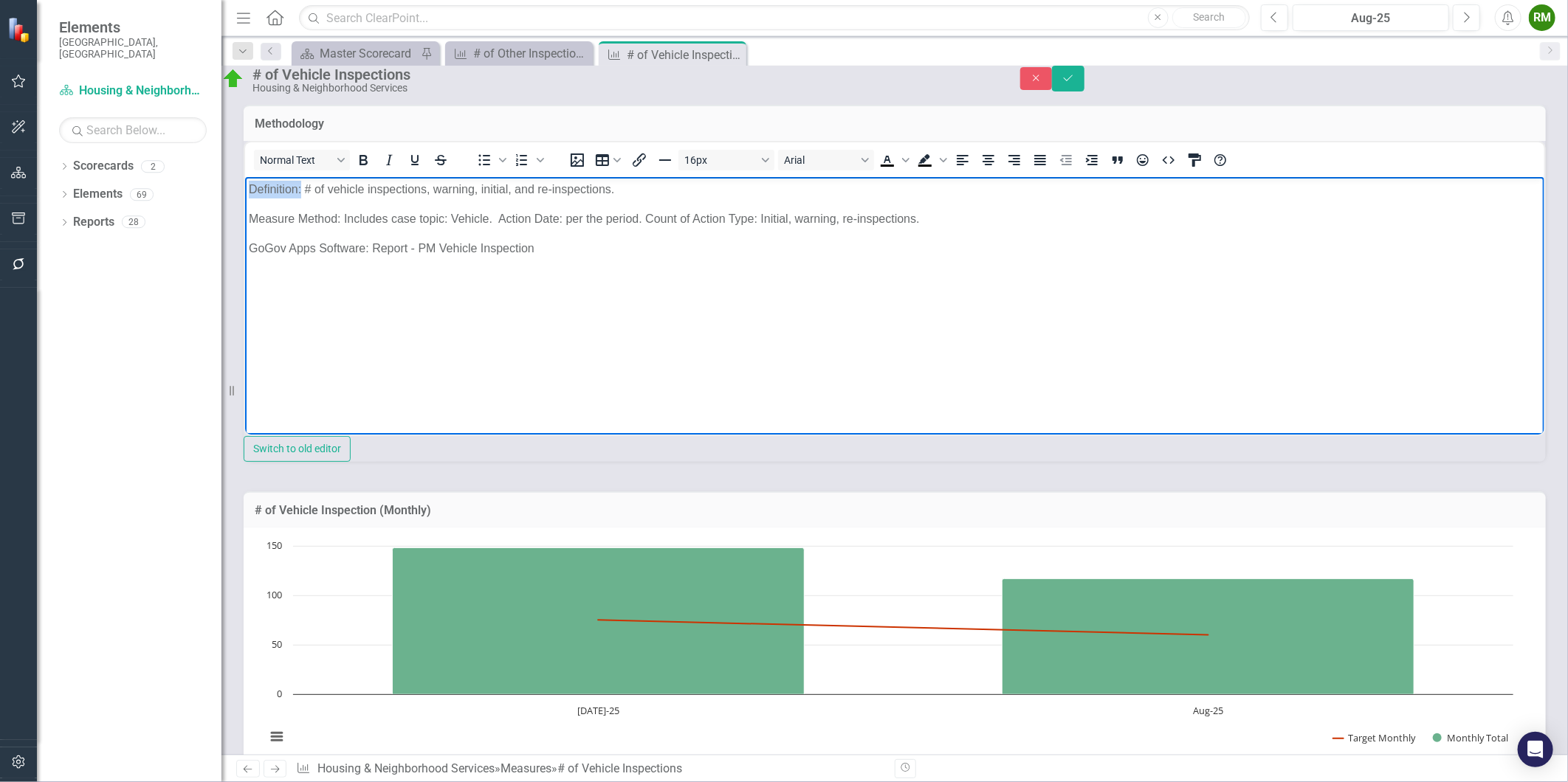
drag, startPoint x: 301, startPoint y: 185, endPoint x: 16, endPoint y: 183, distance: 285.0
click at [244, 183] on html "Definition: # of vehicle inspections, warning, initial, and re-inspections. Mea…" at bounding box center [894, 287] width 1299 height 221
drag, startPoint x: 339, startPoint y: 217, endPoint x: 85, endPoint y: 212, distance: 254.0
click at [244, 212] on html "Definition: # of vehicle inspections, warning, initial, and re-inspections. Mea…" at bounding box center [894, 287] width 1299 height 221
drag, startPoint x: 368, startPoint y: 248, endPoint x: 42, endPoint y: 234, distance: 326.3
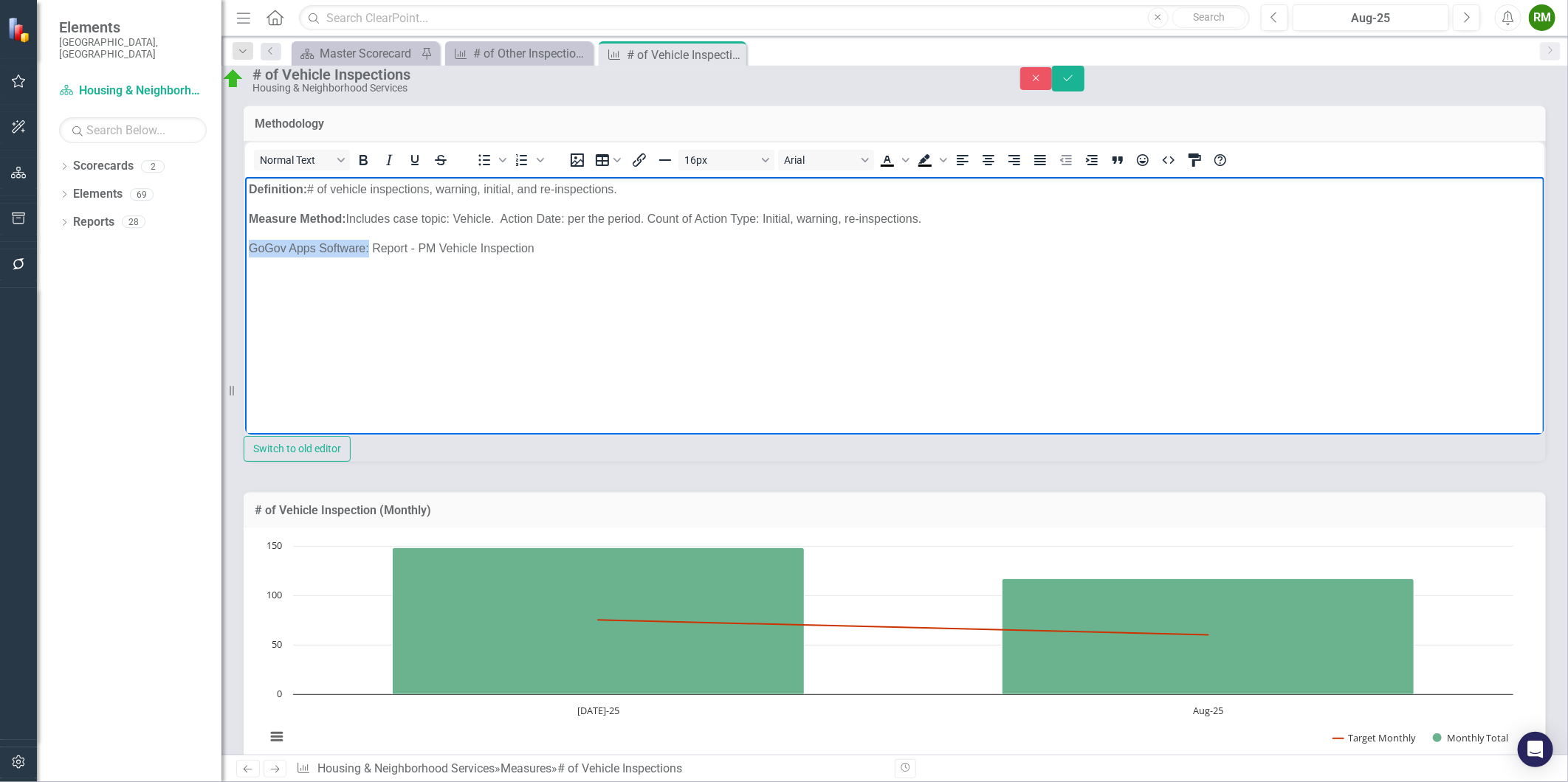
click at [244, 234] on html "Definition: # of vehicle inspections, warning, initial, and re-inspections. Mea…" at bounding box center [894, 287] width 1299 height 221
click at [692, 266] on body "Definition: # of vehicle inspections, warning, initial, and re-inspections. Mea…" at bounding box center [894, 287] width 1299 height 221
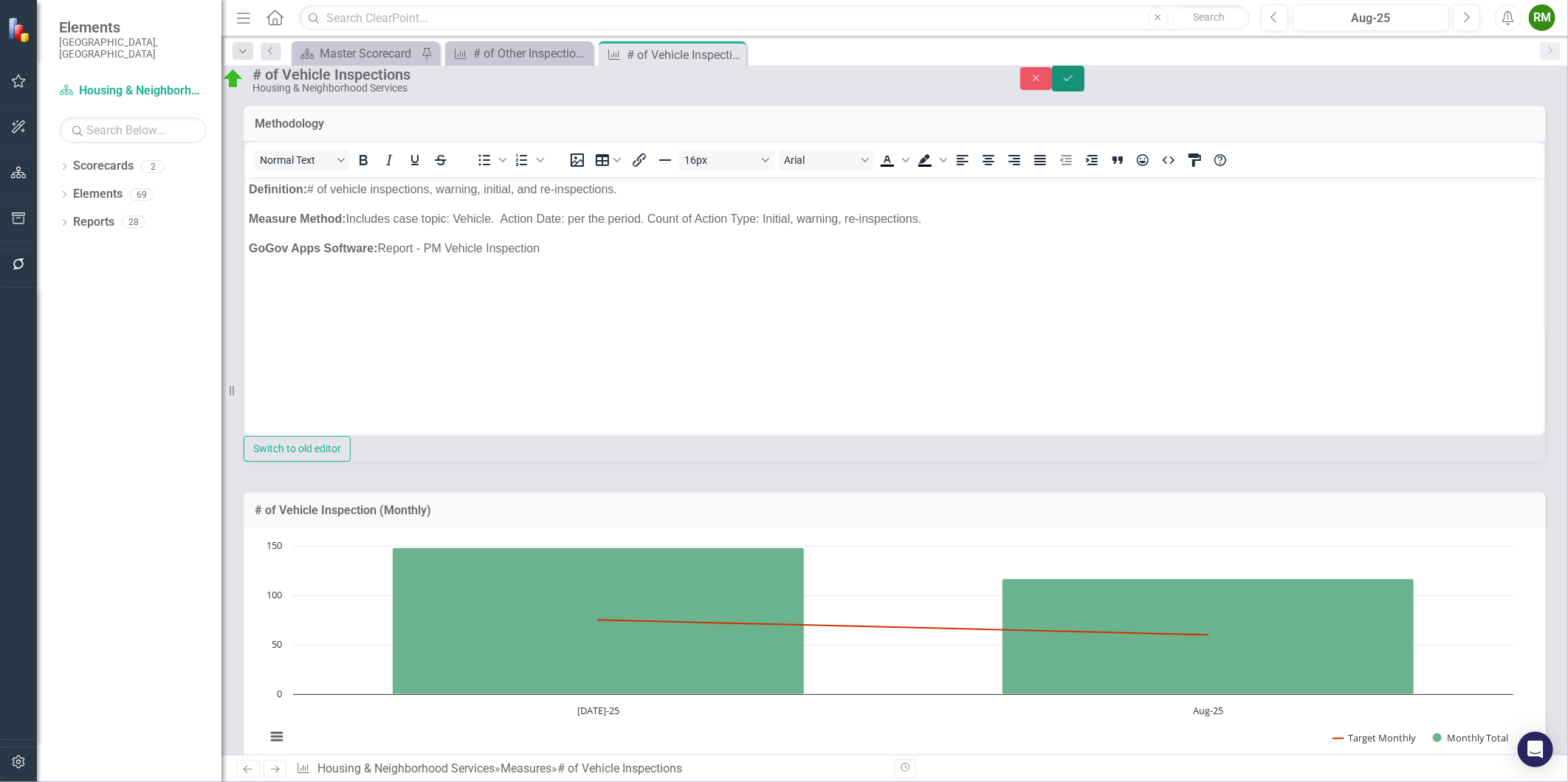
click at [1075, 83] on icon "Save" at bounding box center [1068, 79] width 13 height 11
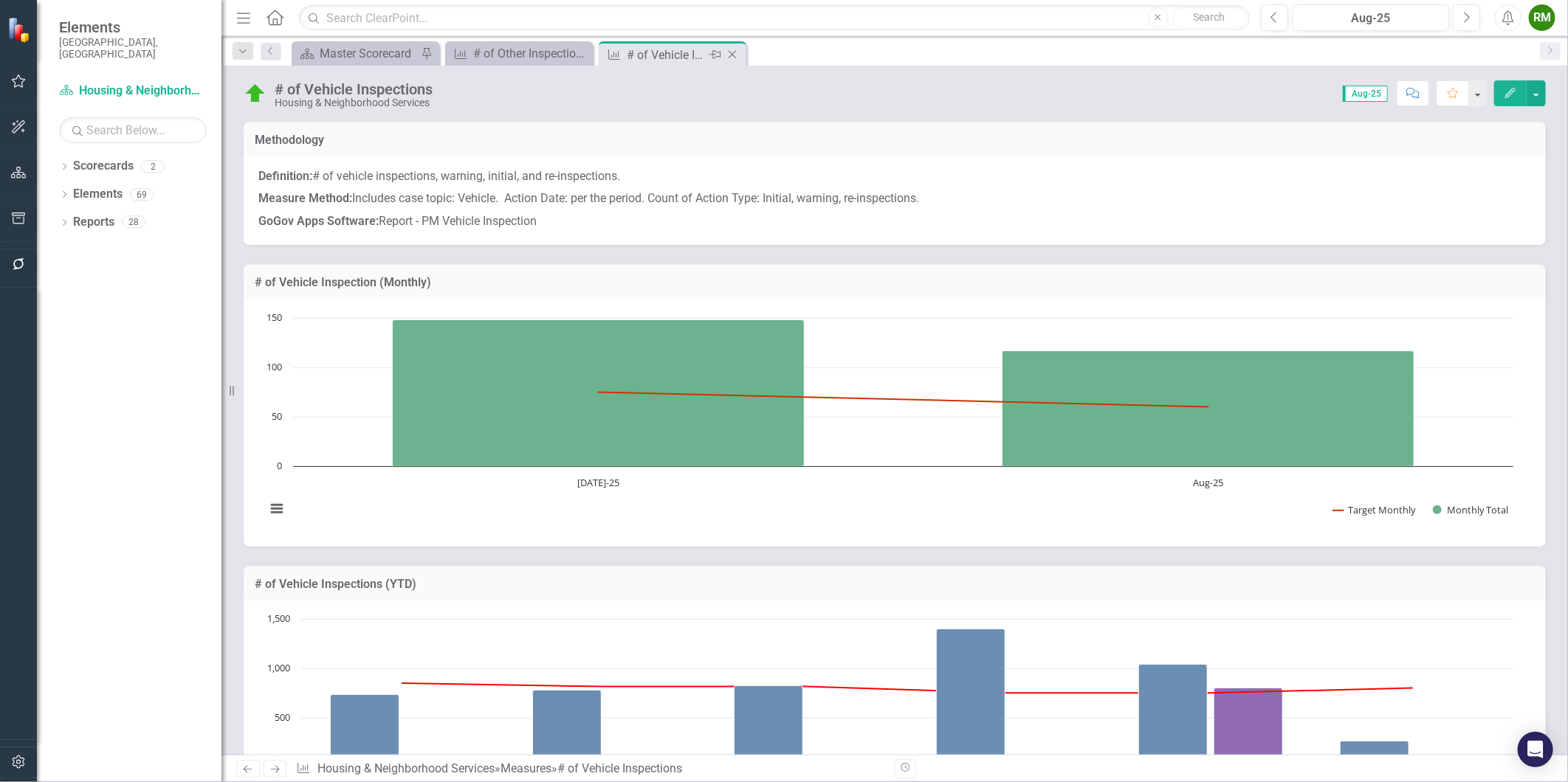
click at [734, 54] on icon "Close" at bounding box center [732, 54] width 15 height 12
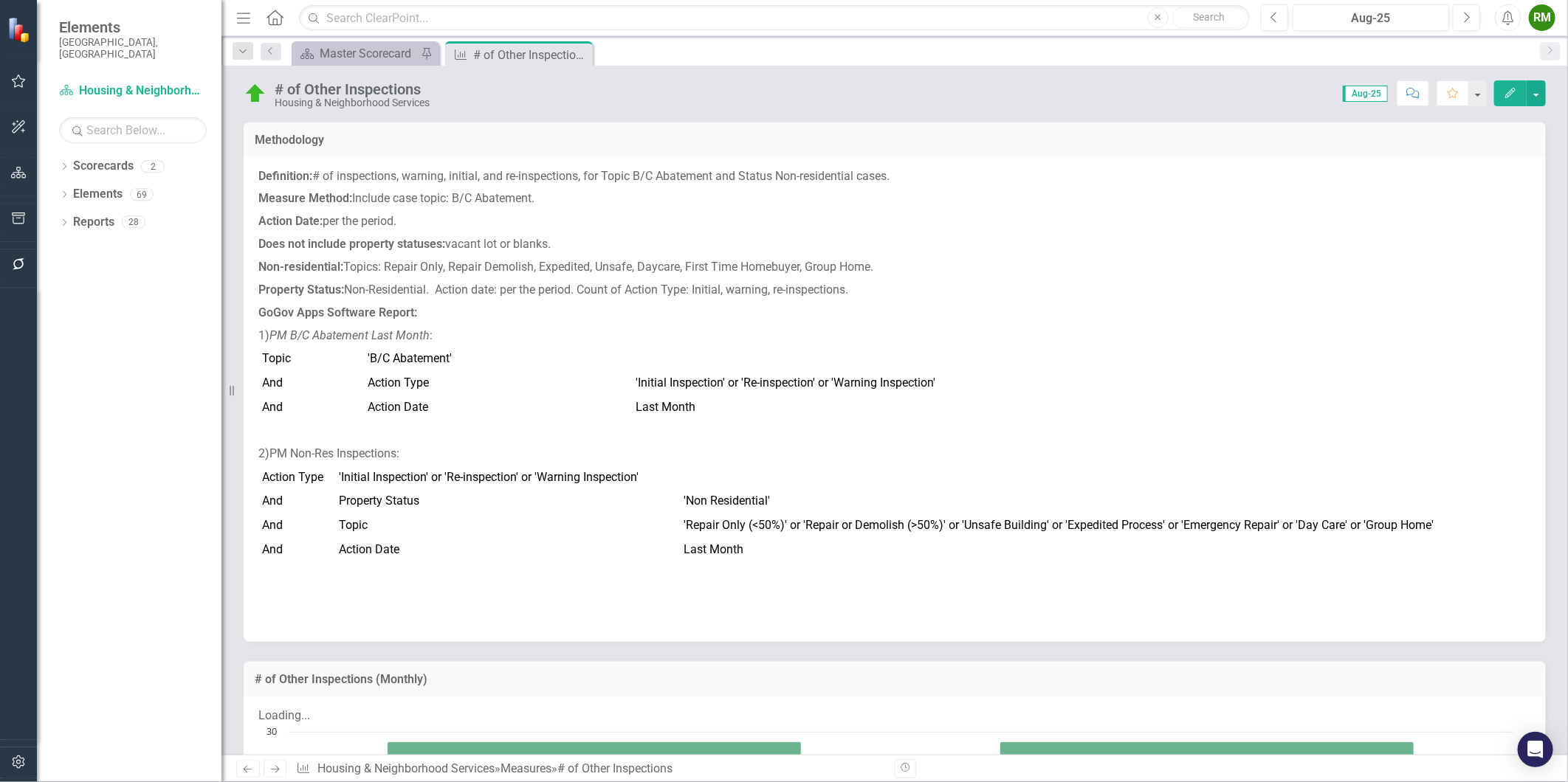
click at [272, 770] on icon "Next" at bounding box center [275, 769] width 12 height 10
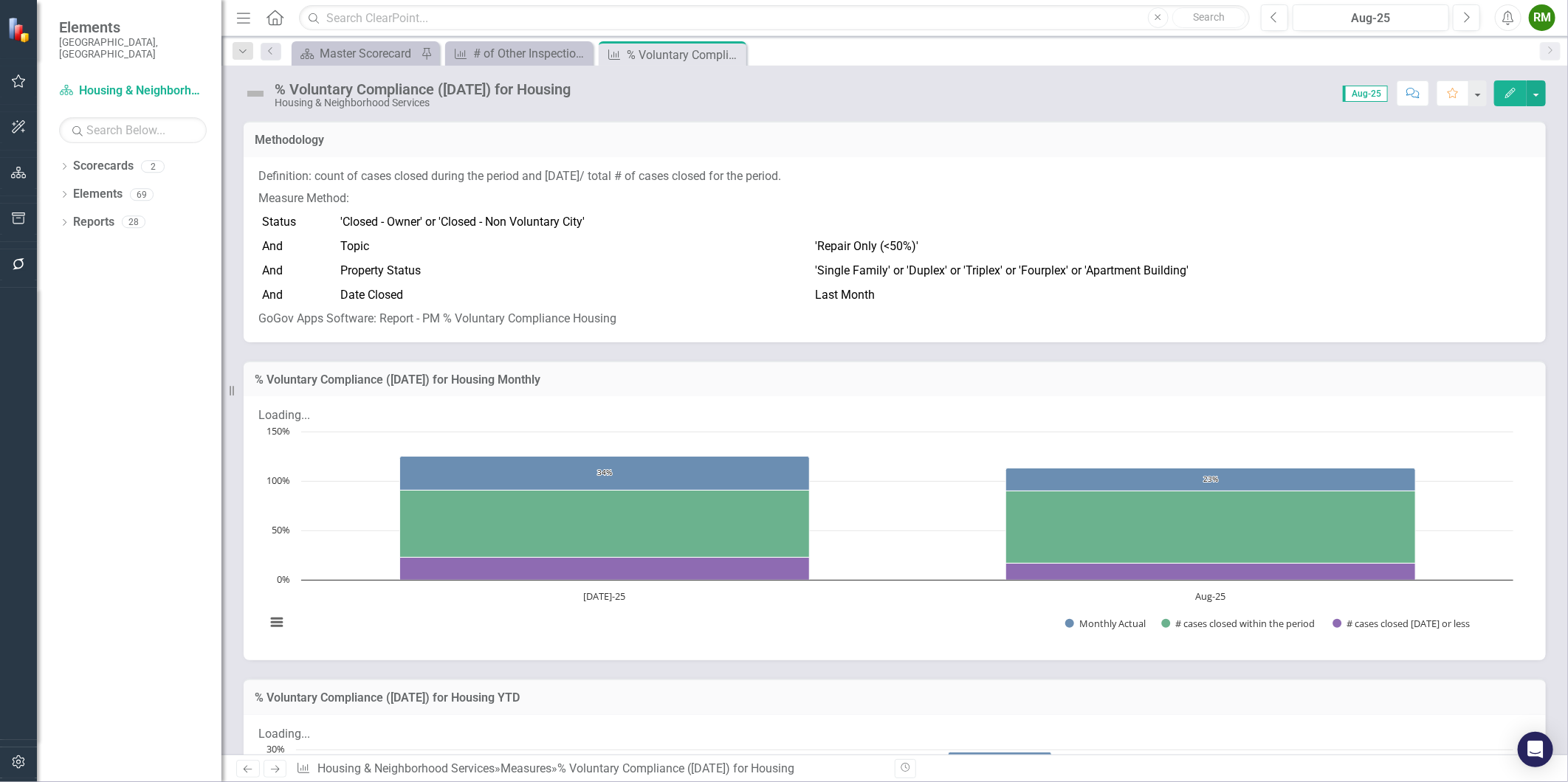
click at [836, 196] on p "Measure Method:" at bounding box center [895, 199] width 1272 height 23
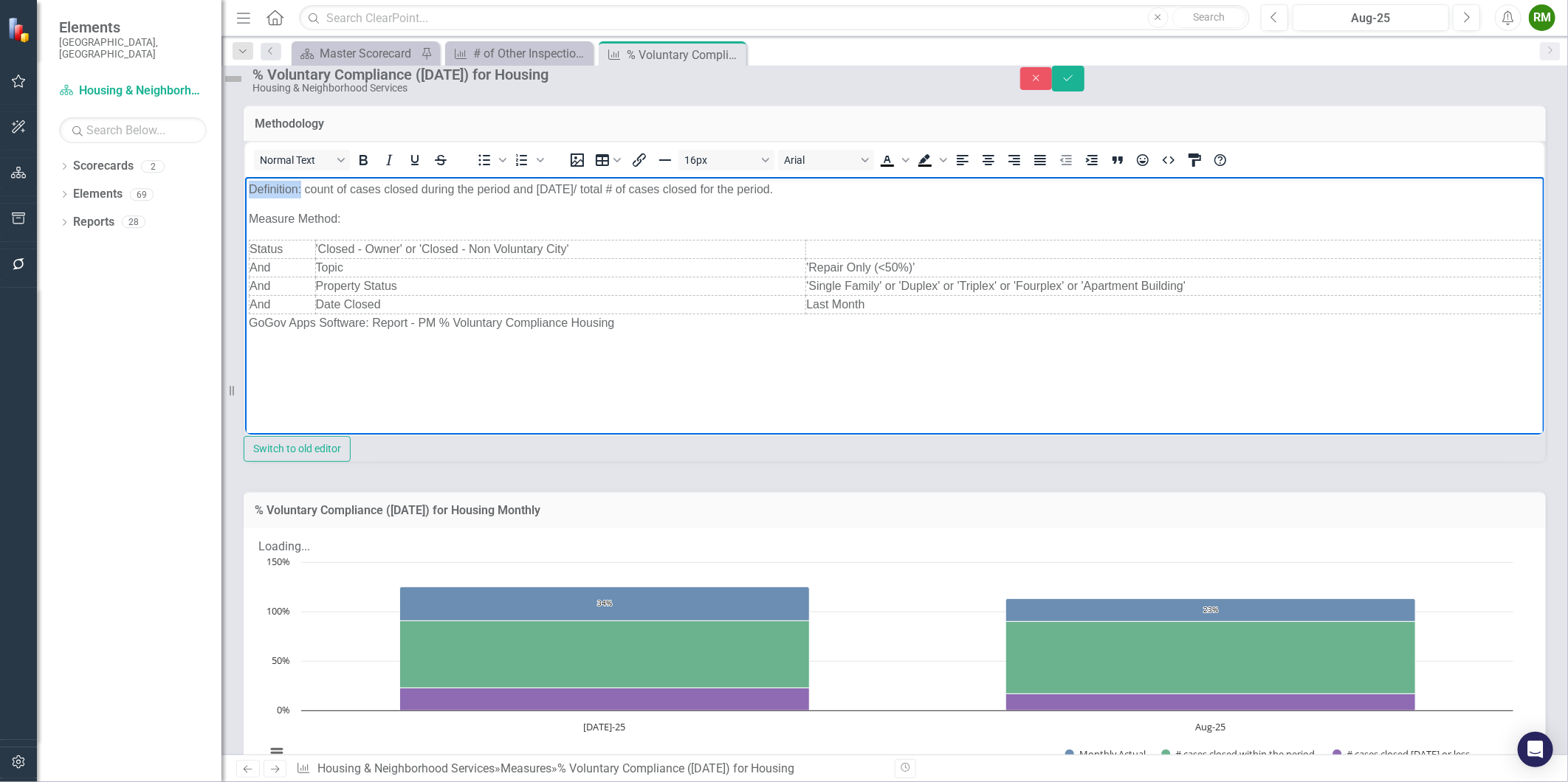
drag, startPoint x: 301, startPoint y: 190, endPoint x: 125, endPoint y: 170, distance: 177.1
click at [244, 176] on html "Definition: count of cases closed during the period and within 35 DAYS/ total #…" at bounding box center [894, 287] width 1299 height 221
drag, startPoint x: 352, startPoint y: 216, endPoint x: 151, endPoint y: 213, distance: 201.0
click at [244, 213] on html "Definition: count of cases closed during the period and within 35 DAYS/ total #…" at bounding box center [894, 287] width 1299 height 221
drag, startPoint x: 368, startPoint y: 324, endPoint x: 119, endPoint y: 323, distance: 249.0
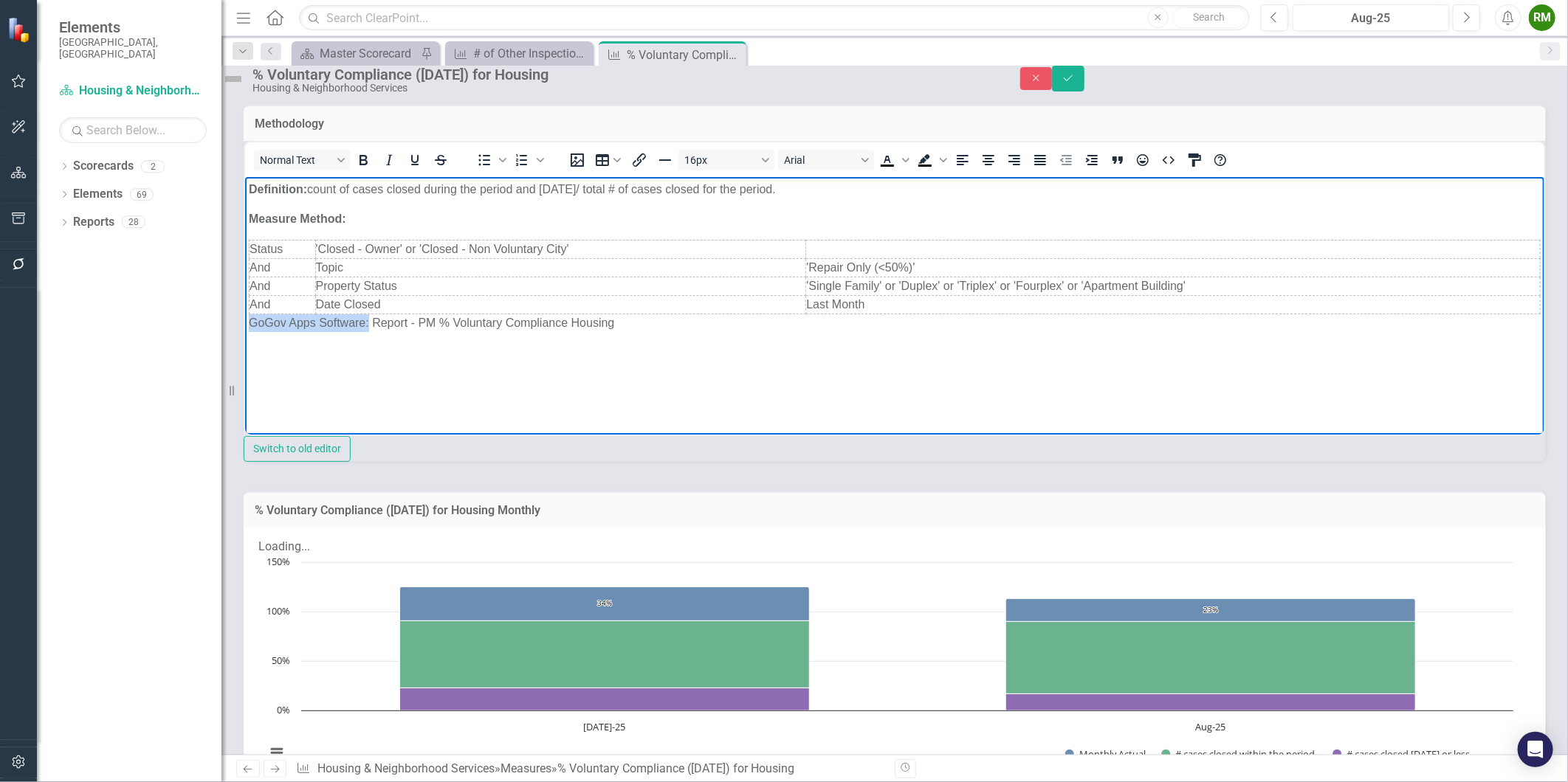
click at [244, 323] on html "Definition: count of cases closed during the period and within 35 DAYS/ total #…" at bounding box center [894, 287] width 1299 height 221
click at [292, 361] on body "Definition: count of cases closed during the period and within 35 DAYS/ total #…" at bounding box center [894, 287] width 1299 height 221
click at [447, 332] on body "Definition: count of cases closed during the period and within 35 DAYS/ total #…" at bounding box center [894, 287] width 1299 height 221
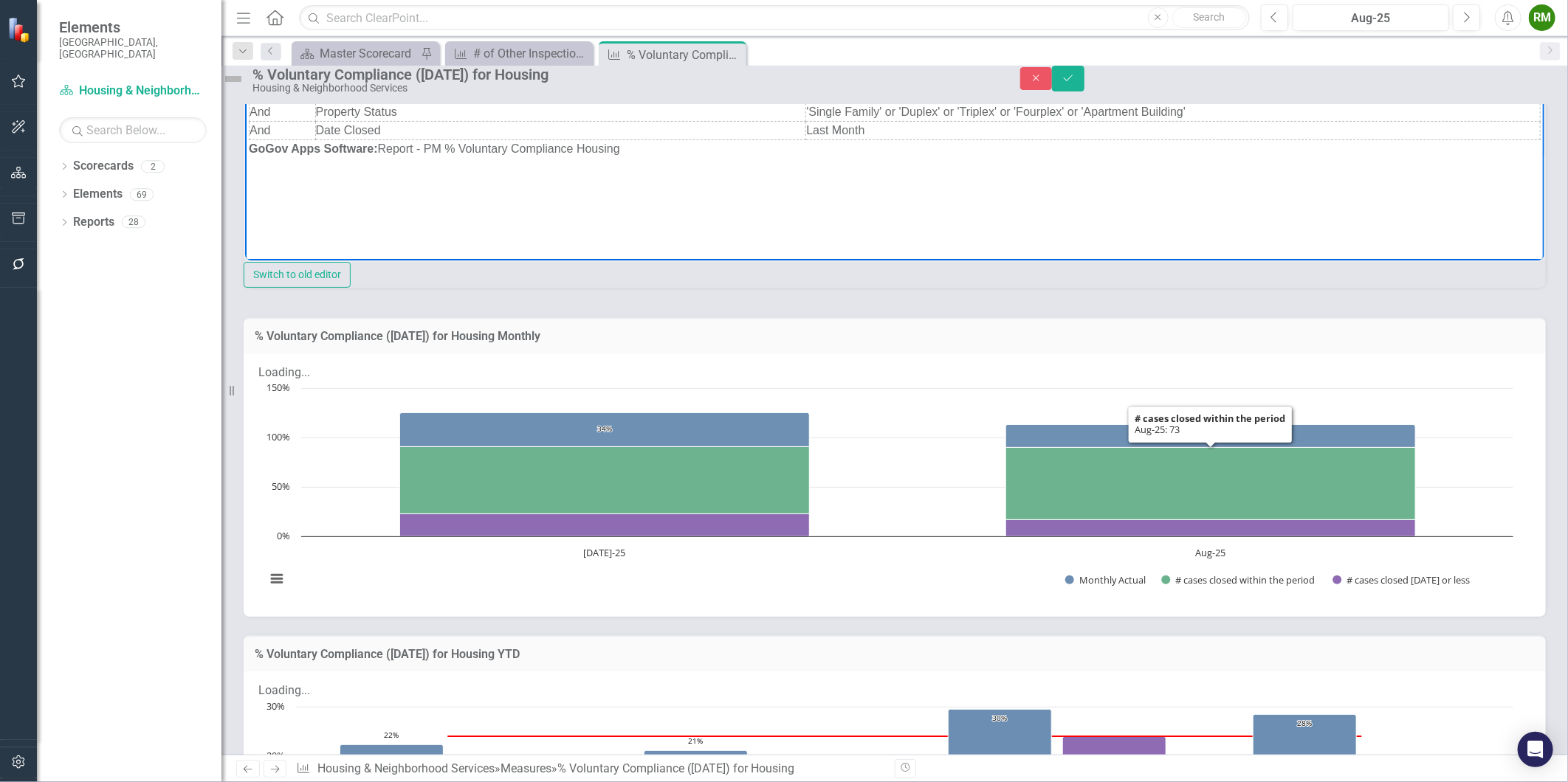
scroll to position [164, 0]
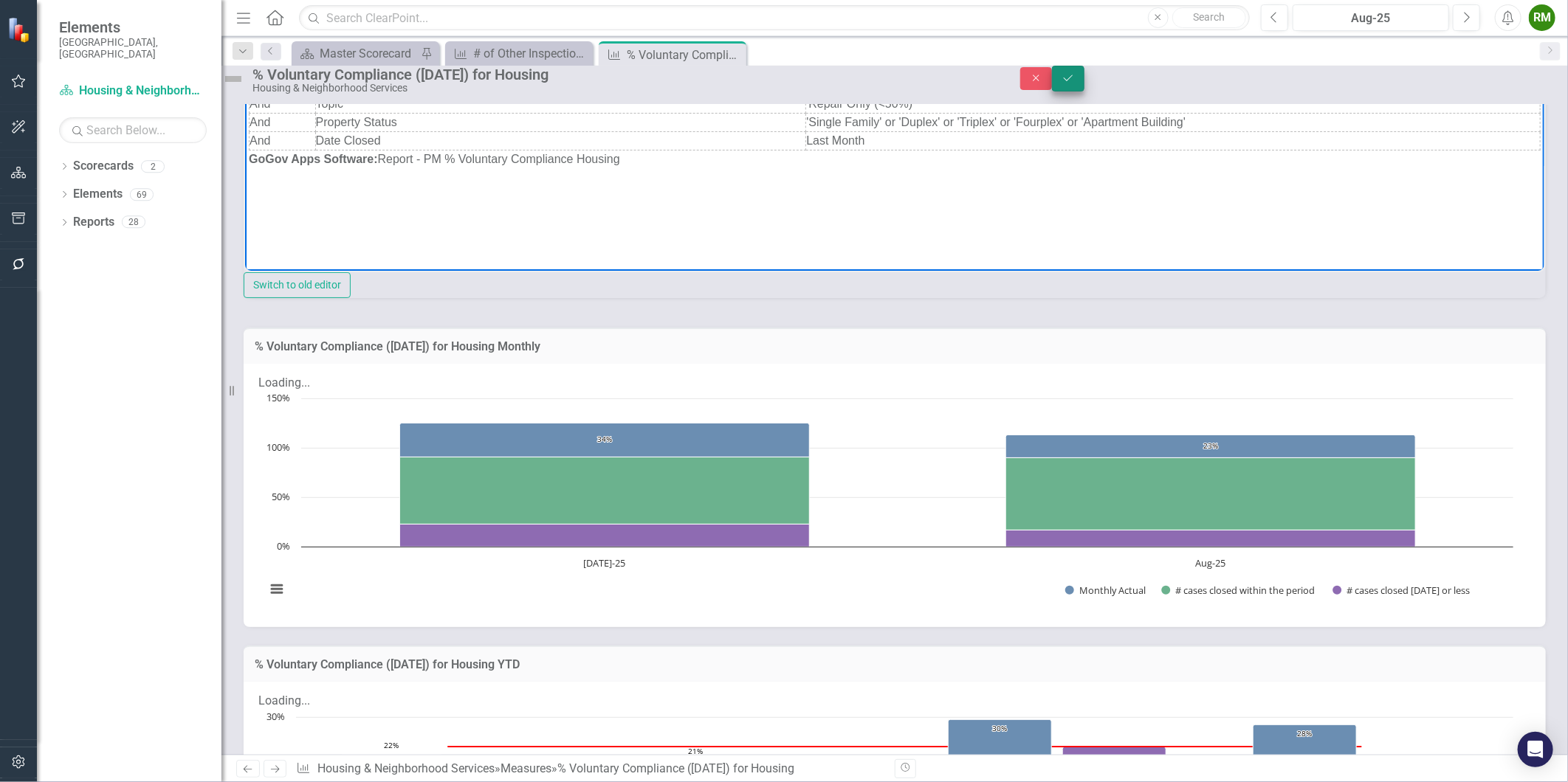
click at [1085, 91] on button "Save" at bounding box center [1068, 78] width 33 height 26
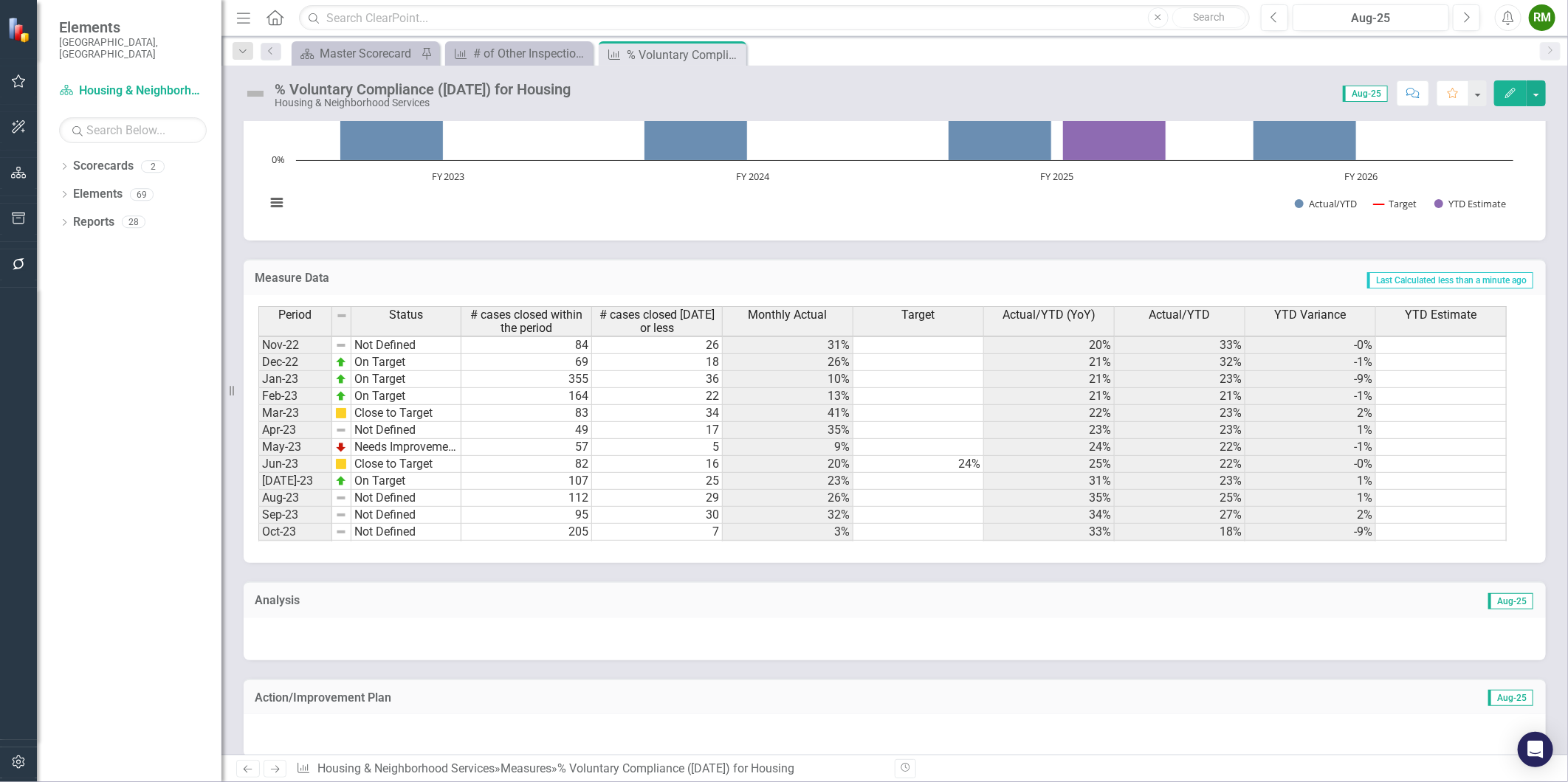
scroll to position [327, 0]
click at [408, 451] on td "Not Defined" at bounding box center [406, 459] width 110 height 17
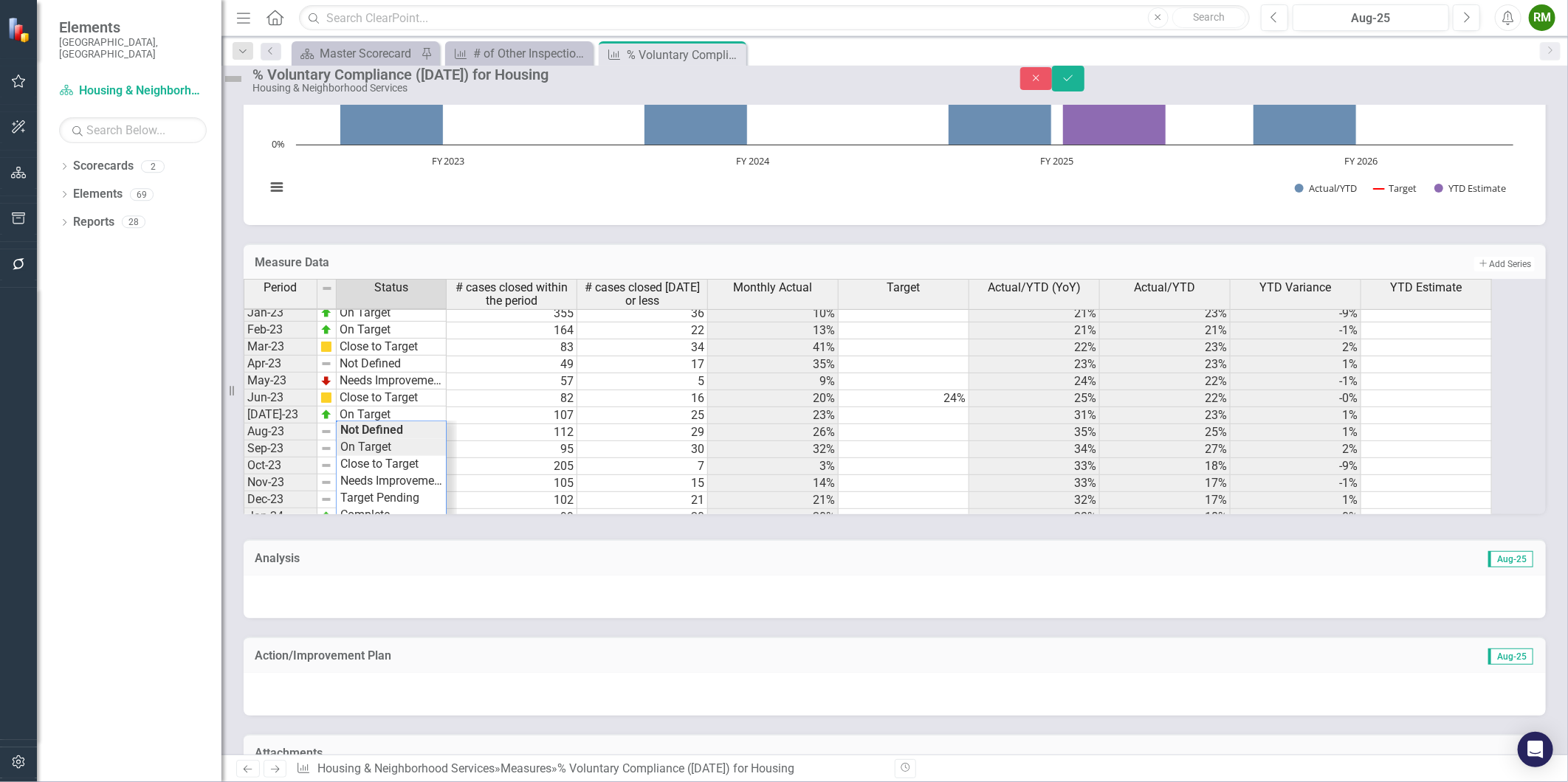
click at [398, 441] on div "Period Status # cases closed within the period # cases closed within 35 days or…" at bounding box center [874, 396] width 1263 height 235
click at [1085, 91] on button "Save" at bounding box center [1068, 78] width 33 height 26
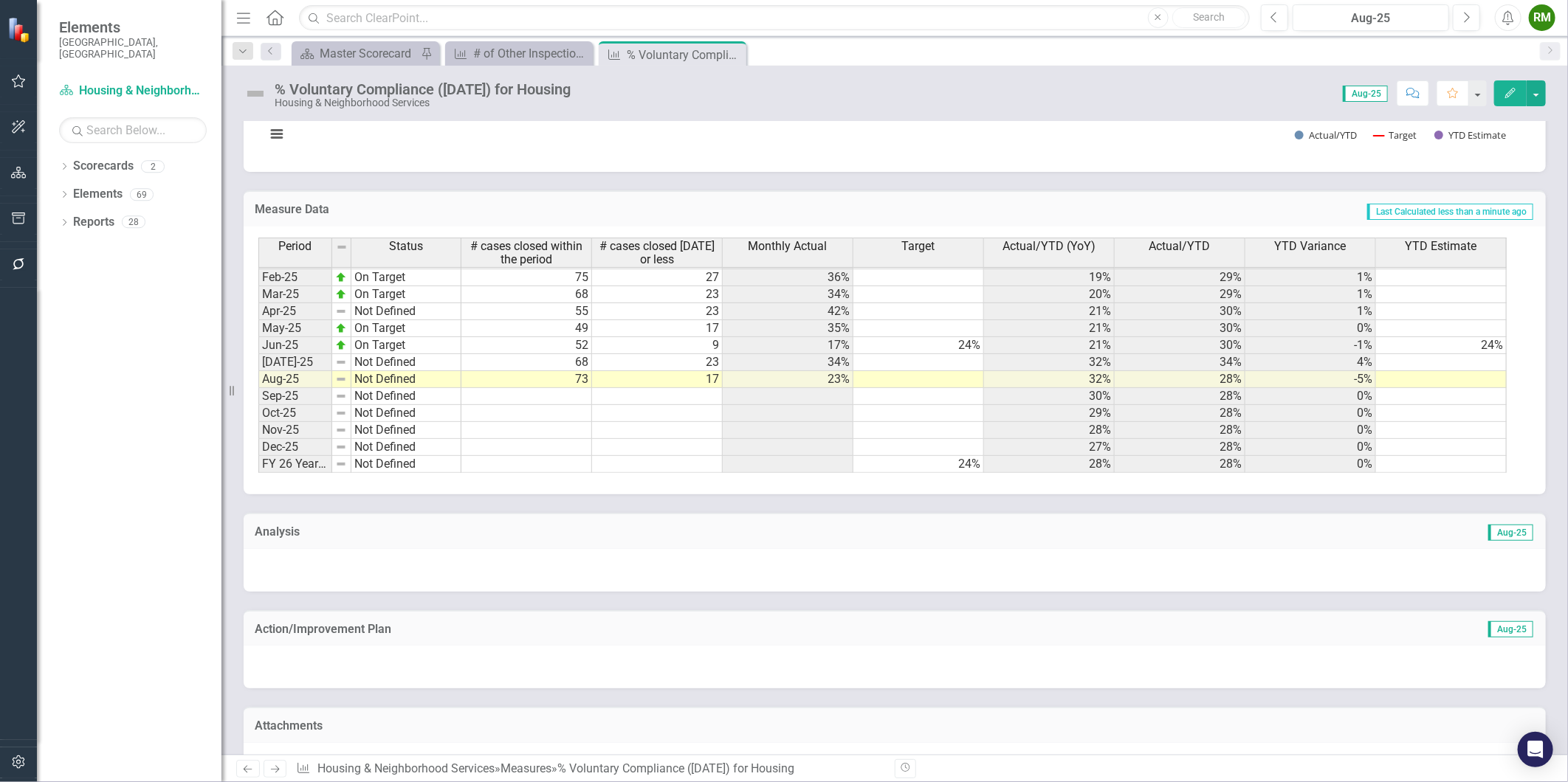
scroll to position [815, 0]
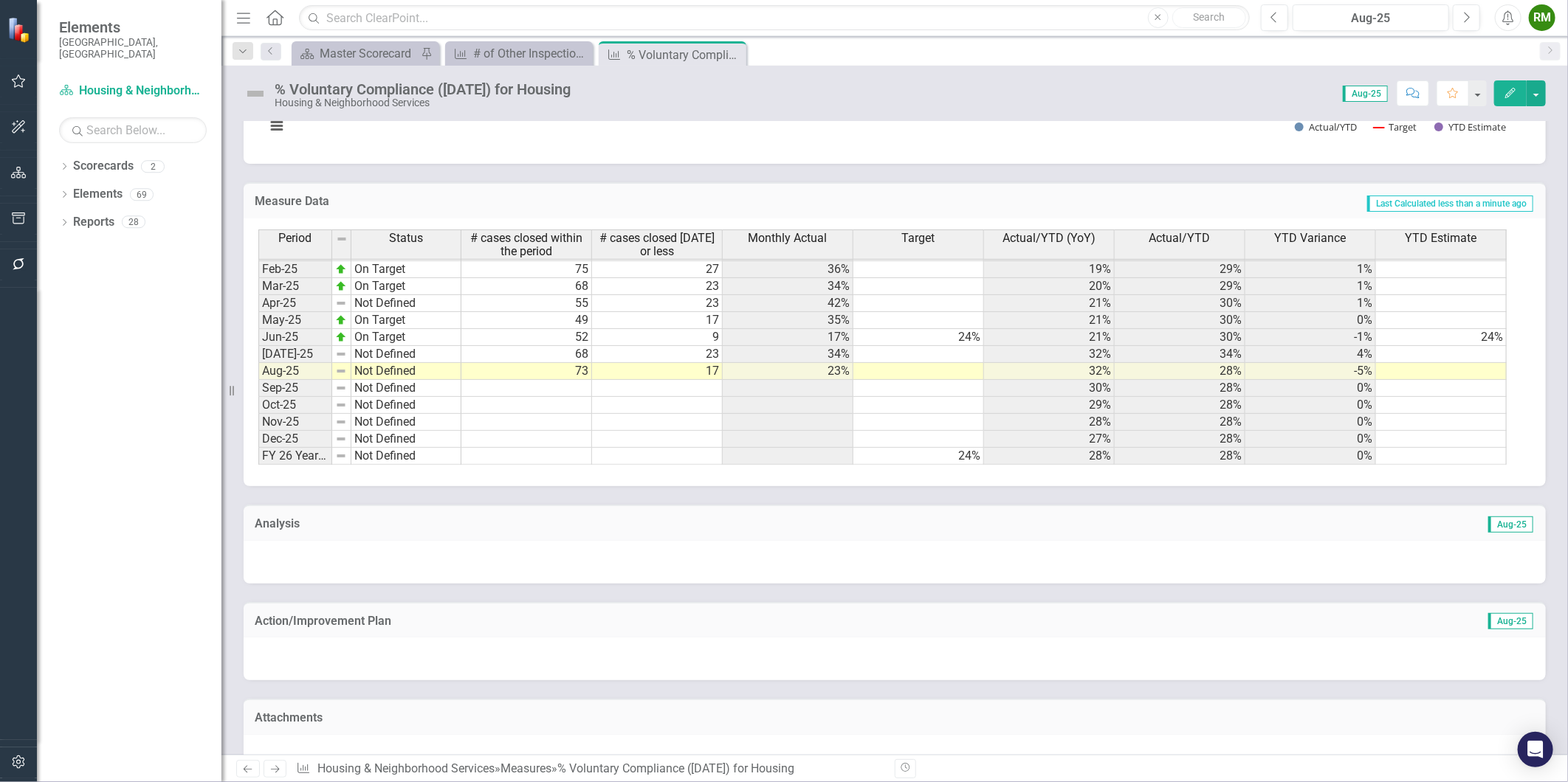
click at [415, 330] on tbody "Oct-23 Not Defined Nov-23 Not Defined Dec-23 Not Defined Jan-24 On Target Feb-2…" at bounding box center [359, 226] width 203 height 476
click at [415, 363] on td "Not Defined" at bounding box center [406, 371] width 110 height 17
click at [403, 363] on td "Not Defined" at bounding box center [406, 371] width 110 height 17
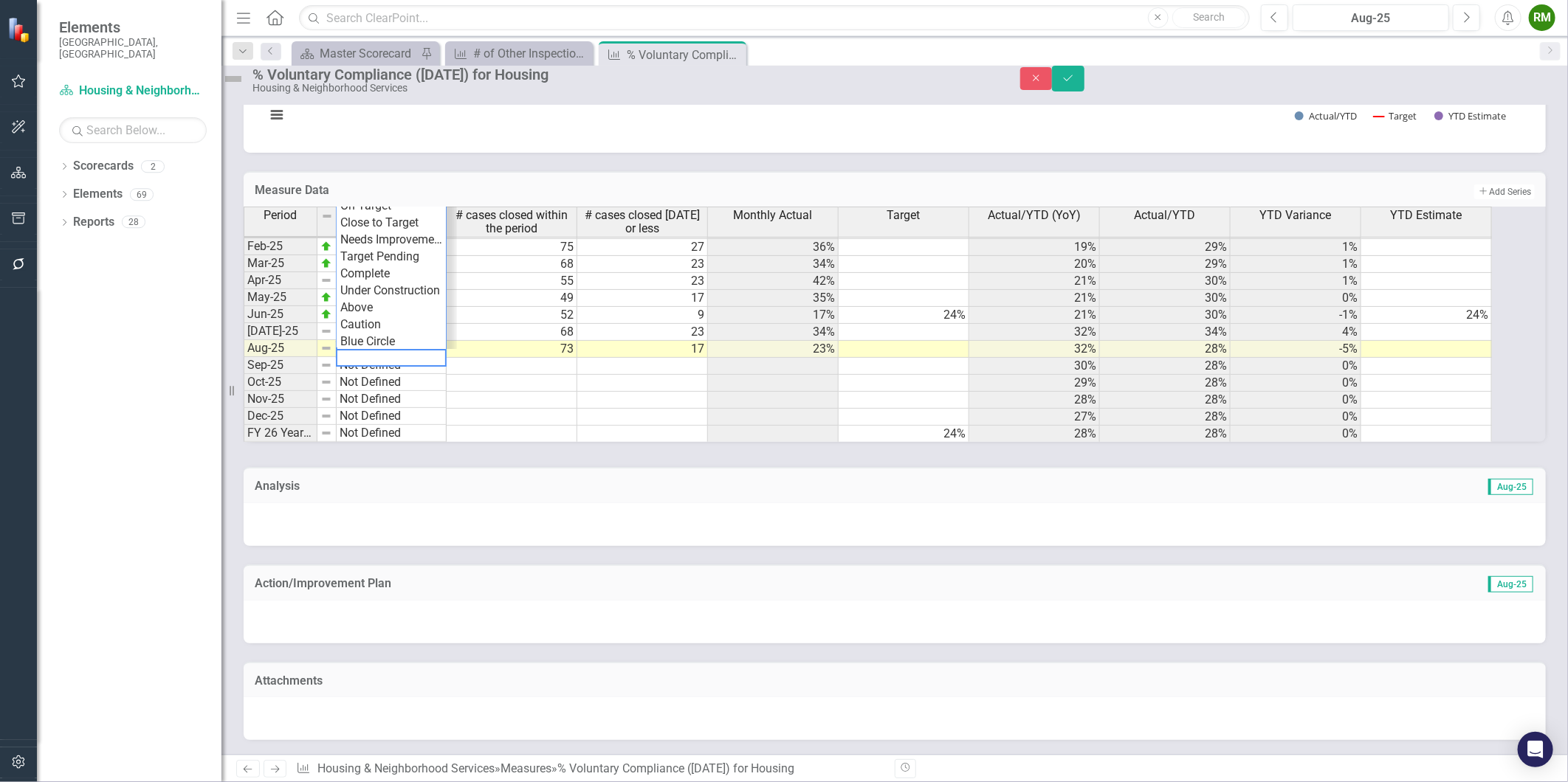
scroll to position [666, 0]
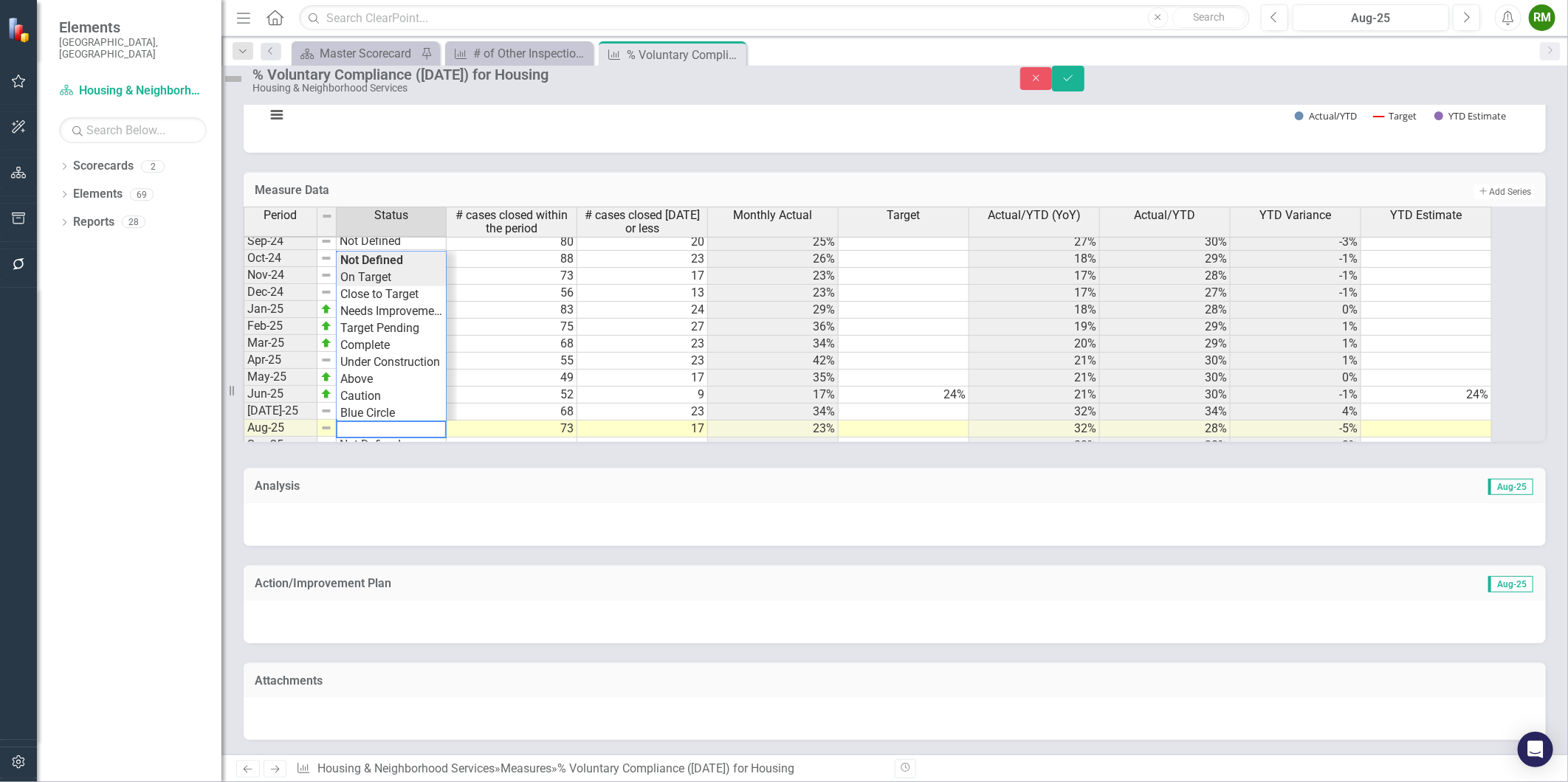
click at [388, 265] on div "Period Status # cases closed within the period # cases closed within 35 days or…" at bounding box center [874, 325] width 1263 height 235
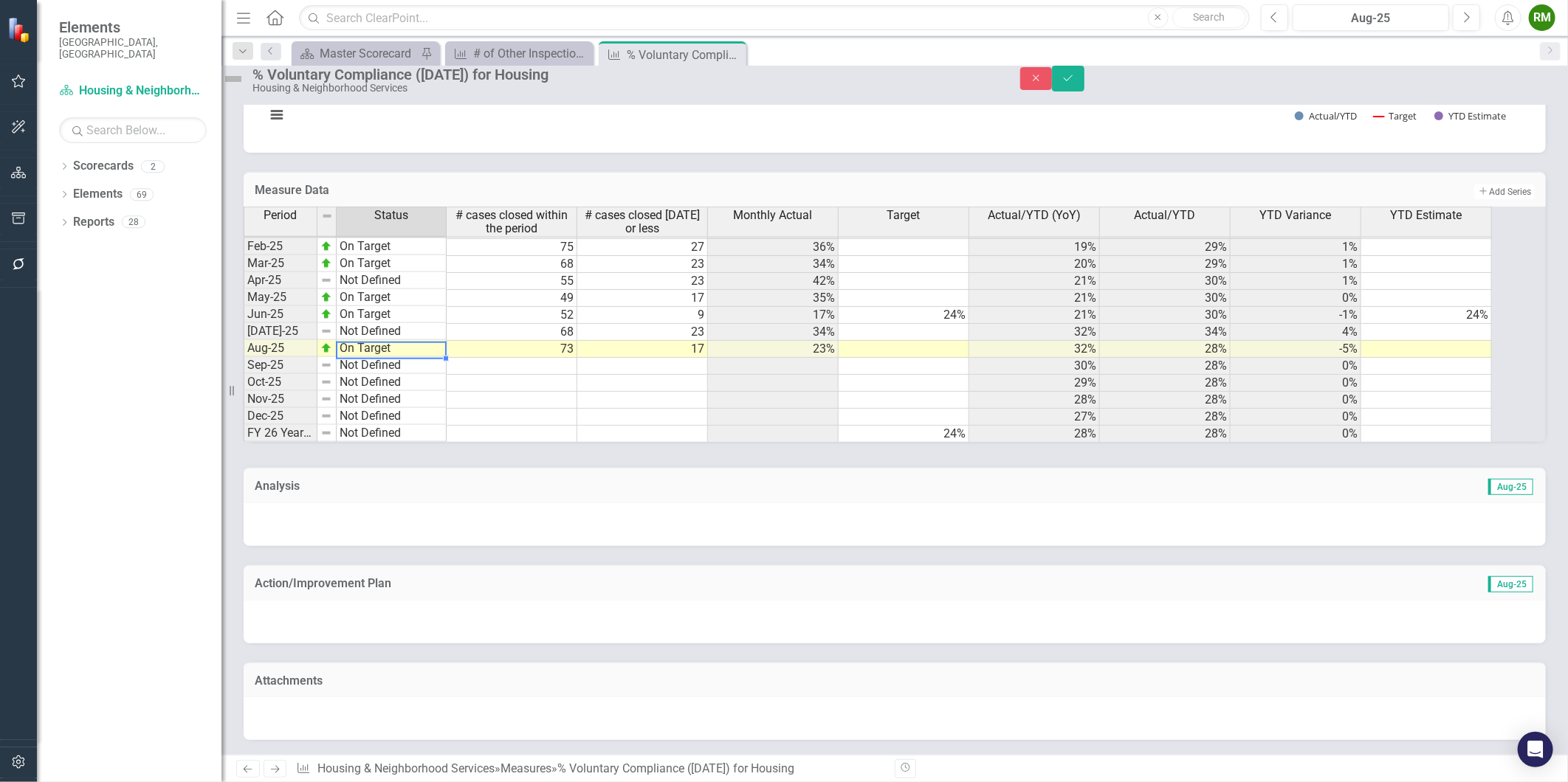
click at [388, 304] on tbody "Oct-23 Not Defined Nov-23 Not Defined Dec-23 Not Defined Jan-24 On Target Feb-2…" at bounding box center [344, 204] width 203 height 476
click at [388, 306] on td "On Target" at bounding box center [391, 314] width 110 height 17
click at [393, 306] on td "On Target" at bounding box center [391, 314] width 110 height 17
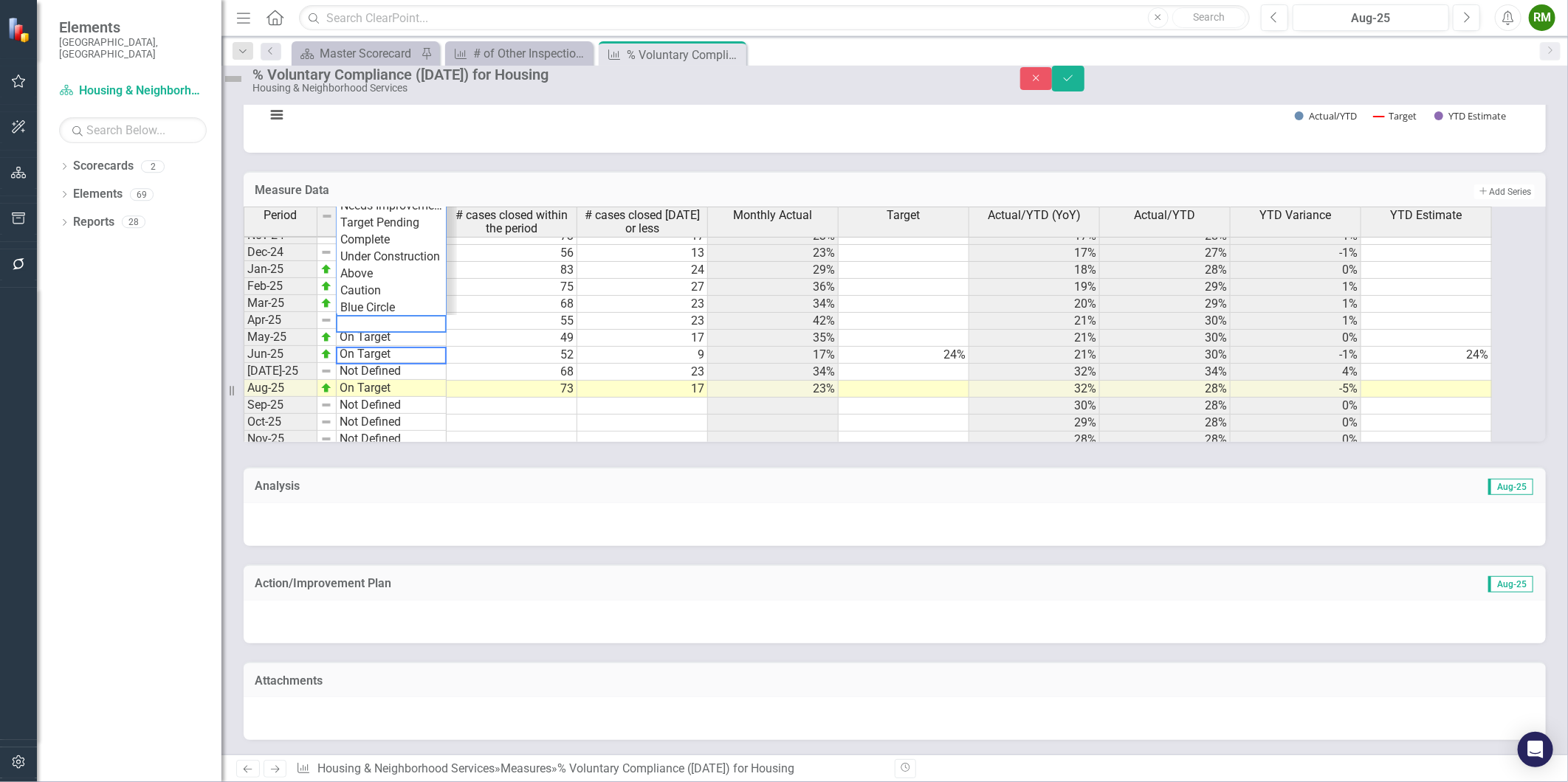
scroll to position [666, 0]
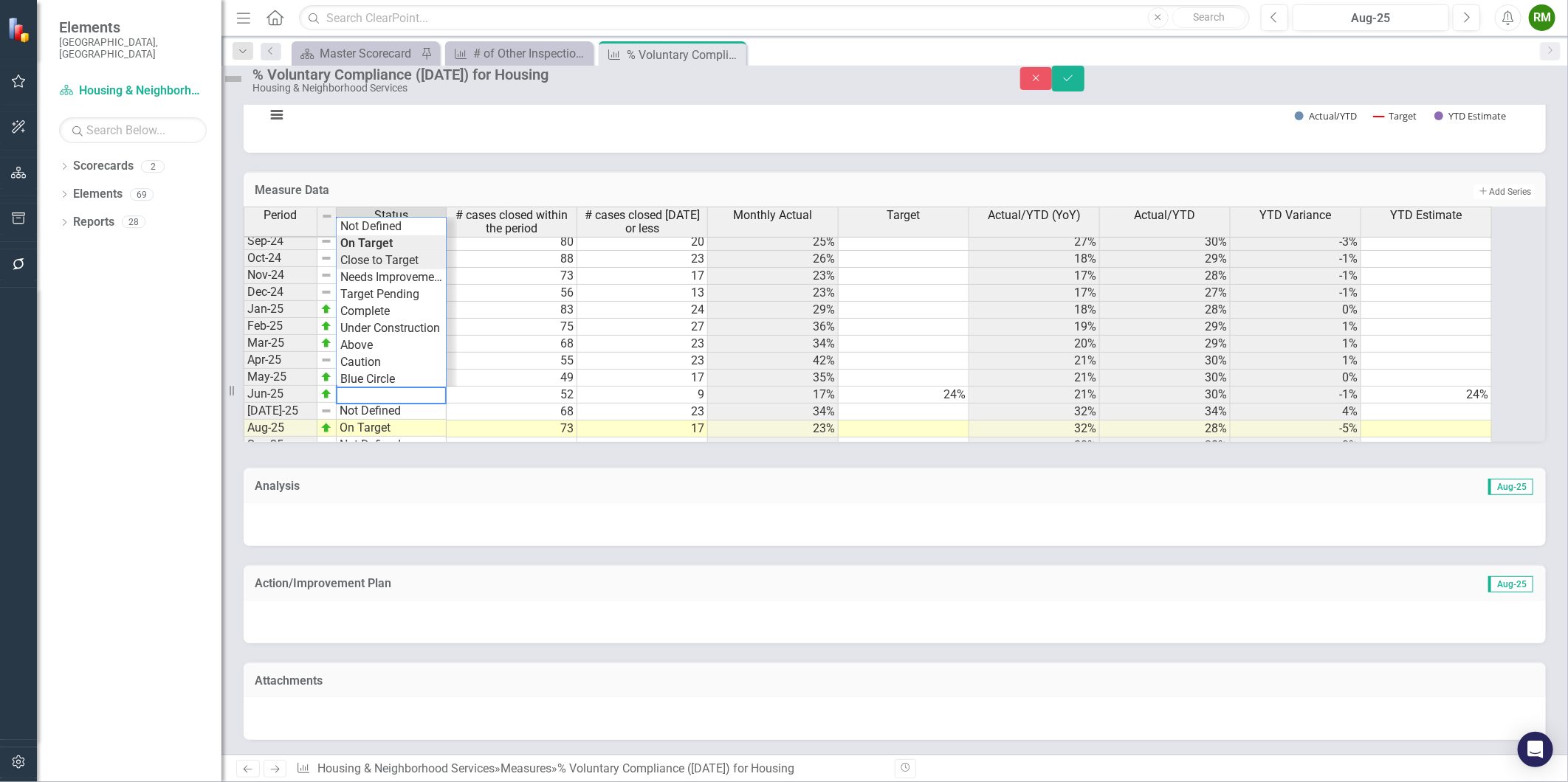
click at [404, 249] on div "Period Status # cases closed within the period # cases closed within 35 days or…" at bounding box center [874, 325] width 1263 height 235
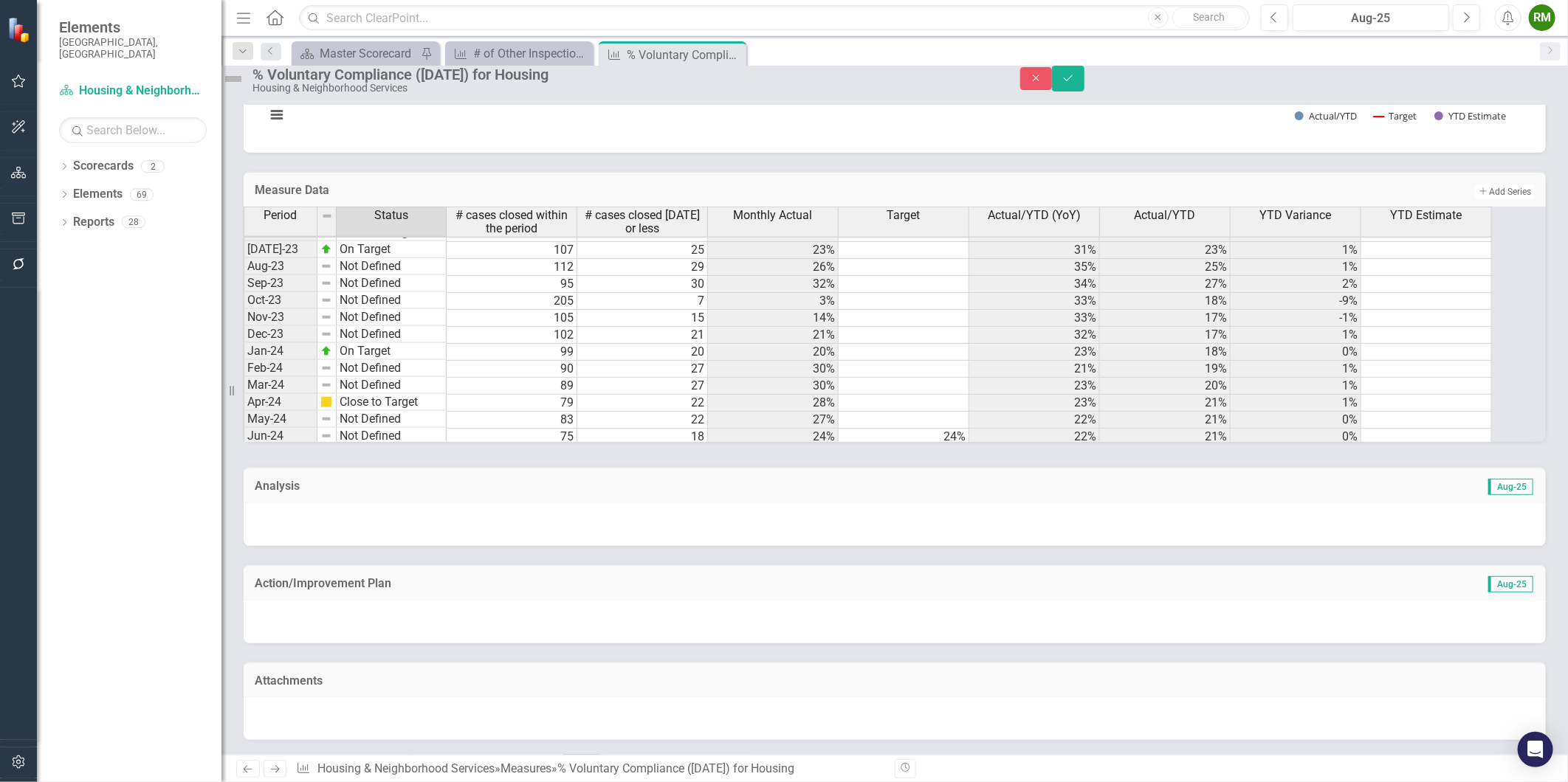
scroll to position [0, 0]
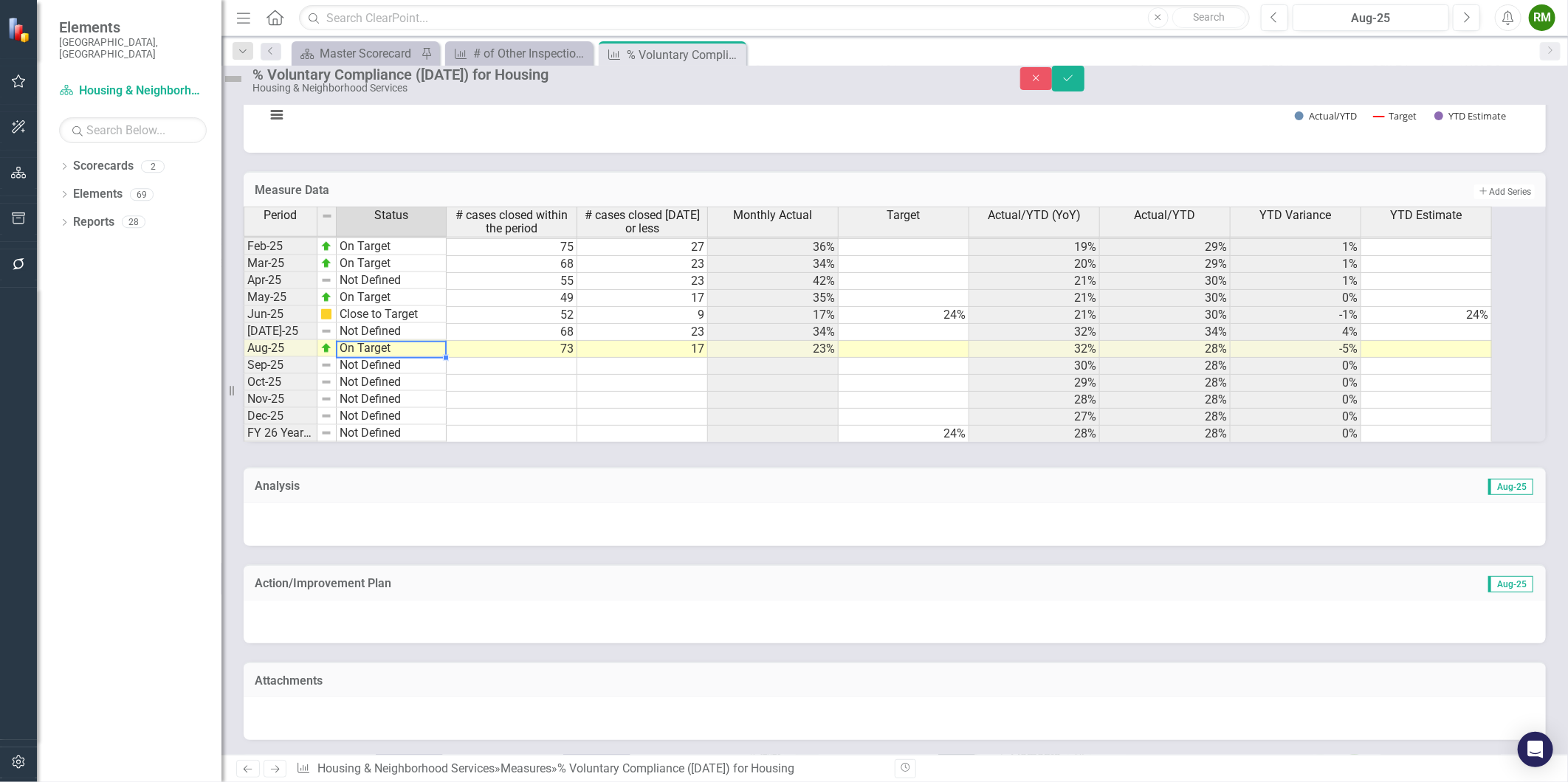
click at [404, 341] on td "On Target" at bounding box center [391, 349] width 110 height 17
click at [395, 341] on td "On Target" at bounding box center [391, 349] width 110 height 17
click at [520, 307] on td "52" at bounding box center [512, 315] width 131 height 17
click at [417, 307] on td "Close to Target" at bounding box center [391, 314] width 110 height 17
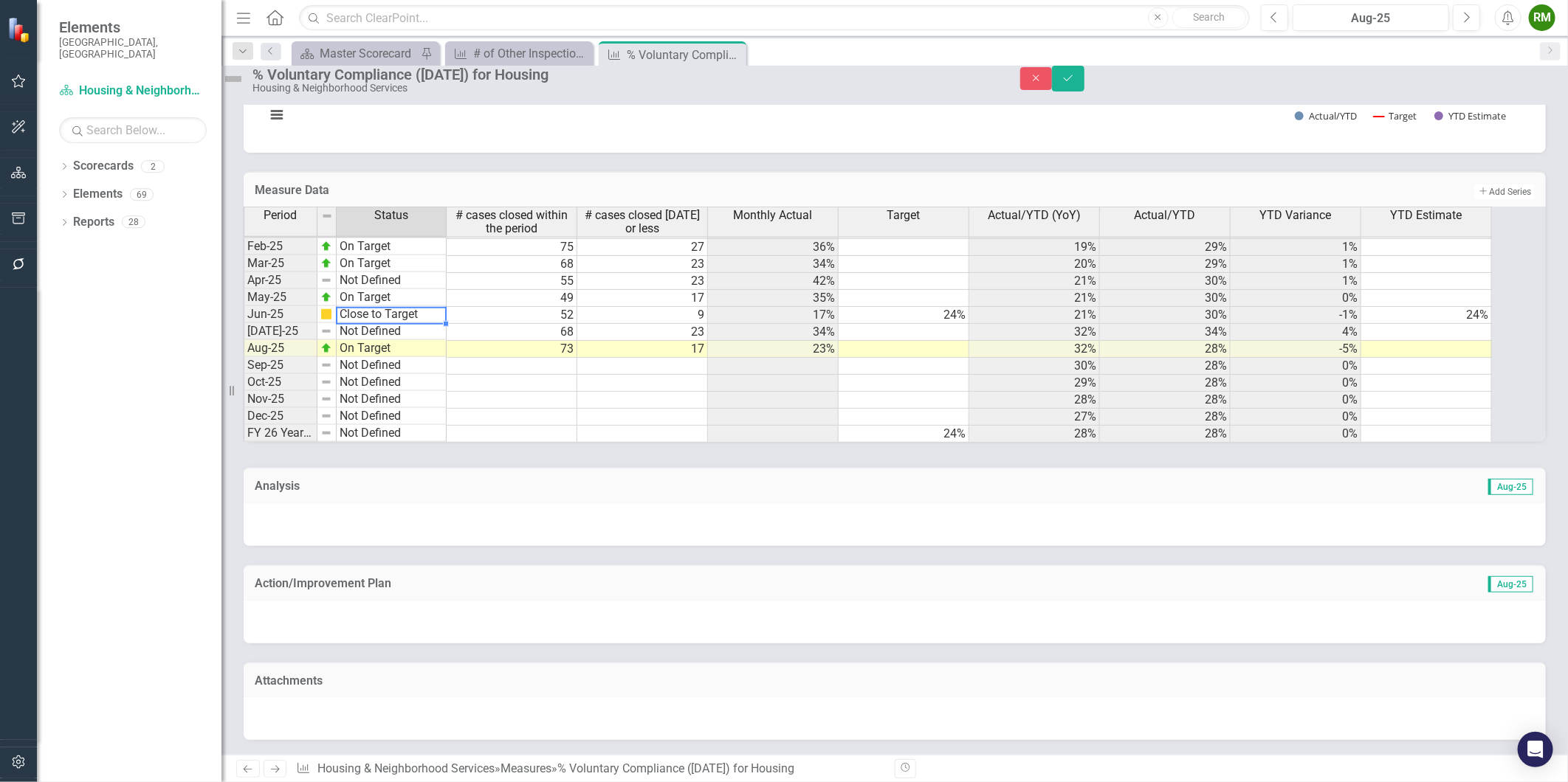
click at [417, 307] on td "Close to Target" at bounding box center [391, 314] width 110 height 17
click at [541, 324] on td "68" at bounding box center [512, 332] width 131 height 17
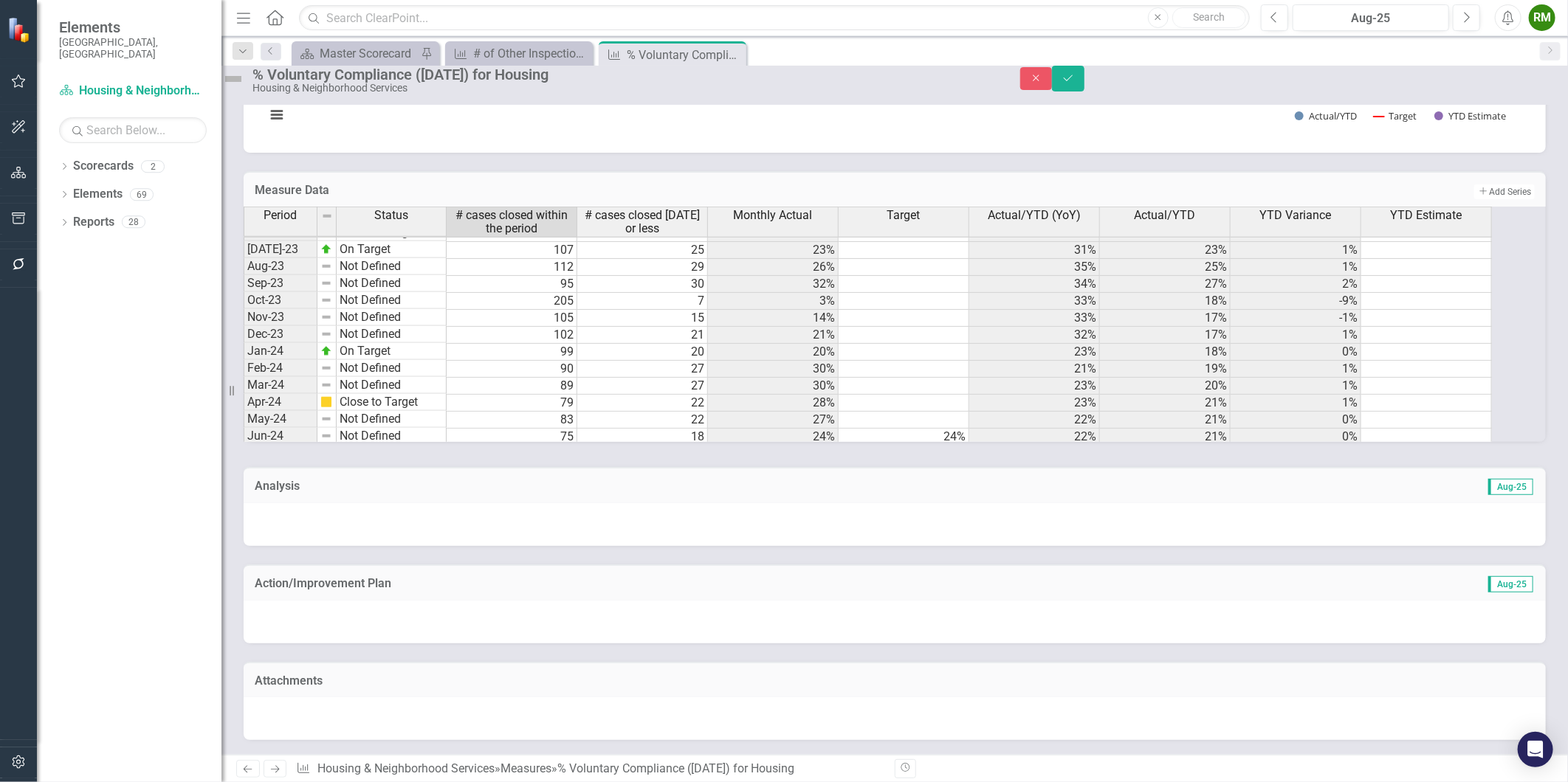
scroll to position [585, 0]
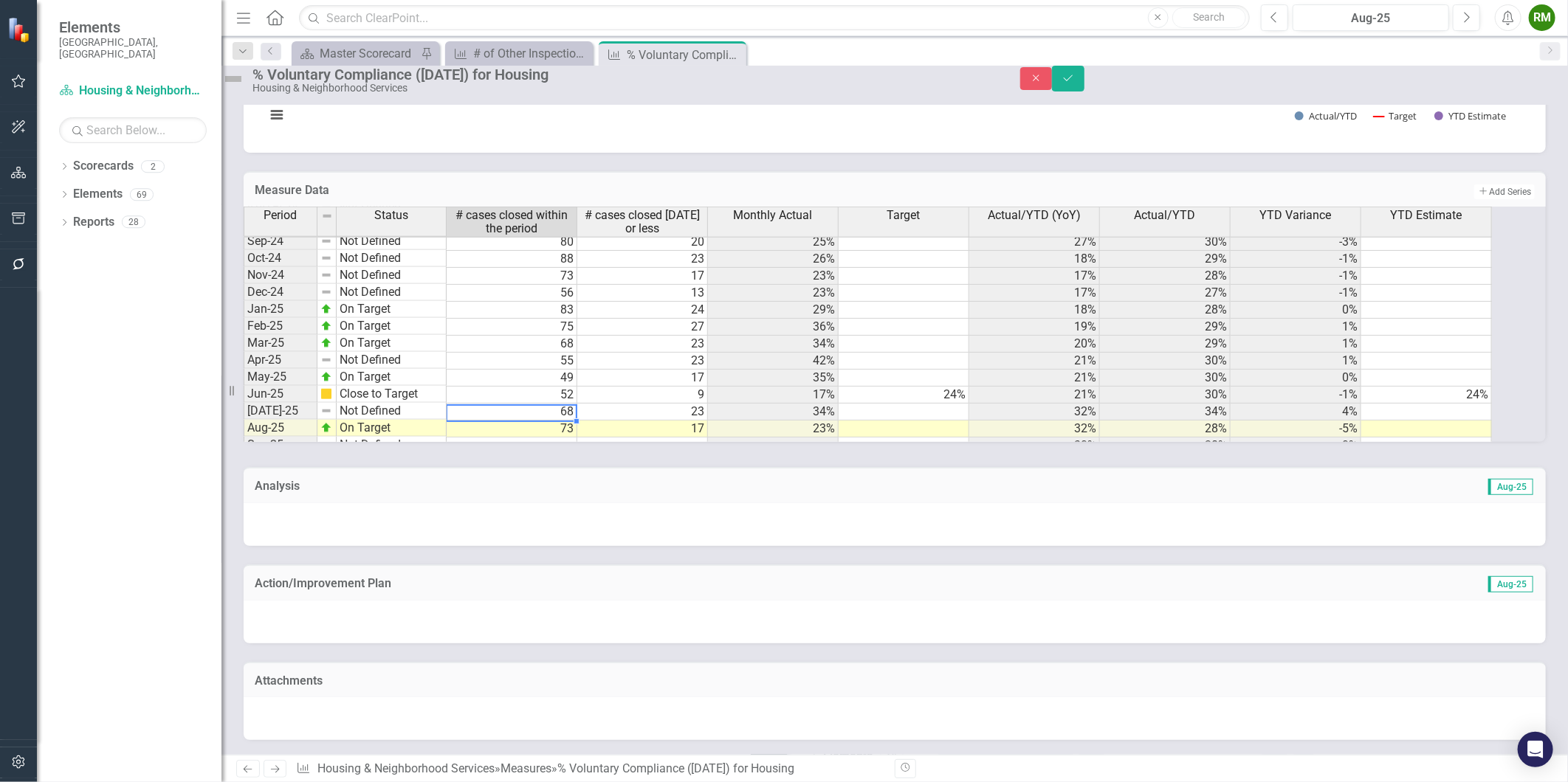
click at [407, 386] on td "Close to Target" at bounding box center [391, 394] width 110 height 17
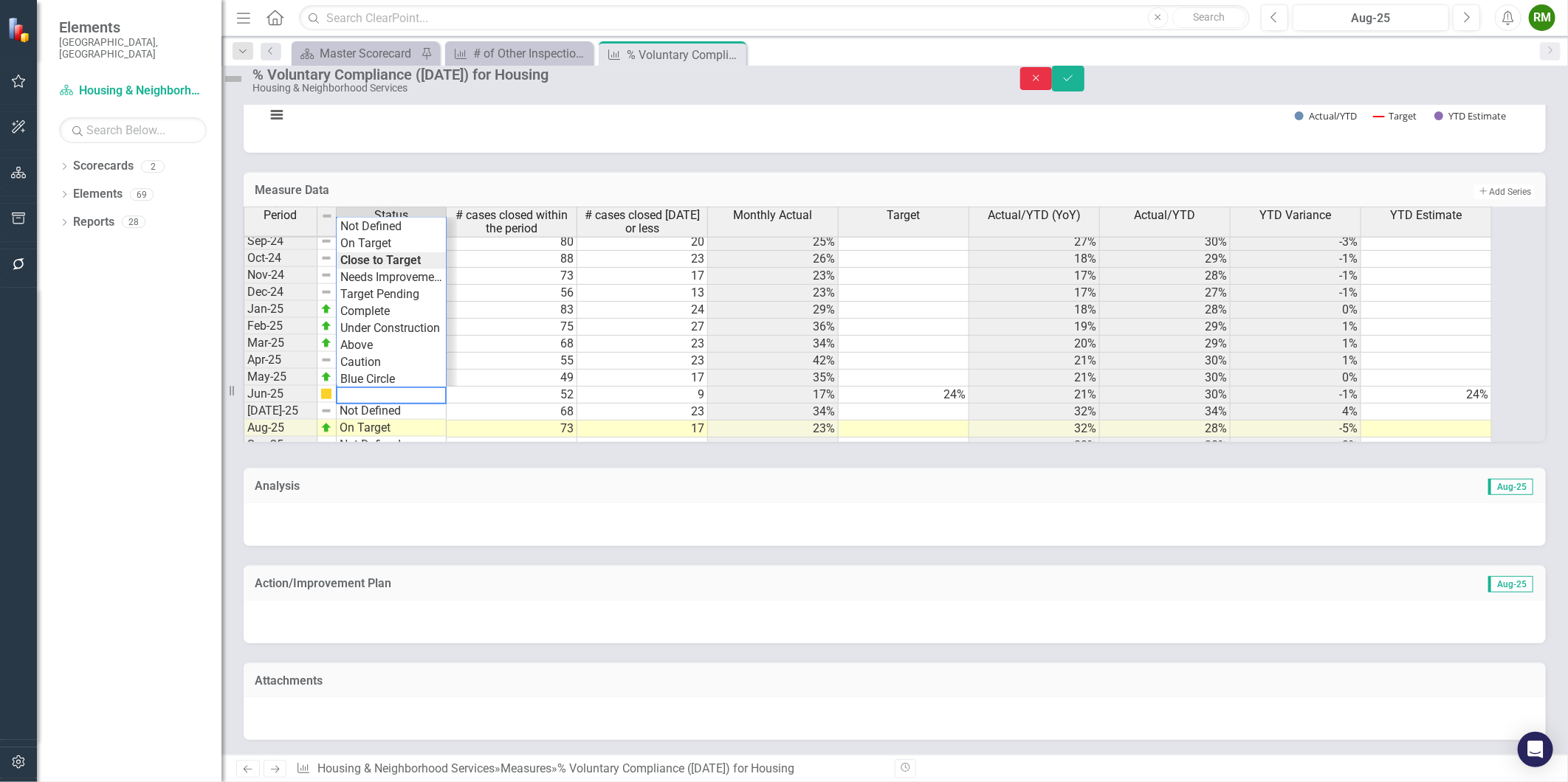
click at [1043, 83] on icon "Close" at bounding box center [1036, 79] width 13 height 11
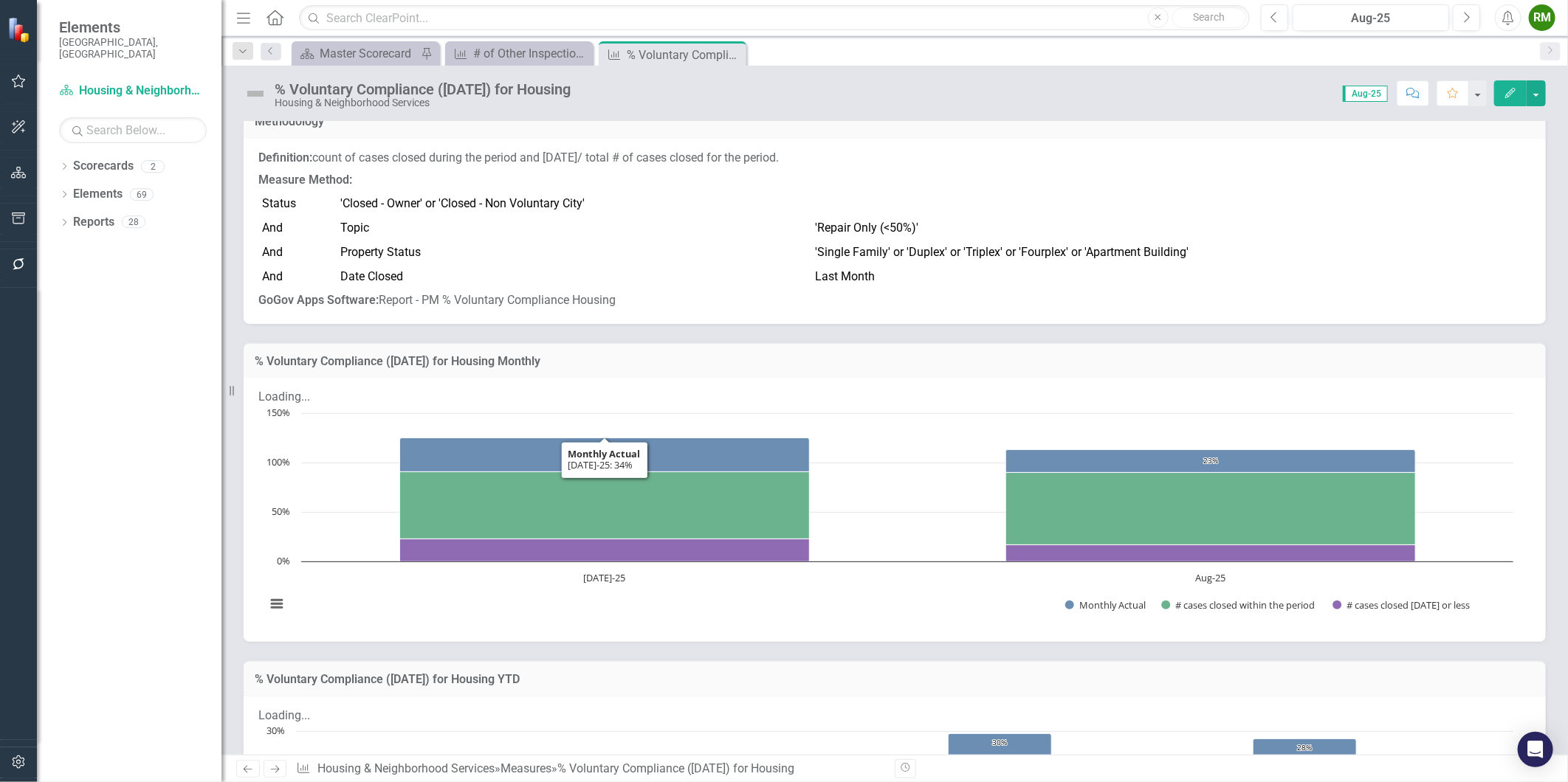
scroll to position [0, 0]
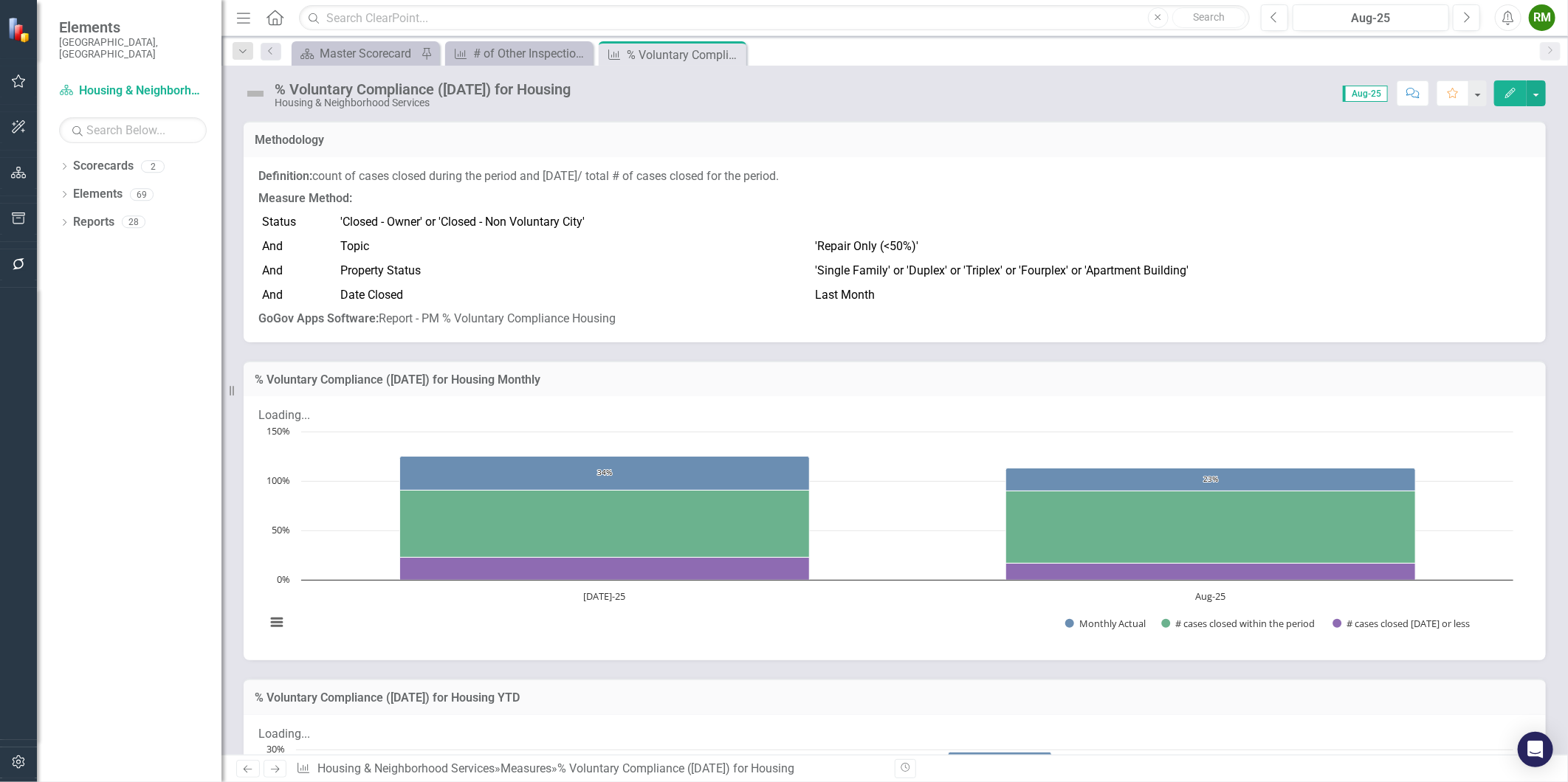
click at [463, 197] on p "Measure Method:" at bounding box center [895, 199] width 1272 height 23
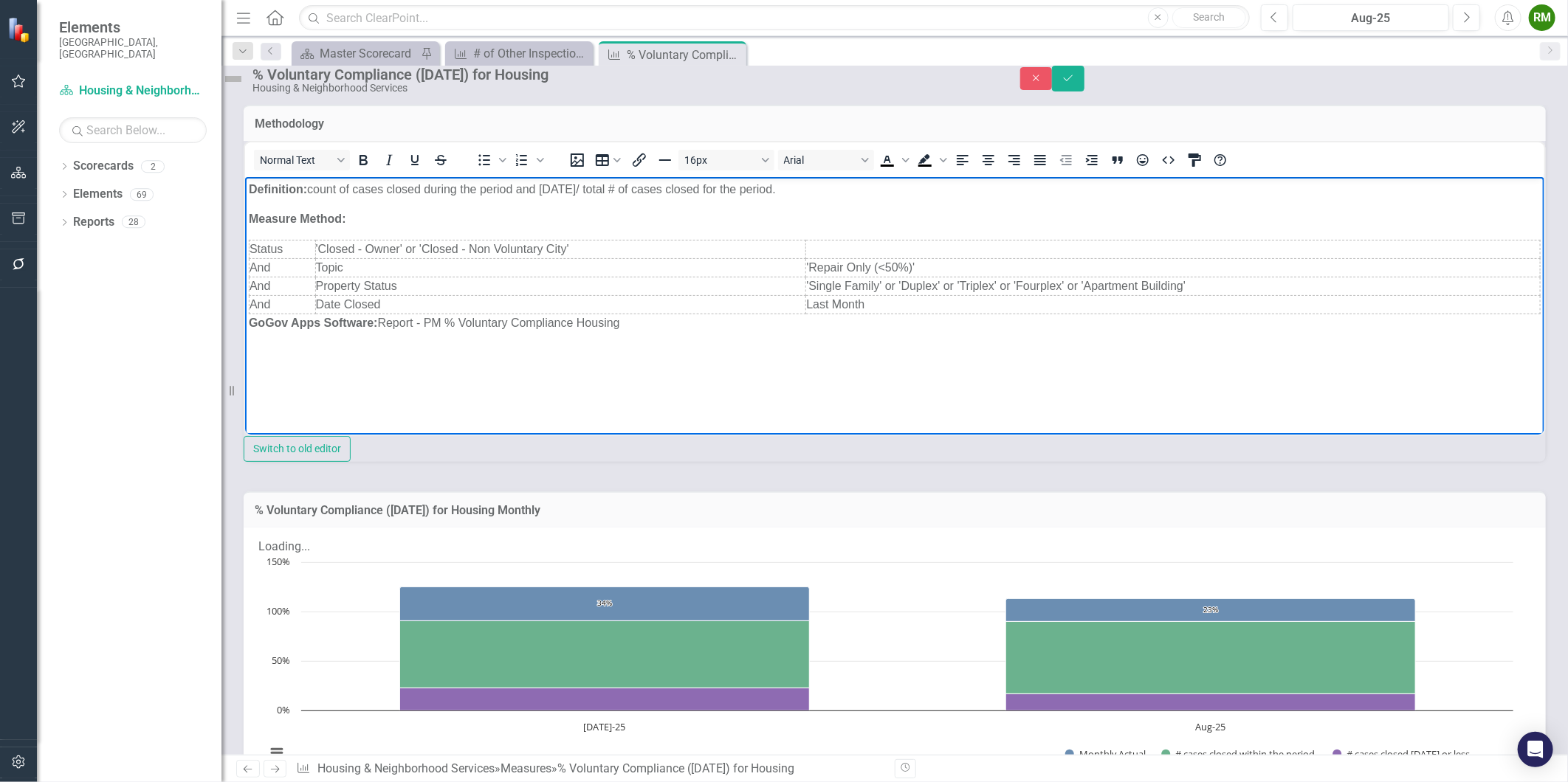
click at [410, 325] on p "GoGov Apps Software: Report - PM % Voluntary Compliance Housing" at bounding box center [894, 323] width 1292 height 18
copy p "GoGov Apps Software: Report - PM % Voluntary Compliance Housing"
click at [394, 189] on p "Definition: count of cases closed during the period and within 35 DAYS/ total #…" at bounding box center [894, 189] width 1292 height 18
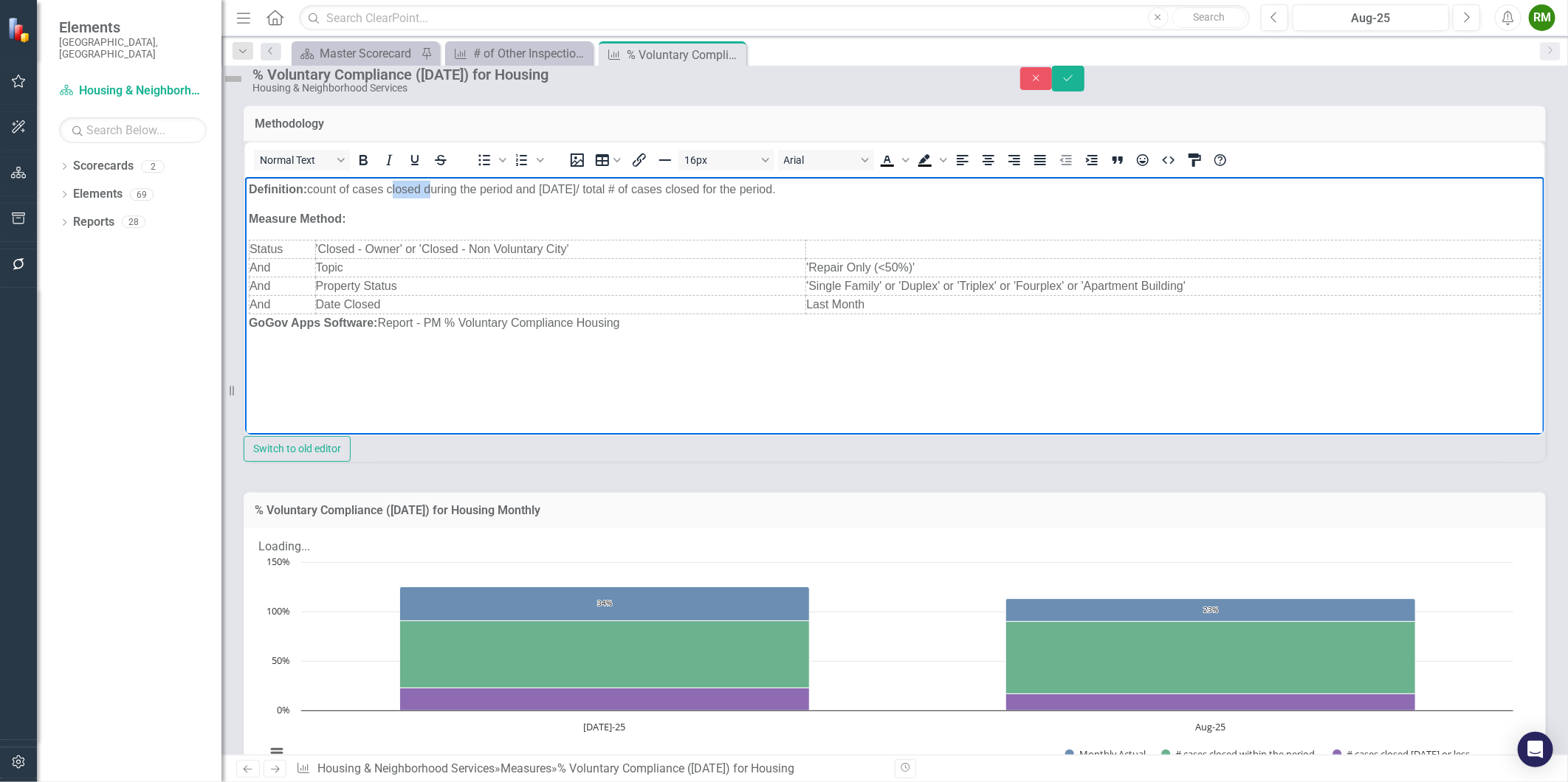
click at [394, 189] on p "Definition: count of cases closed during the period and within 35 DAYS/ total #…" at bounding box center [894, 189] width 1292 height 18
copy p "Definition: count of cases closed during the period and within 35 DAYS/ total #…"
click at [748, 369] on body "Definition: count of cases closed during the period and within 35 DAYS/ total #…" at bounding box center [894, 287] width 1299 height 221
drag, startPoint x: 1473, startPoint y: 85, endPoint x: 956, endPoint y: 408, distance: 609.6
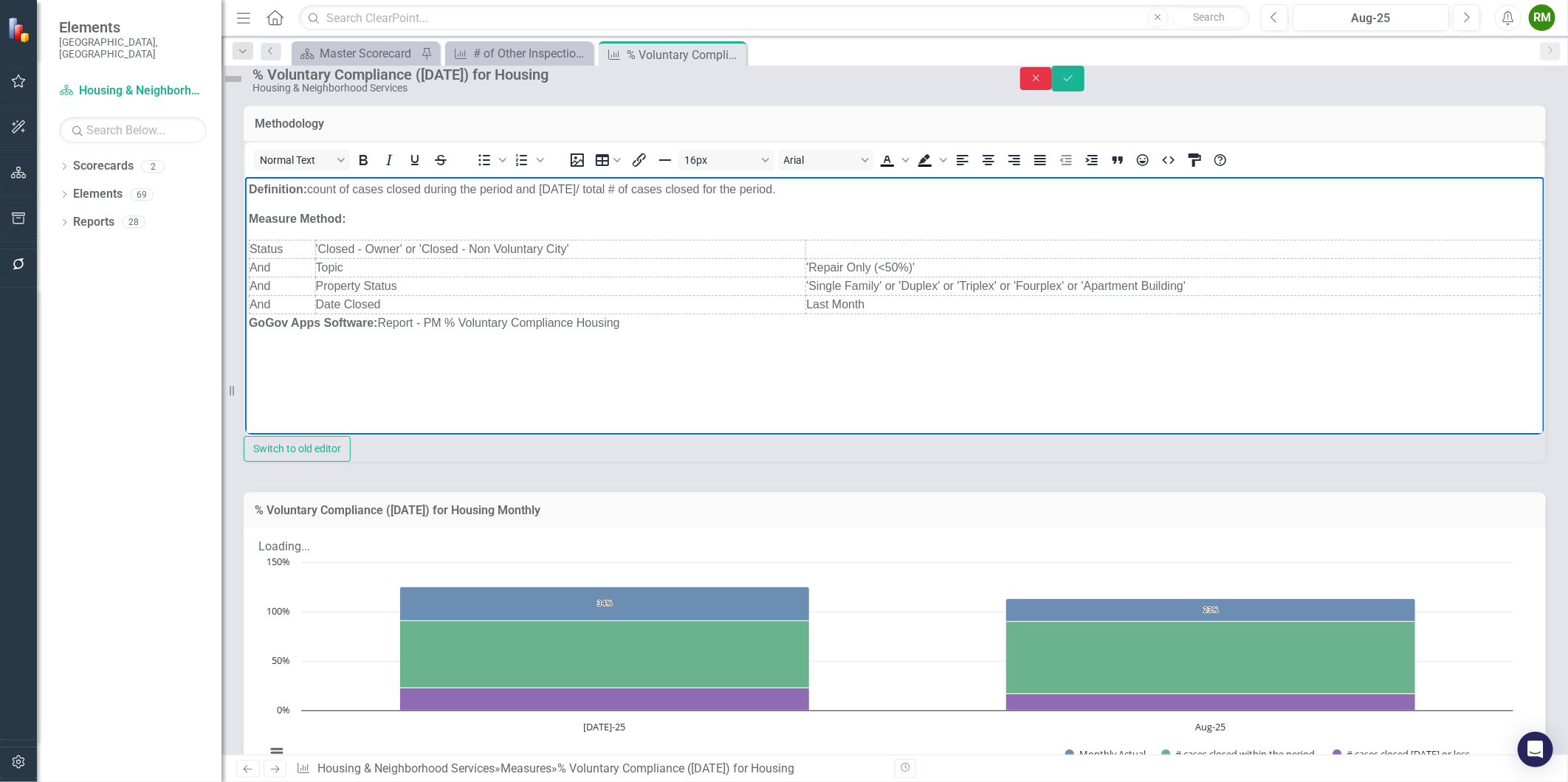
click at [1053, 85] on button "Close" at bounding box center [1036, 79] width 33 height 23
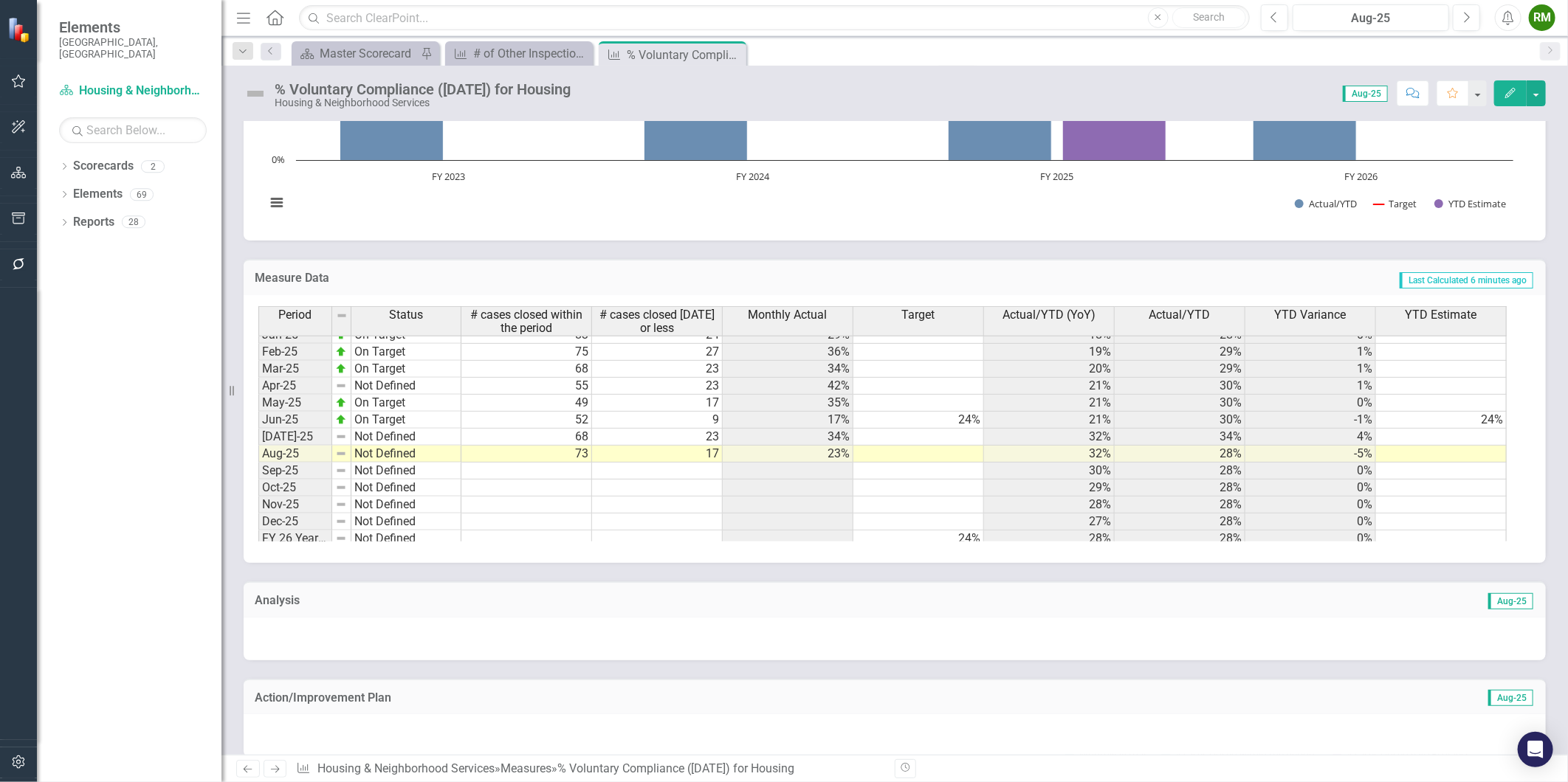
scroll to position [748, 0]
click at [271, 772] on icon "Next" at bounding box center [275, 769] width 12 height 10
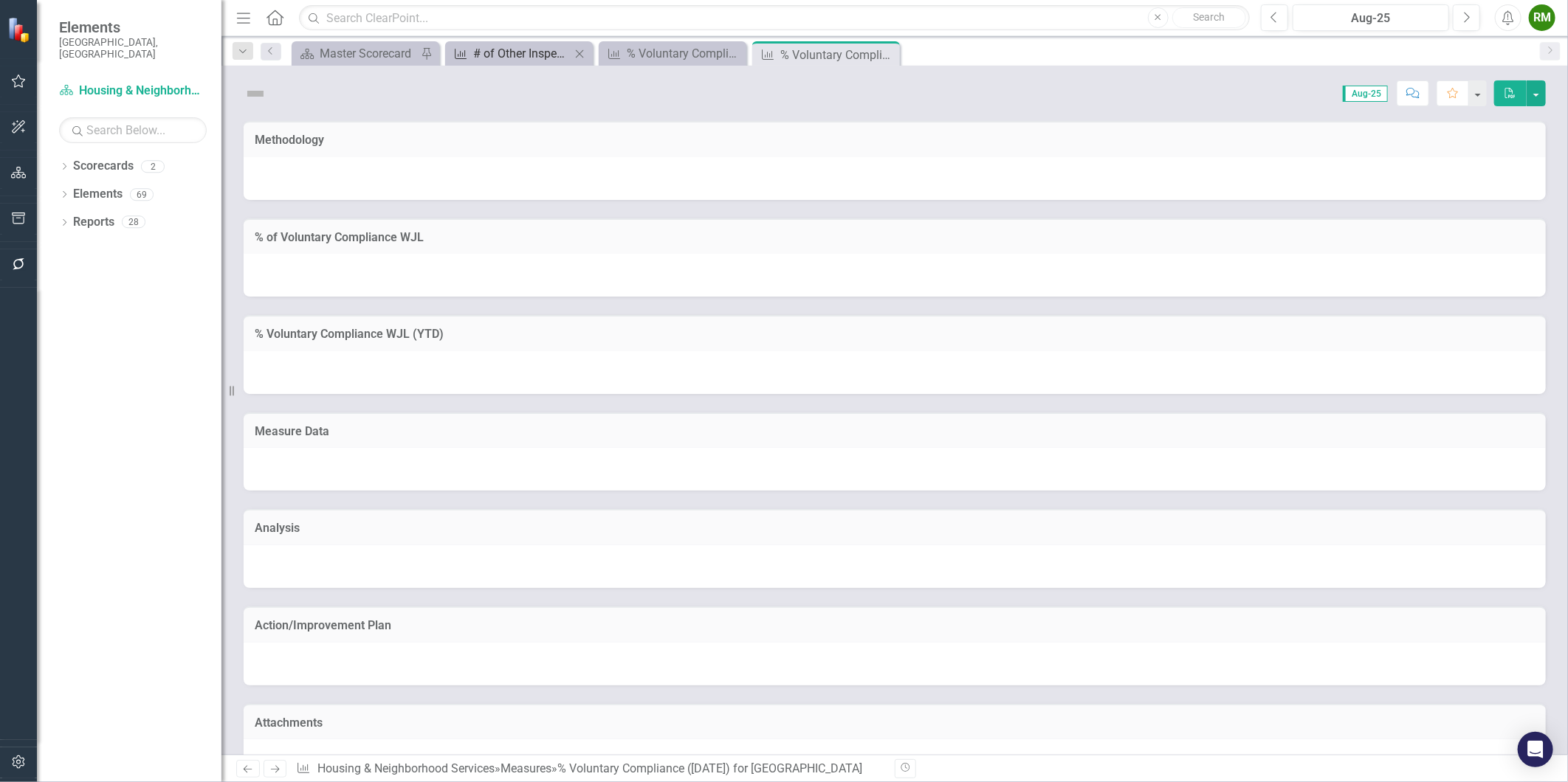
click at [512, 55] on div "# of Other Inspections" at bounding box center [522, 53] width 97 height 19
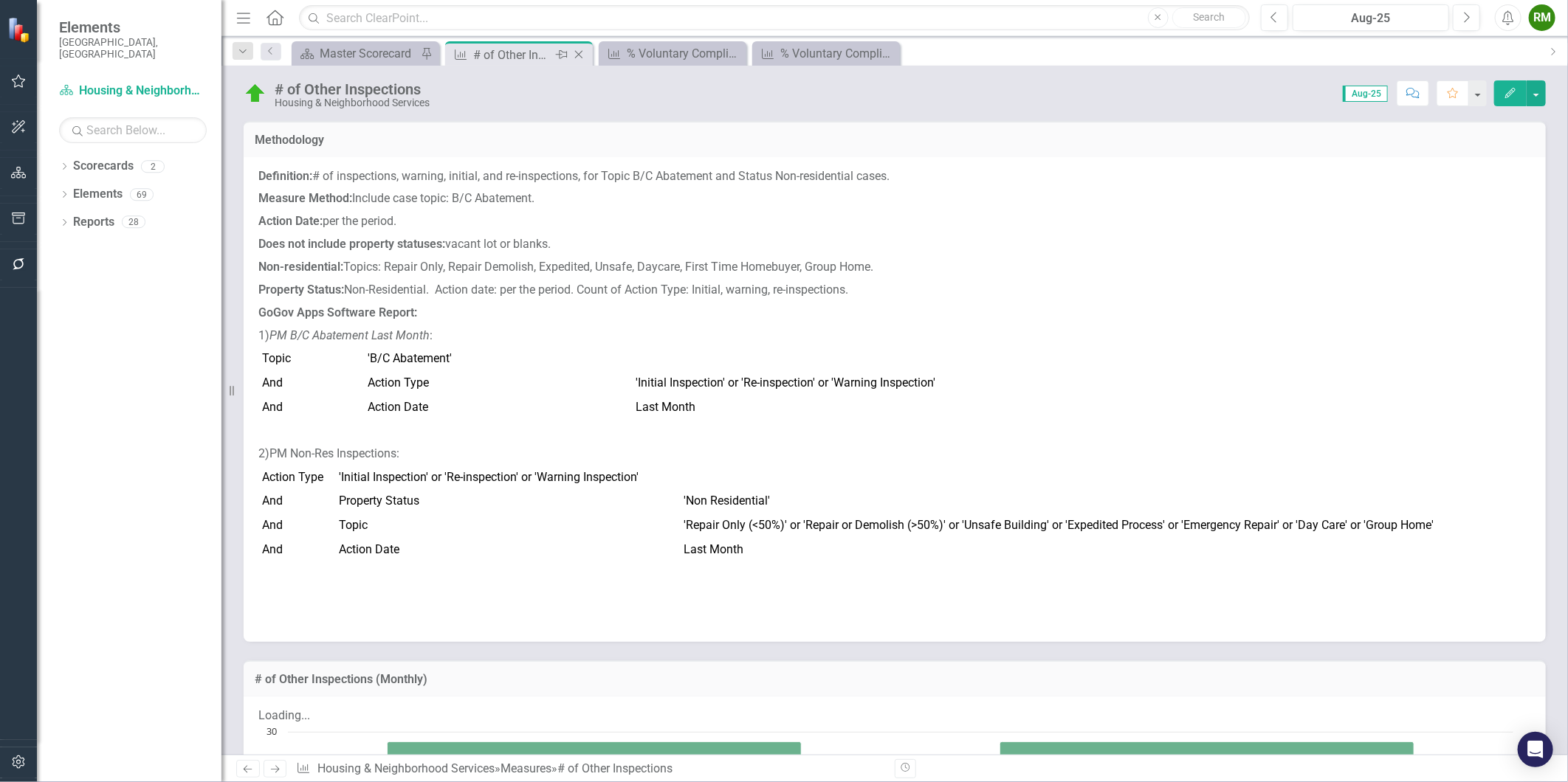
click at [578, 54] on icon at bounding box center [579, 55] width 8 height 8
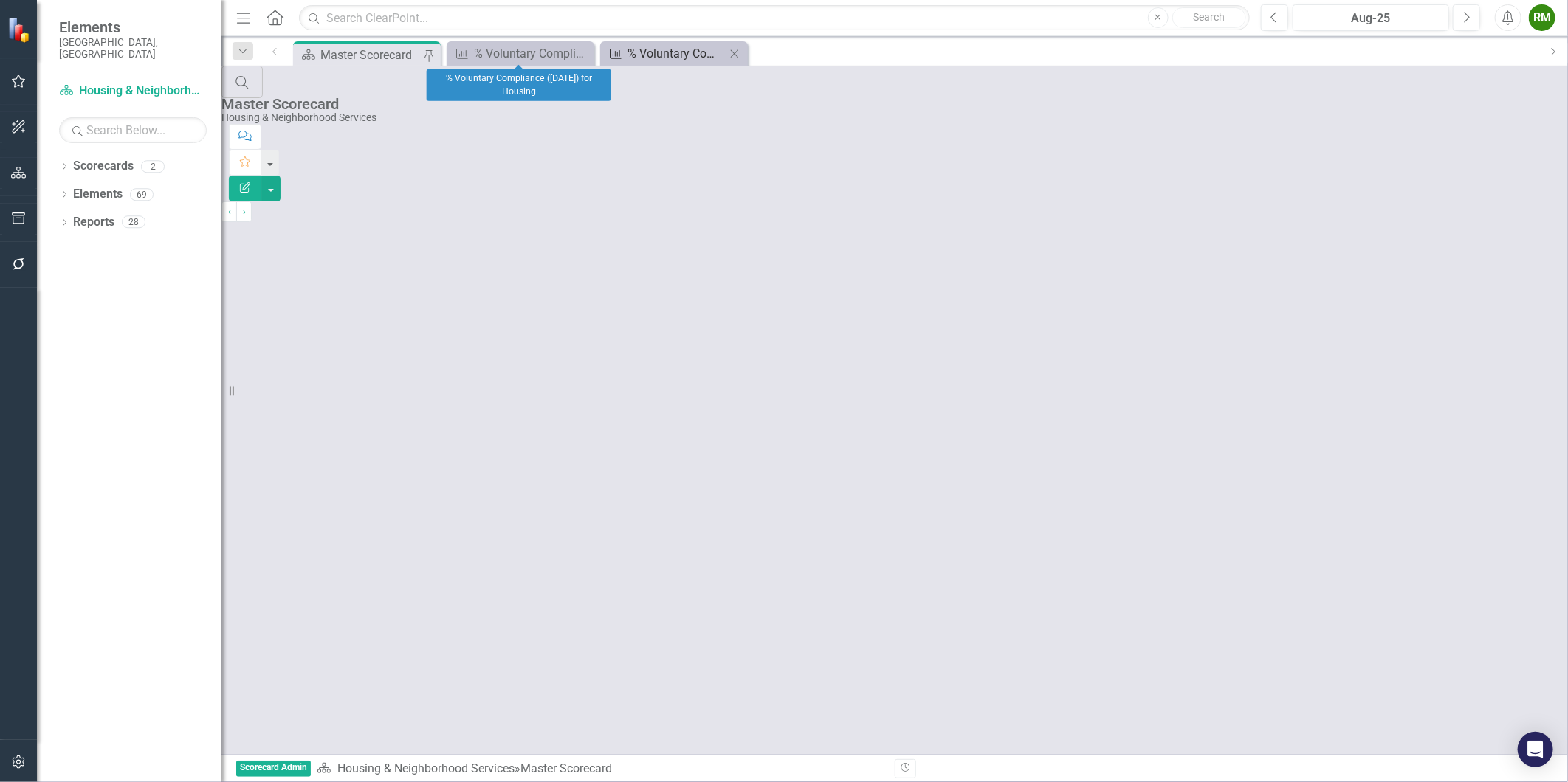
click at [637, 51] on div "% Voluntary Compliance ([DATE]) for [GEOGRAPHIC_DATA]" at bounding box center [677, 53] width 97 height 19
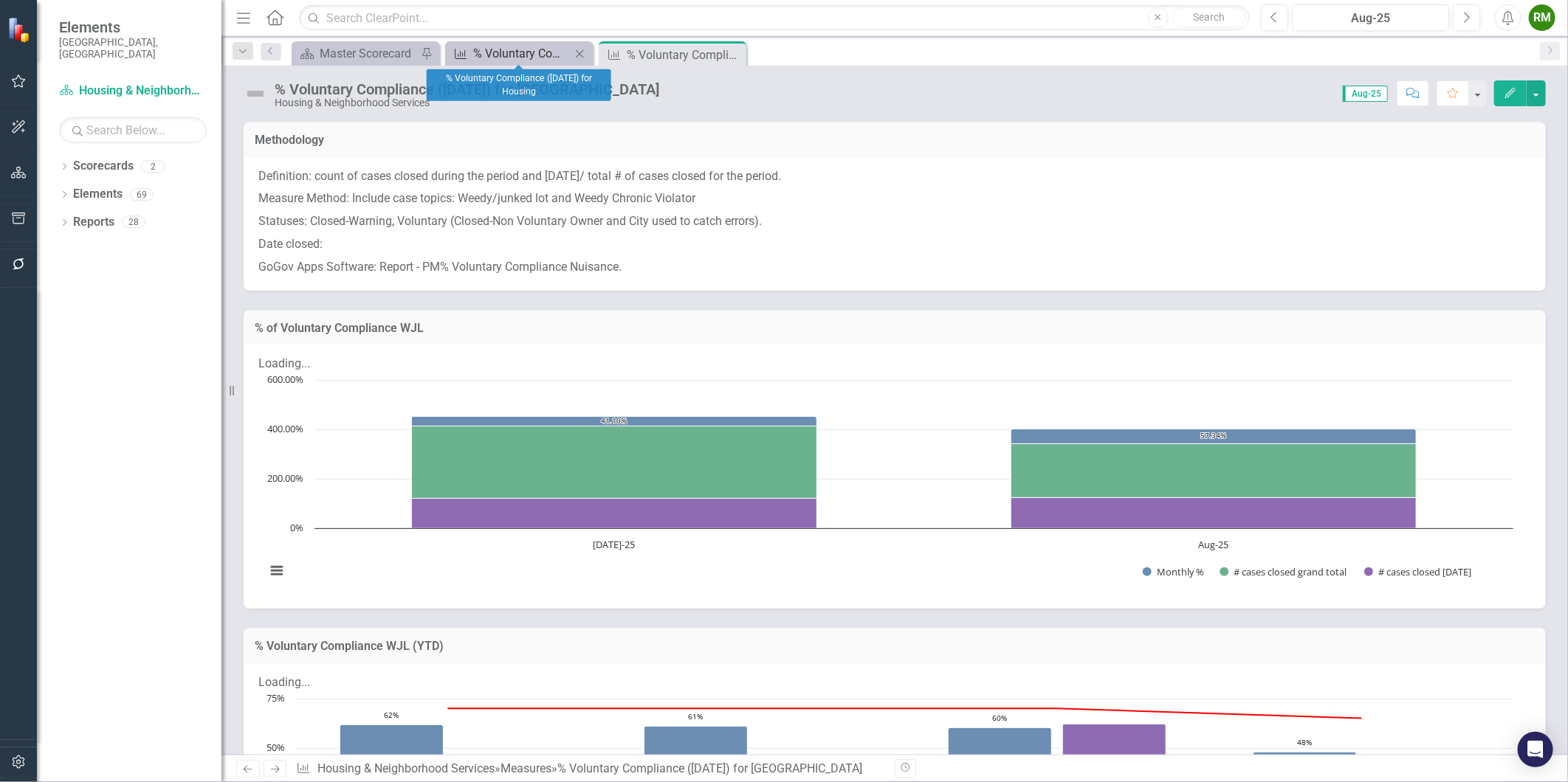
click at [534, 50] on div "% Voluntary Compliance ([DATE]) for Housing" at bounding box center [522, 53] width 97 height 19
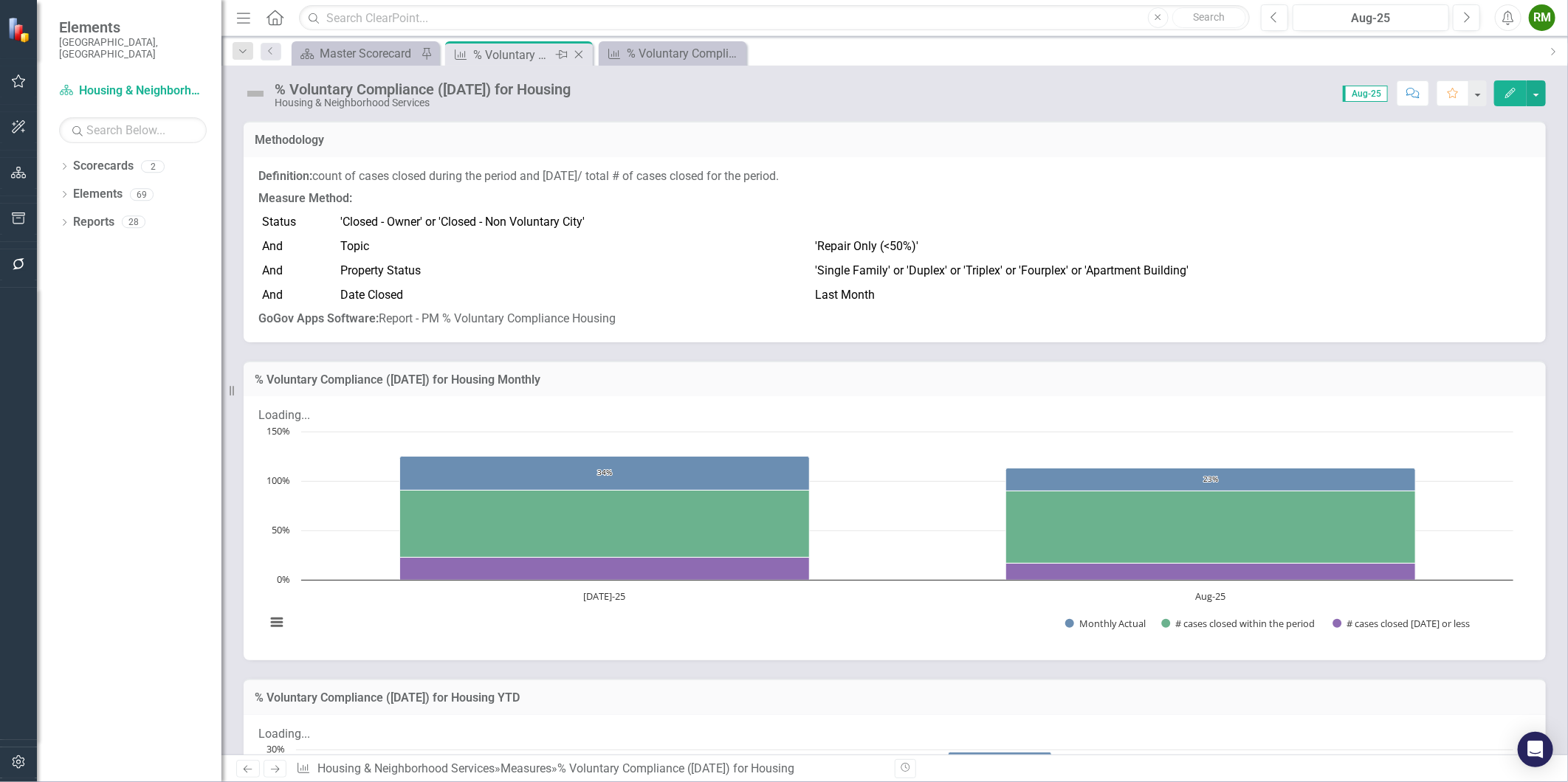
click at [576, 53] on icon "Close" at bounding box center [579, 54] width 15 height 12
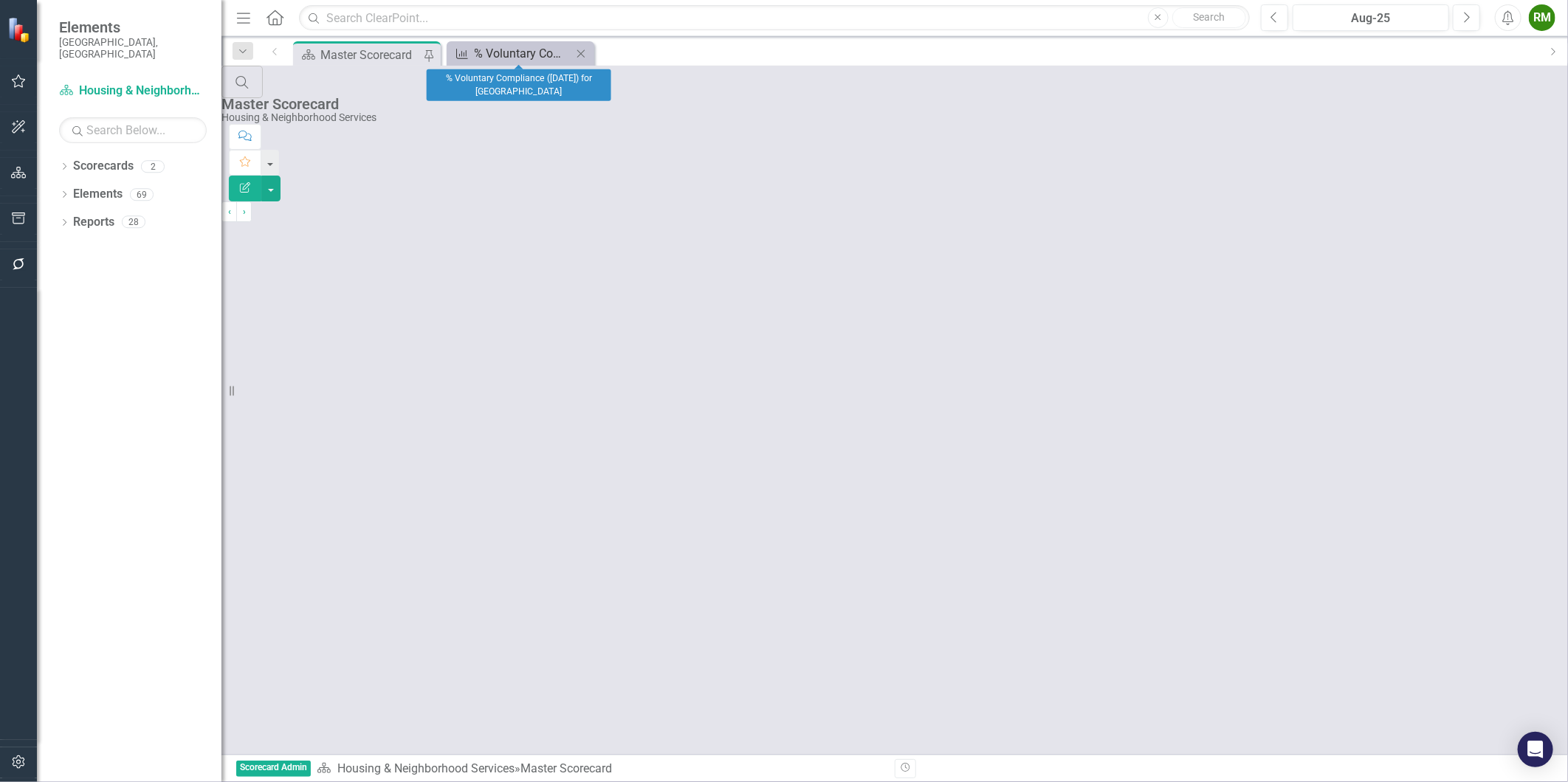
click at [527, 50] on div "% Voluntary Compliance ([DATE]) for [GEOGRAPHIC_DATA]" at bounding box center [523, 53] width 97 height 19
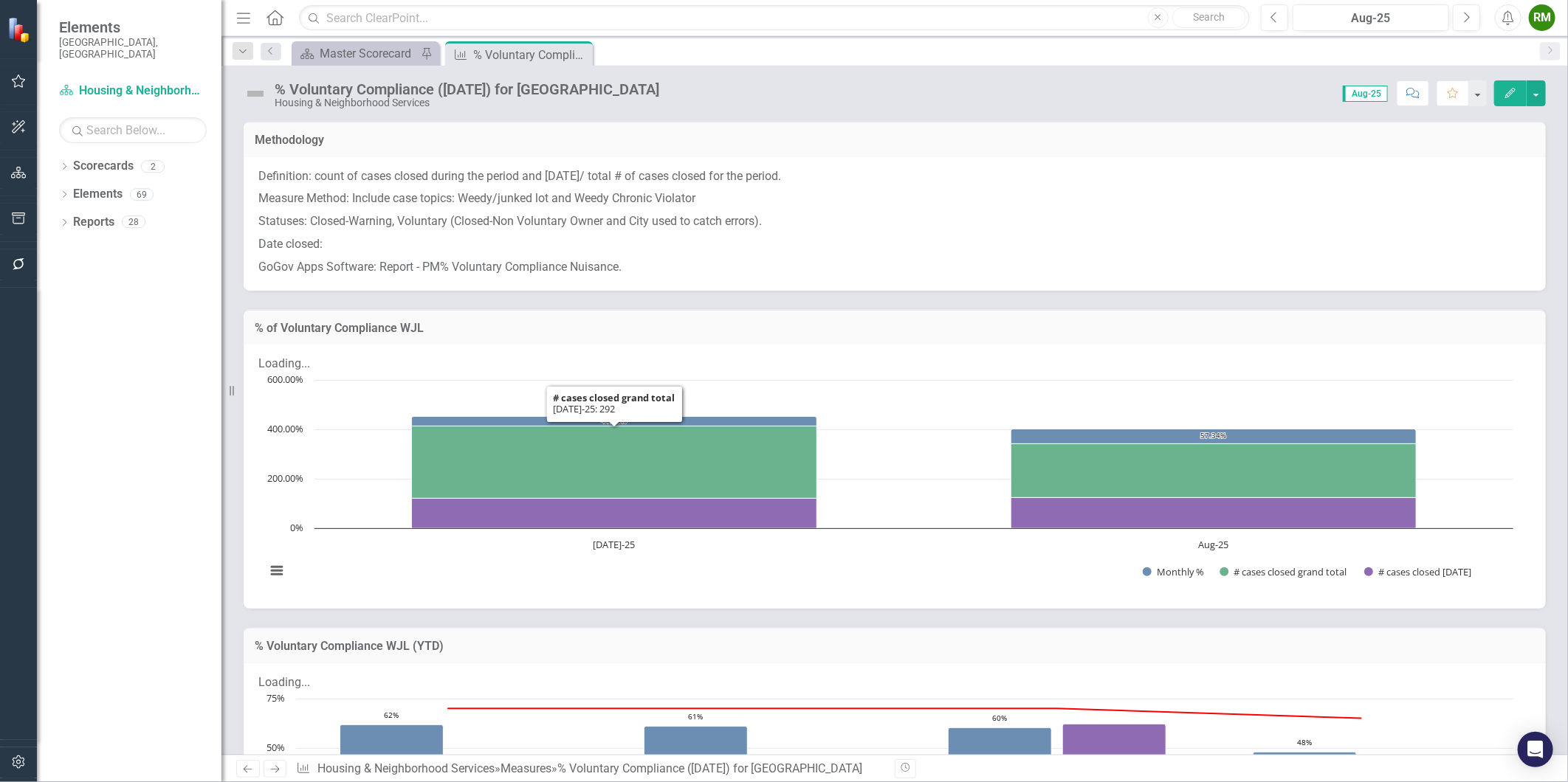
click at [549, 203] on p "Measure Method: Include case topics: Weedy/junked lot and Weedy Chronic Violator" at bounding box center [895, 199] width 1272 height 23
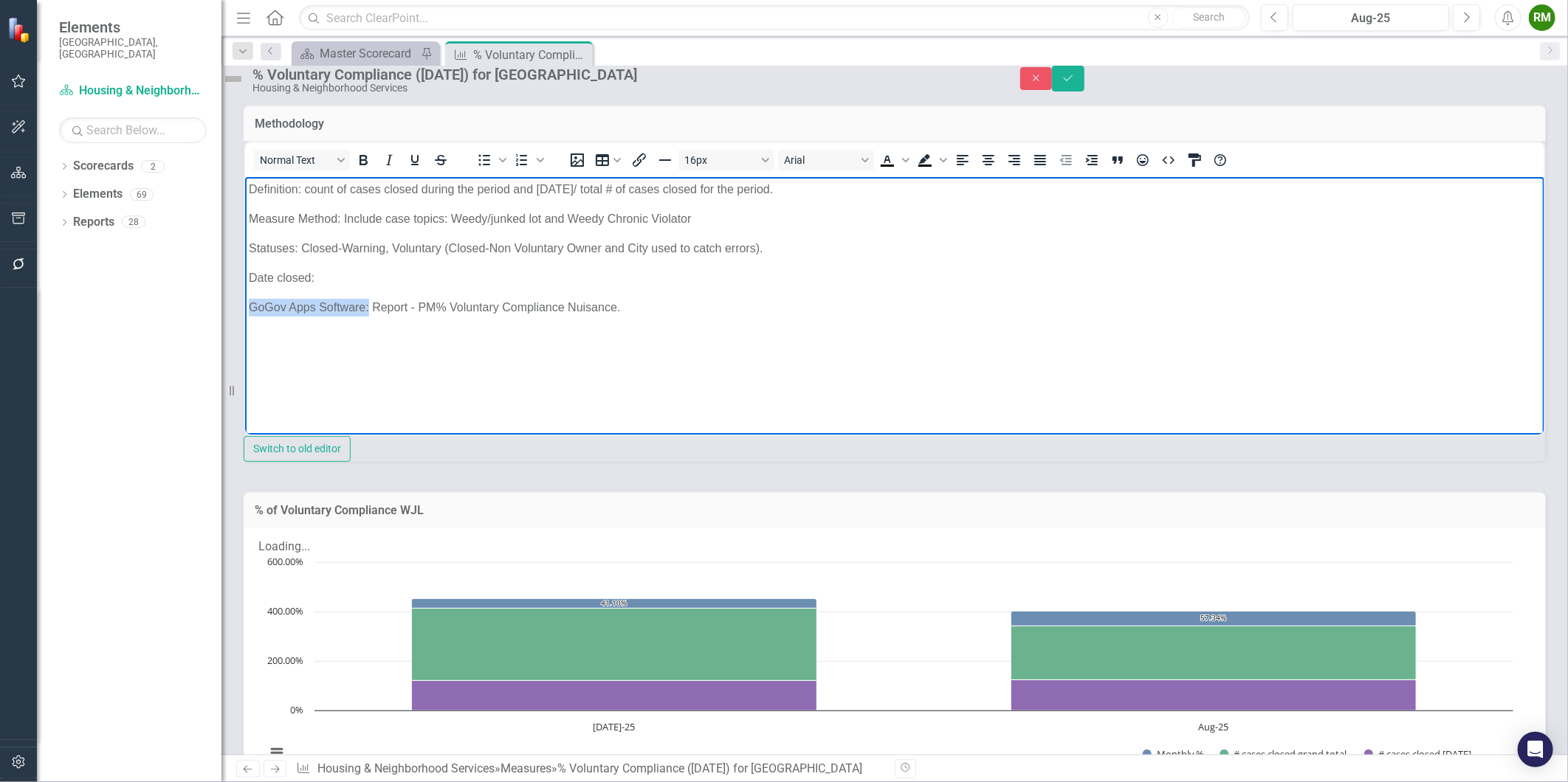
drag, startPoint x: 368, startPoint y: 307, endPoint x: 165, endPoint y: 306, distance: 203.0
click at [244, 306] on html "Definition: count of cases closed during the period and within 16 DAYS/ total #…" at bounding box center [894, 287] width 1299 height 221
drag, startPoint x: 296, startPoint y: 249, endPoint x: 130, endPoint y: 249, distance: 166.0
click at [244, 249] on html "Definition: count of cases closed during the period and within 16 DAYS/ total #…" at bounding box center [894, 287] width 1299 height 221
drag, startPoint x: 337, startPoint y: 217, endPoint x: 78, endPoint y: 221, distance: 259.0
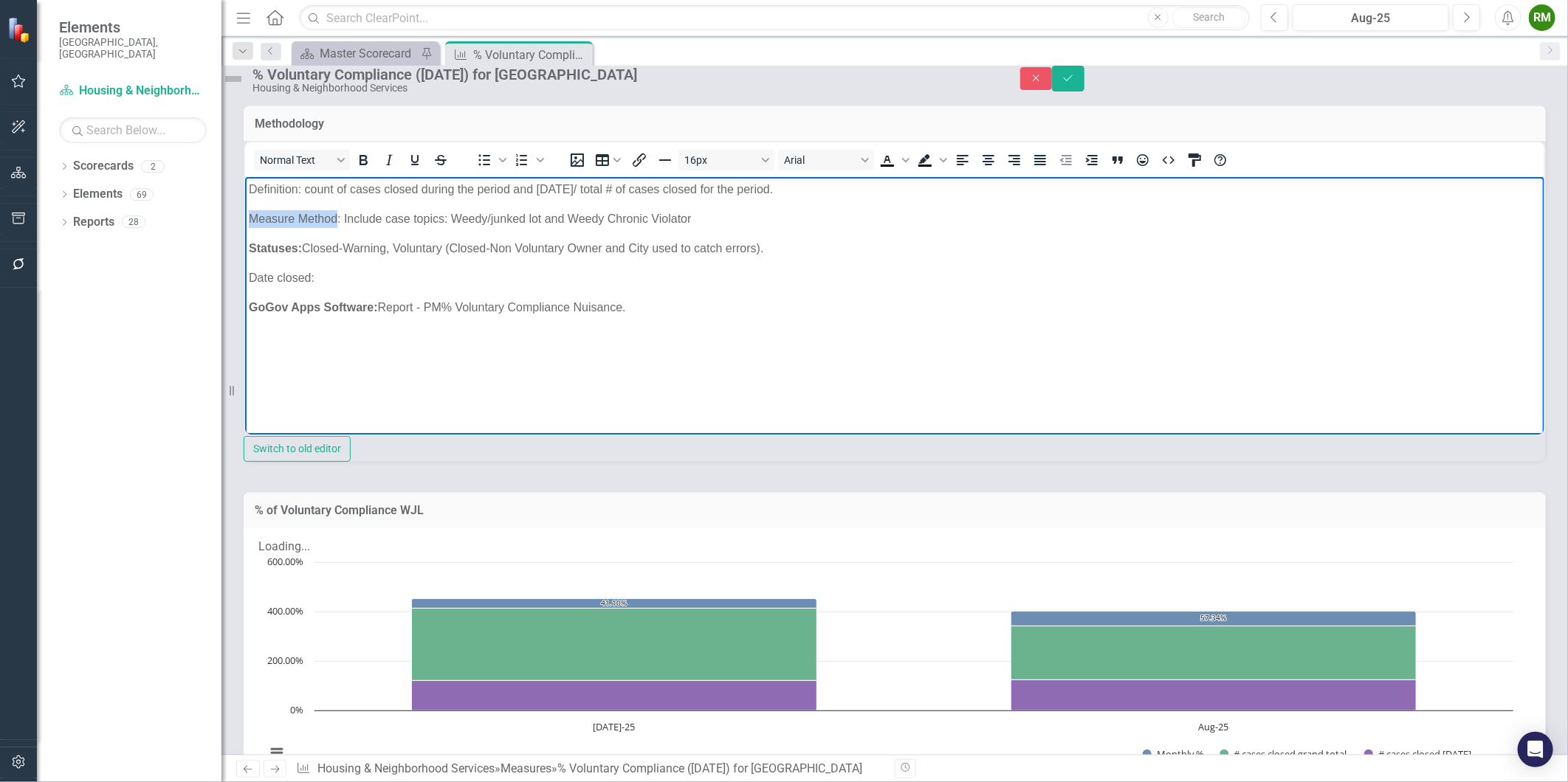
click at [244, 221] on html "Definition: count of cases closed during the period and within 16 DAYS/ total #…" at bounding box center [894, 287] width 1299 height 221
drag, startPoint x: 313, startPoint y: 274, endPoint x: 158, endPoint y: 273, distance: 155.0
click at [244, 273] on html "Definition: count of cases closed during the period and within 16 DAYS/ total #…" at bounding box center [894, 287] width 1299 height 221
drag, startPoint x: 302, startPoint y: 189, endPoint x: 176, endPoint y: 190, distance: 126.0
click at [244, 190] on html "Definition: count of cases closed during the period and within 16 DAYS/ total #…" at bounding box center [894, 287] width 1299 height 221
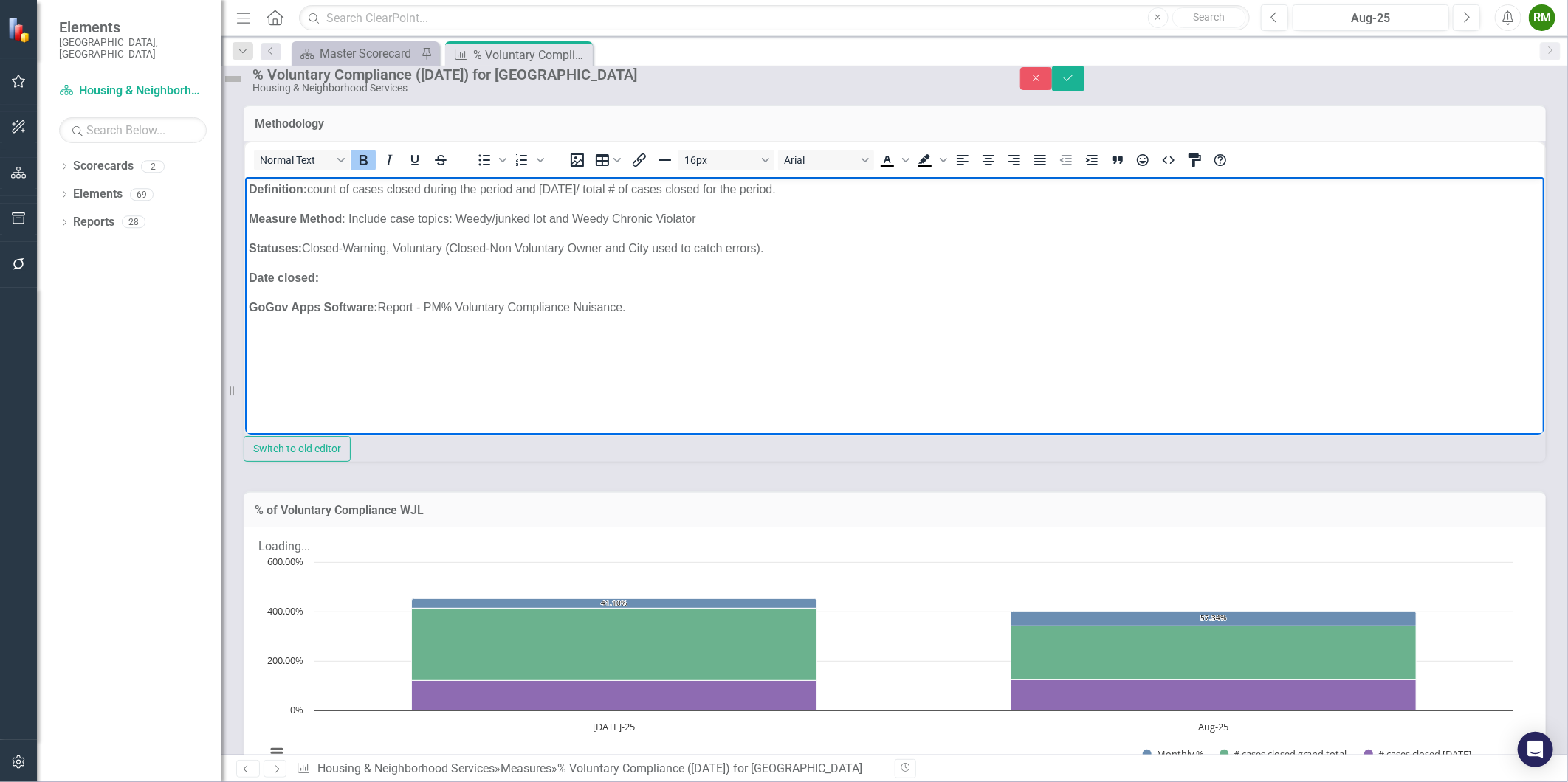
click at [701, 293] on body "Definition: count of cases closed during the period and within 16 DAYS/ total #…" at bounding box center [894, 287] width 1299 height 221
click at [597, 309] on p "GoGov Apps Software: Report - PM% Voluntary Compliance Nuisance." at bounding box center [894, 307] width 1292 height 18
copy p "GoGov Apps Software: Report - PM% Voluntary Compliance Nuisance."
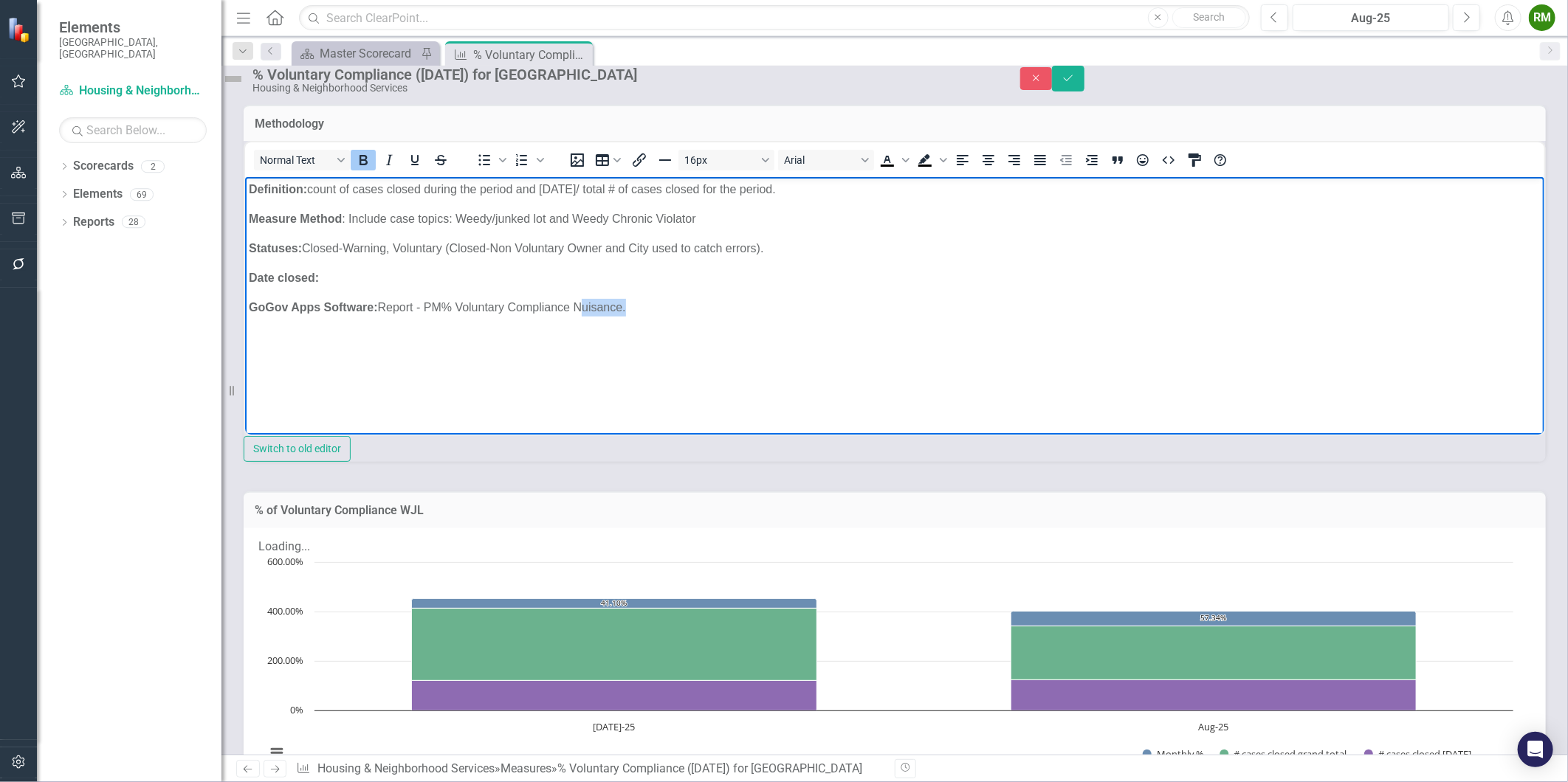
click at [419, 188] on p "Definition: count of cases closed during the period and within 16 DAYS/ total #…" at bounding box center [894, 189] width 1292 height 18
copy p "Definition: count of cases closed during the period and within 16 DAYS/ total #…"
click at [1043, 83] on icon "Close" at bounding box center [1036, 79] width 13 height 11
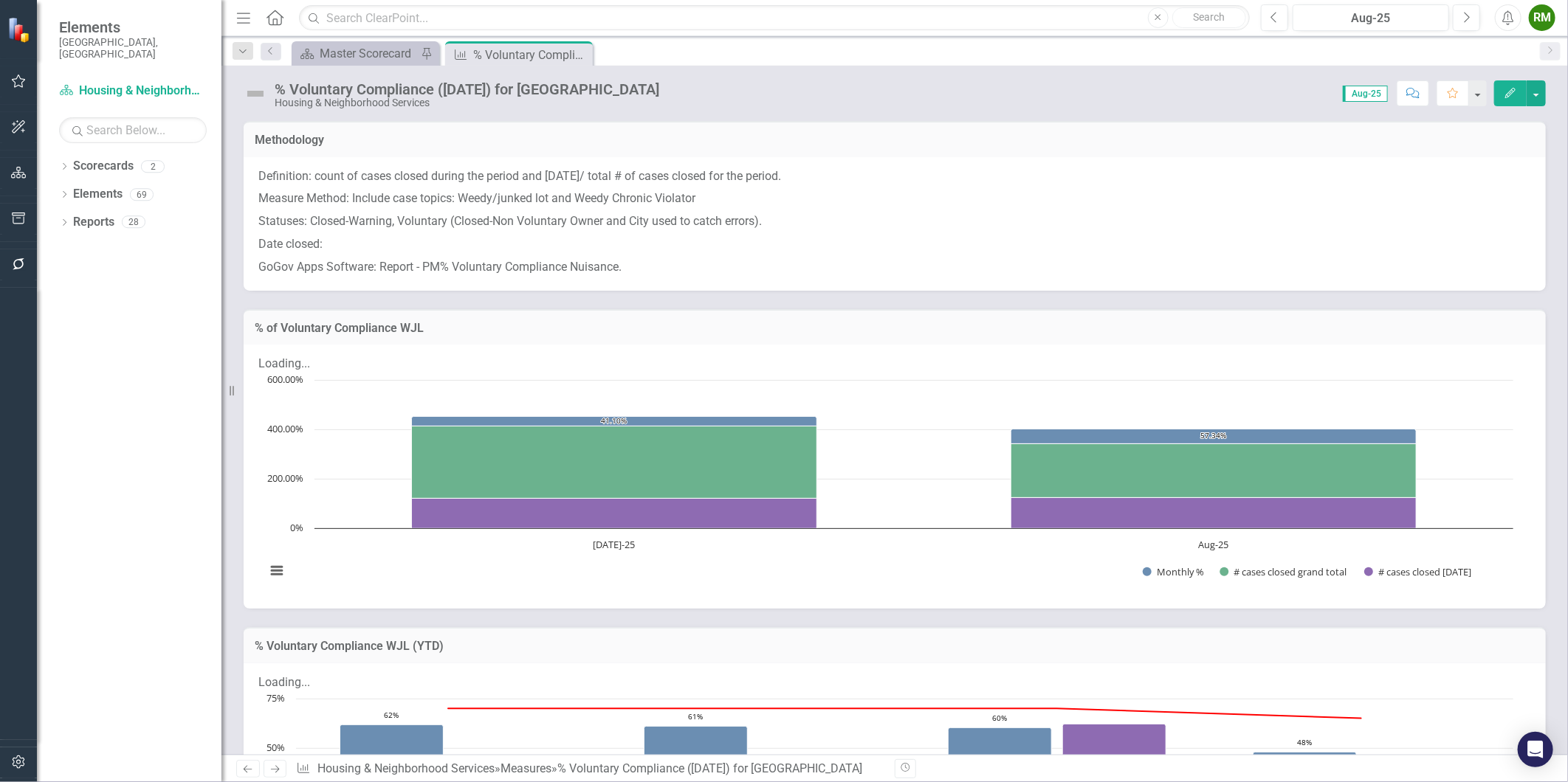
click at [798, 231] on p "Statuses: Closed-Warning, Voluntary (Closed-Non Voluntary Owner and City used t…" at bounding box center [895, 222] width 1272 height 23
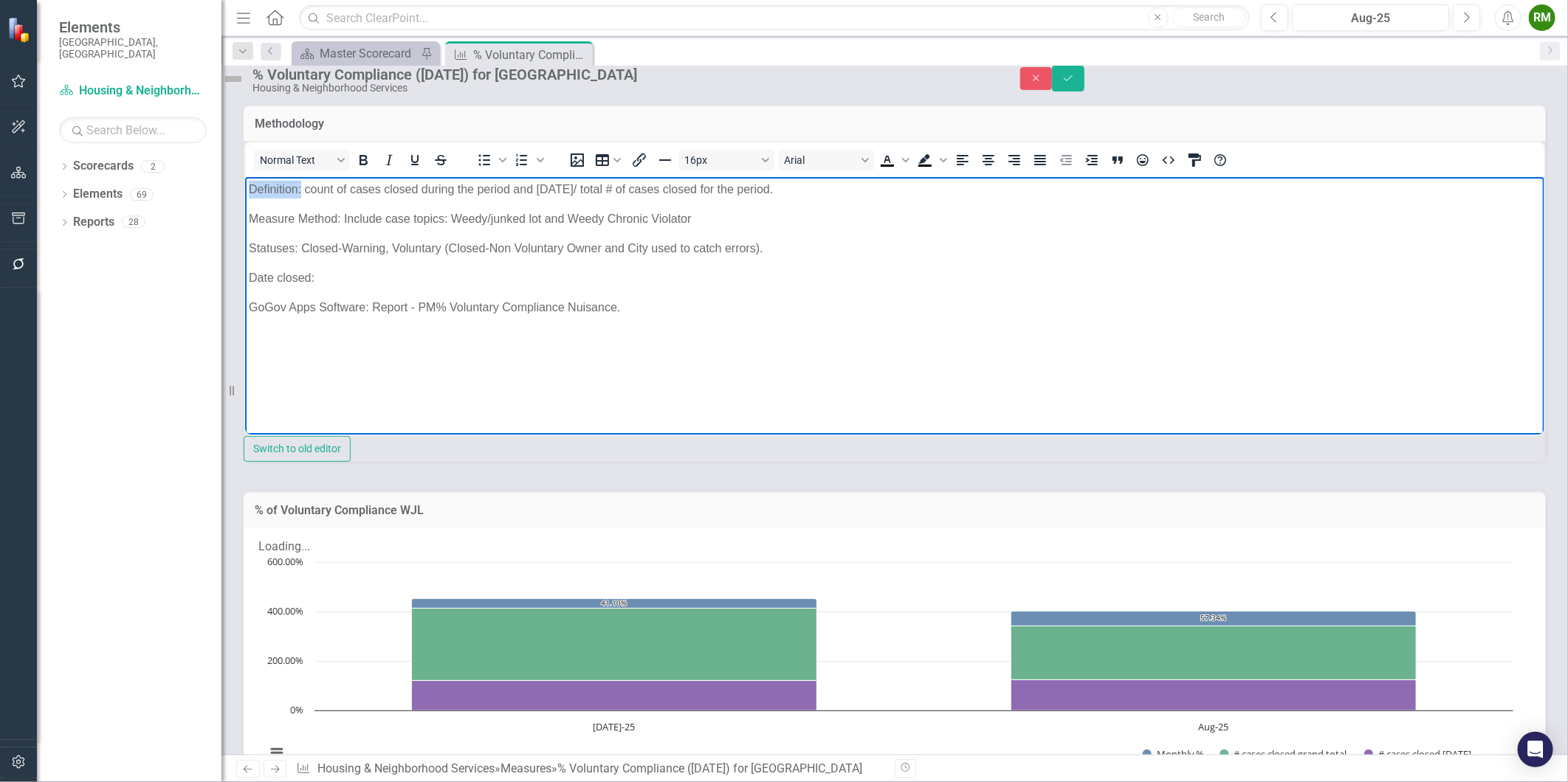
drag, startPoint x: 299, startPoint y: 189, endPoint x: 38, endPoint y: 192, distance: 261.0
click at [244, 192] on html "Definition: count of cases closed during the period and within 16 DAYS/ total #…" at bounding box center [894, 287] width 1299 height 221
drag, startPoint x: 341, startPoint y: 218, endPoint x: 81, endPoint y: 211, distance: 260.1
click at [244, 211] on html "Definition: count of cases closed during the period and within 16 DAYS/ total #…" at bounding box center [894, 287] width 1299 height 221
drag, startPoint x: 296, startPoint y: 247, endPoint x: 132, endPoint y: 242, distance: 164.1
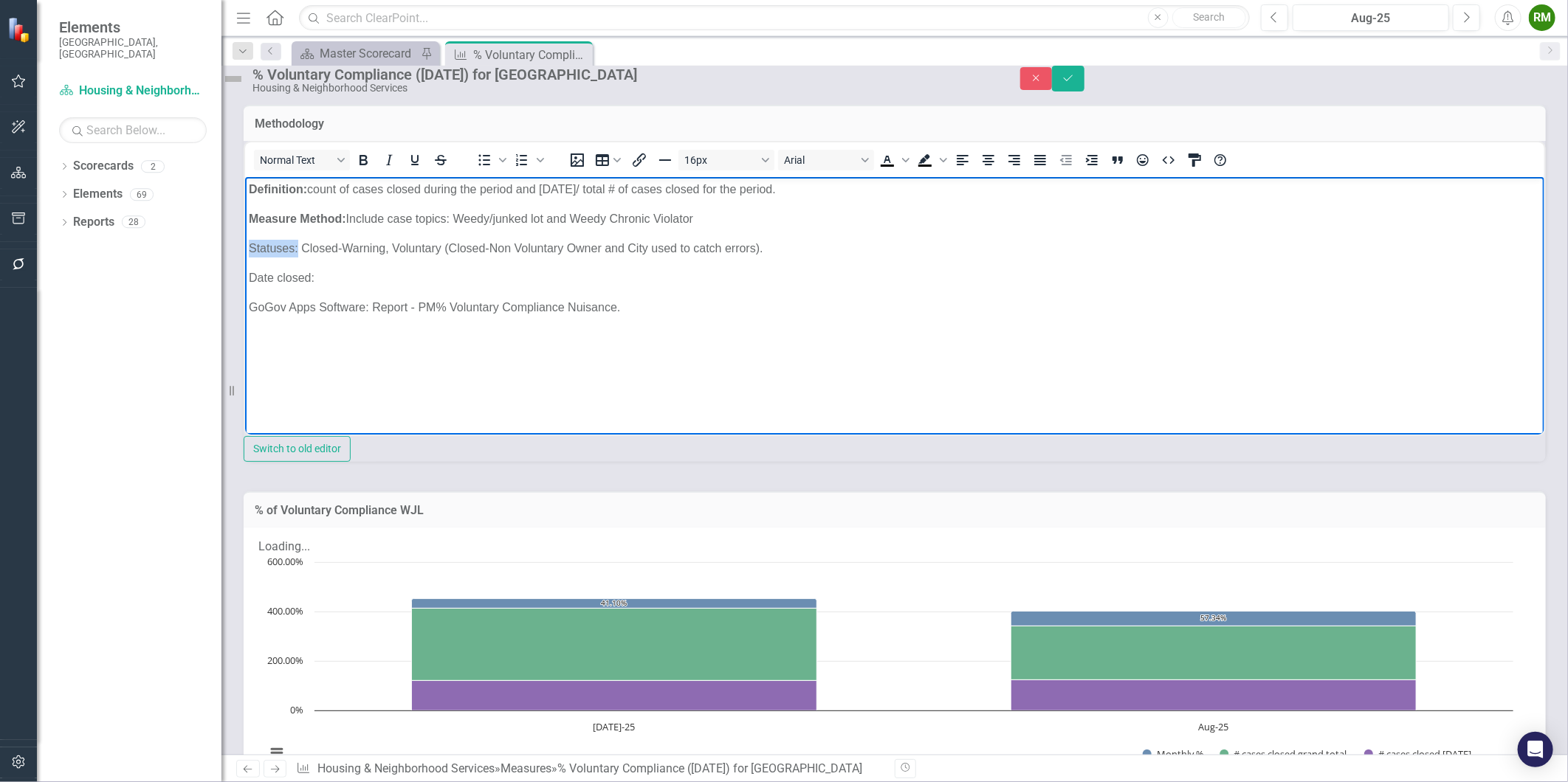
click at [244, 242] on html "Definition: count of cases closed during the period and within 16 DAYS/ total #…" at bounding box center [894, 287] width 1299 height 221
drag, startPoint x: 321, startPoint y: 279, endPoint x: 165, endPoint y: 278, distance: 156.0
click at [244, 278] on html "Definition: count of cases closed during the period and within 16 DAYS/ total #…" at bounding box center [894, 287] width 1299 height 221
drag, startPoint x: 368, startPoint y: 308, endPoint x: 586, endPoint y: 309, distance: 218.0
click at [244, 295] on html "Definition: count of cases closed during the period and within 16 DAYS/ total #…" at bounding box center [894, 287] width 1299 height 221
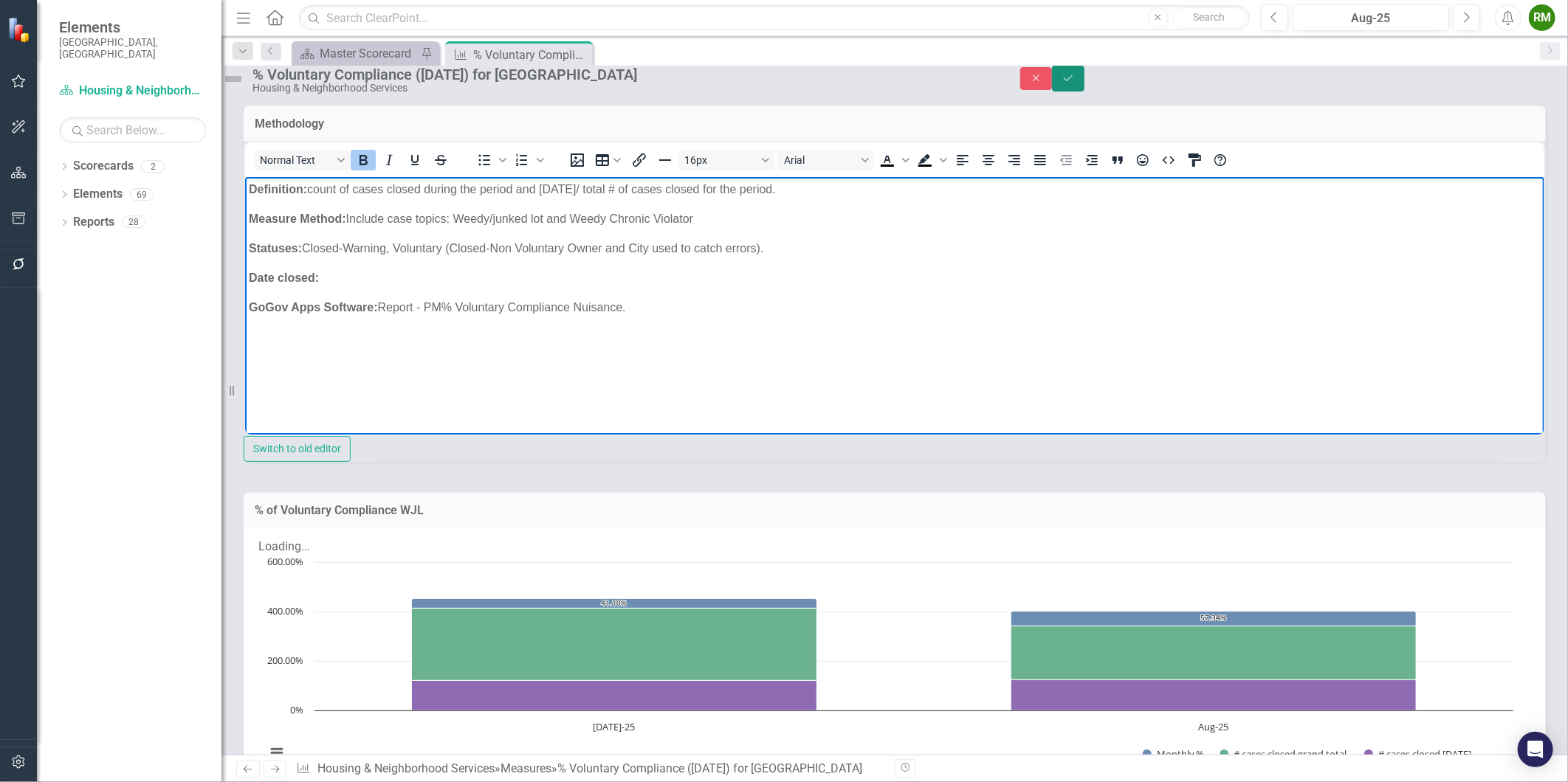
click at [1075, 83] on icon "Save" at bounding box center [1068, 79] width 13 height 11
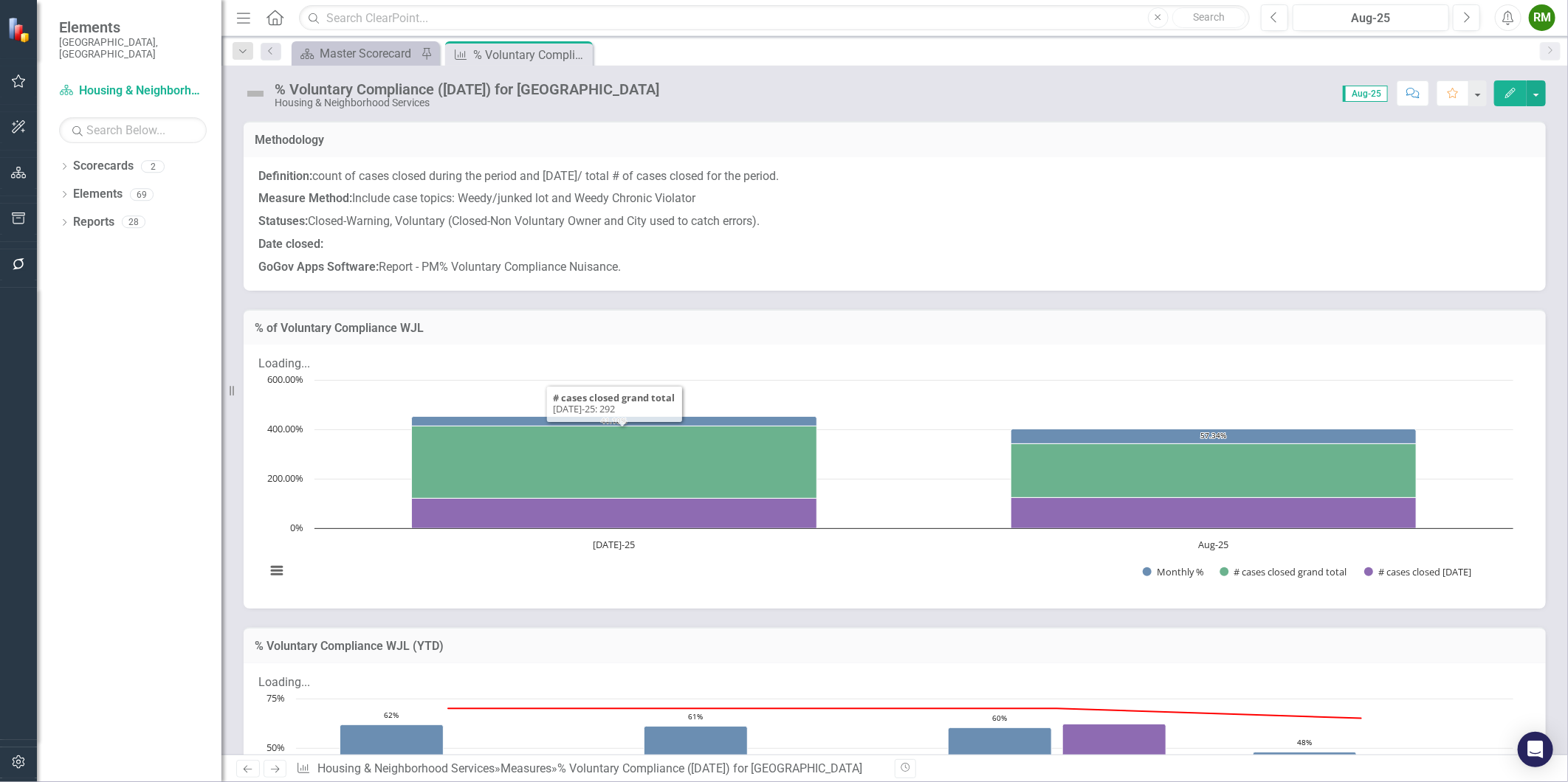
click at [275, 765] on icon "Next" at bounding box center [275, 769] width 12 height 10
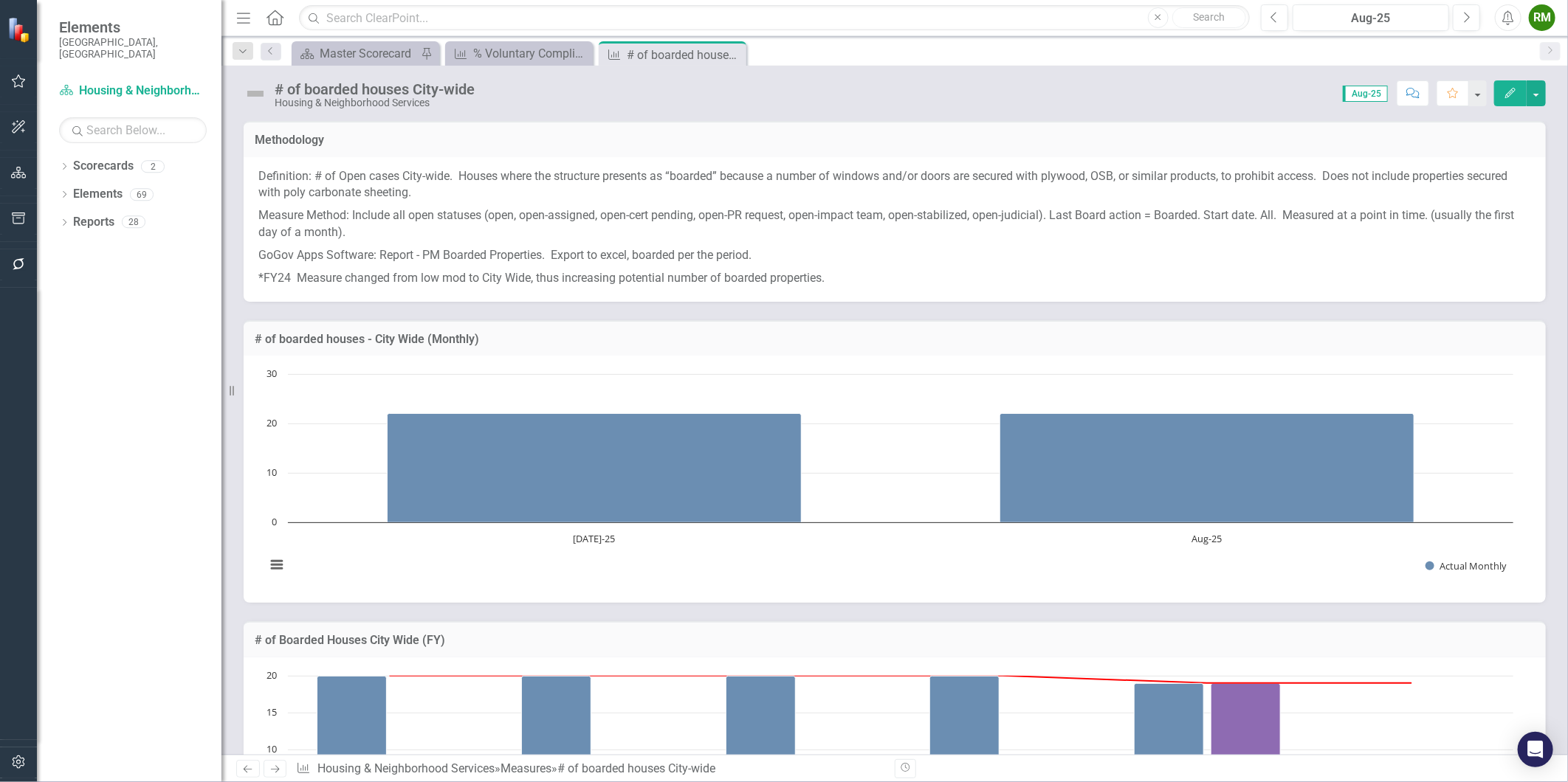
click at [449, 211] on p "Measure Method: Include all open statuses (open, open-assigned, open-cert pendi…" at bounding box center [895, 224] width 1272 height 40
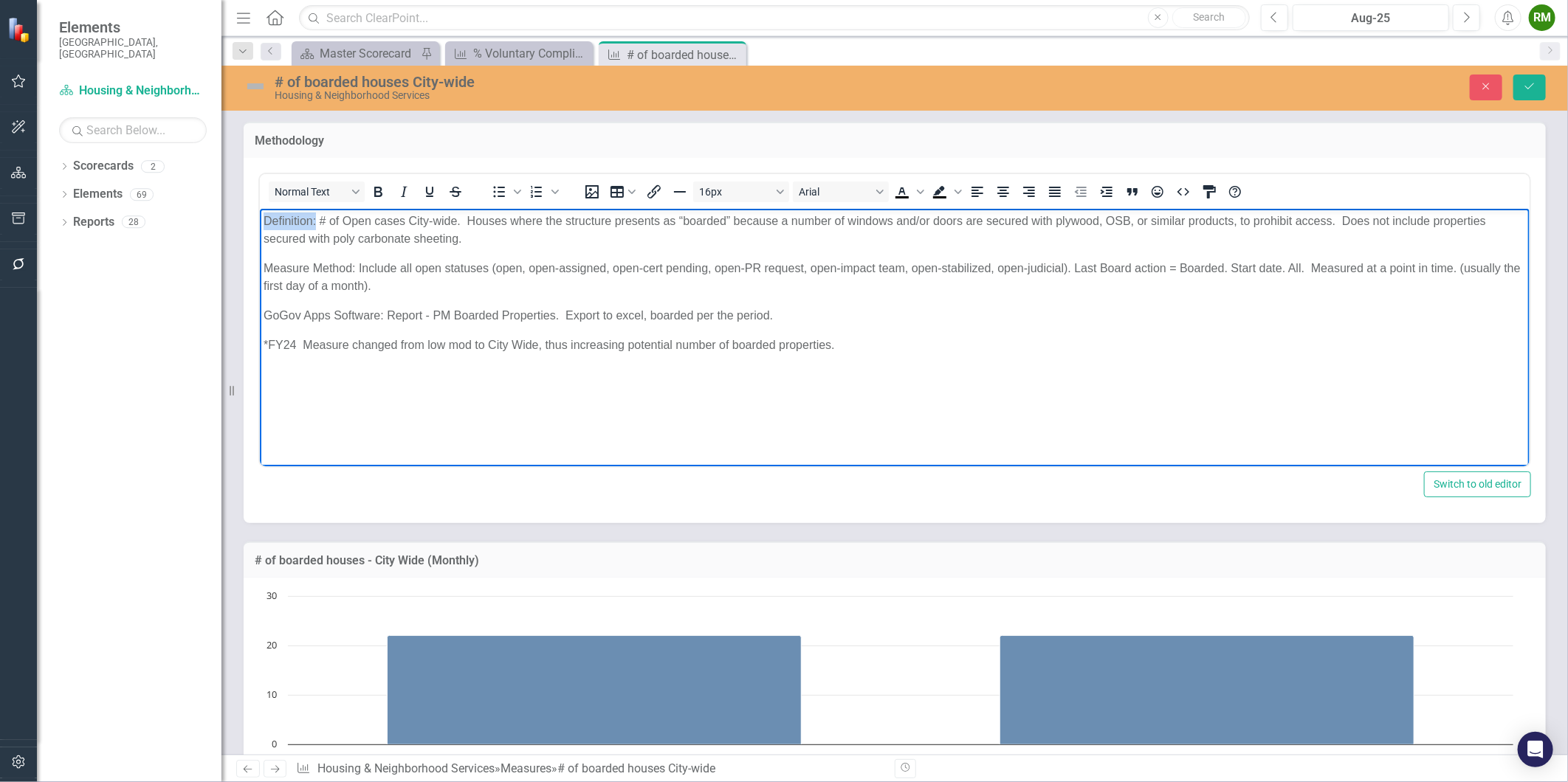
drag, startPoint x: 314, startPoint y: 223, endPoint x: 189, endPoint y: 210, distance: 125.7
click at [259, 210] on html "Definition: # of Open cases City-wide. Houses where the structure presents as “…" at bounding box center [894, 318] width 1270 height 221
drag, startPoint x: 354, startPoint y: 267, endPoint x: 203, endPoint y: 252, distance: 151.7
click at [259, 252] on html "Definition: # of Open cases City-wide. Houses where the structure presents as “…" at bounding box center [894, 318] width 1270 height 221
drag, startPoint x: 383, startPoint y: 315, endPoint x: 181, endPoint y: 303, distance: 202.4
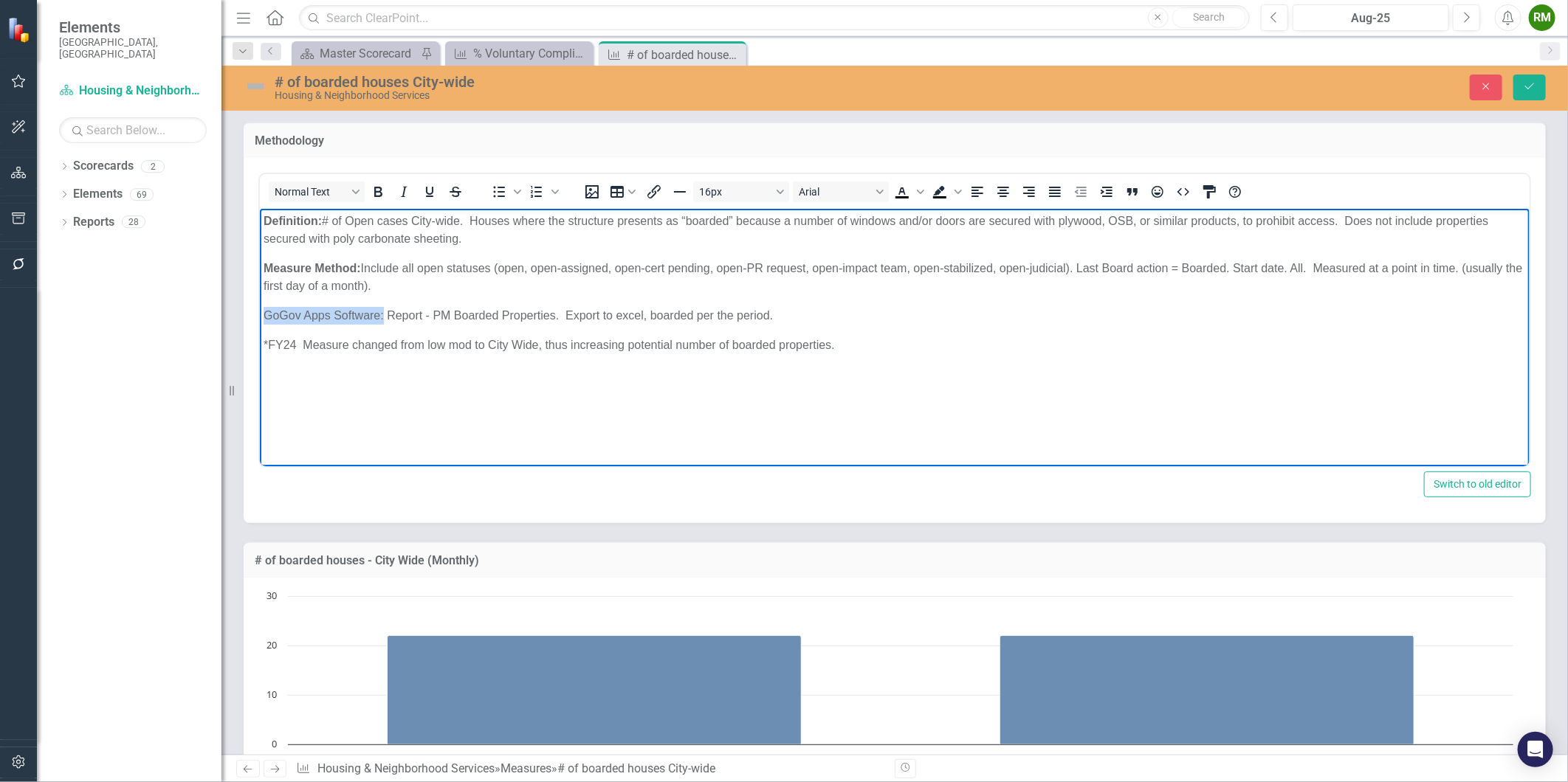
click at [259, 303] on html "Definition: # of Open cases City-wide. Houses where the structure presents as “…" at bounding box center [894, 318] width 1270 height 221
click at [645, 356] on body "Definition: # of Open cases City-wide. Houses where the structure presents as “…" at bounding box center [894, 318] width 1270 height 221
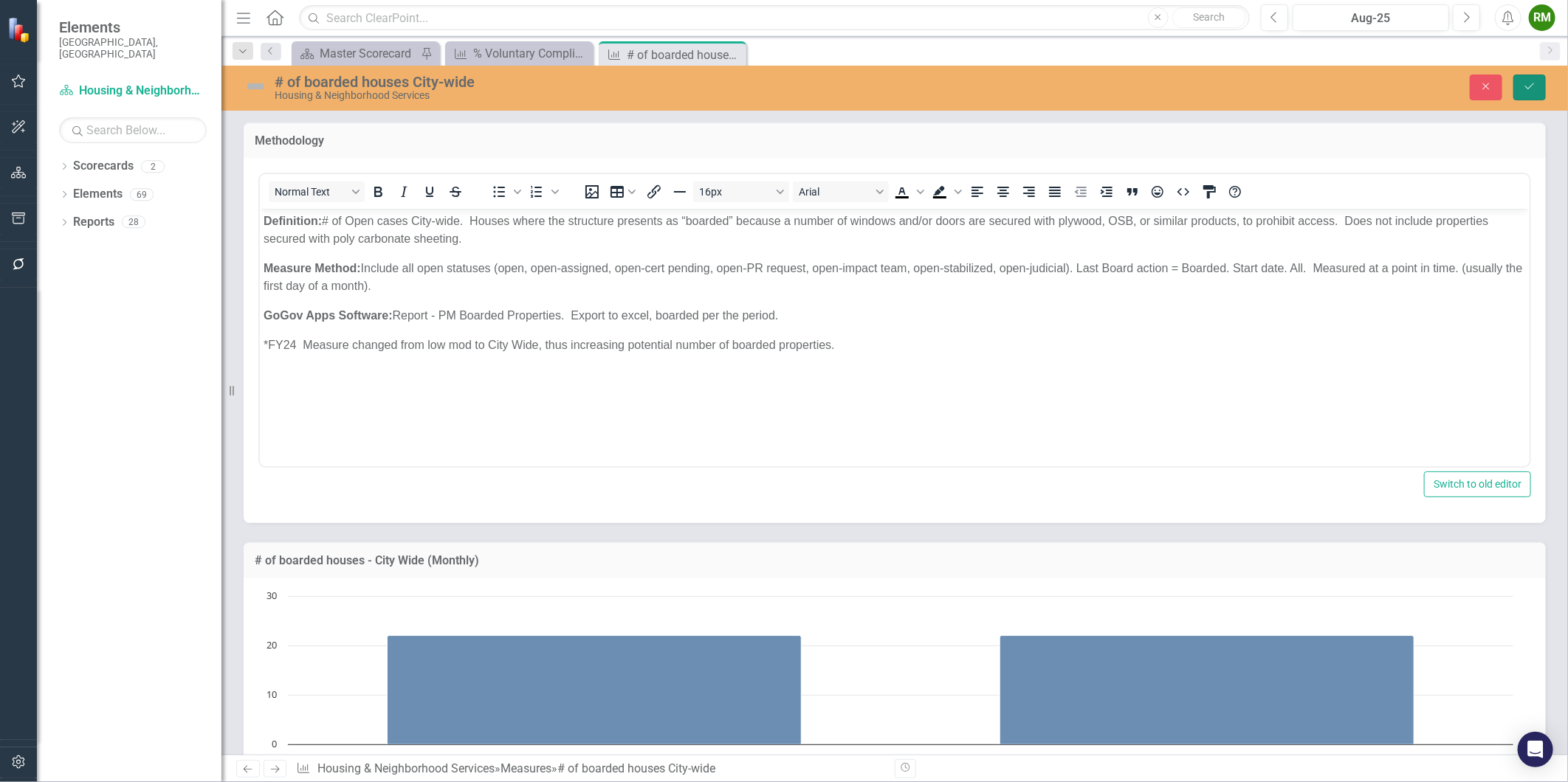
click at [1528, 89] on icon "Save" at bounding box center [1529, 87] width 13 height 11
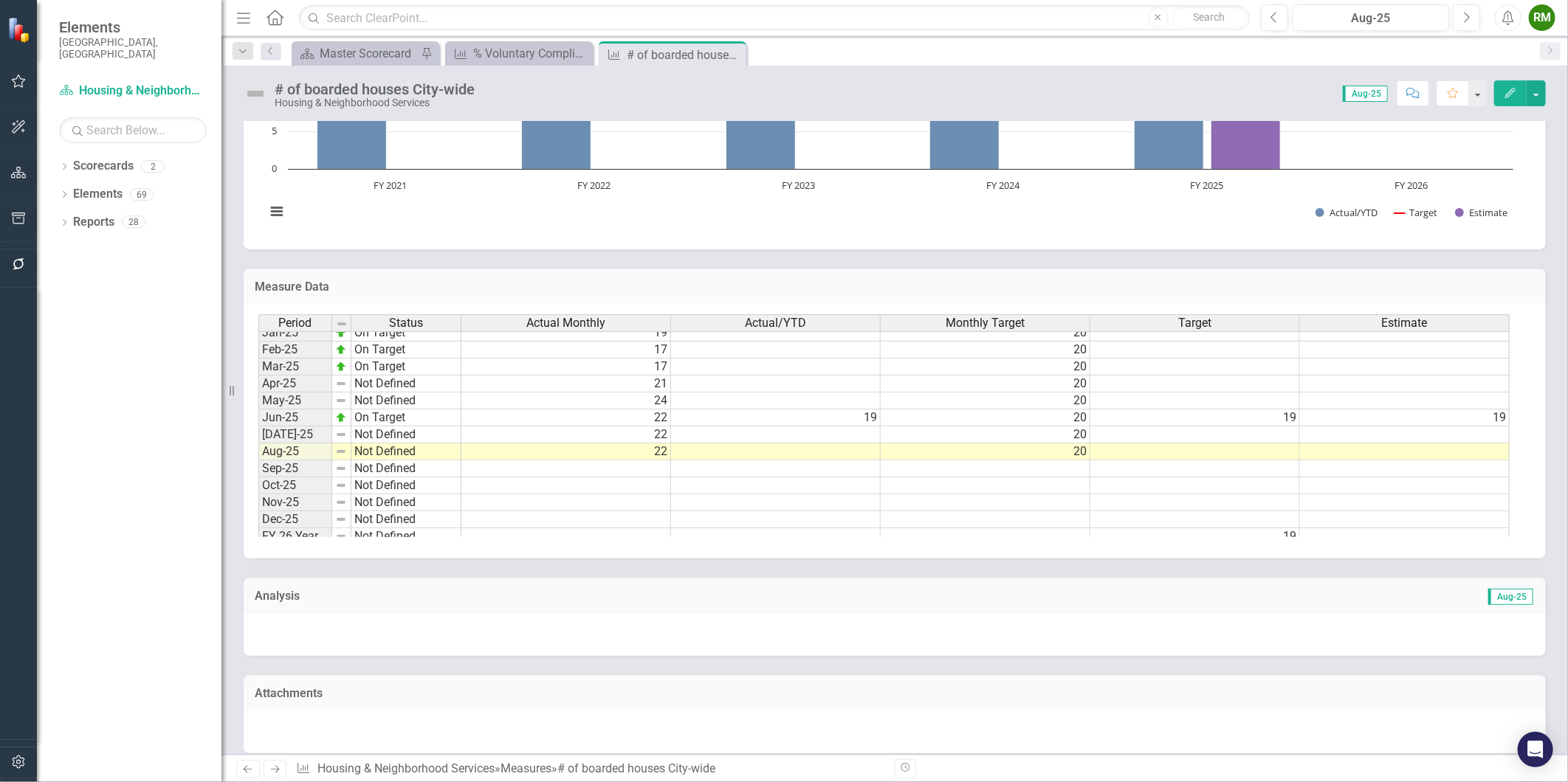
click at [367, 452] on tbody "Nov-23 Not Defined Dec-23 Not Defined Jan-24 On Target Feb-24 Not Defined Mar-2…" at bounding box center [359, 316] width 203 height 459
click at [367, 452] on td "Not Defined" at bounding box center [406, 451] width 110 height 17
click at [419, 448] on td "Not Defined" at bounding box center [406, 451] width 110 height 17
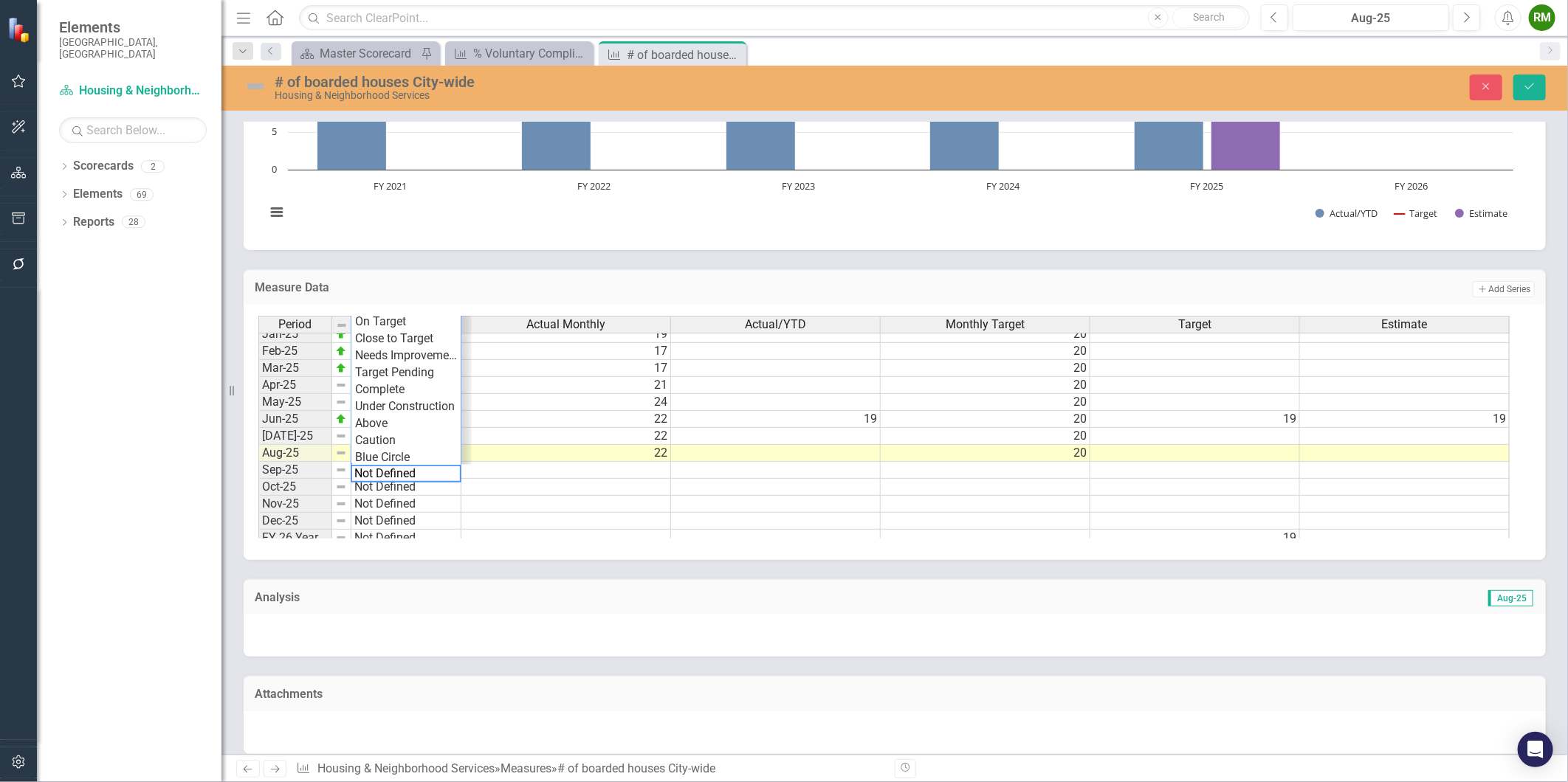
scroll to position [656, 0]
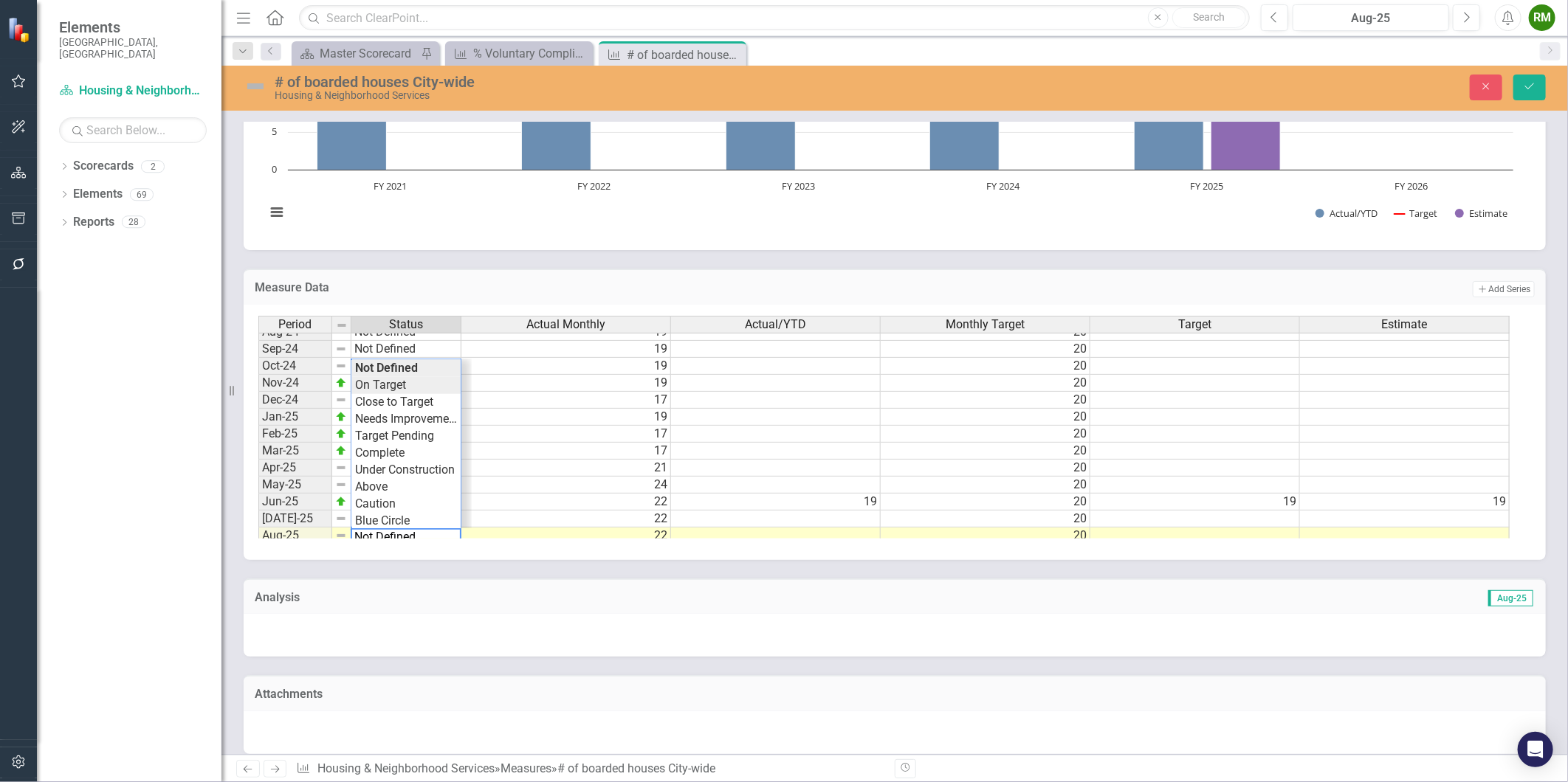
type textarea "On Target"
click at [422, 387] on div "Period Status Actual Monthly Actual/YTD Monthly Target Target Estimate Jan-24 O…" at bounding box center [889, 427] width 1263 height 223
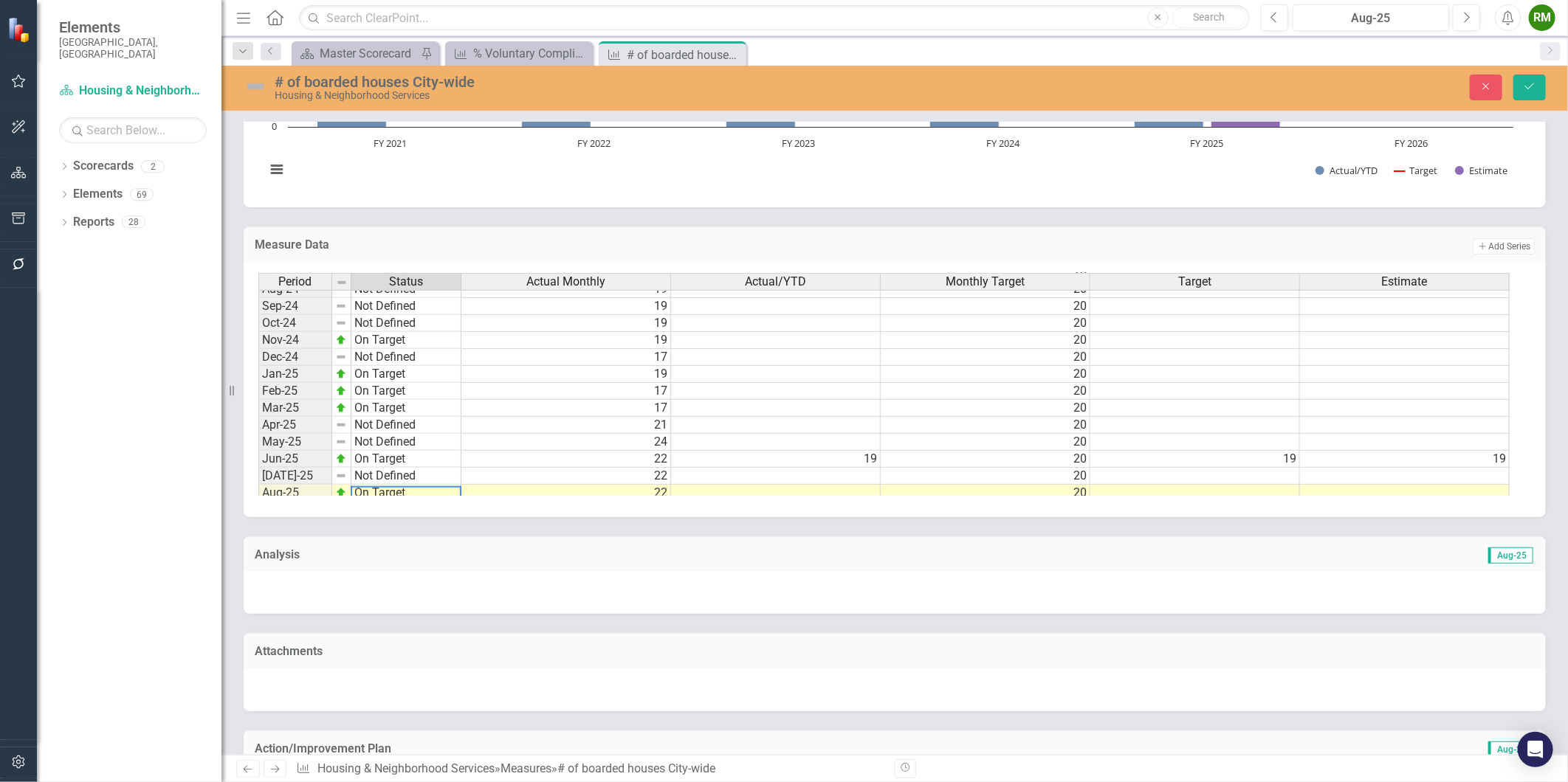
scroll to position [738, 0]
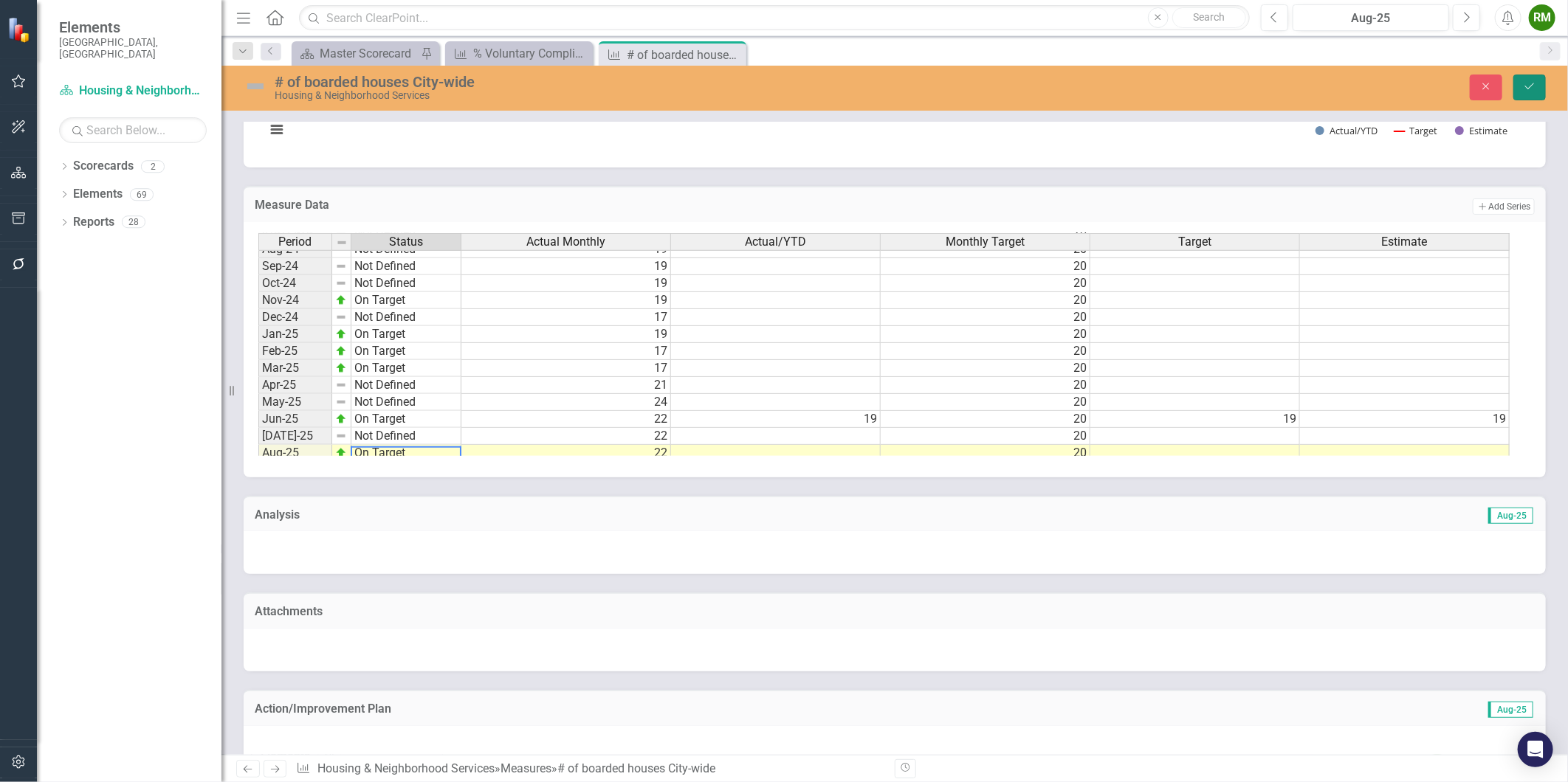
click at [1538, 87] on button "Save" at bounding box center [1529, 87] width 33 height 26
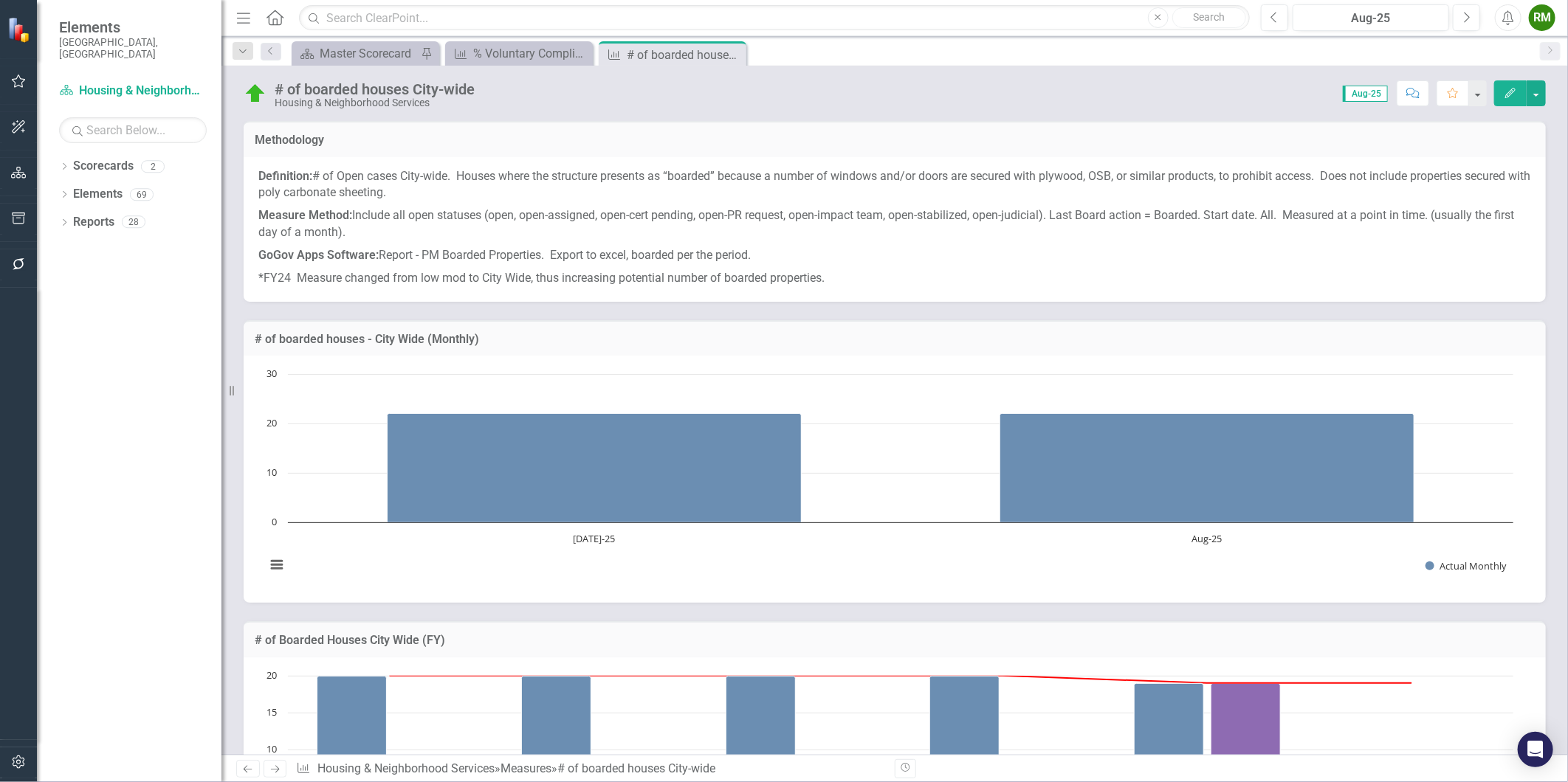
click at [272, 772] on icon "Next" at bounding box center [275, 769] width 12 height 10
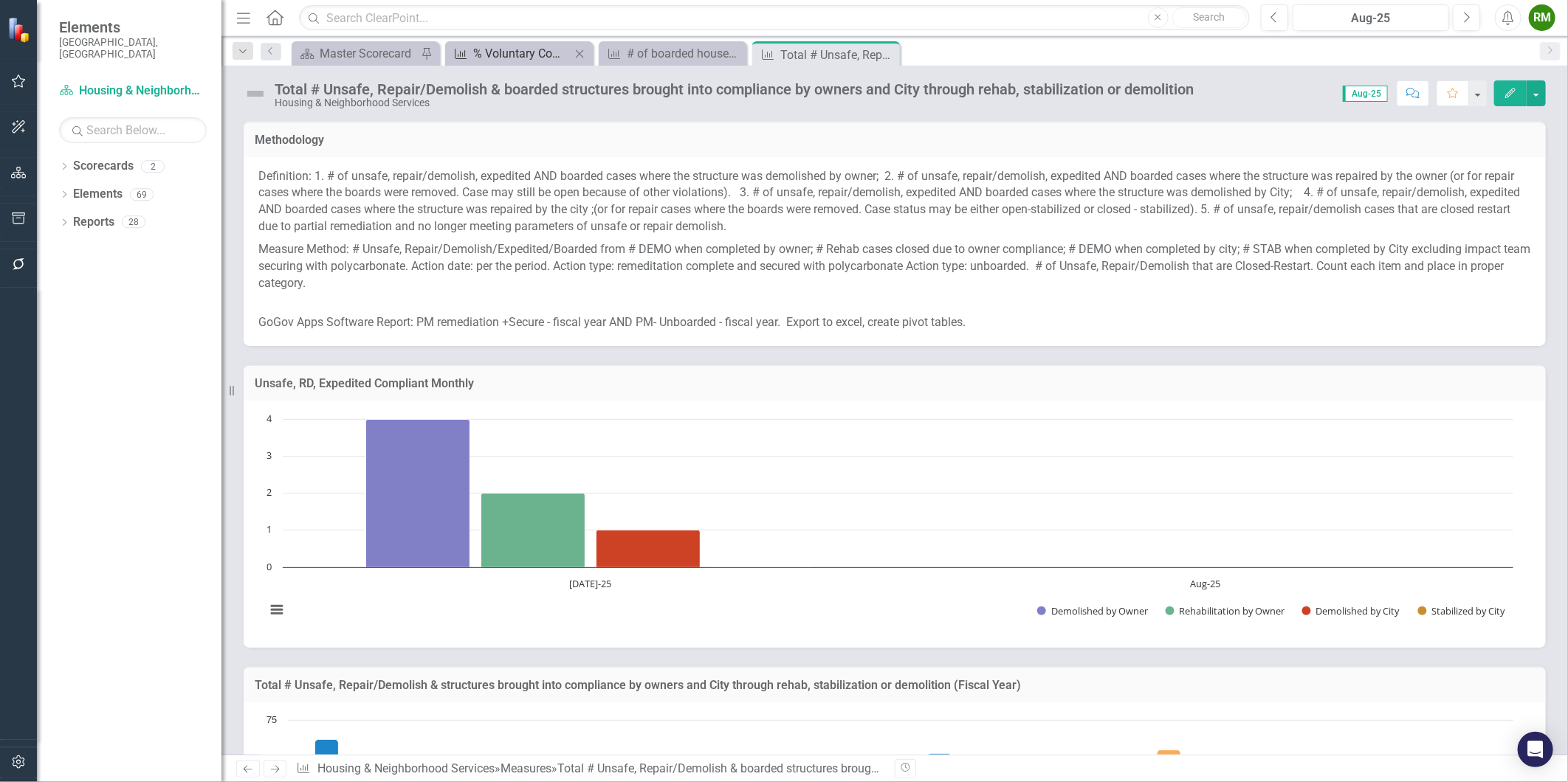
click at [525, 58] on div "% Voluntary Compliance ([DATE]) for [GEOGRAPHIC_DATA]" at bounding box center [522, 53] width 97 height 19
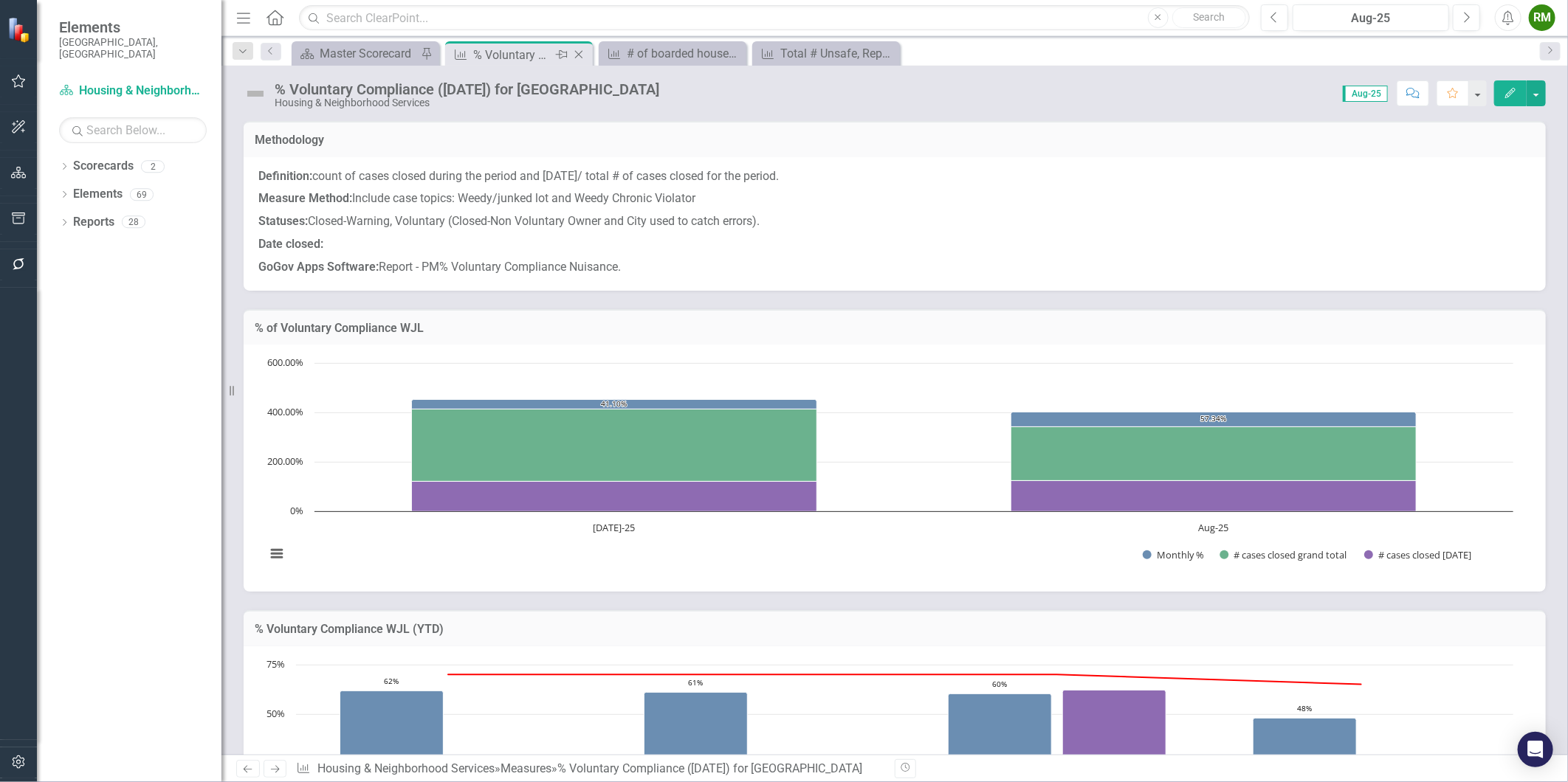
click at [579, 54] on icon at bounding box center [579, 55] width 8 height 8
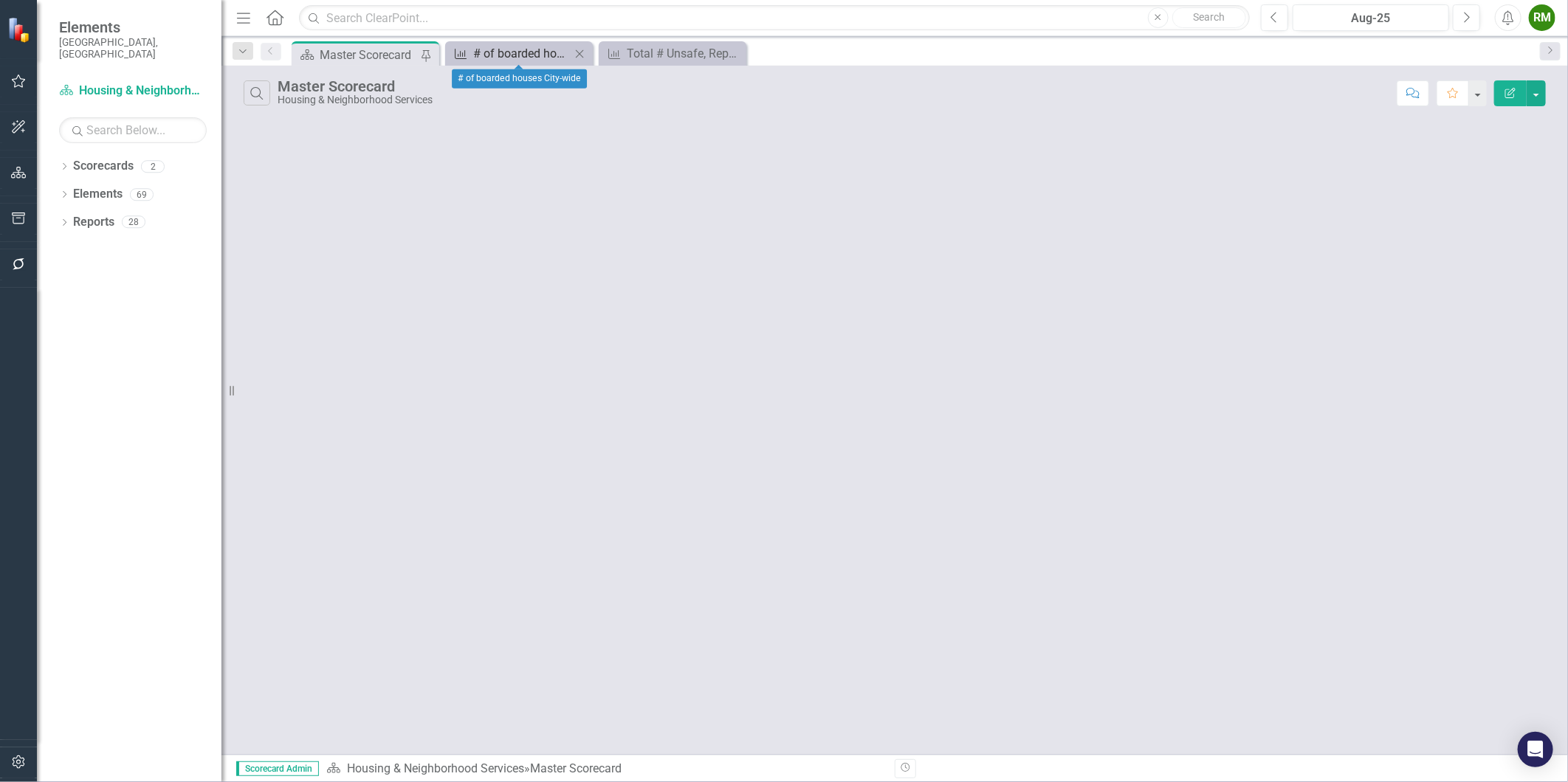
click at [530, 52] on div "# of boarded houses City-wide" at bounding box center [522, 53] width 97 height 19
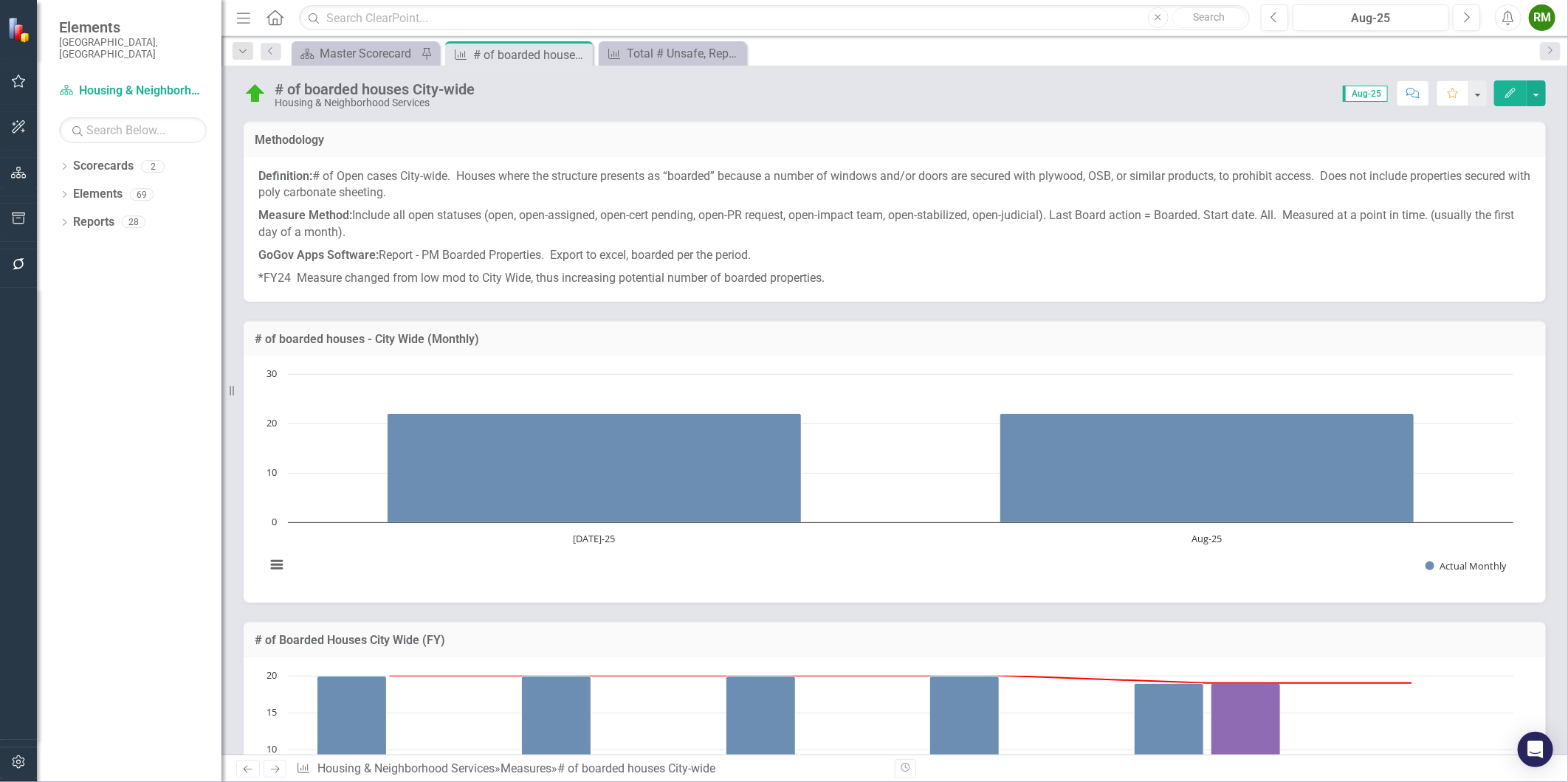
click at [552, 229] on p "Measure Method: Include all open statuses (open, open-assigned, open-cert pendi…" at bounding box center [895, 224] width 1272 height 40
click at [554, 231] on p "Measure Method: Include all open statuses (open, open-assigned, open-cert pendi…" at bounding box center [895, 224] width 1272 height 40
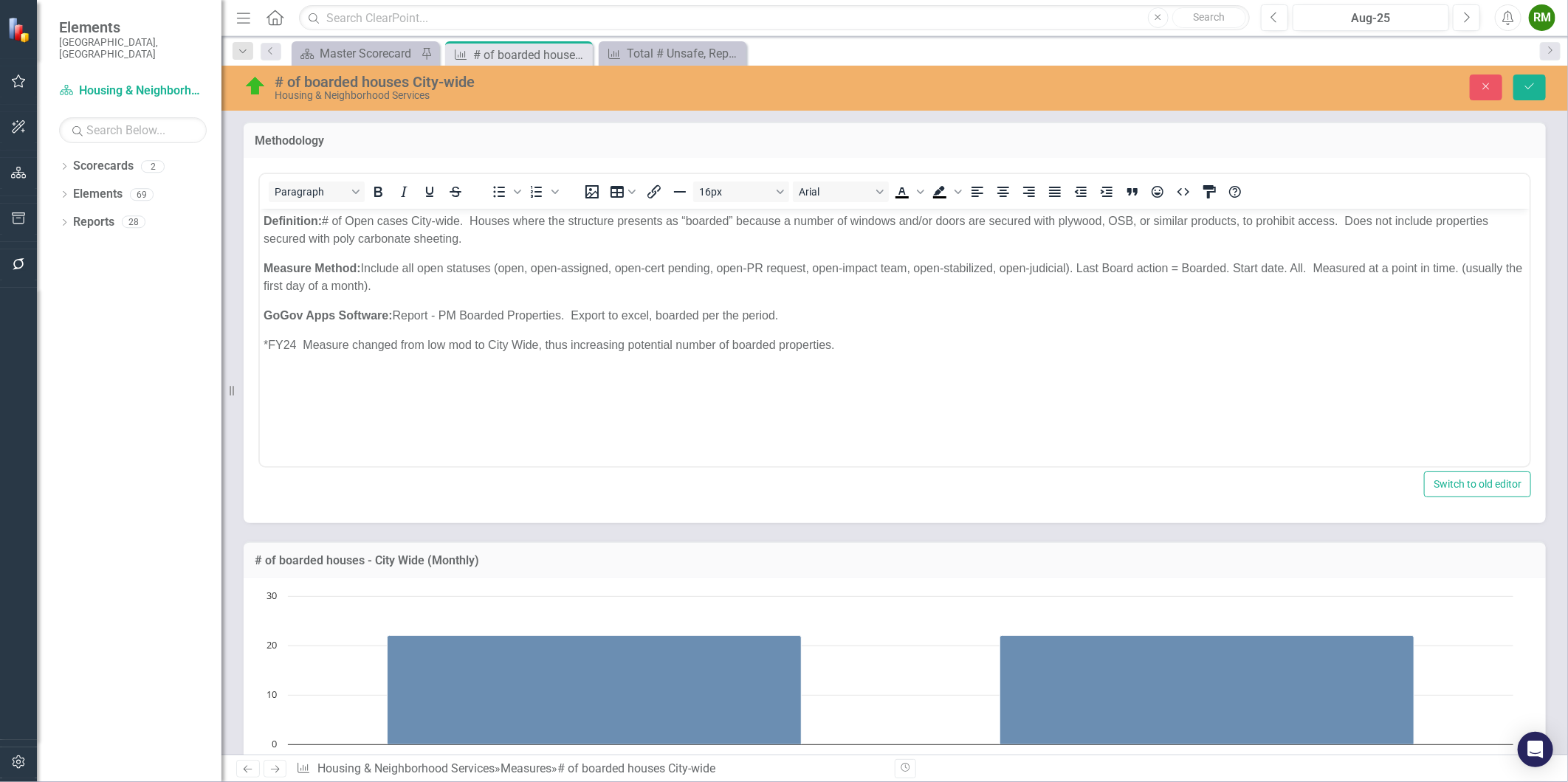
click at [363, 317] on strong "GoGov Apps Software:" at bounding box center [327, 315] width 129 height 12
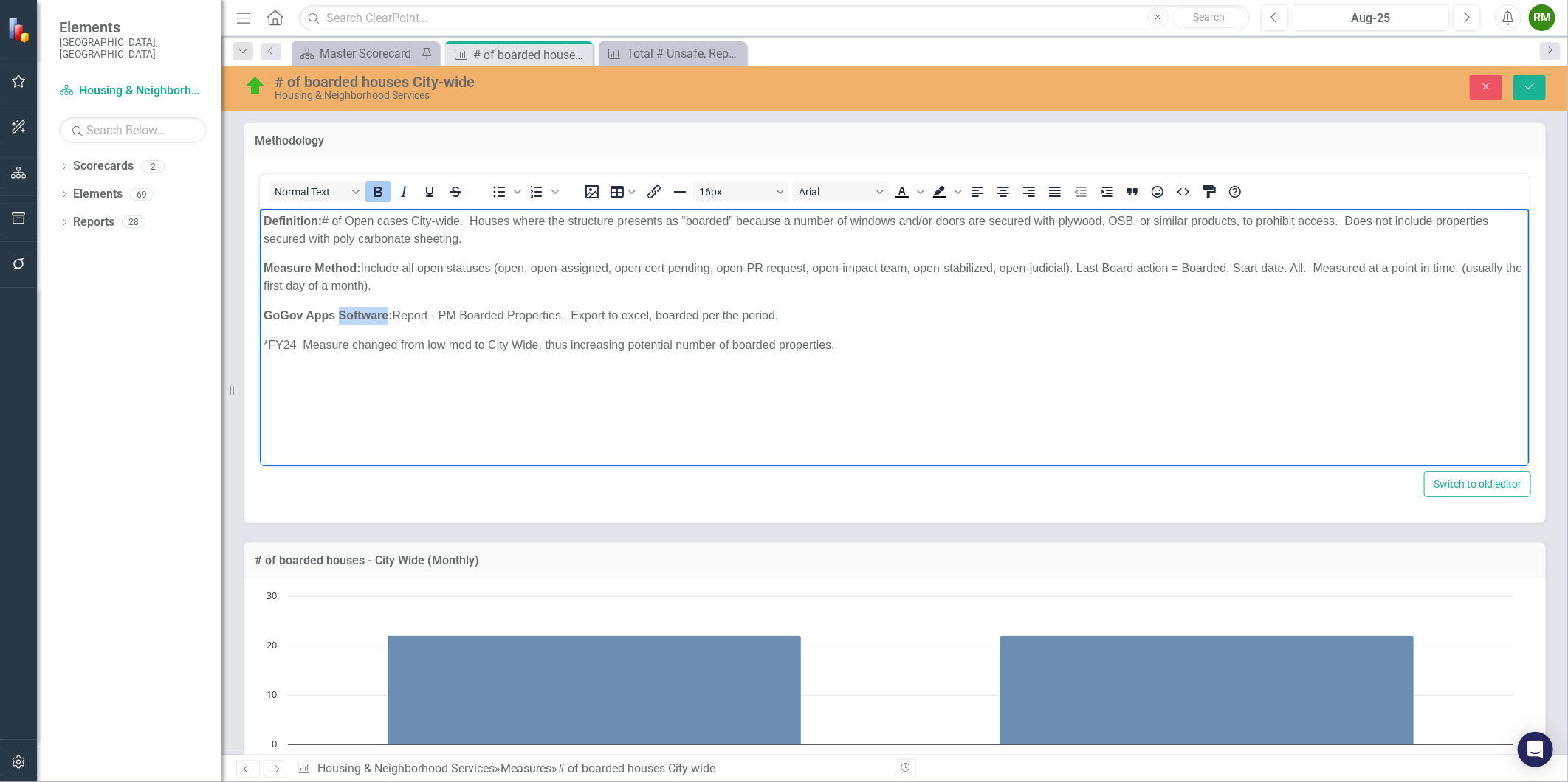
click at [361, 317] on strong "GoGov Apps Software:" at bounding box center [327, 315] width 129 height 12
copy p "GoGov Apps Software: Report - PM Boarded Properties. Export to excel, boarded p…"
click at [370, 234] on p "Definition: # of Open cases City-wide. Houses where the structure presents as “…" at bounding box center [894, 229] width 1263 height 35
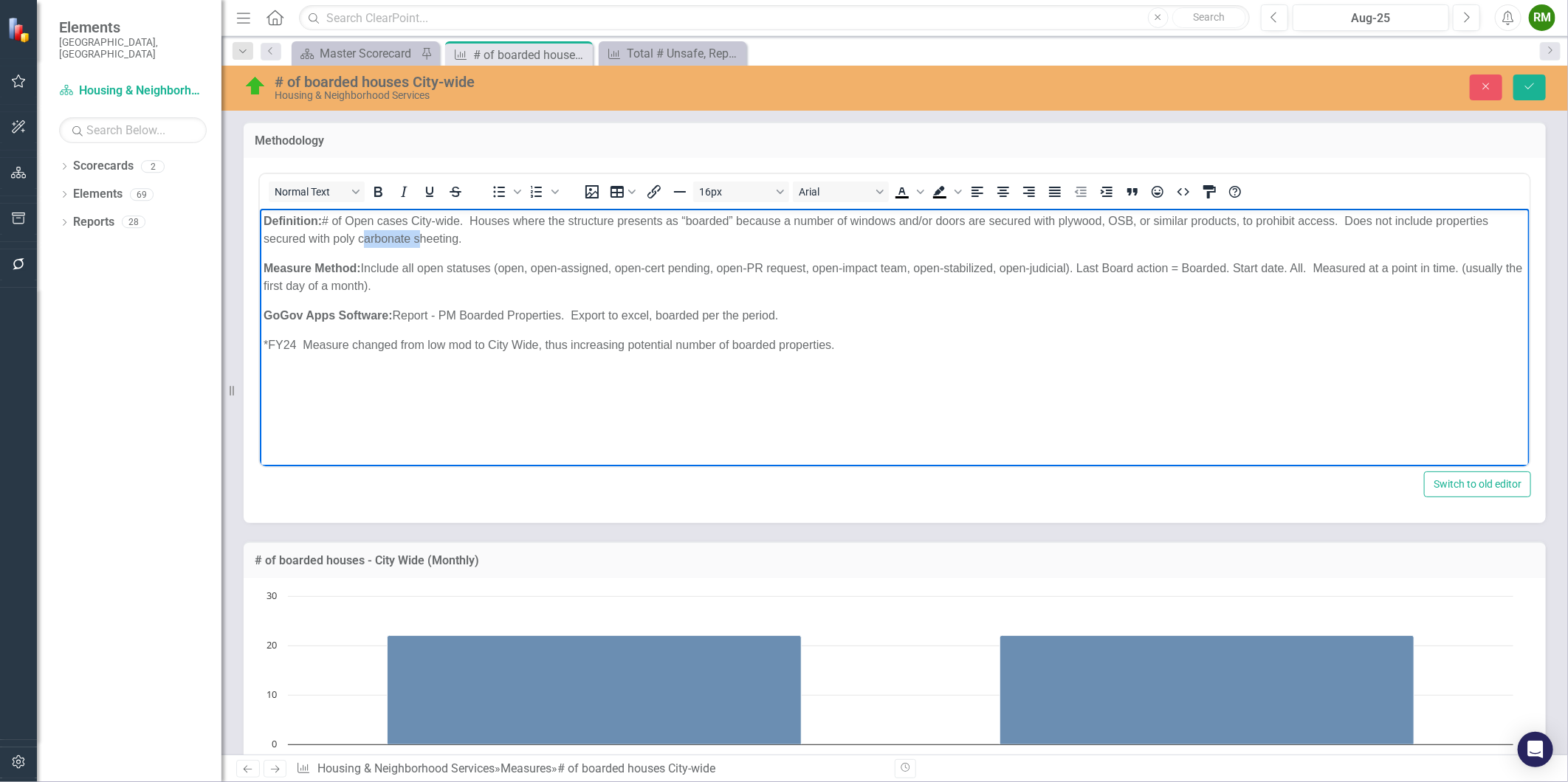
click at [370, 234] on p "Definition: # of Open cases City-wide. Houses where the structure presents as “…" at bounding box center [894, 229] width 1263 height 35
paste body "Rich Text Area. Press ALT-0 for help."
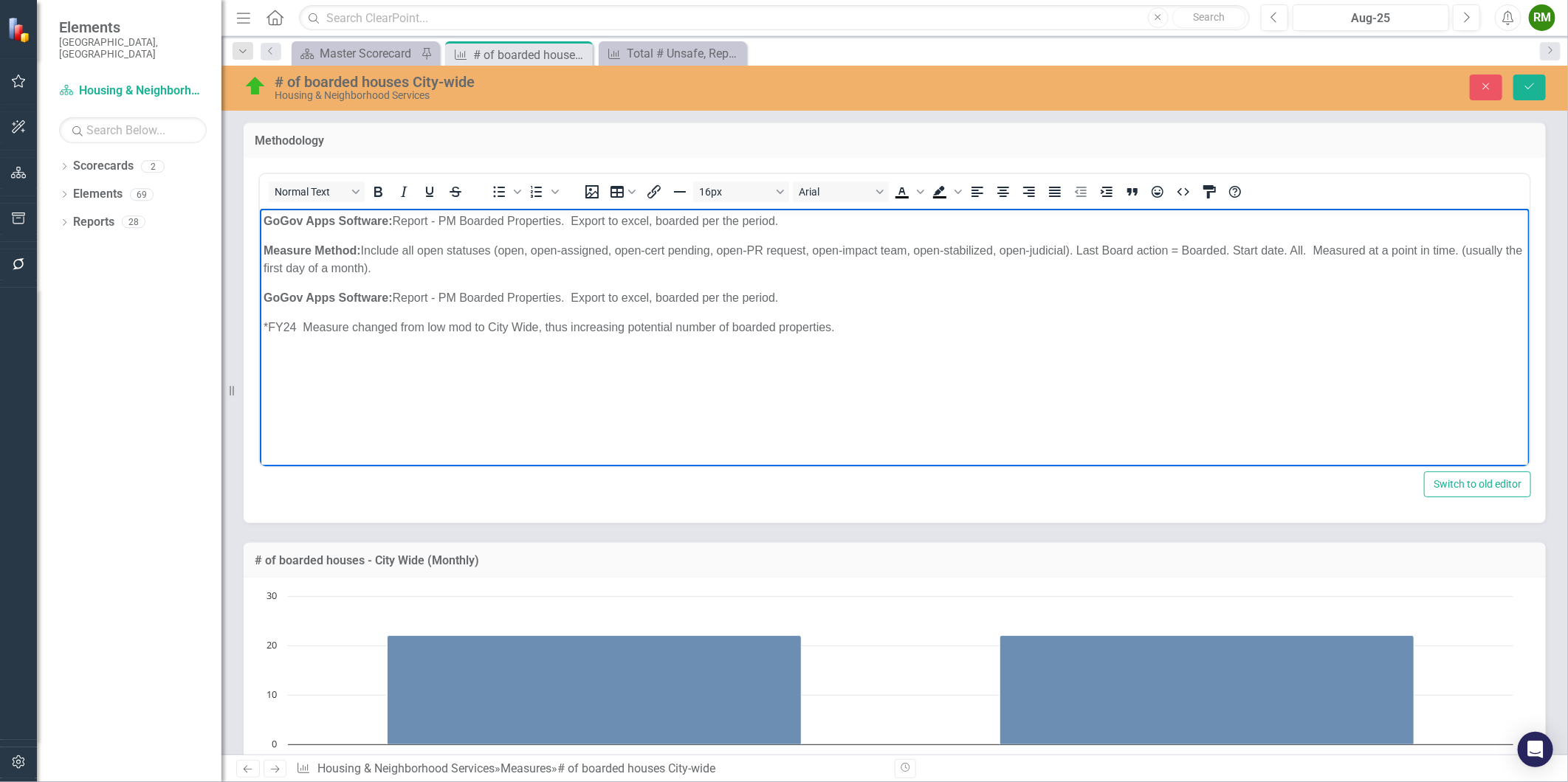
click at [638, 300] on p "GoGov Apps Software: Report - PM Boarded Properties. Export to excel, boarded p…" at bounding box center [894, 297] width 1263 height 18
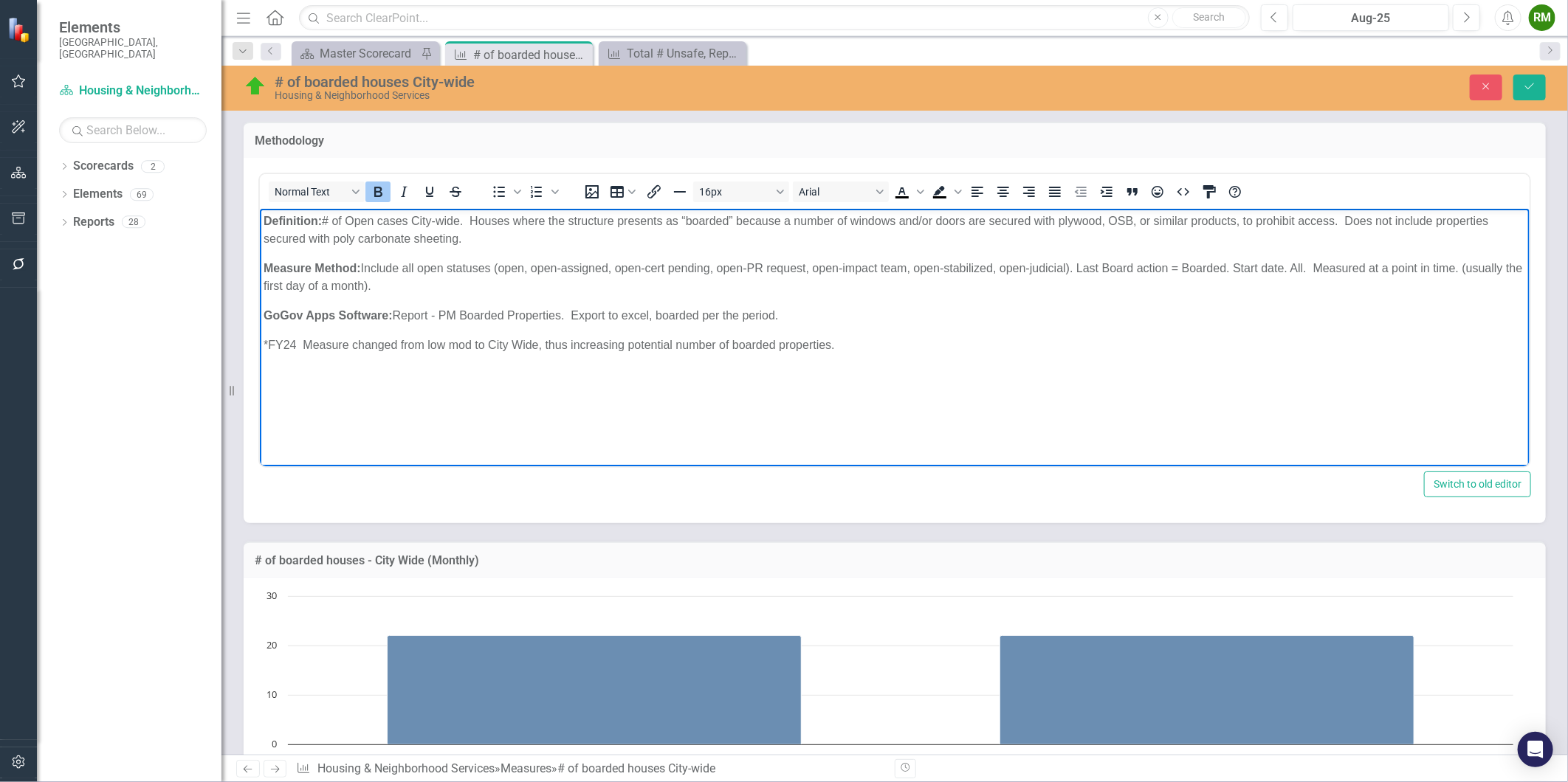
click at [483, 236] on p "Definition: # of Open cases City-wide. Houses where the structure presents as “…" at bounding box center [894, 229] width 1263 height 35
click at [507, 243] on p "Definition: # of Open cases City-wide. Houses where the structure presents as “…" at bounding box center [894, 229] width 1263 height 35
drag, startPoint x: 496, startPoint y: 238, endPoint x: 150, endPoint y: 171, distance: 352.4
click at [259, 208] on html "Definition: # of Open cases City-wide. Houses where the structure presents as “…" at bounding box center [894, 318] width 1270 height 221
copy p "Definition: # of Open cases City-wide. Houses where the structure presents as “…"
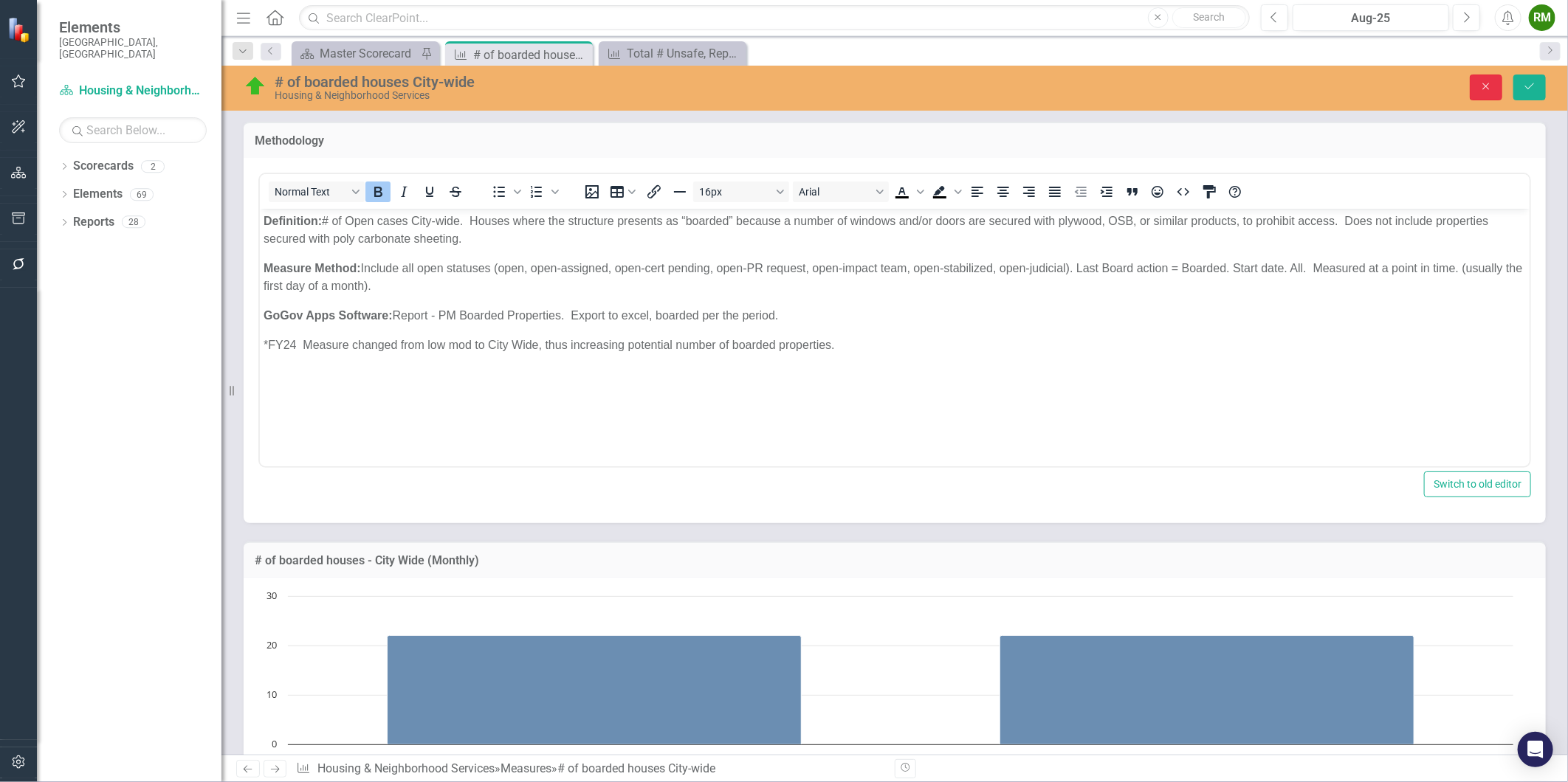
click at [1499, 78] on button "Close" at bounding box center [1486, 87] width 33 height 26
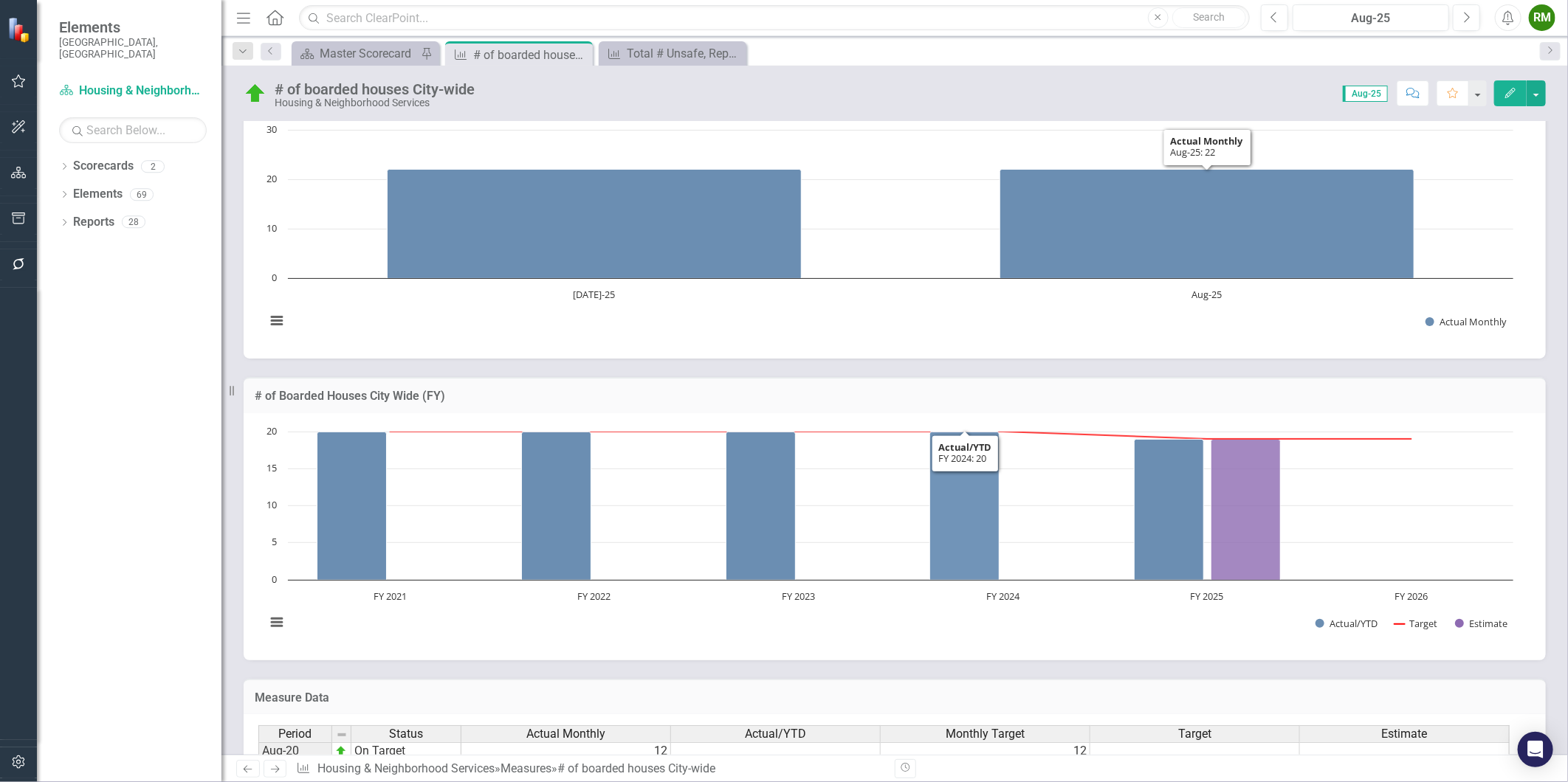
scroll to position [738, 0]
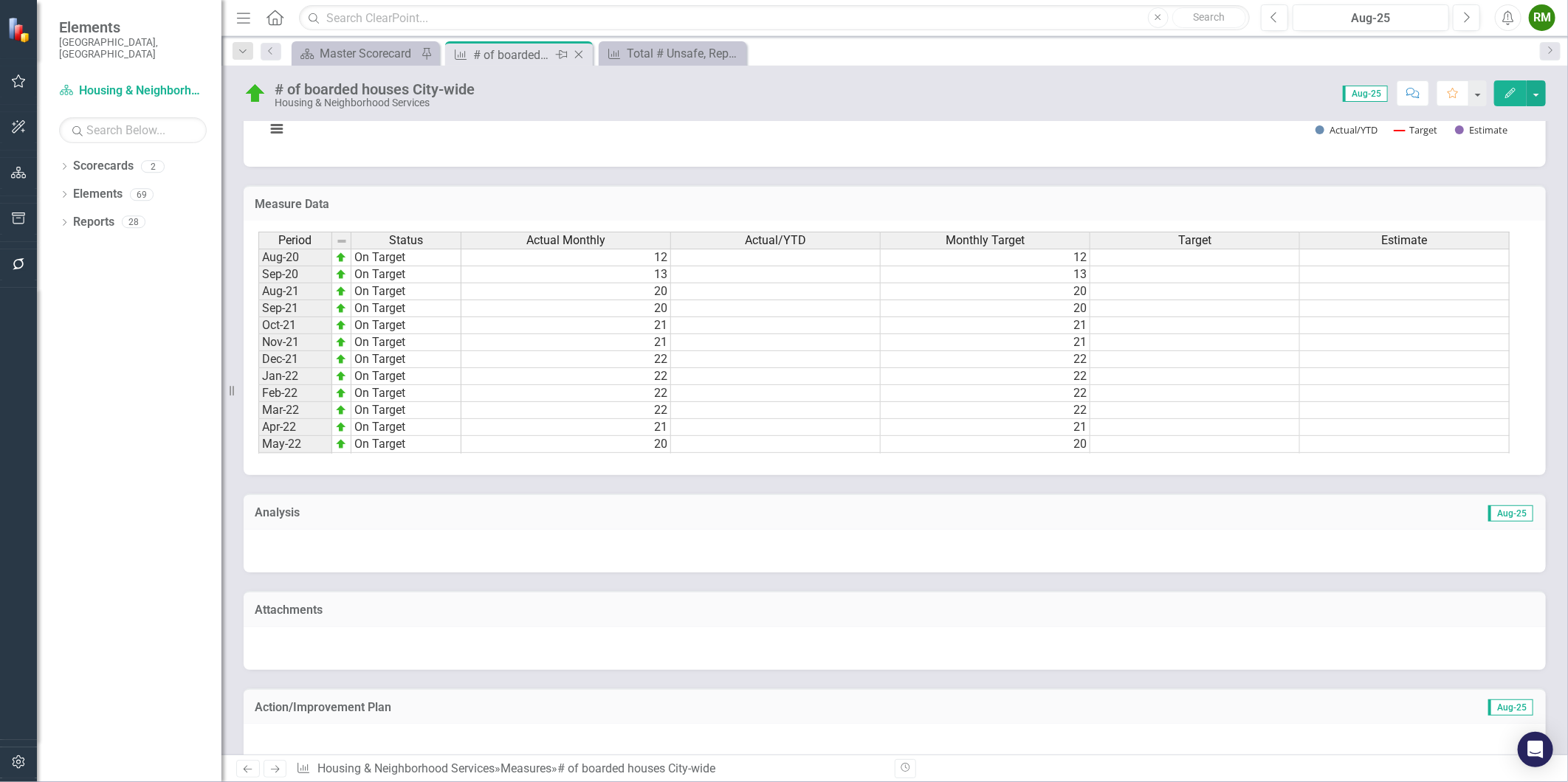
click at [580, 51] on icon "Close" at bounding box center [579, 54] width 15 height 12
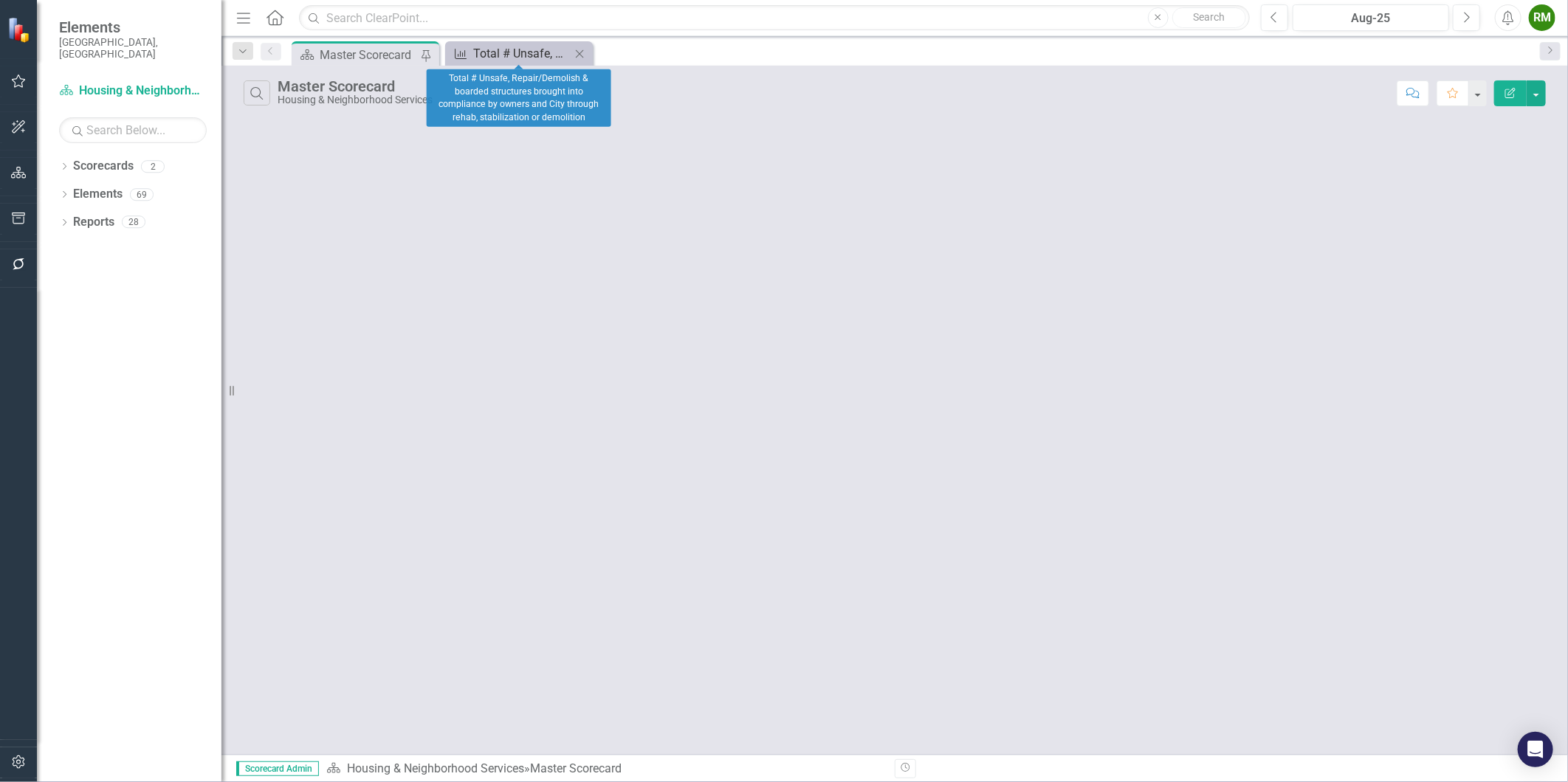
click at [507, 51] on div "Total # Unsafe, Repair/Demolish & boarded structures brought into compliance by…" at bounding box center [522, 53] width 97 height 19
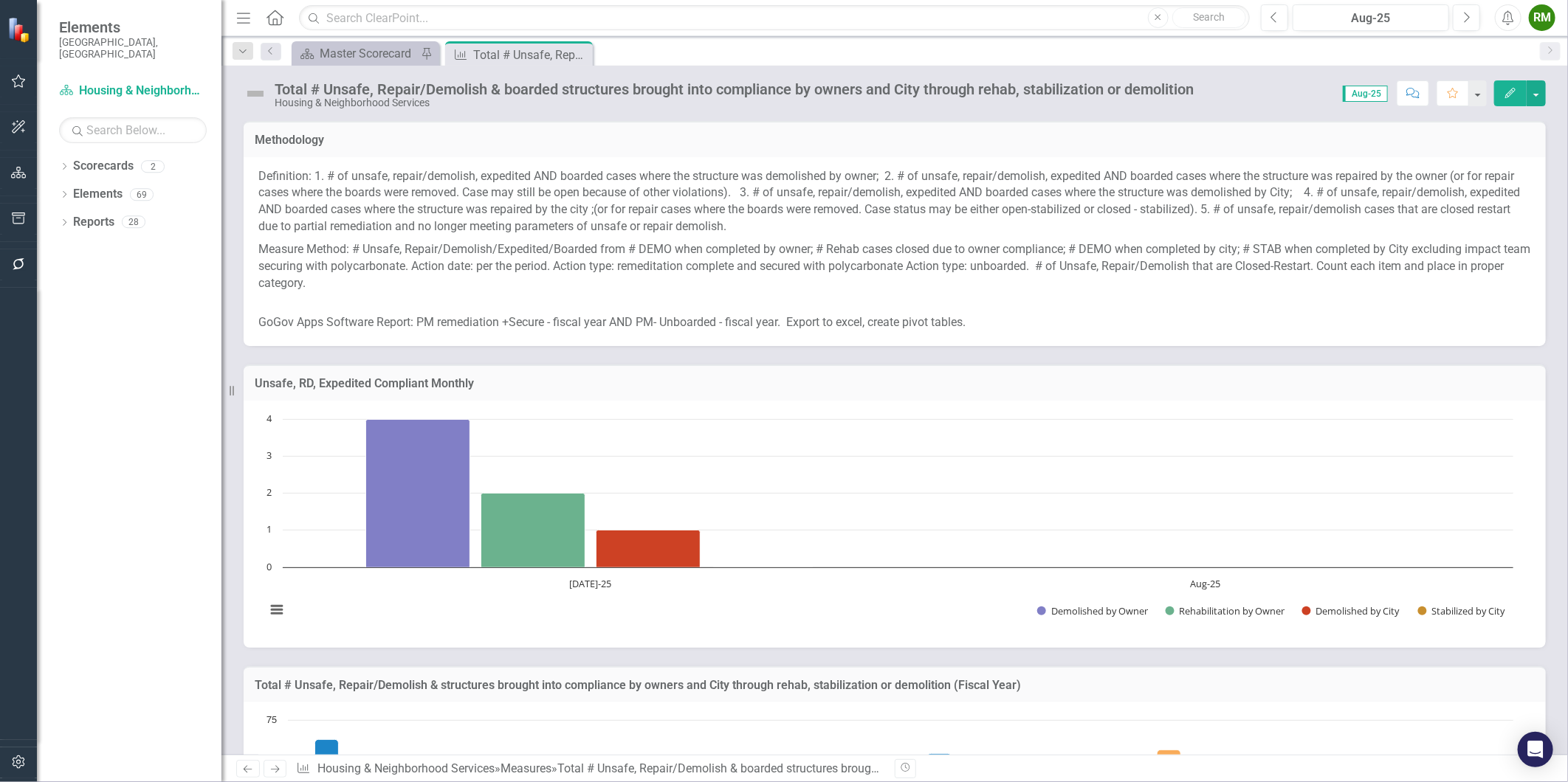
click at [505, 216] on p "Definition: 1. # of unsafe, repair/demolish, expedited AND boarded cases where …" at bounding box center [895, 203] width 1272 height 70
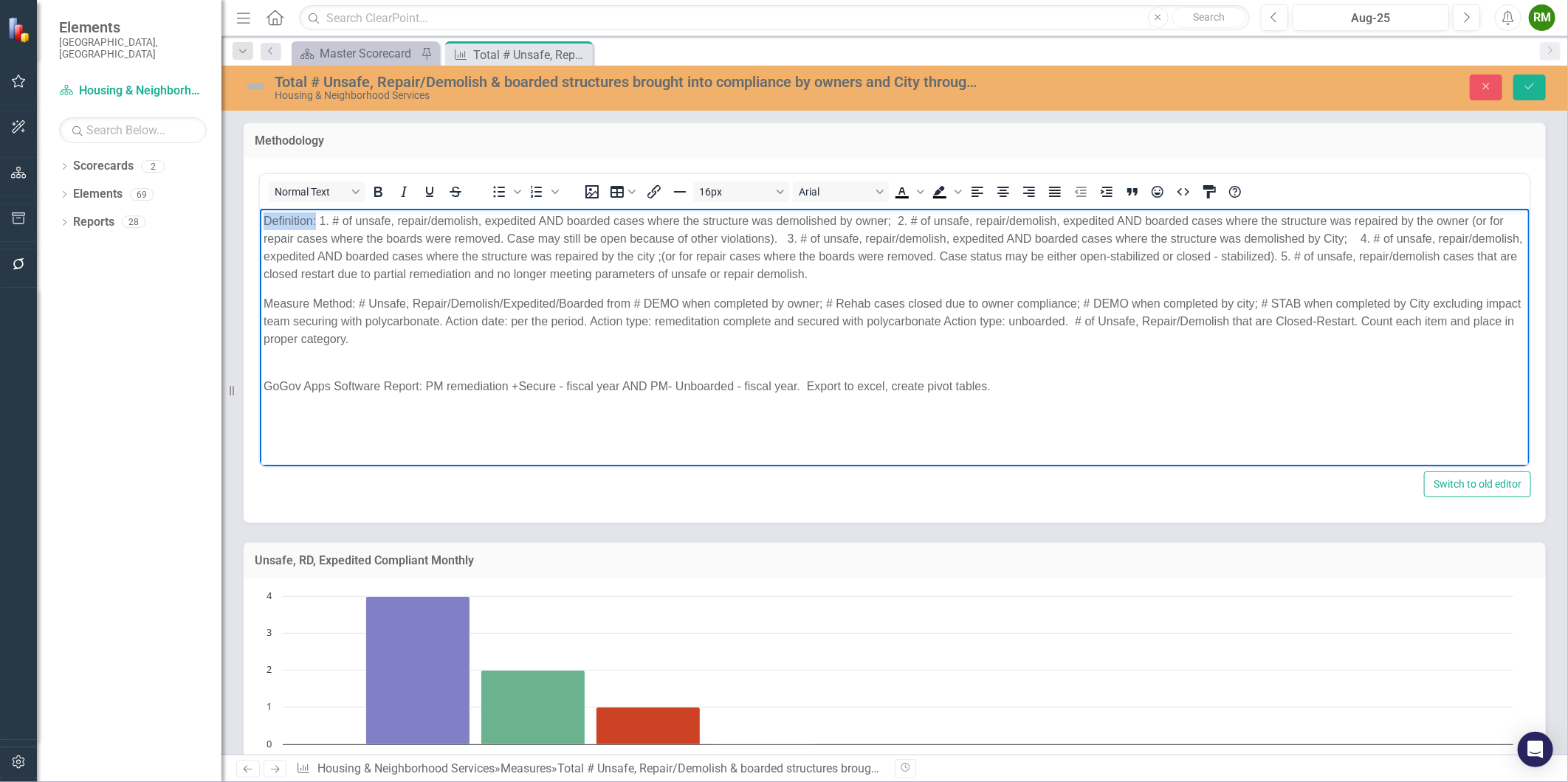
drag, startPoint x: 314, startPoint y: 219, endPoint x: 501, endPoint y: 422, distance: 276.0
click at [259, 216] on html "Definition: 1. # of unsafe, repair/demolish, expedited AND boarded cases where …" at bounding box center [894, 318] width 1270 height 221
click at [326, 220] on p "Definition: 1. # of unsafe, repair/demolish, expedited AND boarded cases where …" at bounding box center [894, 247] width 1263 height 71
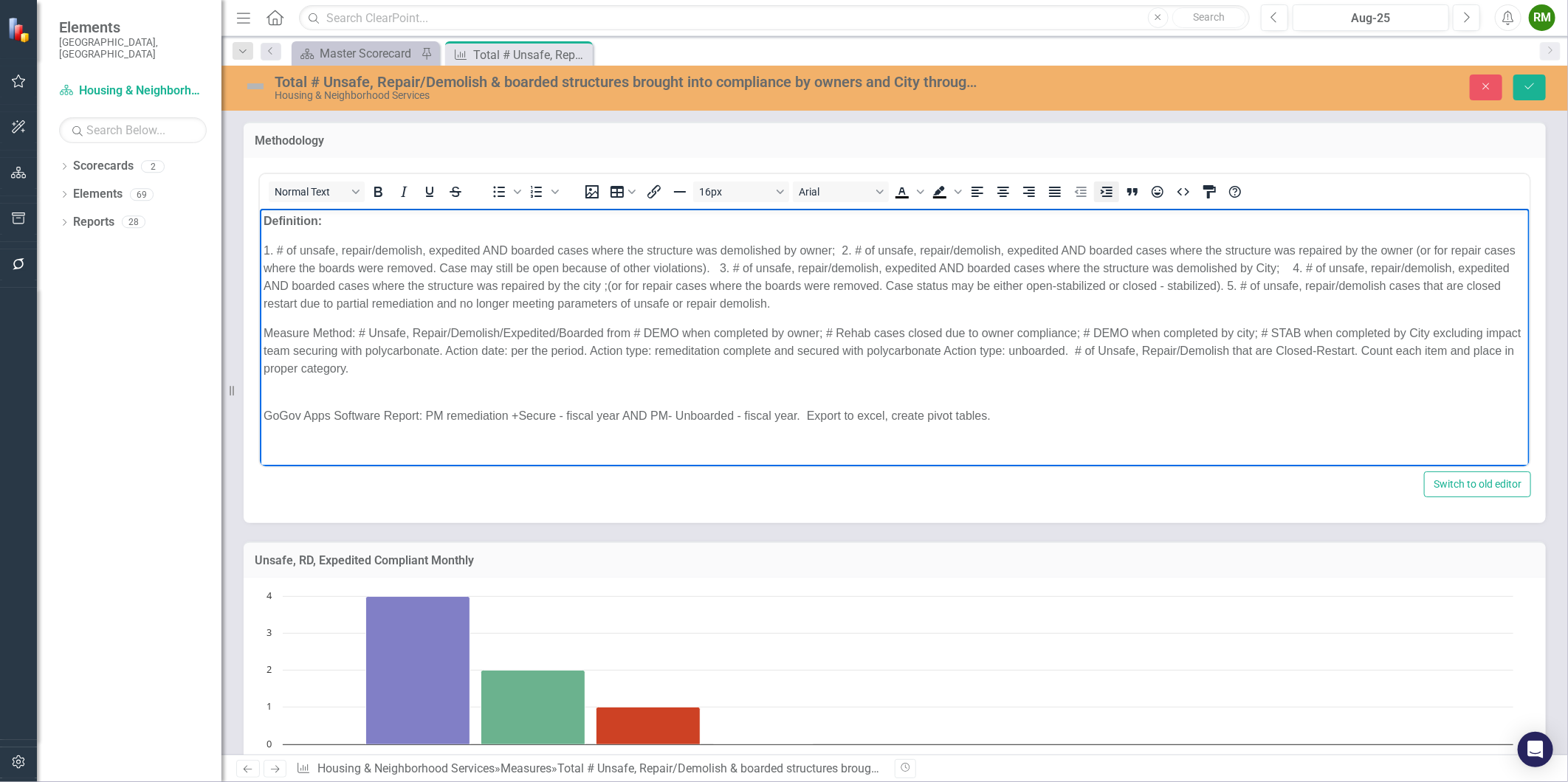
click at [1098, 195] on icon "Increase indent" at bounding box center [1107, 192] width 18 height 18
drag, startPoint x: 273, startPoint y: 248, endPoint x: 242, endPoint y: 249, distance: 31.0
click at [259, 249] on html "Definition: 1. # of unsafe, repair/demolish, expedited AND boarded cases where …" at bounding box center [894, 324] width 1270 height 232
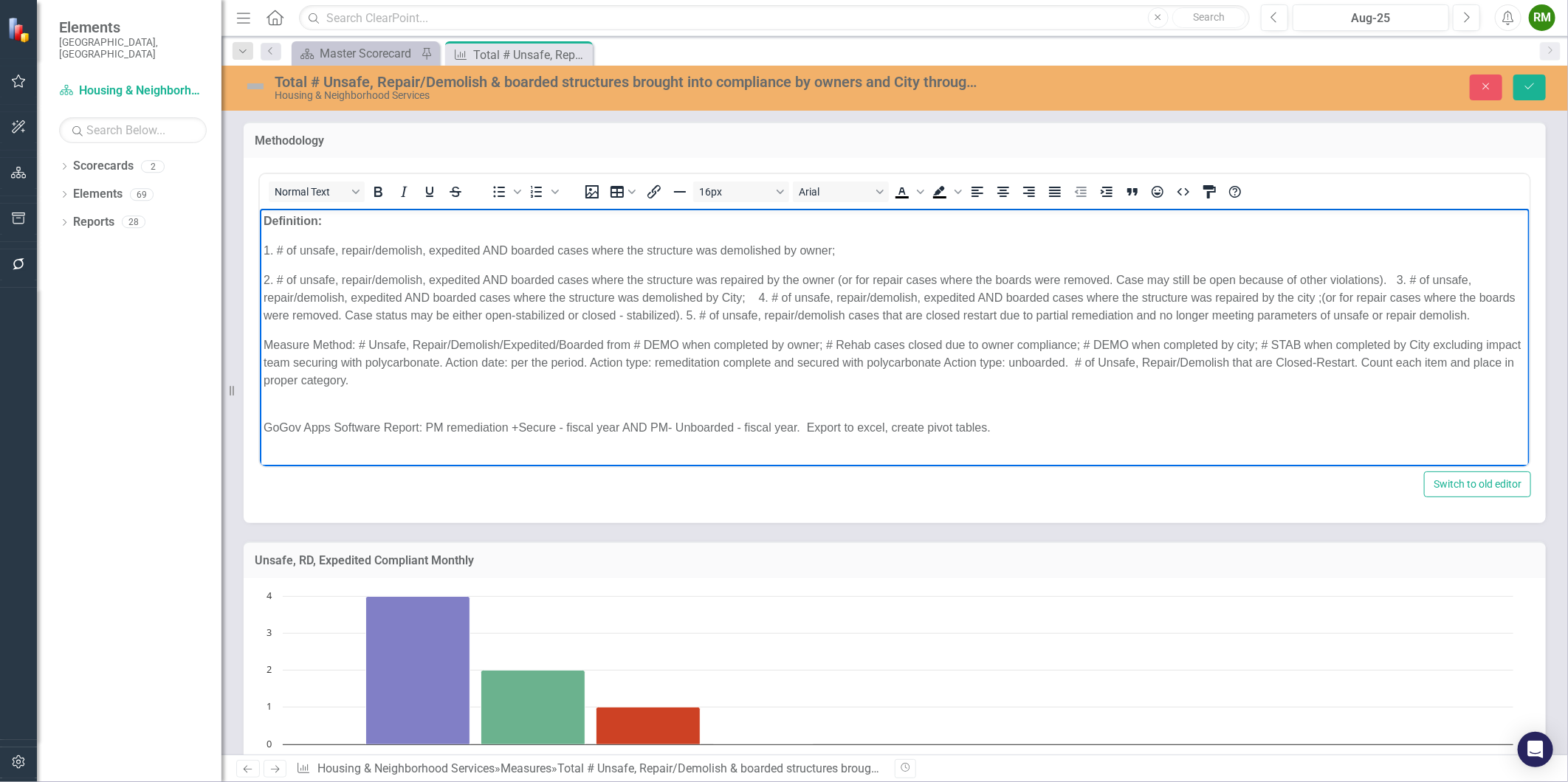
click at [288, 263] on body "Definition: 1. # of unsafe, repair/demolish, expedited AND boarded cases where …" at bounding box center [894, 329] width 1270 height 243
drag, startPoint x: 275, startPoint y: 250, endPoint x: 257, endPoint y: 249, distance: 18.0
click at [259, 249] on html "Definition: 1. # of unsafe, repair/demolish, expedited AND boarded cases where …" at bounding box center [894, 329] width 1270 height 243
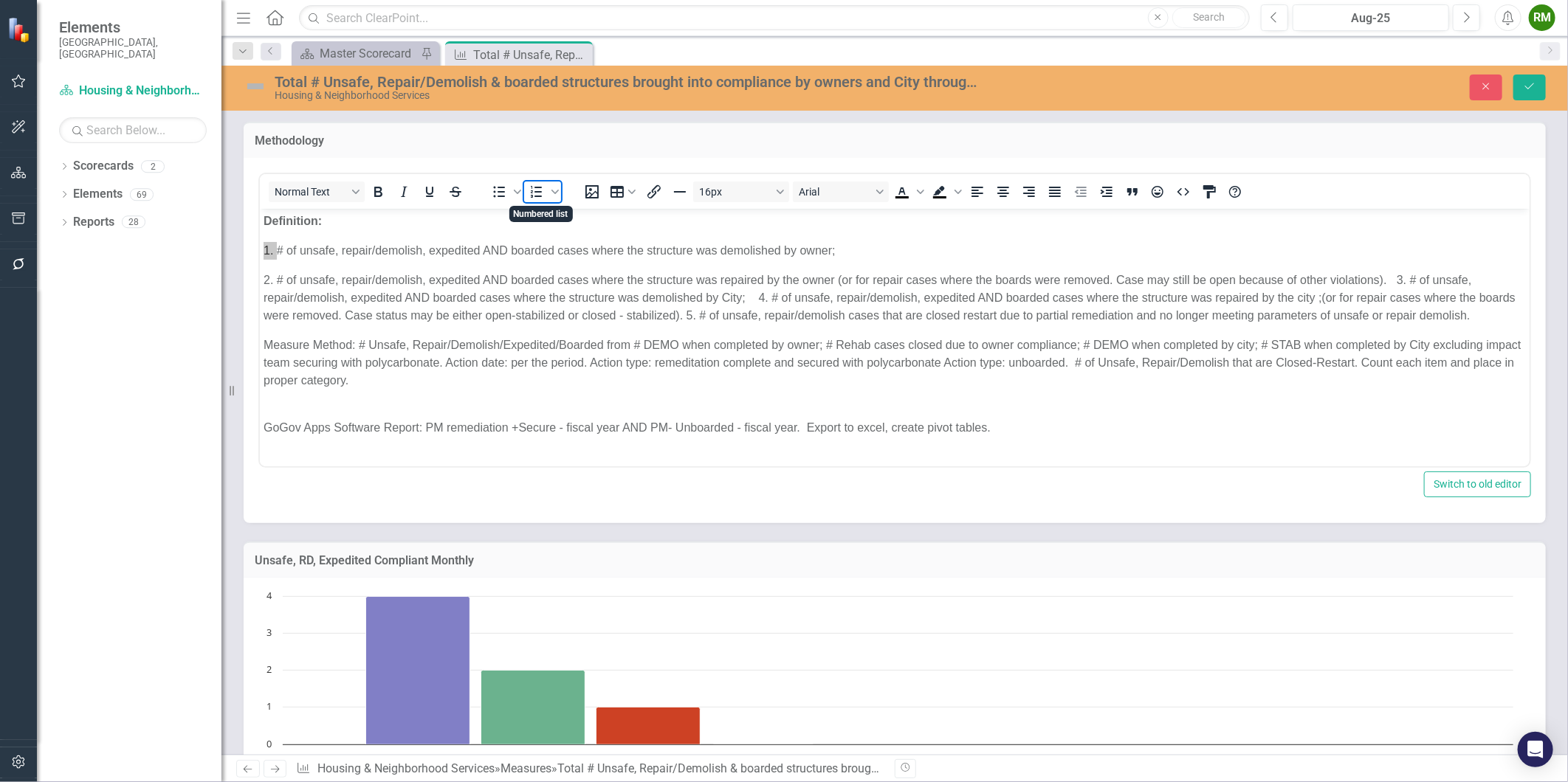
click at [534, 189] on icon "Numbered list" at bounding box center [536, 192] width 18 height 18
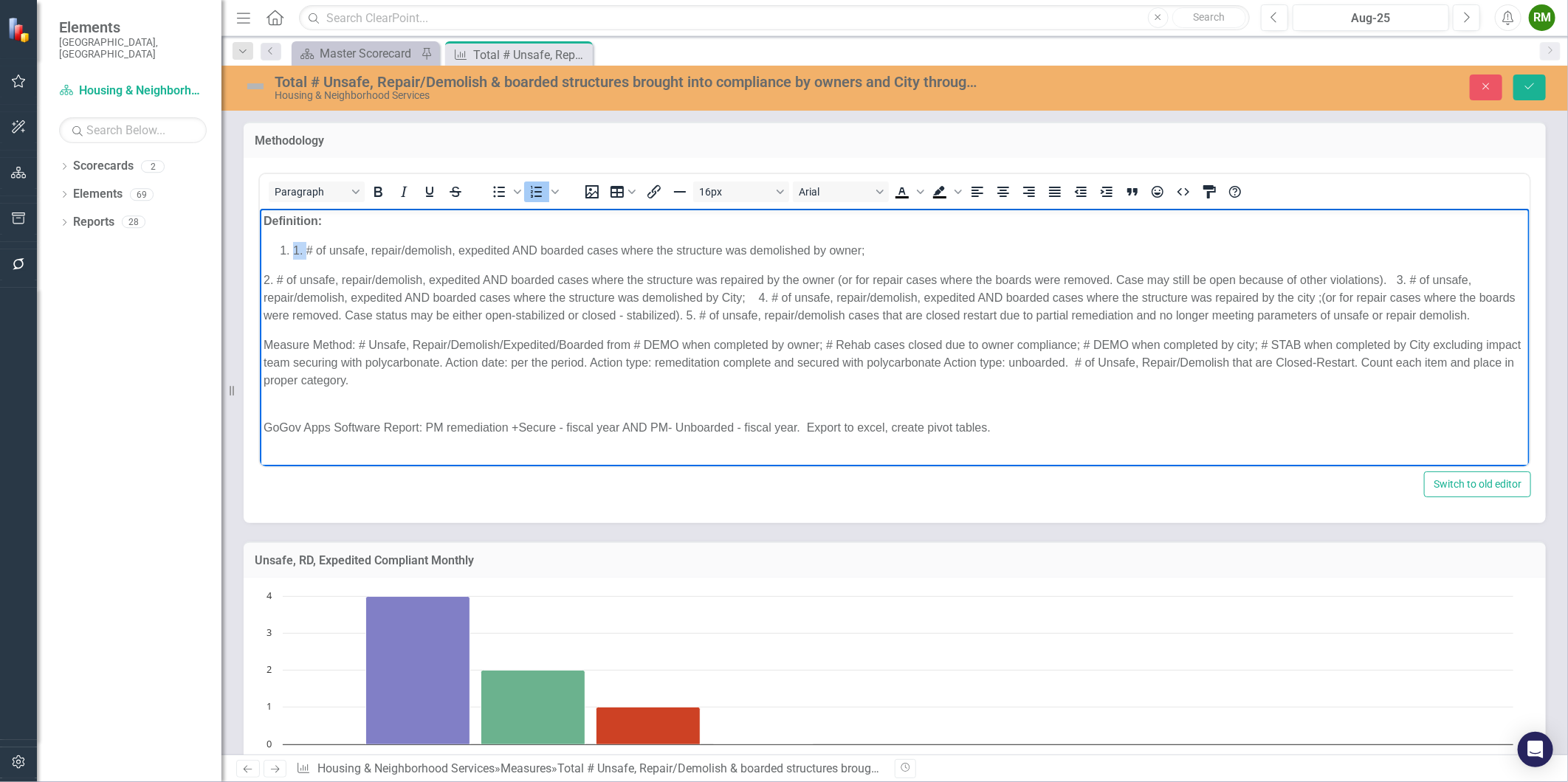
click at [304, 247] on li "1. # of unsafe, repair/demolish, expedited AND boarded cases where the structur…" at bounding box center [908, 250] width 1233 height 18
click at [273, 280] on p "2. # of unsafe, repair/demolish, expedited AND boarded cases where the structur…" at bounding box center [894, 297] width 1263 height 53
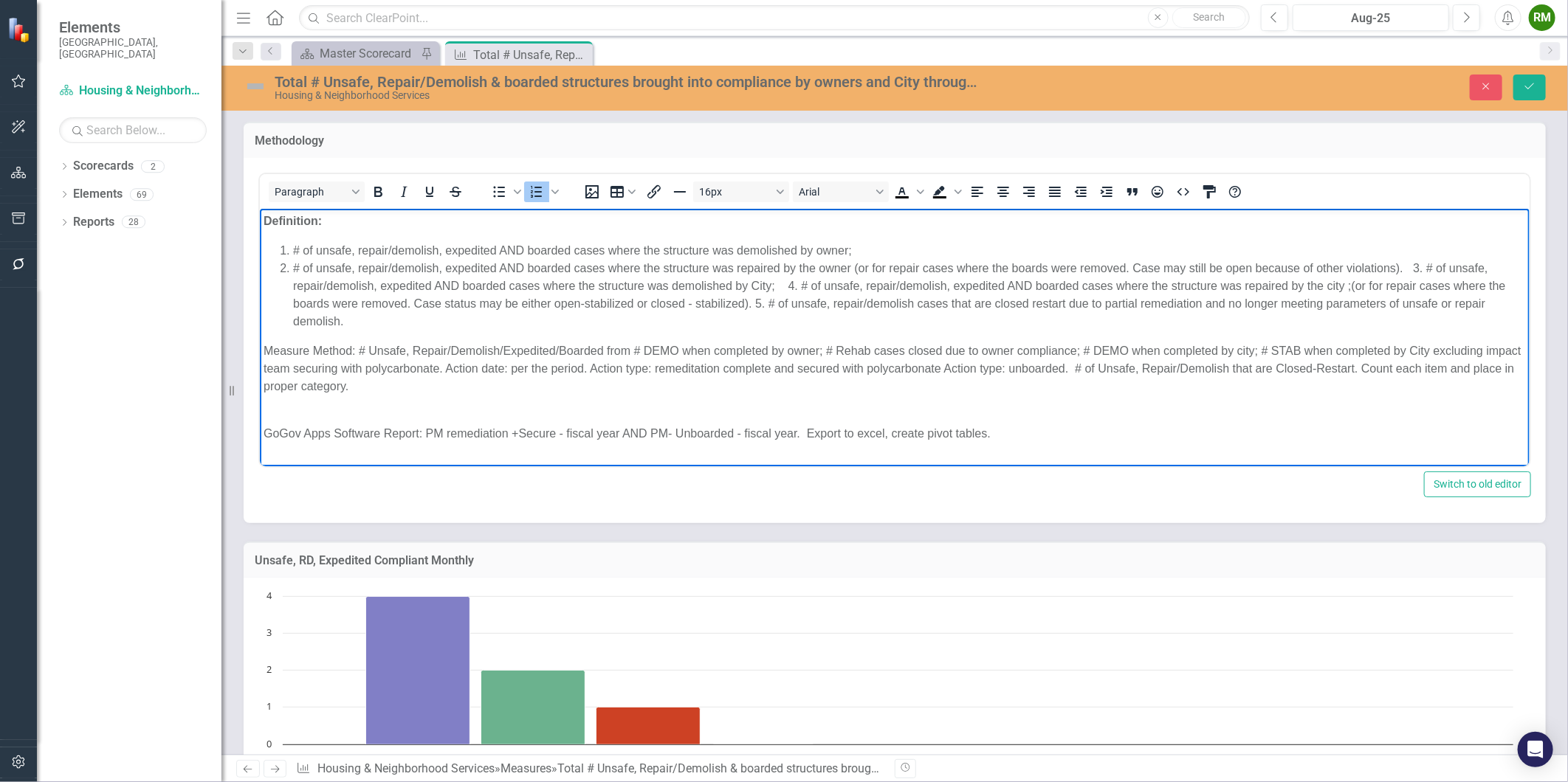
click at [294, 334] on body "Definition: # of unsafe, repair/demolish, expedited AND boarded cases where the…" at bounding box center [894, 333] width 1270 height 249
drag, startPoint x: 354, startPoint y: 349, endPoint x: 95, endPoint y: 327, distance: 259.9
click at [259, 327] on html "Definition: # of unsafe, repair/demolish, expedited AND boarded cases where the…" at bounding box center [894, 333] width 1270 height 249
click at [344, 354] on p "Measure Method: # Unsafe, Repair/Demolish/Expedited/Boarded from # DEMO when co…" at bounding box center [894, 377] width 1263 height 71
drag, startPoint x: 355, startPoint y: 349, endPoint x: 499, endPoint y: 553, distance: 249.7
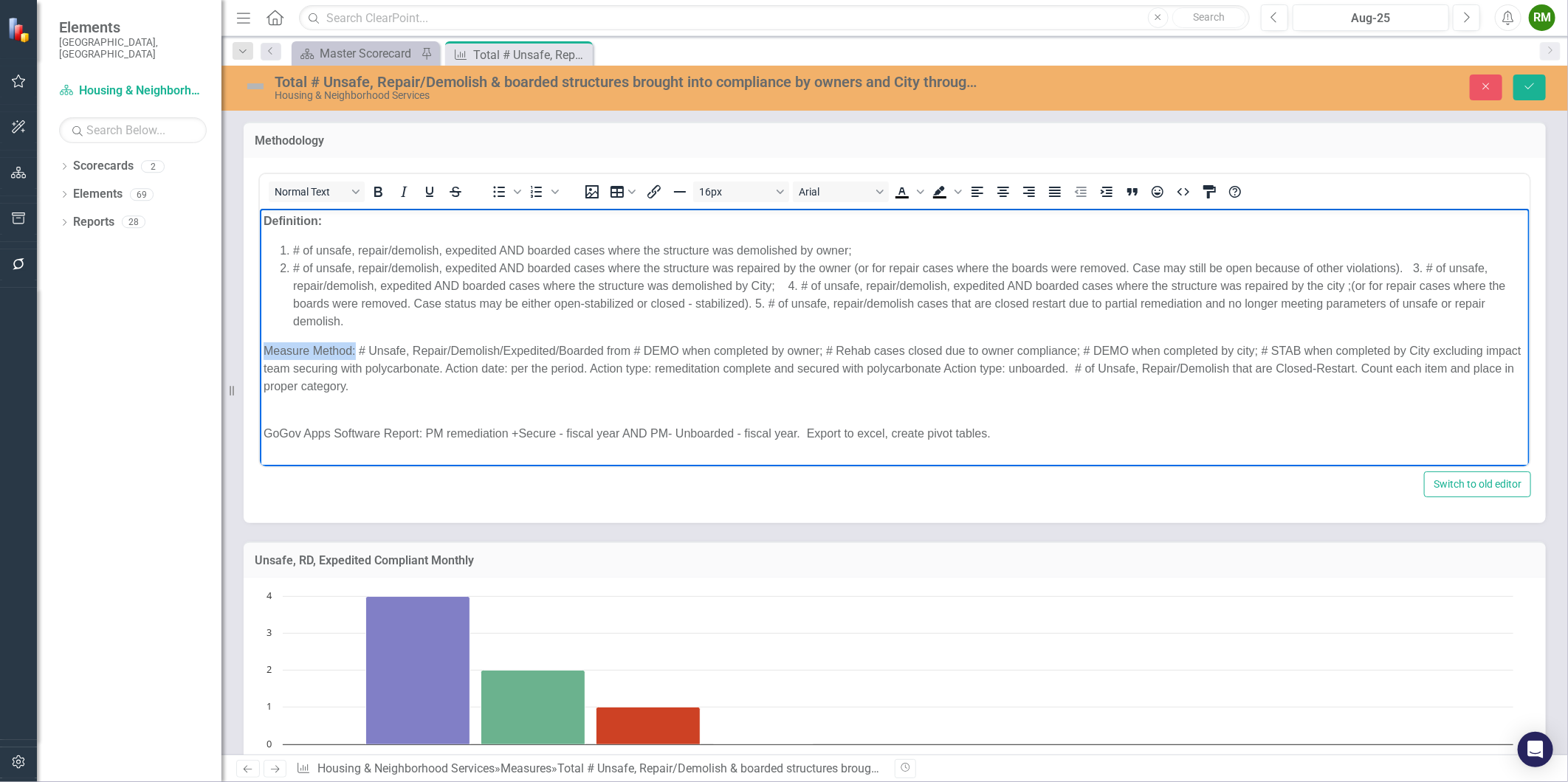
click at [259, 345] on html "Definition: # of unsafe, repair/demolish, expedited AND boarded cases where the…" at bounding box center [894, 333] width 1270 height 249
drag, startPoint x: 380, startPoint y: 433, endPoint x: 101, endPoint y: 418, distance: 279.4
click at [259, 418] on html "Definition: # of unsafe, repair/demolish, expedited AND boarded cases where the…" at bounding box center [894, 333] width 1270 height 249
click at [527, 435] on p "GoGov Apps Software: Report PM remediation +Secure - fiscal year AND PM- Unboar…" at bounding box center [894, 433] width 1263 height 18
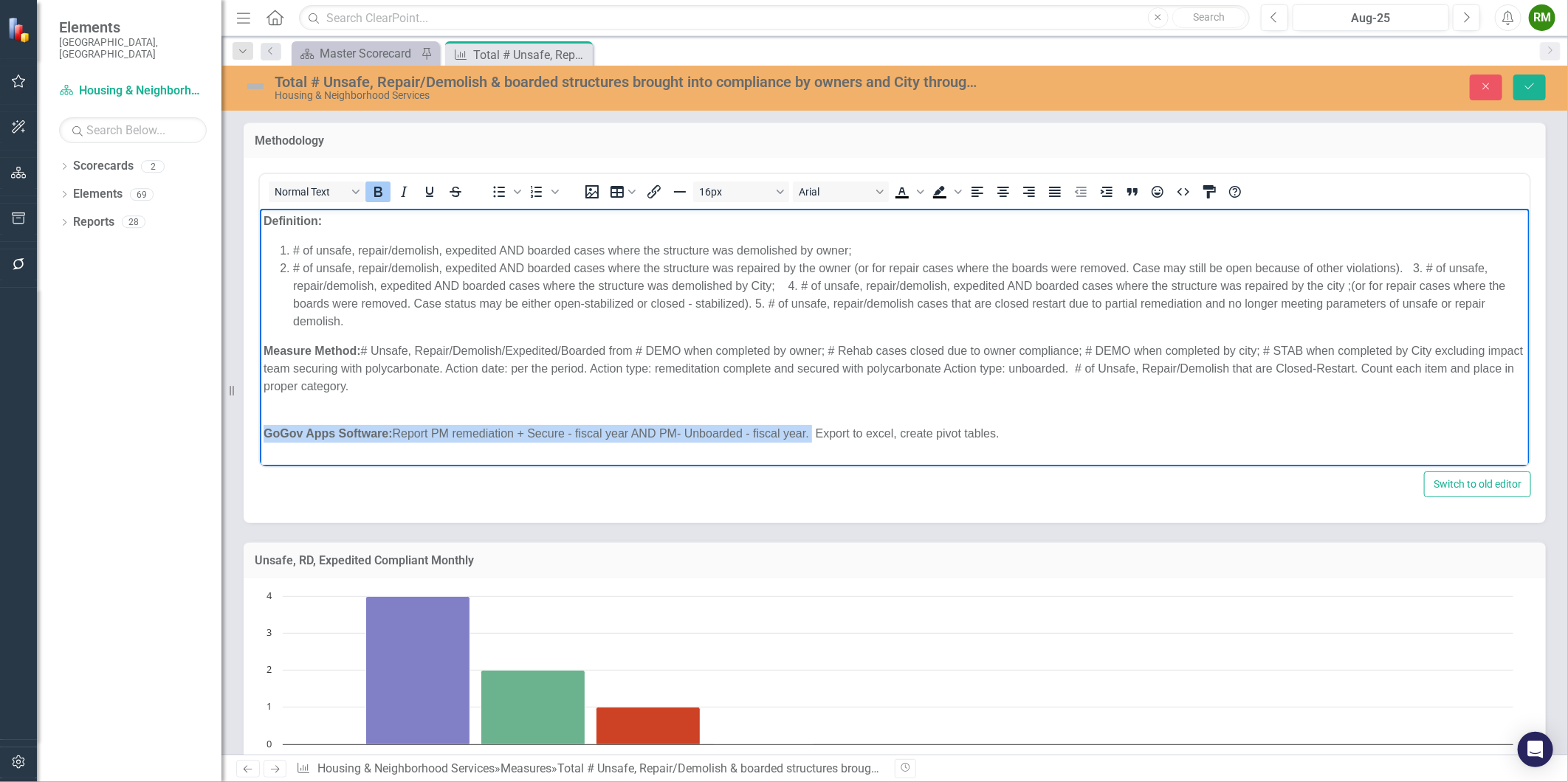
drag, startPoint x: 811, startPoint y: 428, endPoint x: 240, endPoint y: 426, distance: 571.0
click at [259, 426] on html "Definition: # of unsafe, repair/demolish, expedited AND boarded cases where the…" at bounding box center [894, 333] width 1270 height 249
copy p "GoGov Apps Software: Report PM remediation + Secure - fiscal year AND PM- Unboa…"
click at [1044, 410] on p "Measure Method: # Unsafe, Repair/Demolish/Expedited/Boarded from # DEMO when co…" at bounding box center [894, 377] width 1263 height 71
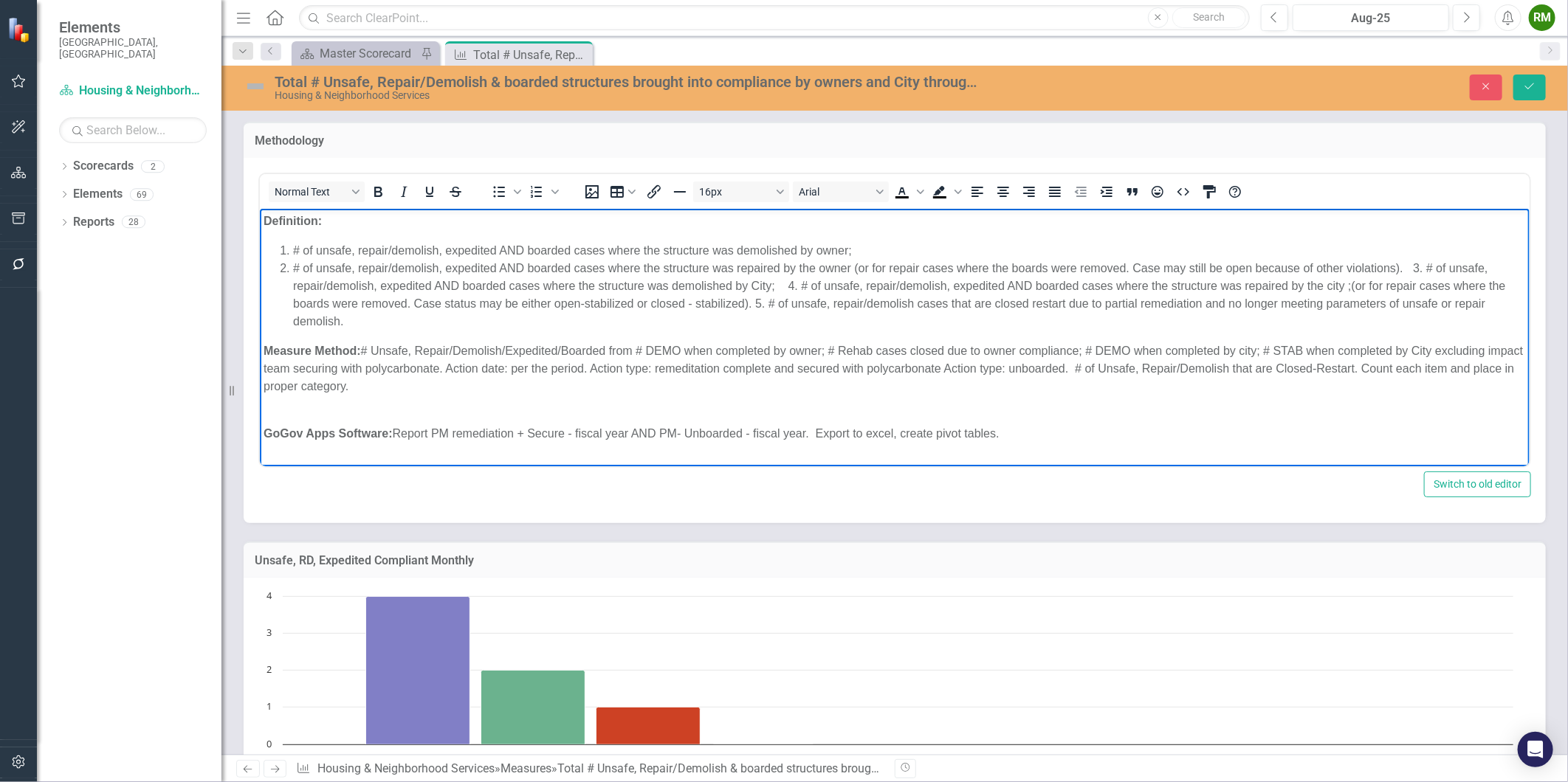
click at [1138, 374] on p "Measure Method: # Unsafe, Repair/Demolish/Expedited/Boarded from # DEMO when co…" at bounding box center [894, 377] width 1263 height 71
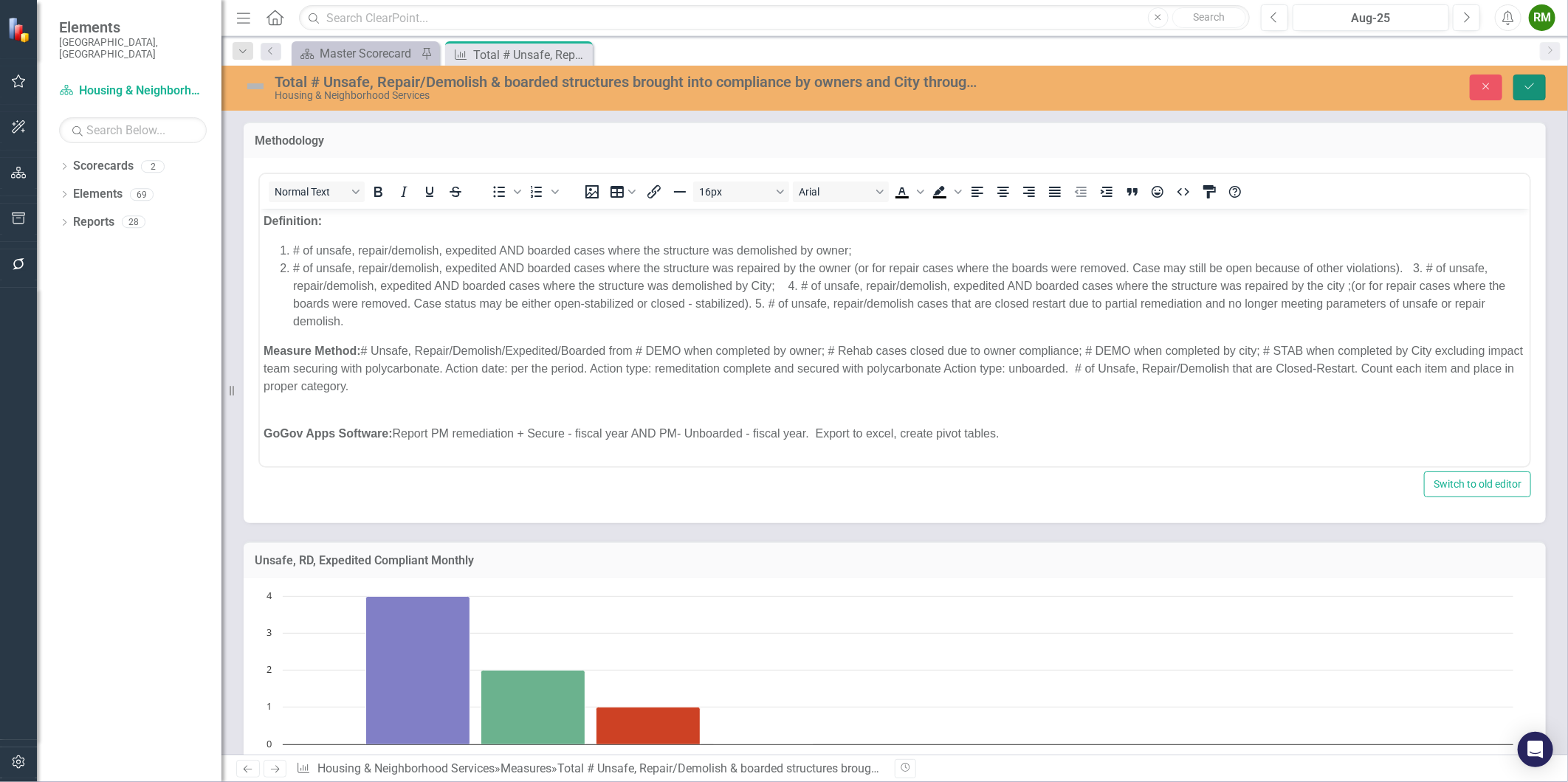
click at [1518, 91] on button "Save" at bounding box center [1529, 87] width 33 height 26
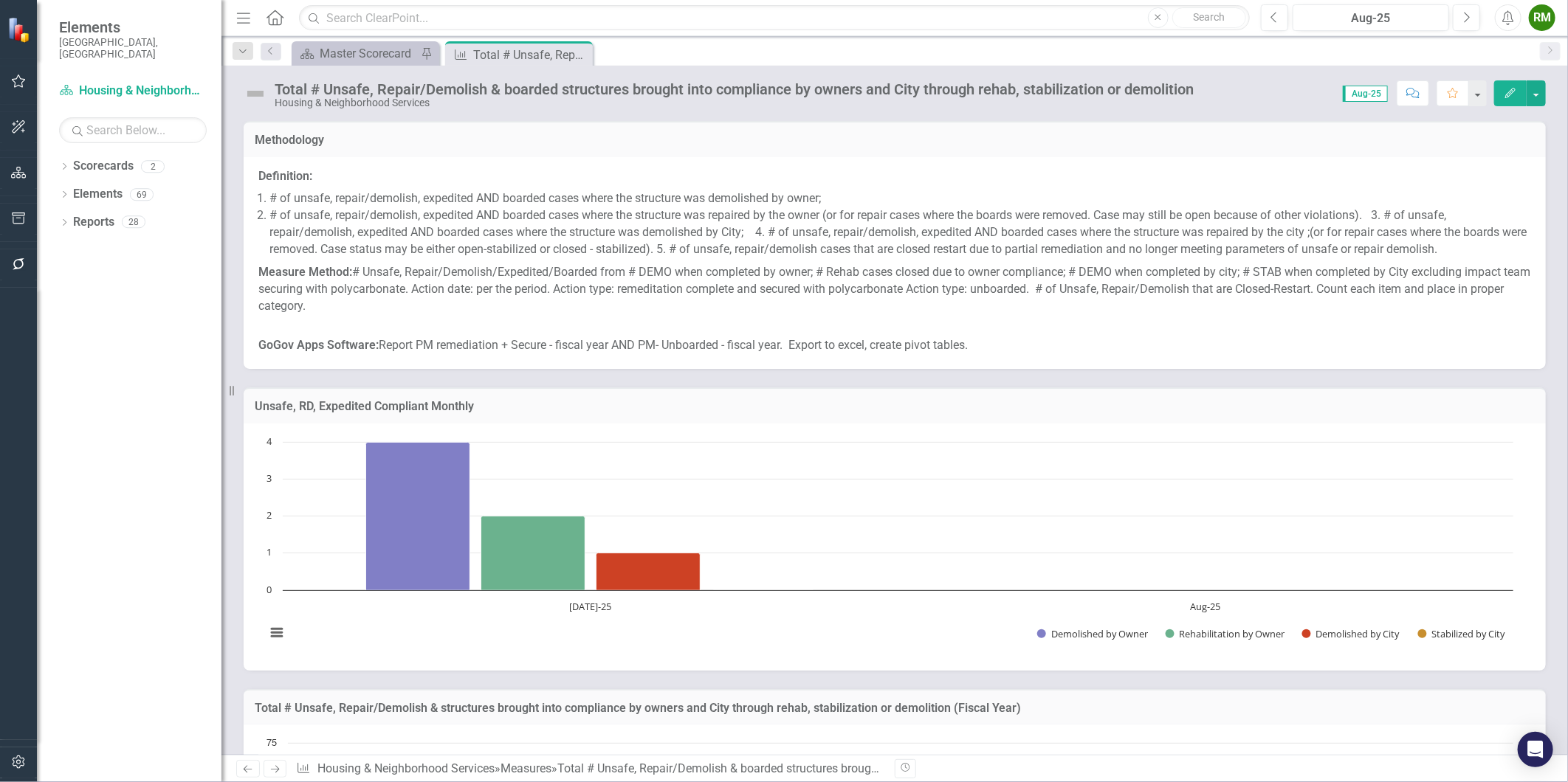
click at [1381, 225] on li "# of unsafe, repair/demolish, expedited AND boarded cases where the structure w…" at bounding box center [900, 233] width 1262 height 51
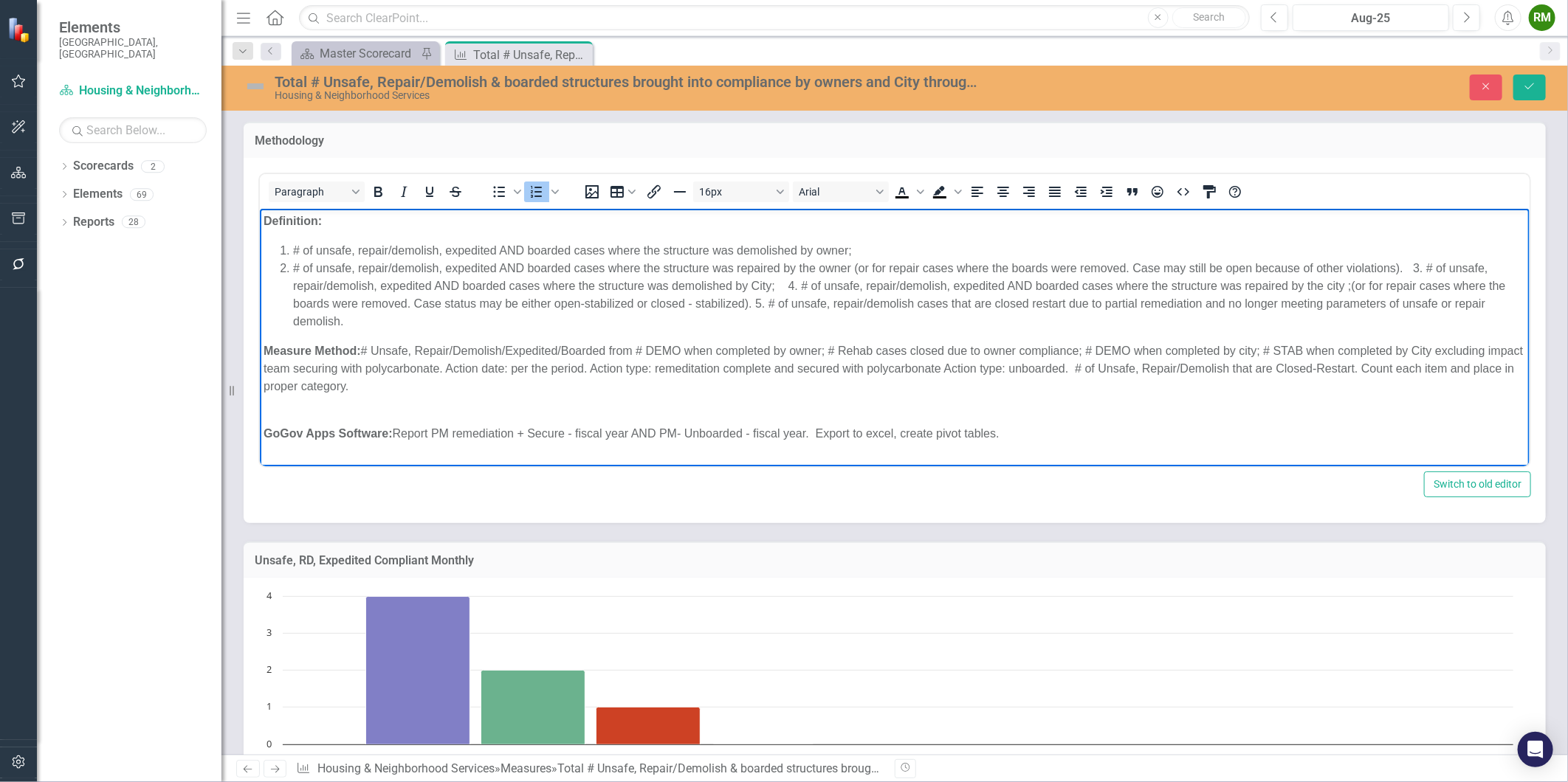
click at [1414, 265] on li "# of unsafe, repair/demolish, expedited AND boarded cases where the structure w…" at bounding box center [908, 295] width 1233 height 71
click at [855, 285] on li "# of unsafe, repair/demolish, expedited AND boarded cases where the structure w…" at bounding box center [908, 303] width 1233 height 53
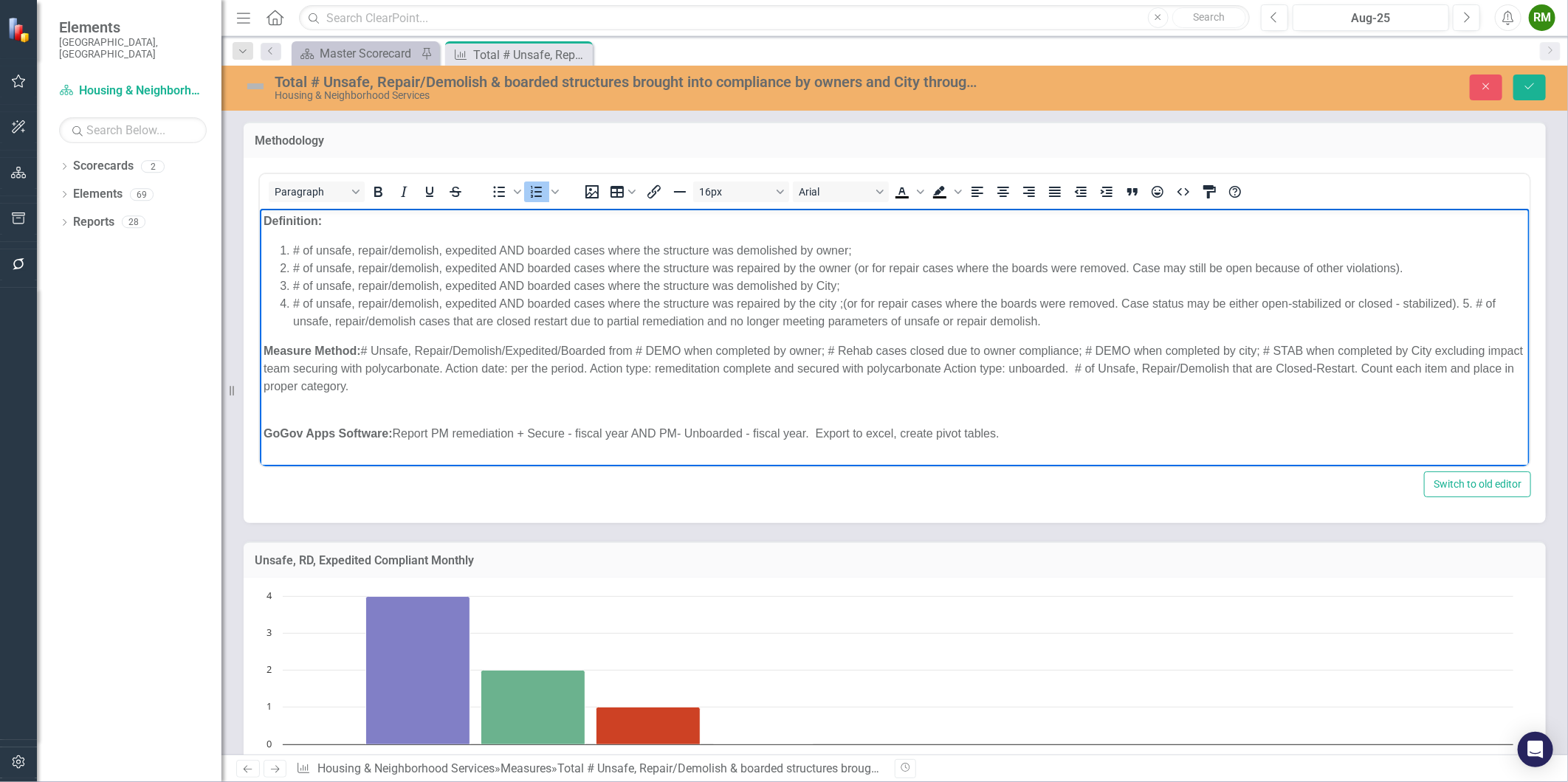
drag, startPoint x: 1464, startPoint y: 305, endPoint x: 1472, endPoint y: 361, distance: 56.6
click at [1464, 304] on li "# of unsafe, repair/demolish, expedited AND boarded cases where the structure w…" at bounding box center [908, 312] width 1233 height 35
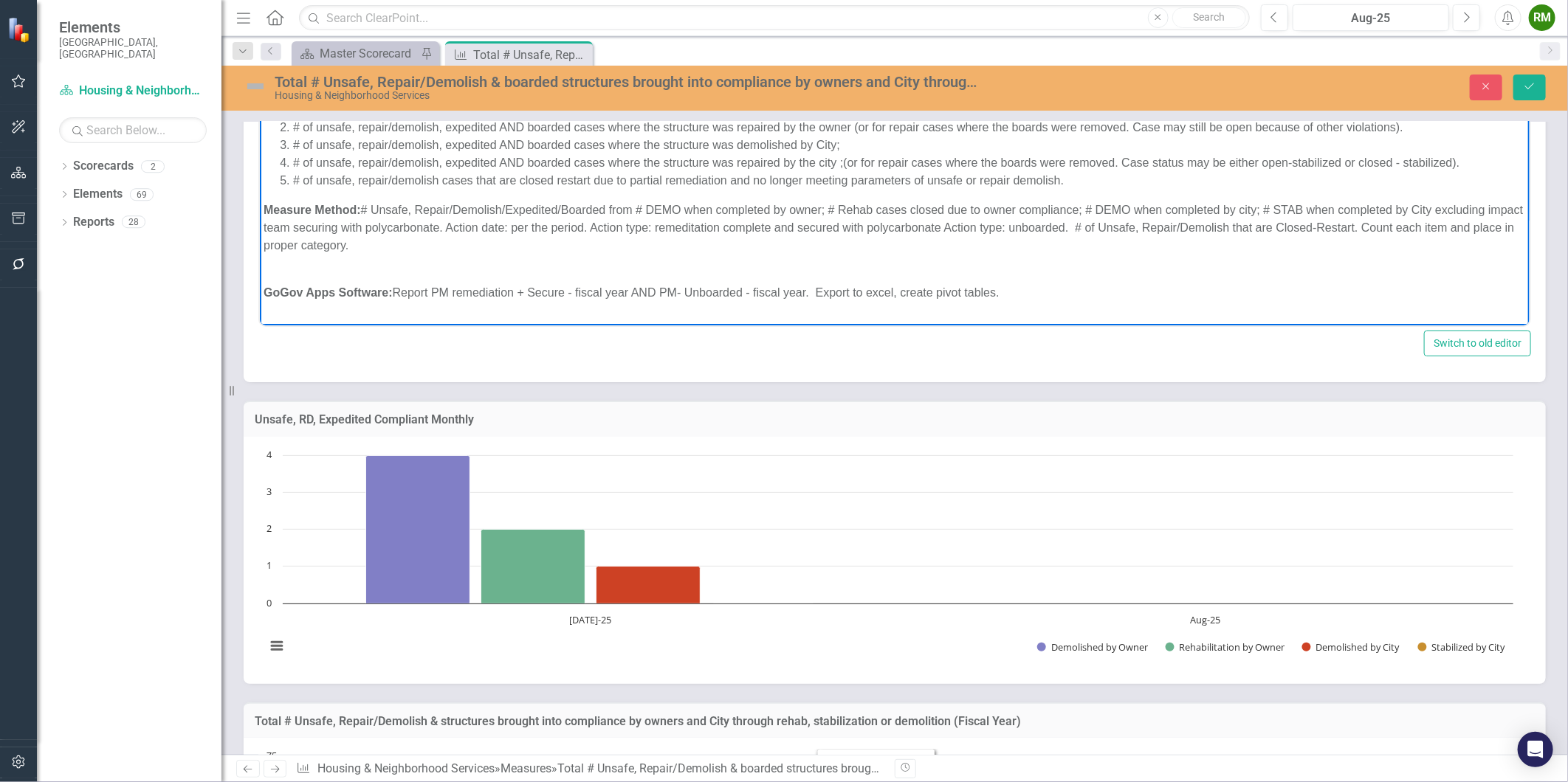
scroll to position [82, 0]
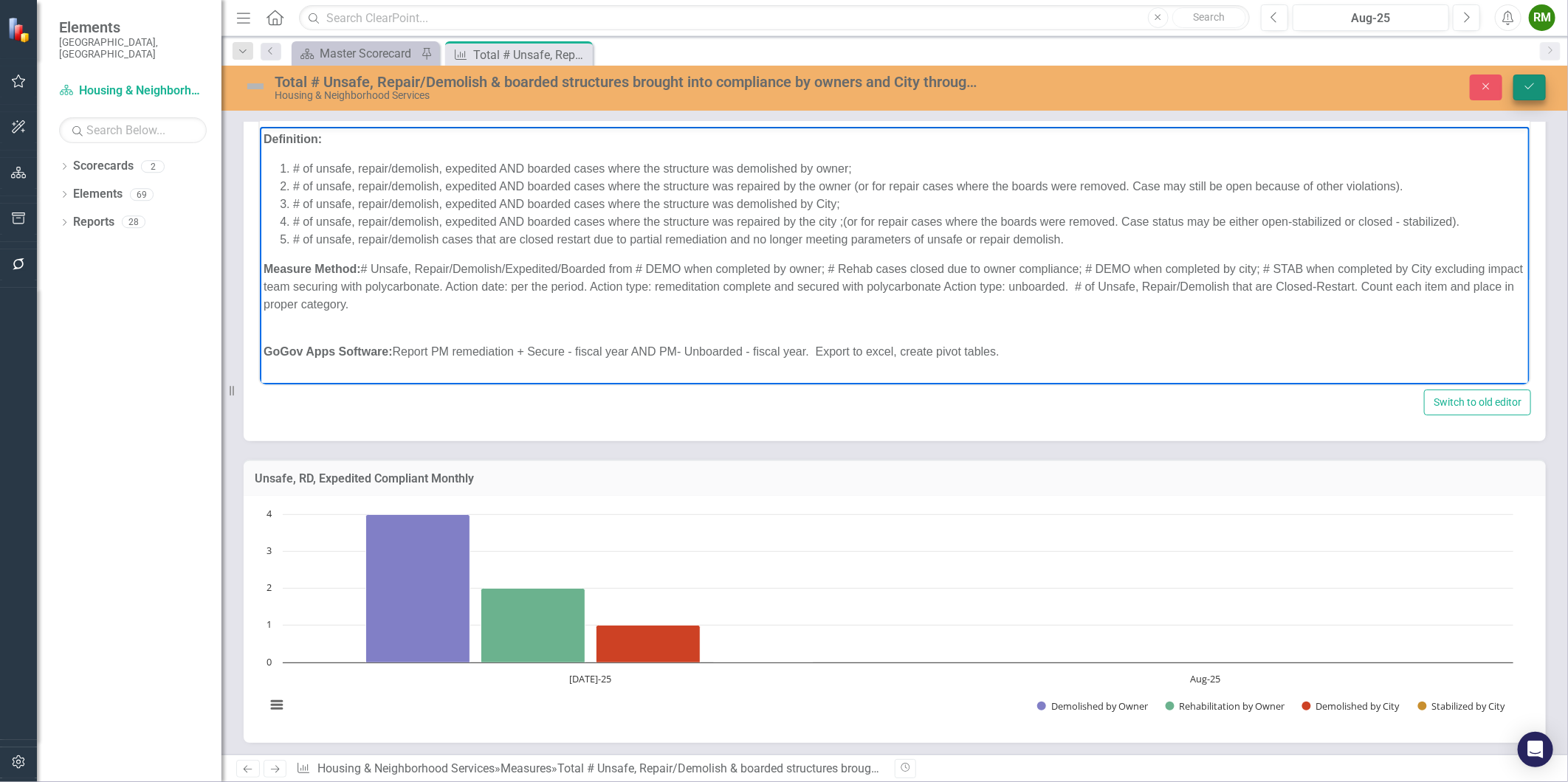
click at [1533, 89] on icon "Save" at bounding box center [1529, 87] width 13 height 11
